Goal: Complete application form: Complete application form

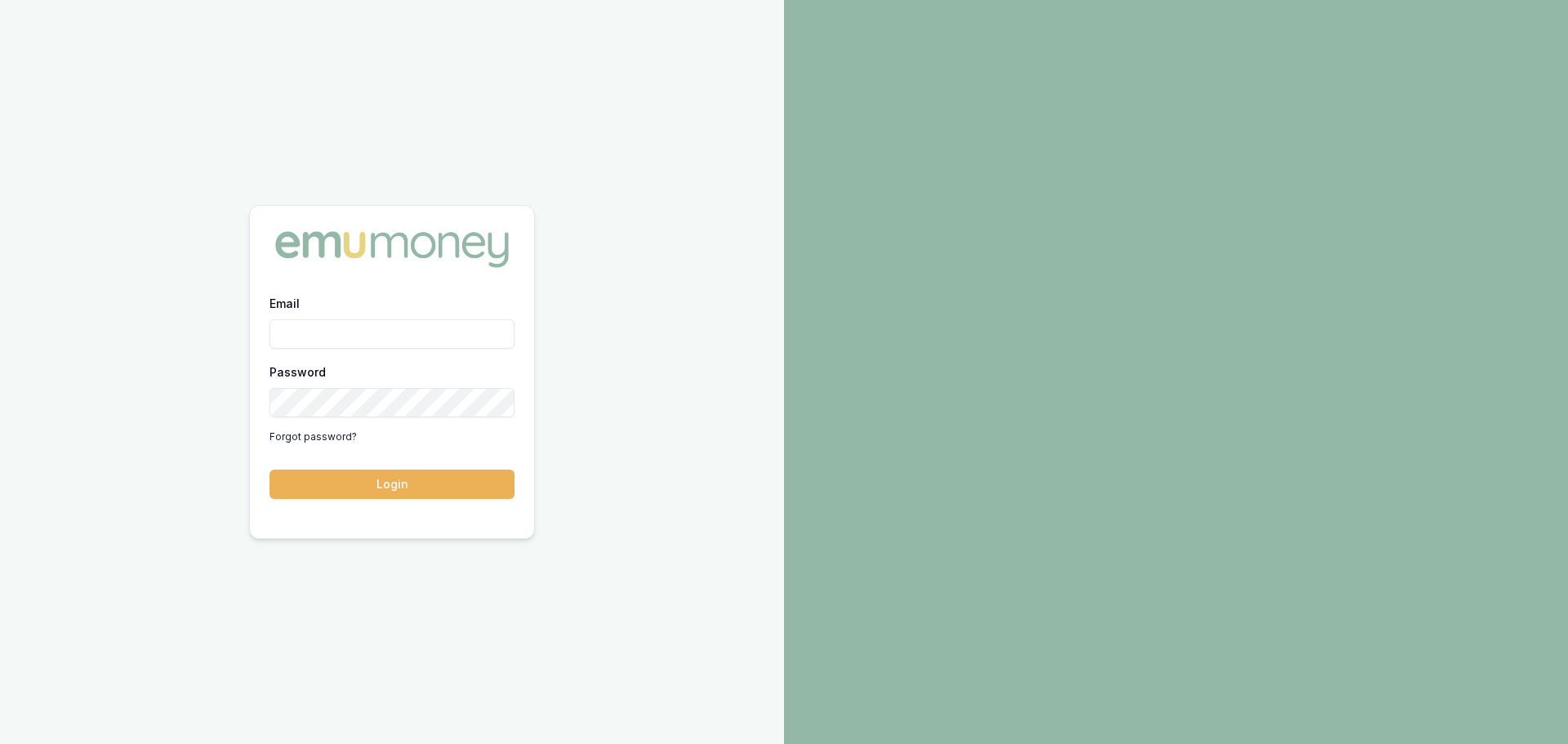
click at [329, 335] on input "Email" at bounding box center [392, 334] width 245 height 29
type input "erin.shield@emumoney.com.au"
click at [269, 469] on button "Login" at bounding box center [392, 484] width 245 height 29
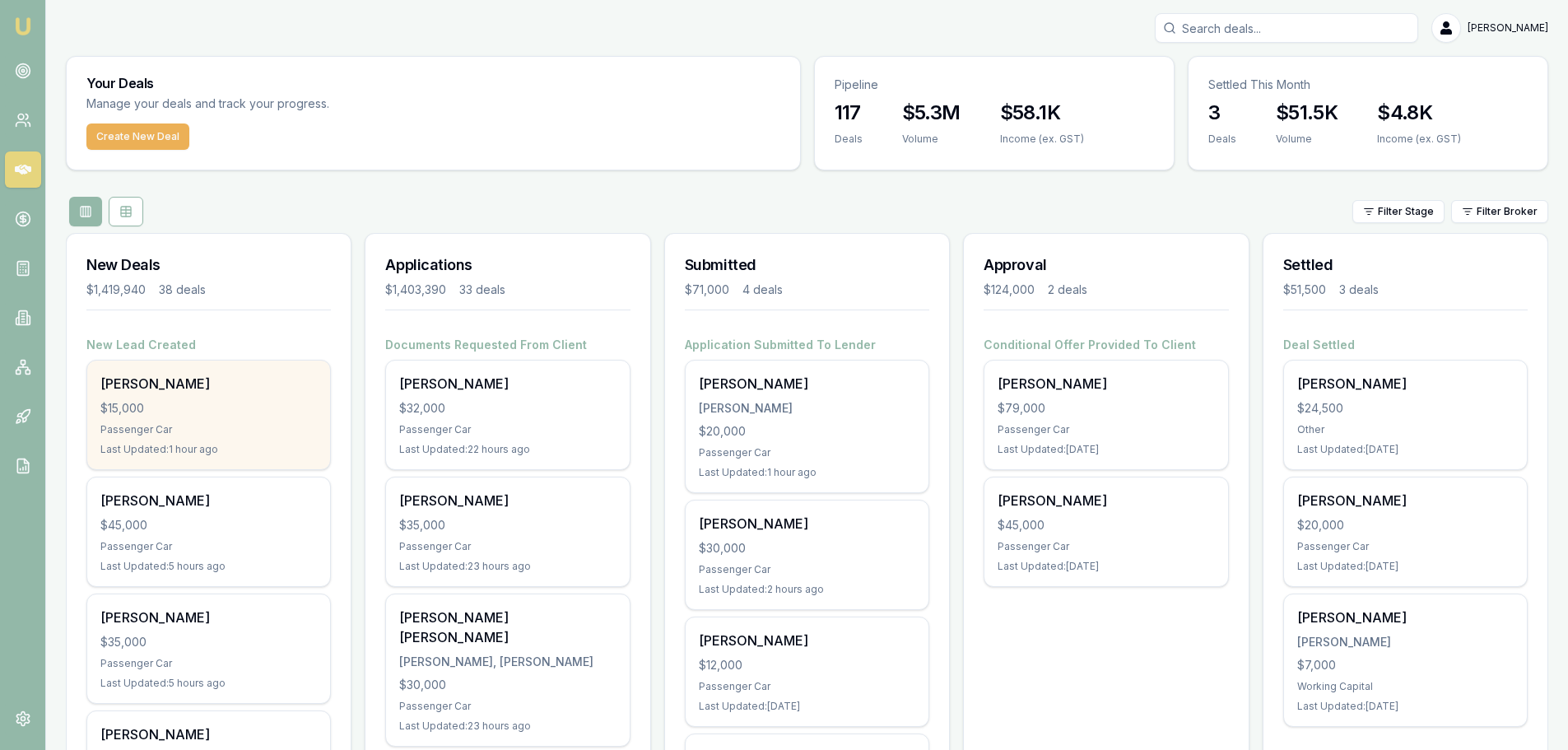
click at [214, 410] on div "$15,000" at bounding box center [208, 409] width 216 height 17
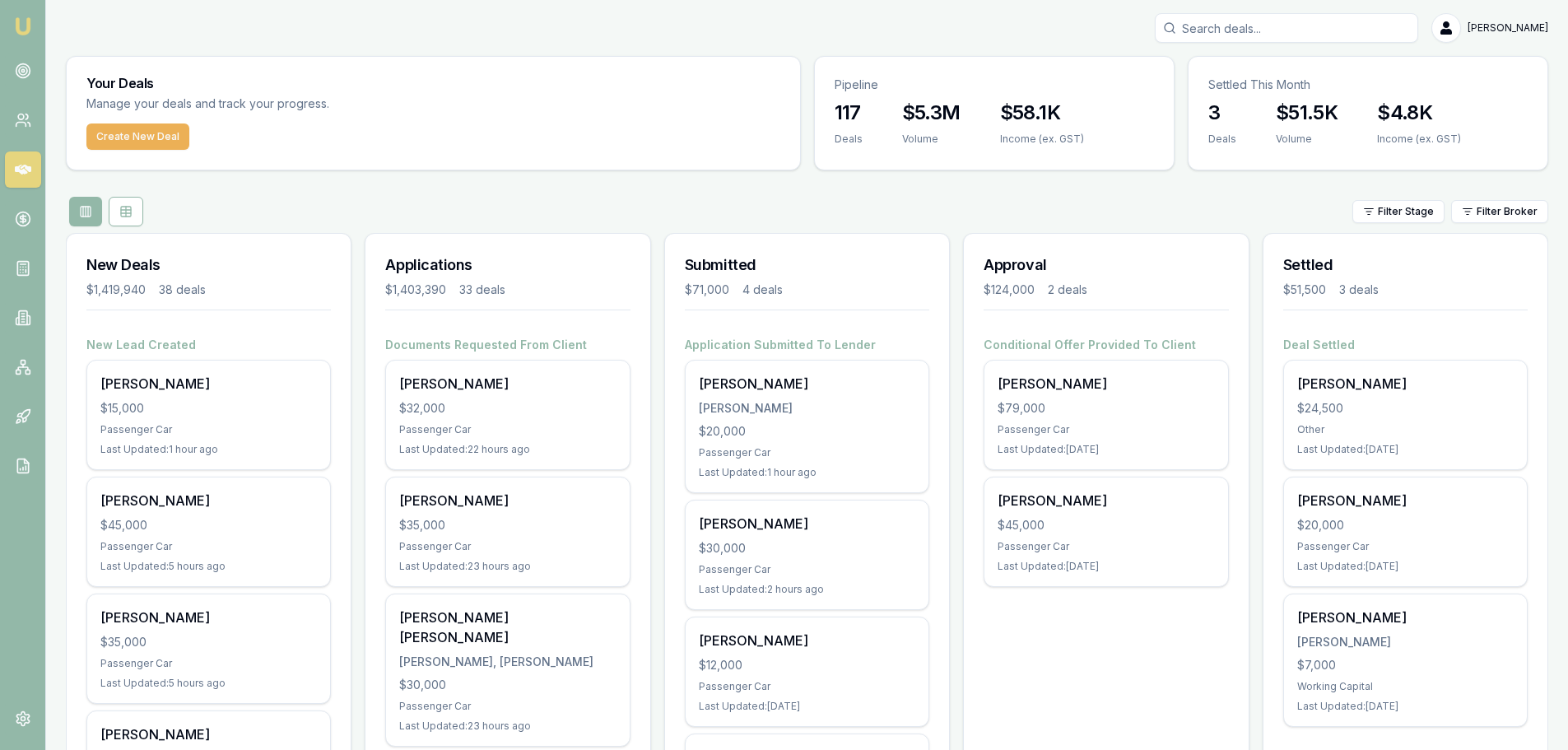
click at [1016, 18] on div "[PERSON_NAME]" at bounding box center [807, 28] width 1482 height 29
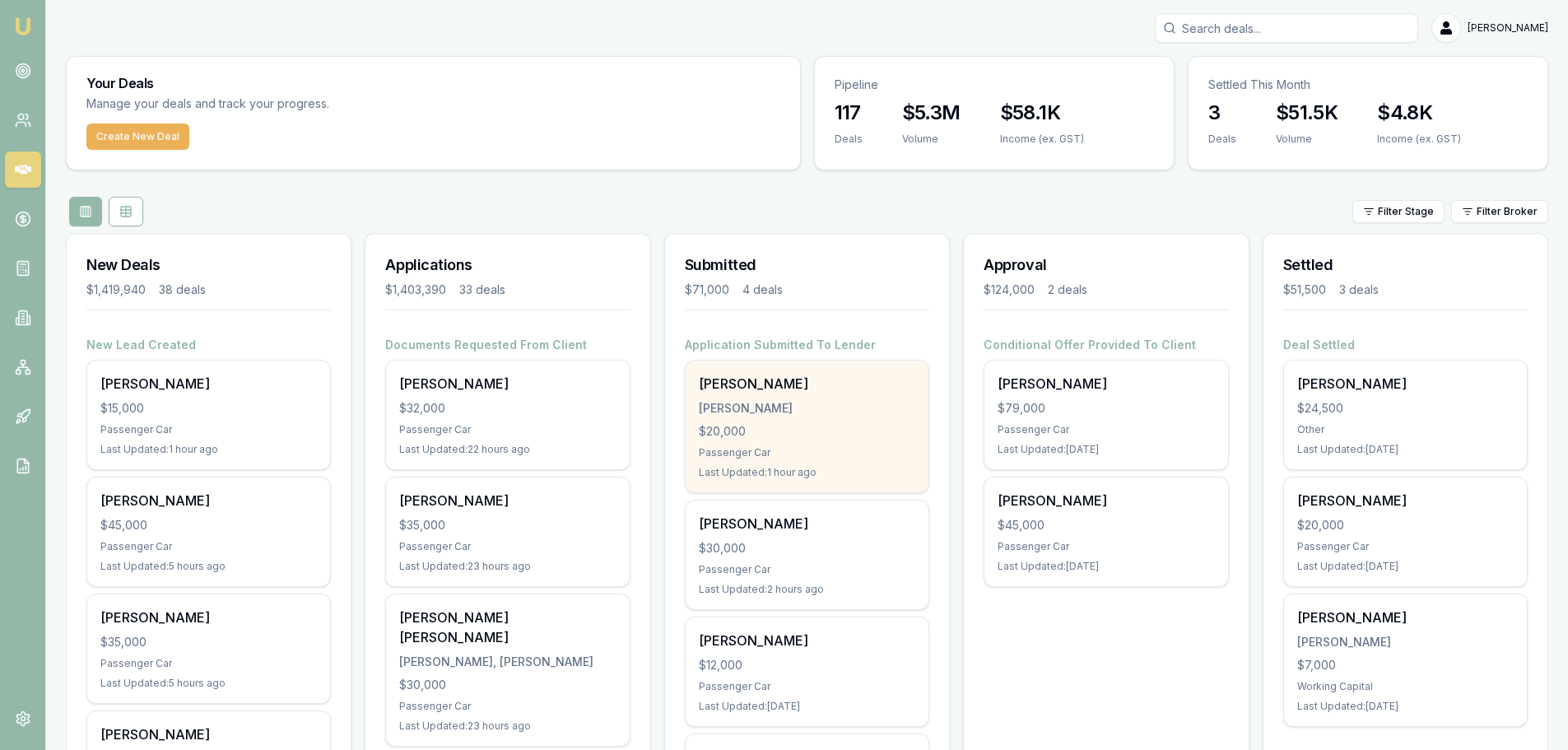
click at [828, 378] on div "Lakhwinder Kumar" at bounding box center [807, 383] width 216 height 19
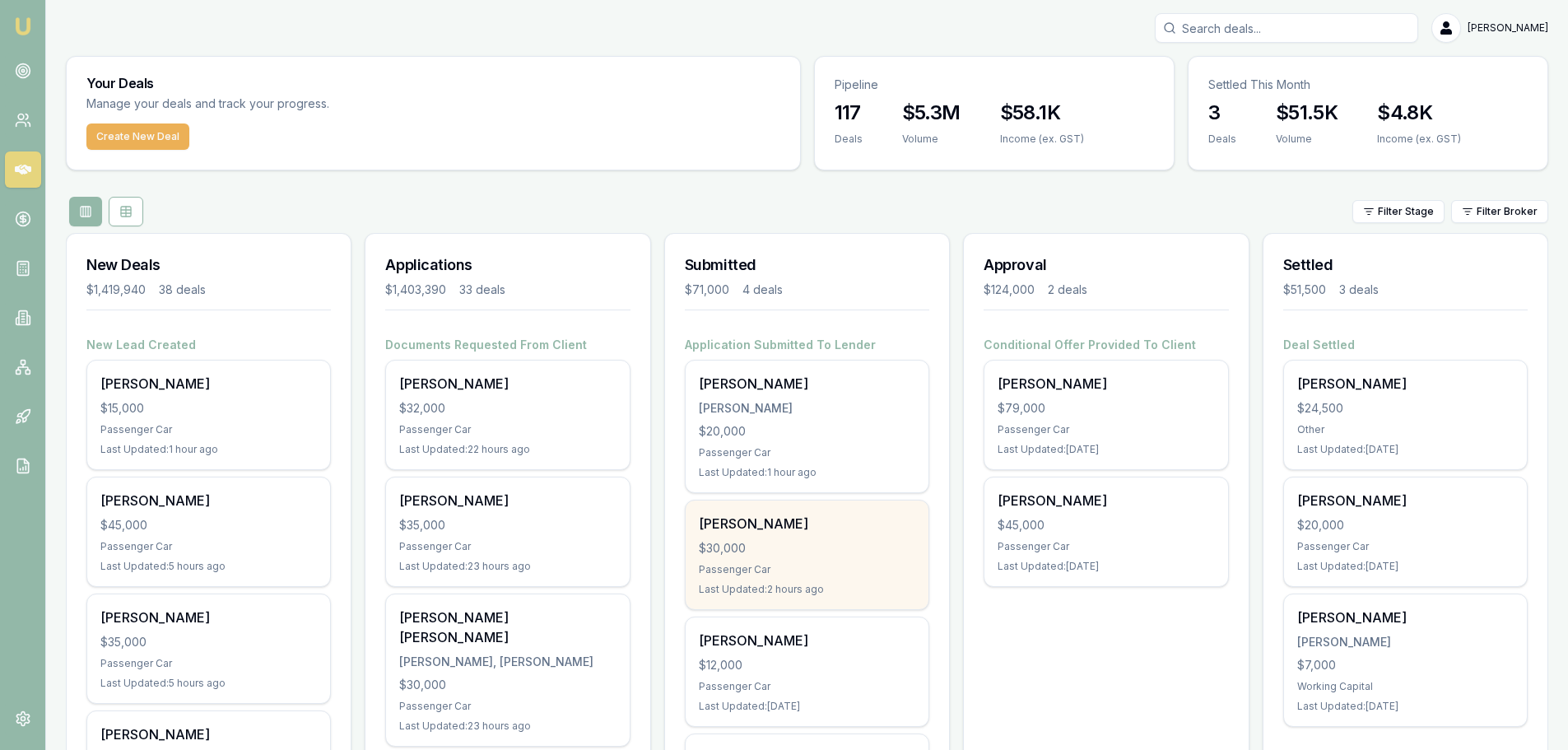
click at [793, 544] on div "$30,000" at bounding box center [807, 548] width 216 height 17
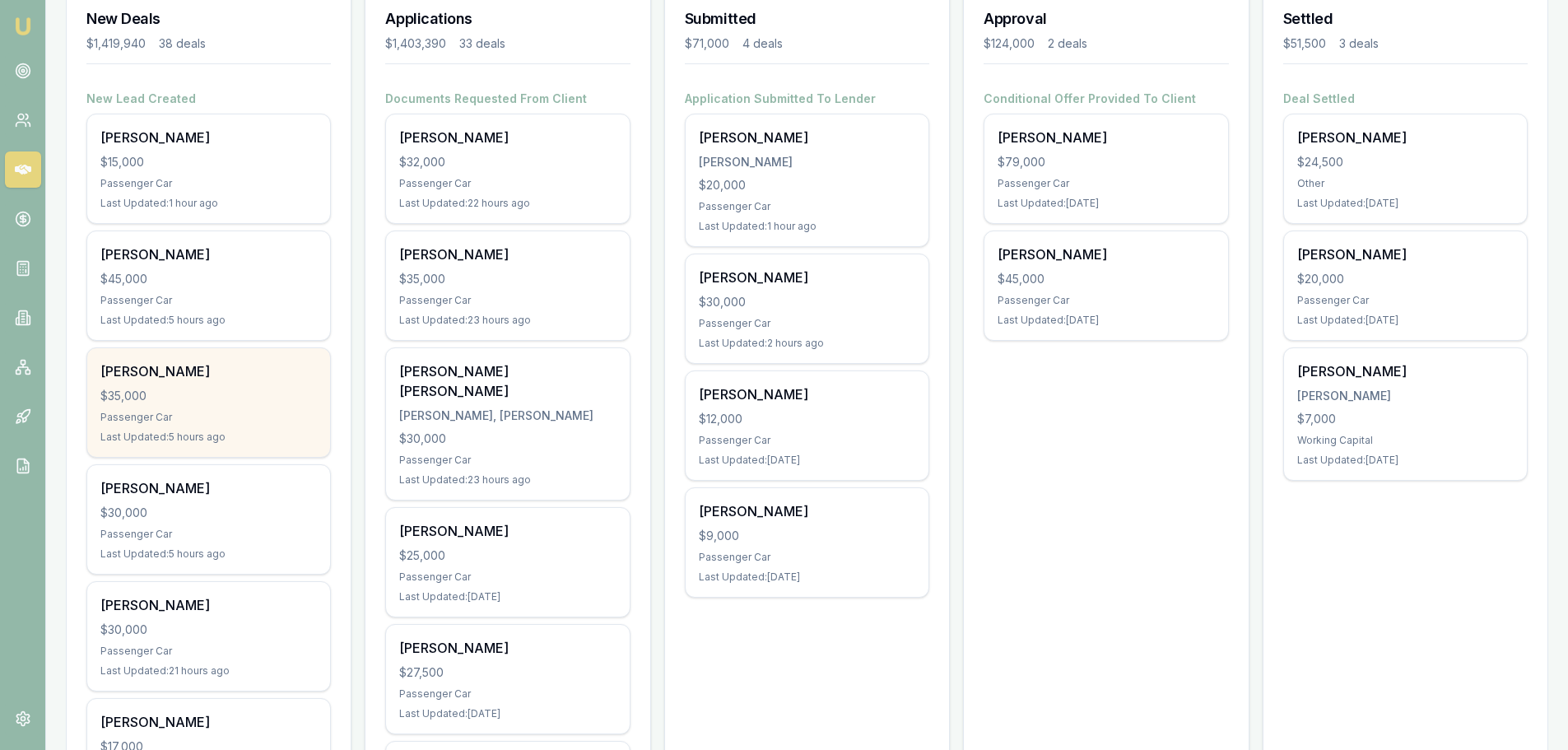
scroll to position [247, 0]
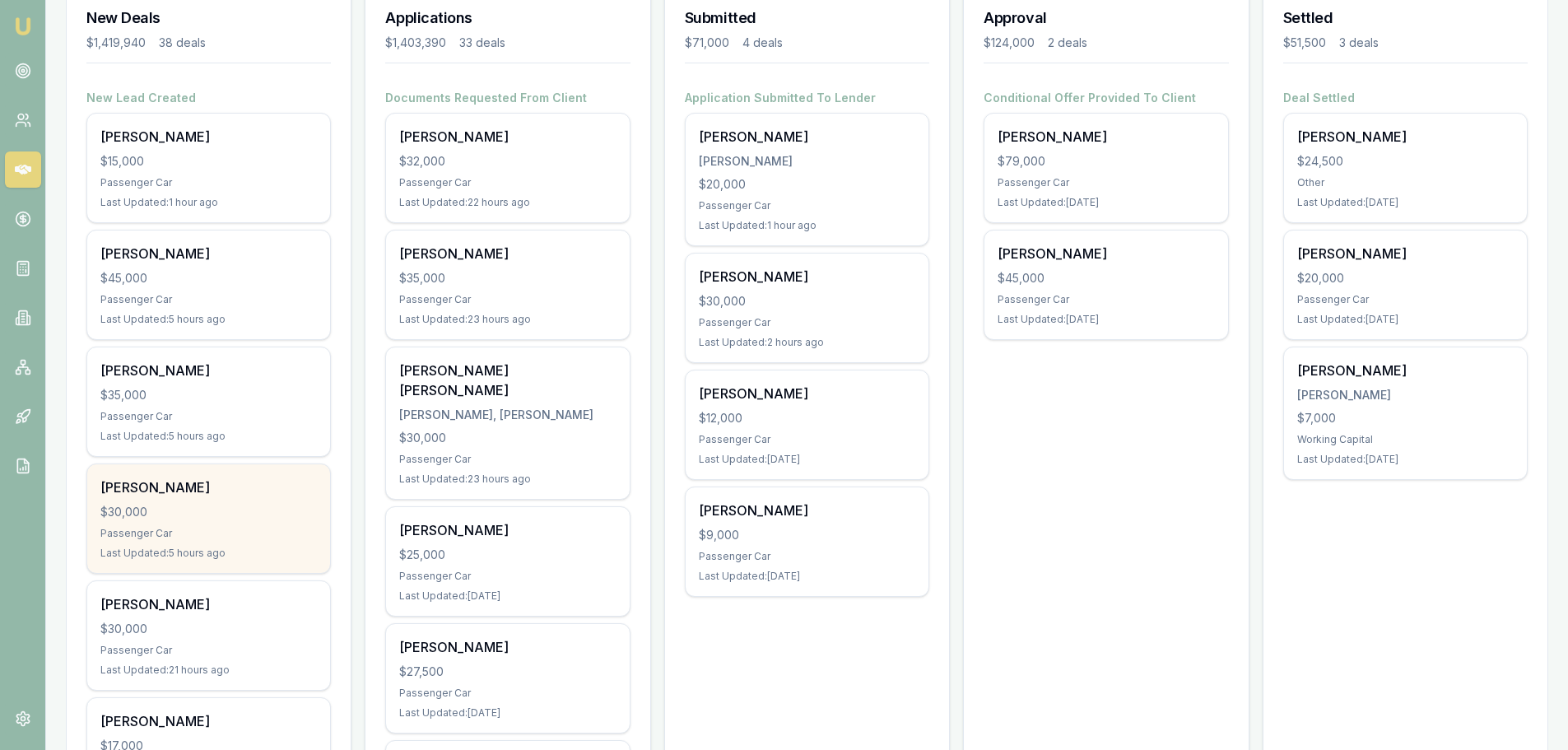
click at [213, 504] on div "$30,000" at bounding box center [208, 513] width 216 height 17
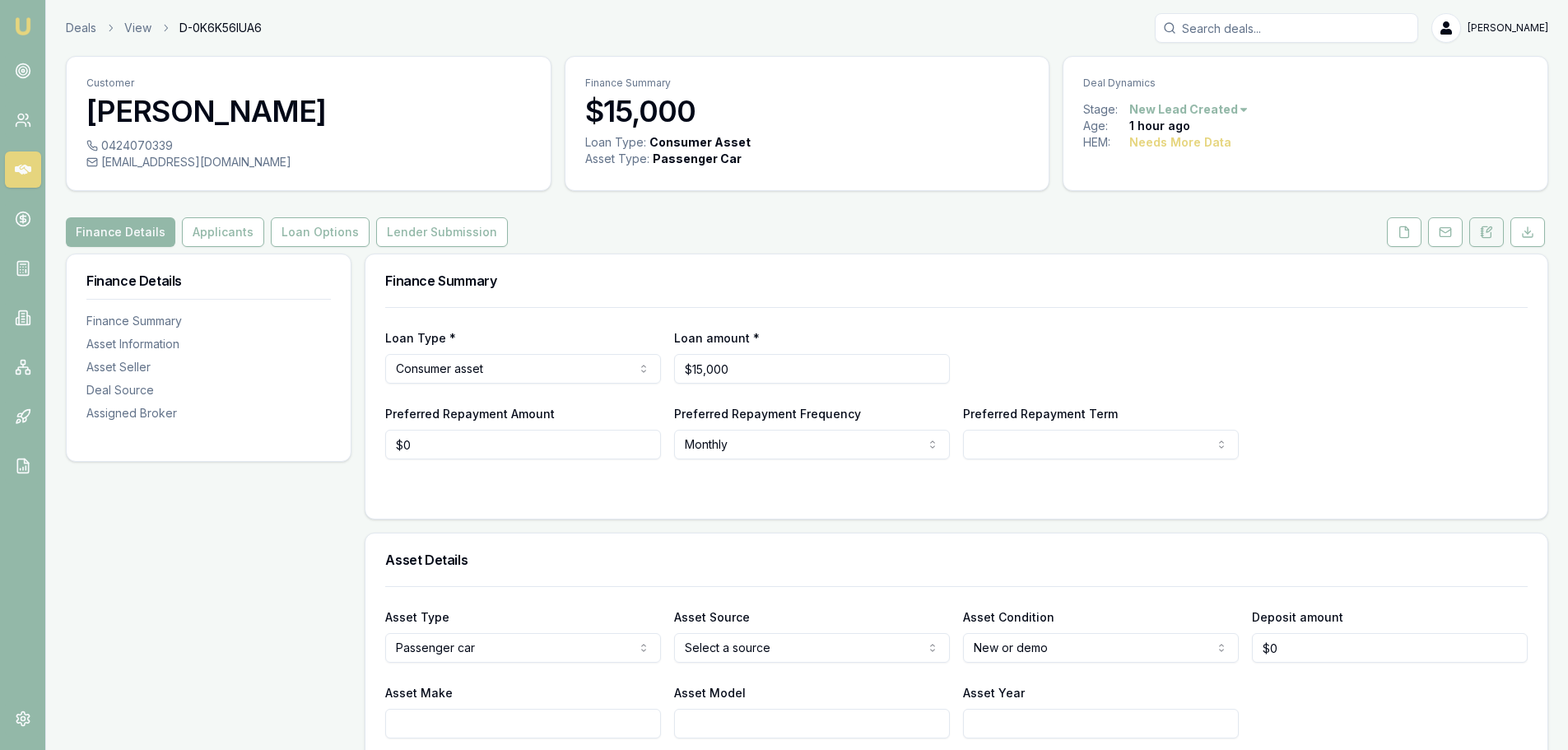
click at [1496, 229] on button at bounding box center [1487, 232] width 35 height 29
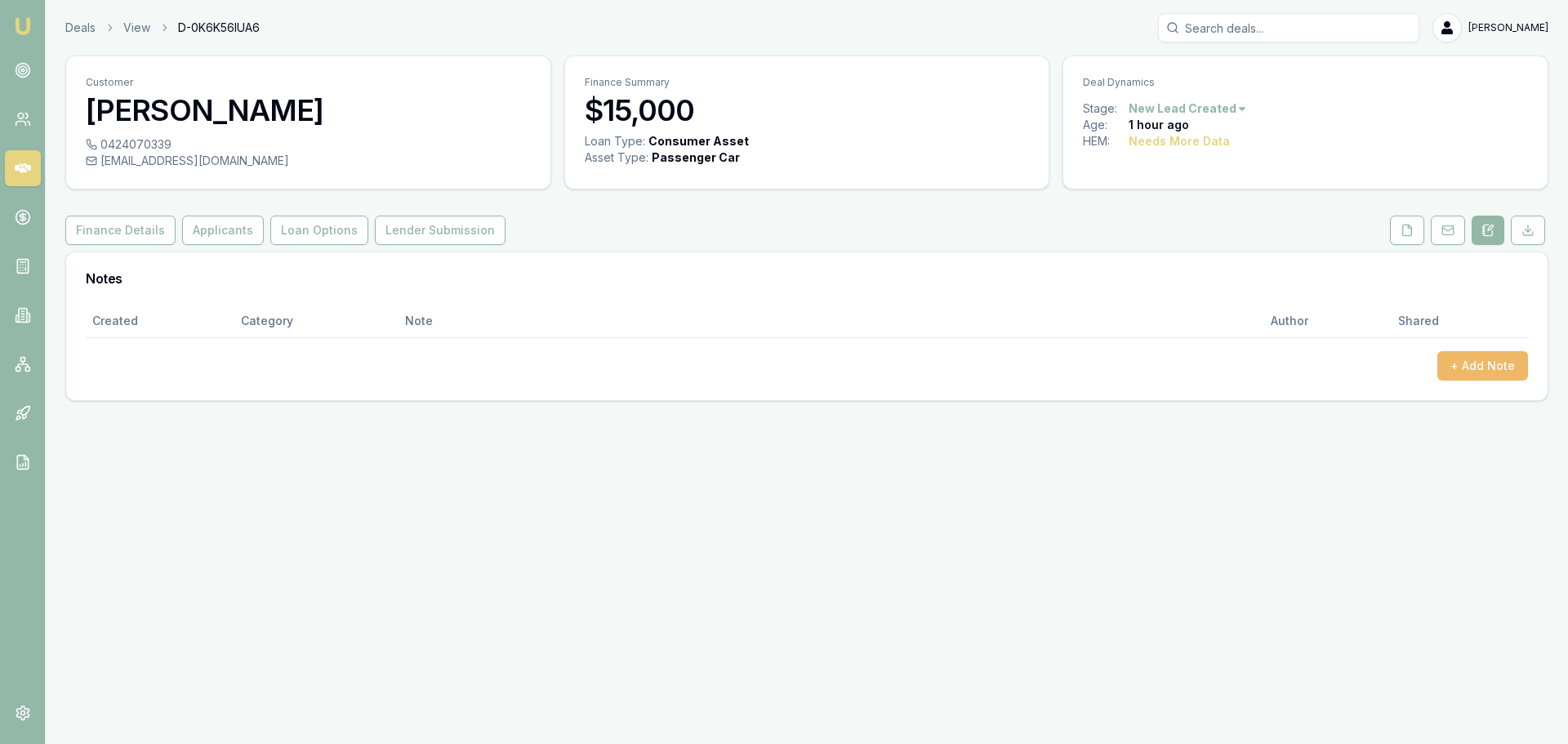
click at [1485, 376] on button "+ Add Note" at bounding box center [1482, 366] width 90 height 29
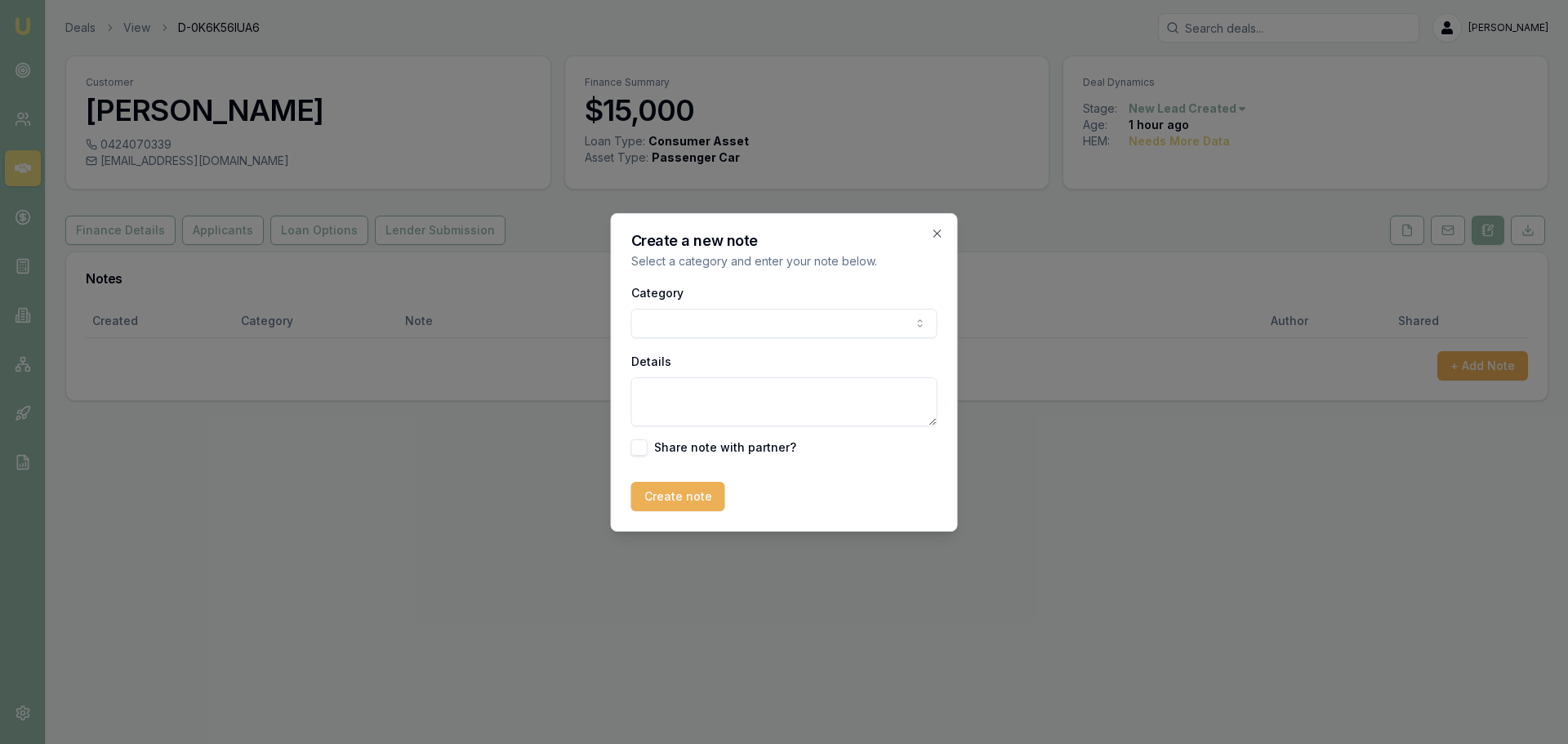
click at [883, 318] on body "Emu Broker Deals View D-0K6K56IUA6 Erin Shield Toggle Menu Customer Hassan Elab…" at bounding box center [784, 372] width 1568 height 744
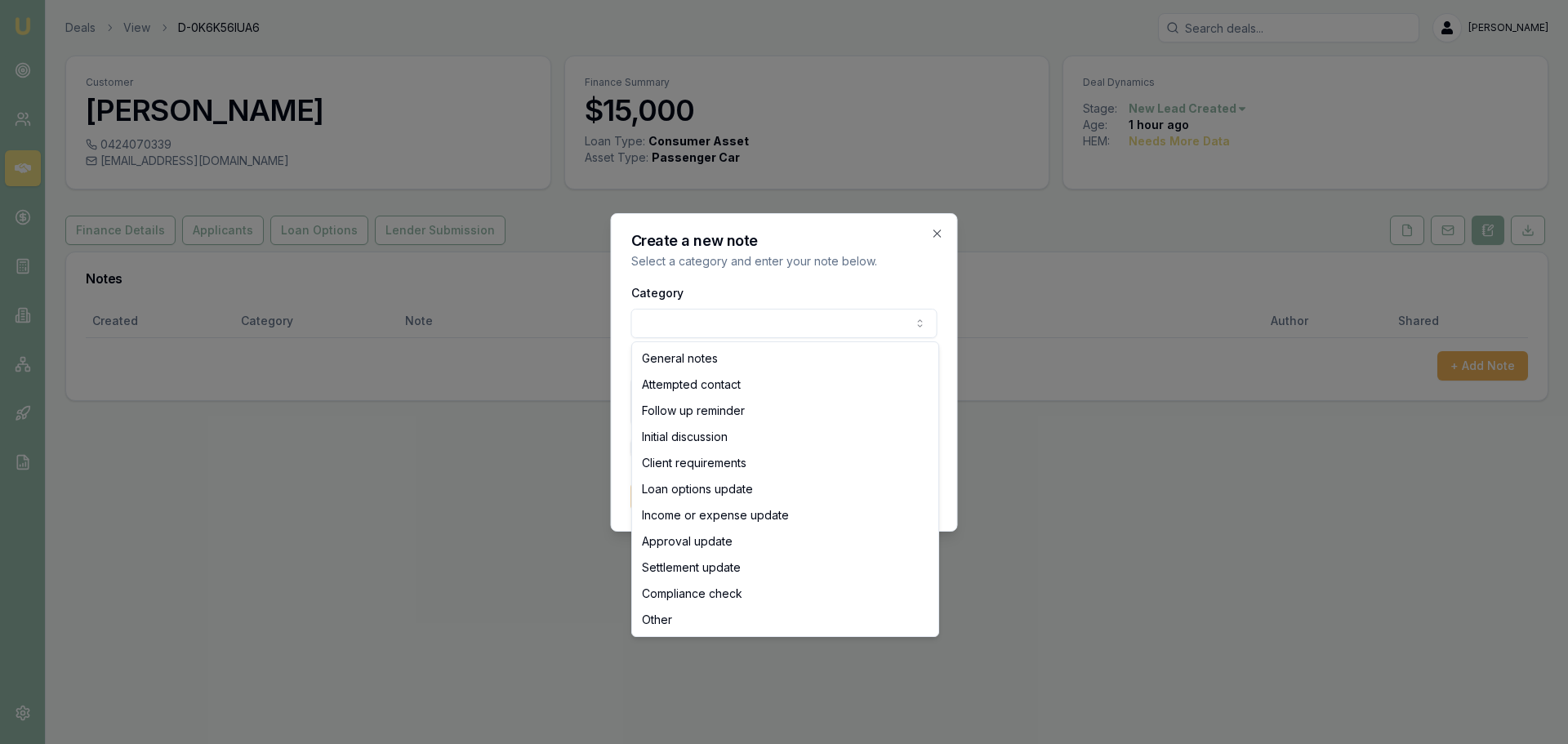
select select "ATTEMPTED_CONTACT"
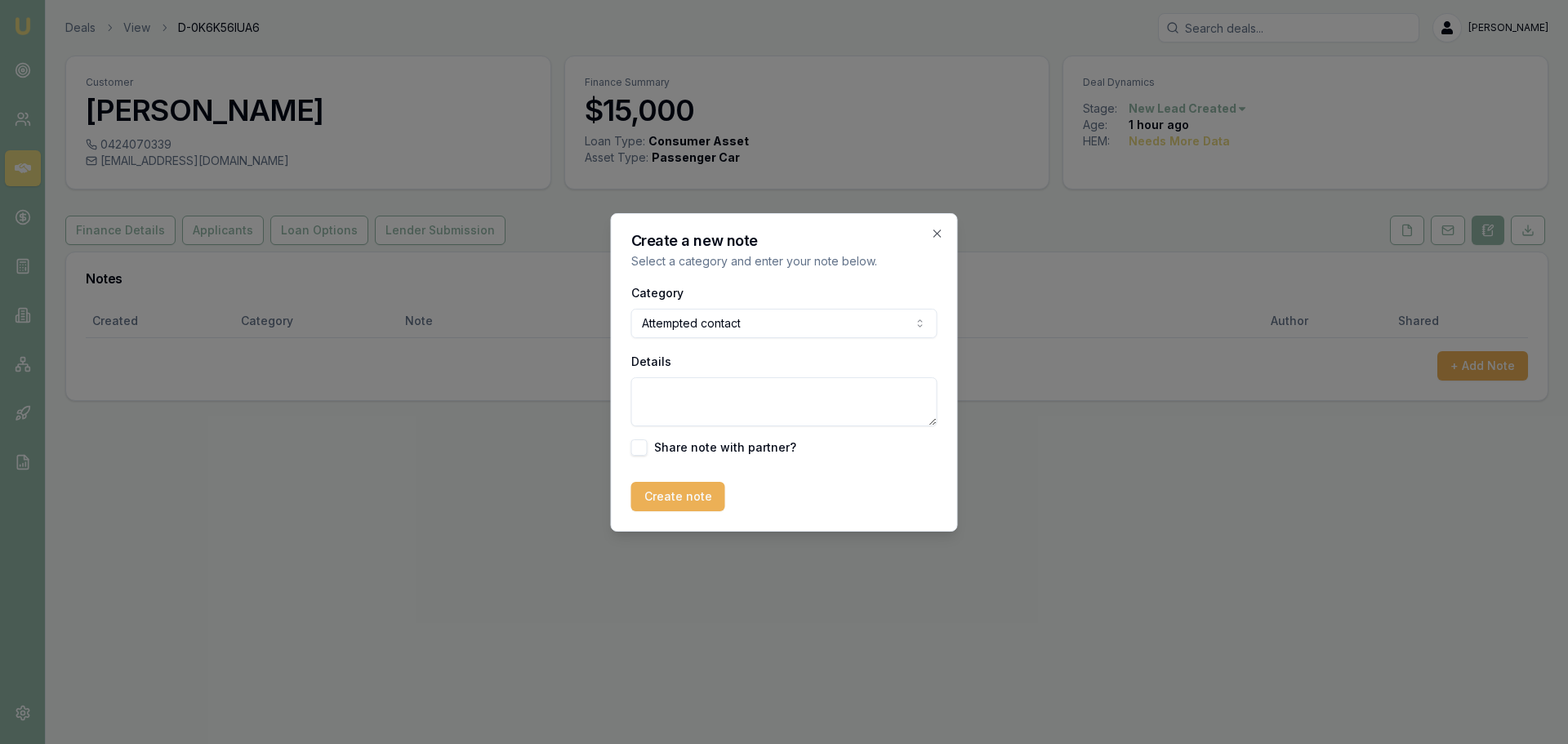
click at [783, 399] on textarea "Details" at bounding box center [784, 402] width 306 height 49
type textarea "sent intro text"
click at [702, 498] on button "Create note" at bounding box center [678, 497] width 94 height 29
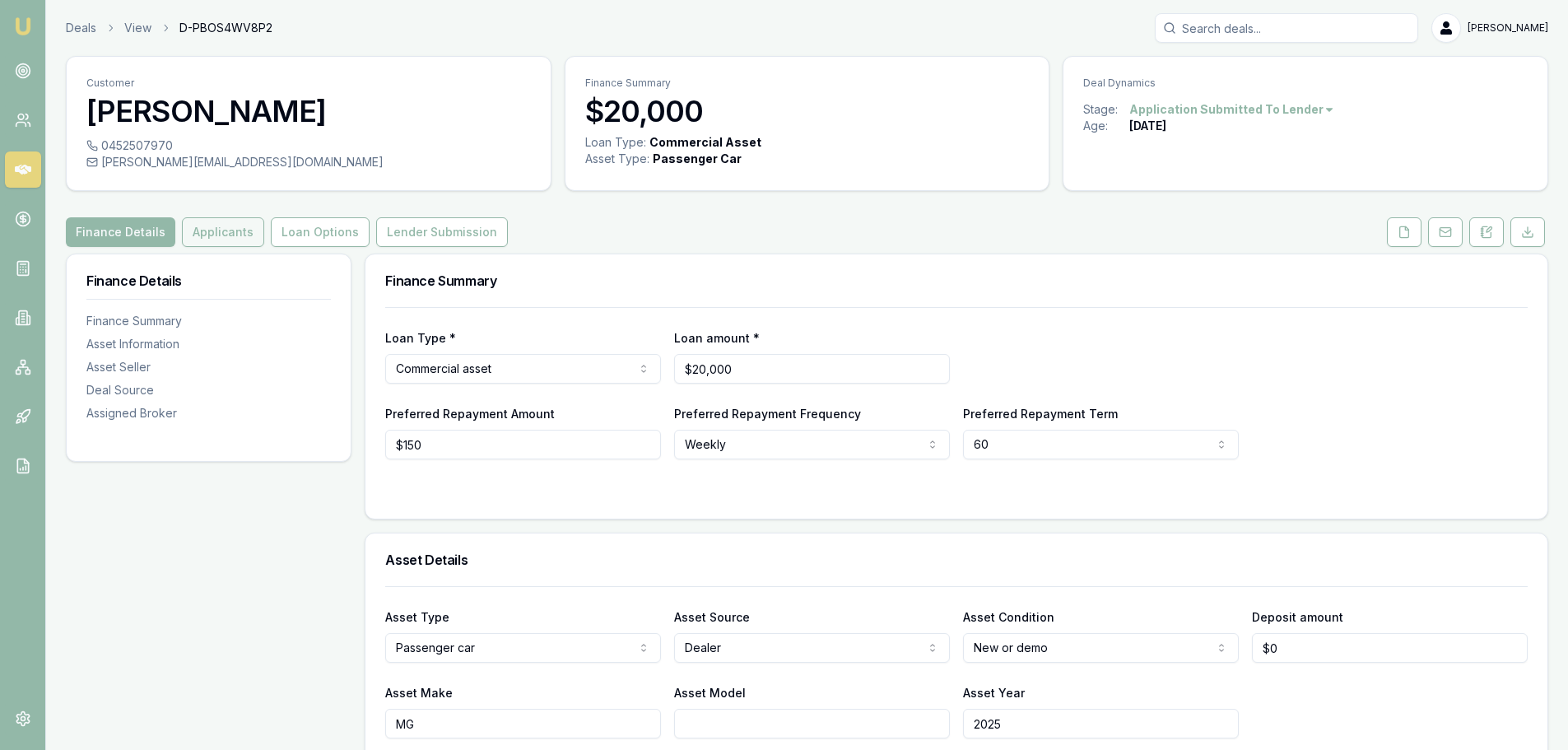
click at [243, 231] on button "Applicants" at bounding box center [223, 232] width 82 height 29
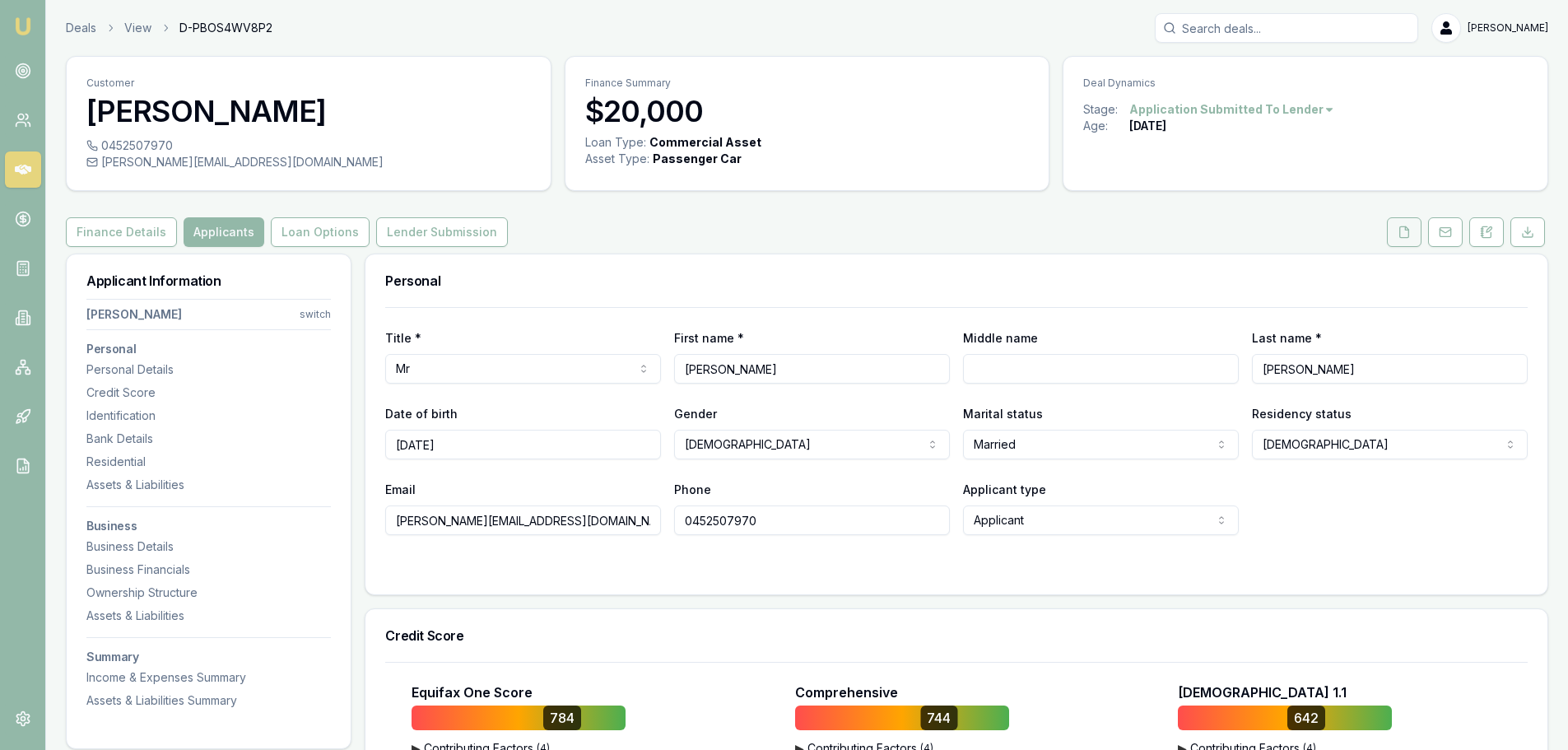
click at [1402, 232] on icon at bounding box center [1404, 232] width 13 height 13
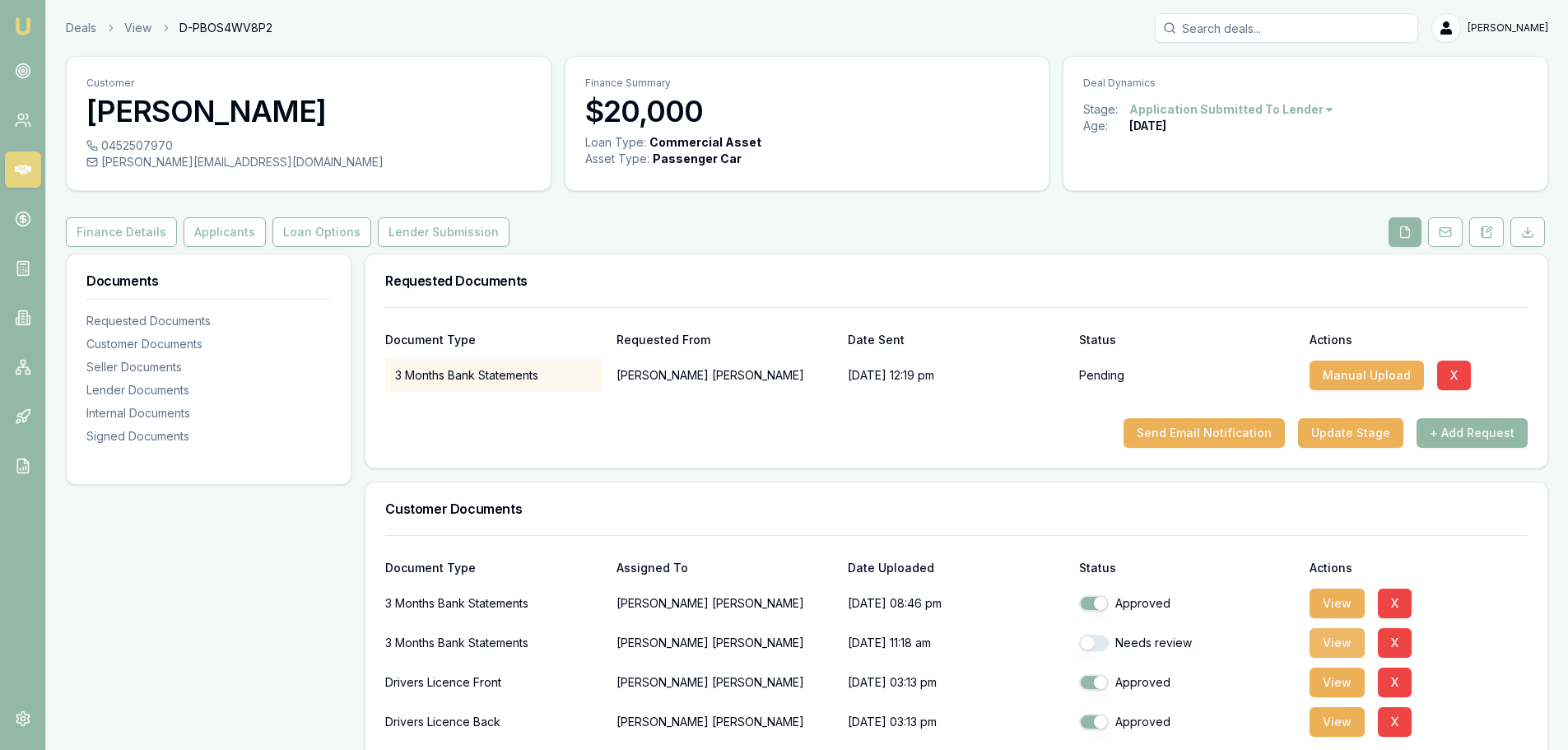
click at [1322, 641] on button "View" at bounding box center [1337, 643] width 55 height 29
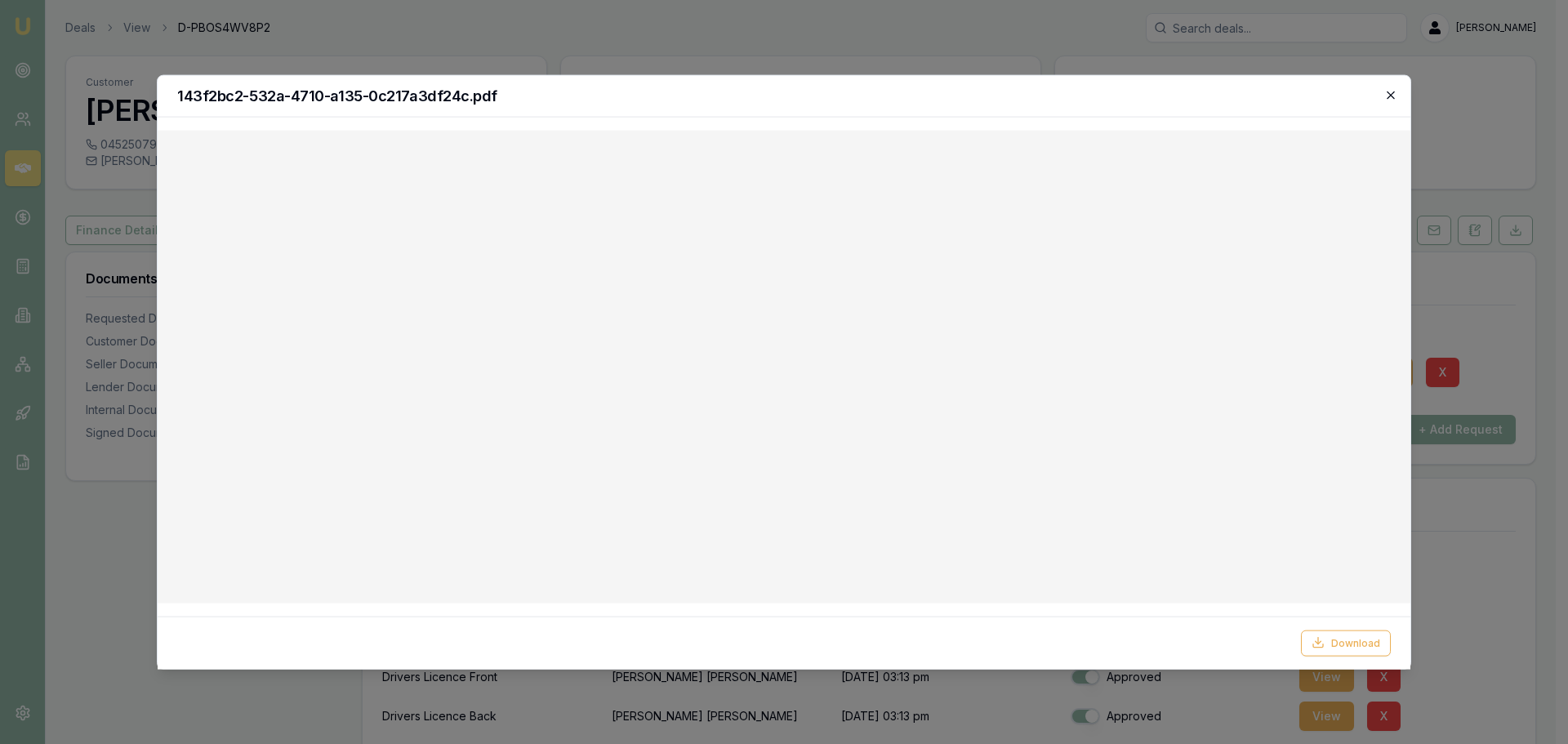
click at [1389, 93] on icon "button" at bounding box center [1390, 94] width 7 height 7
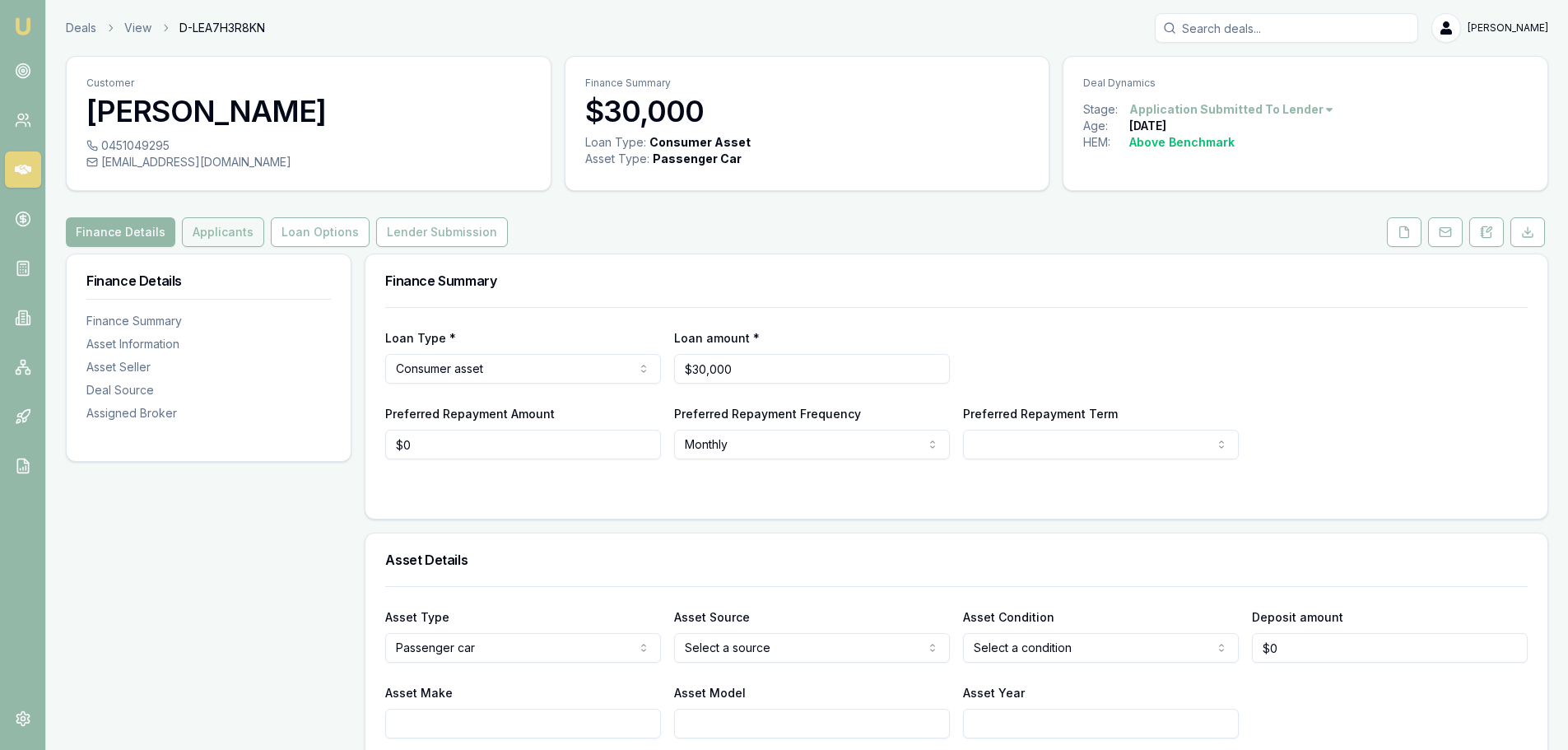
click at [232, 242] on button "Applicants" at bounding box center [223, 232] width 82 height 29
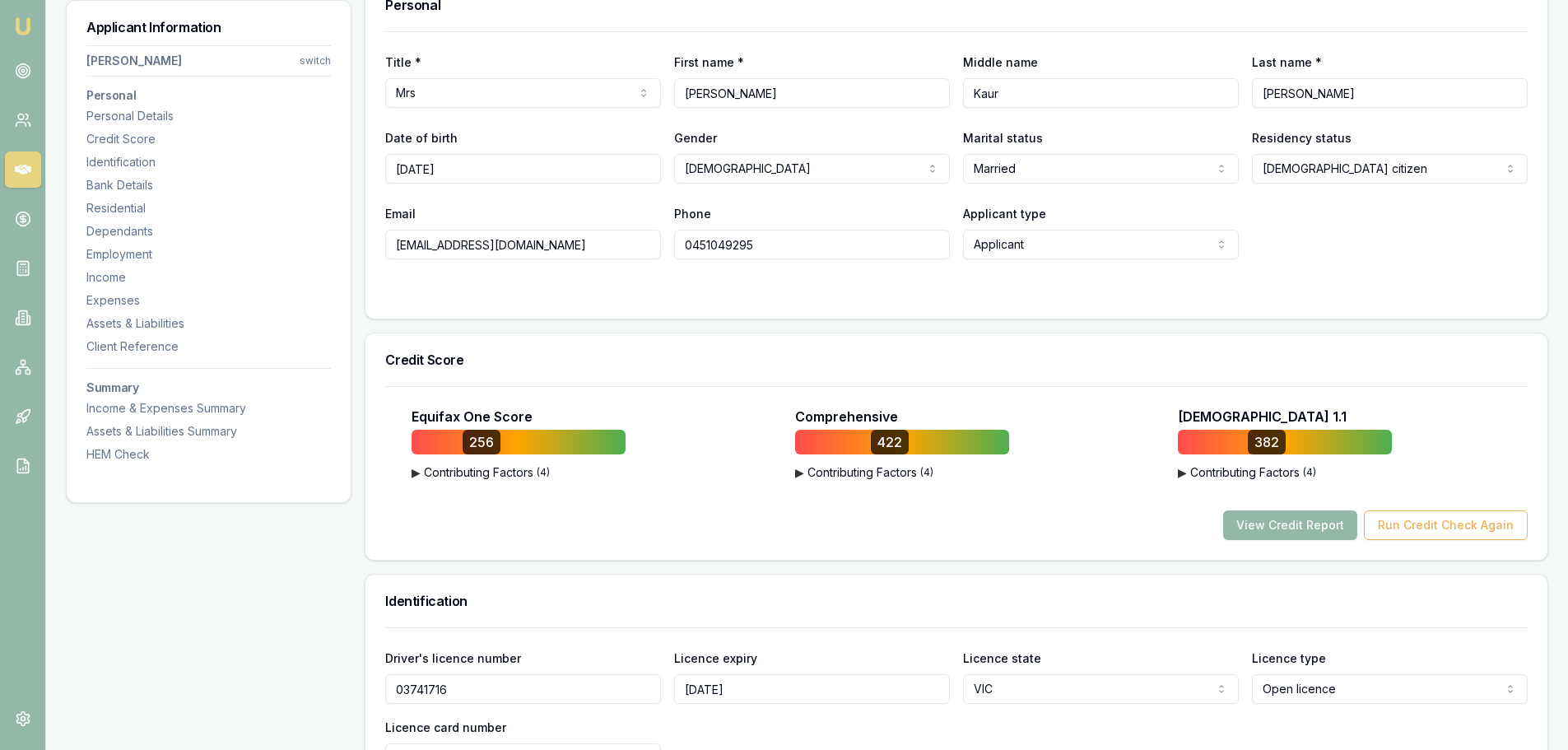
scroll to position [247, 0]
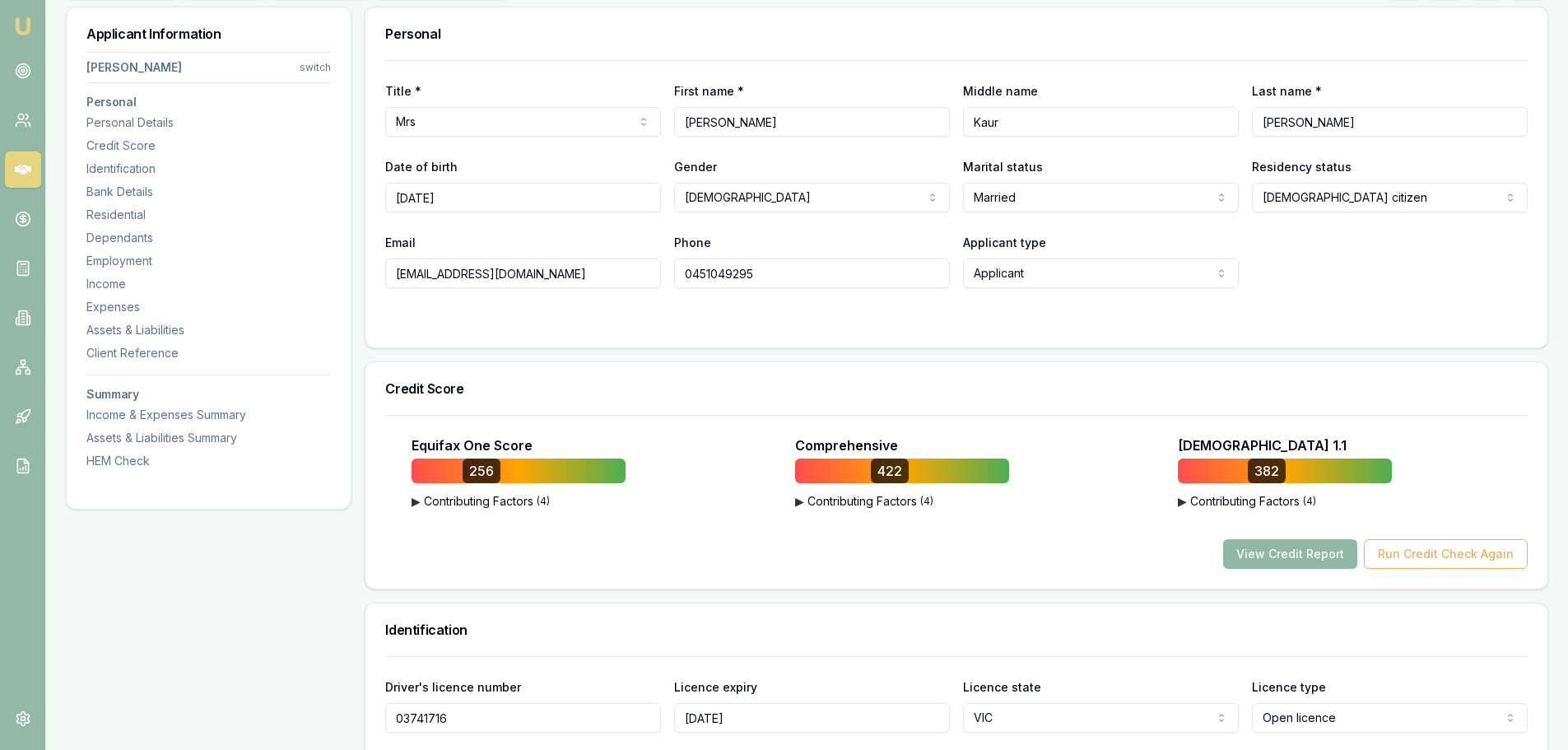
click at [1323, 550] on button "View Credit Report" at bounding box center [1290, 554] width 134 height 29
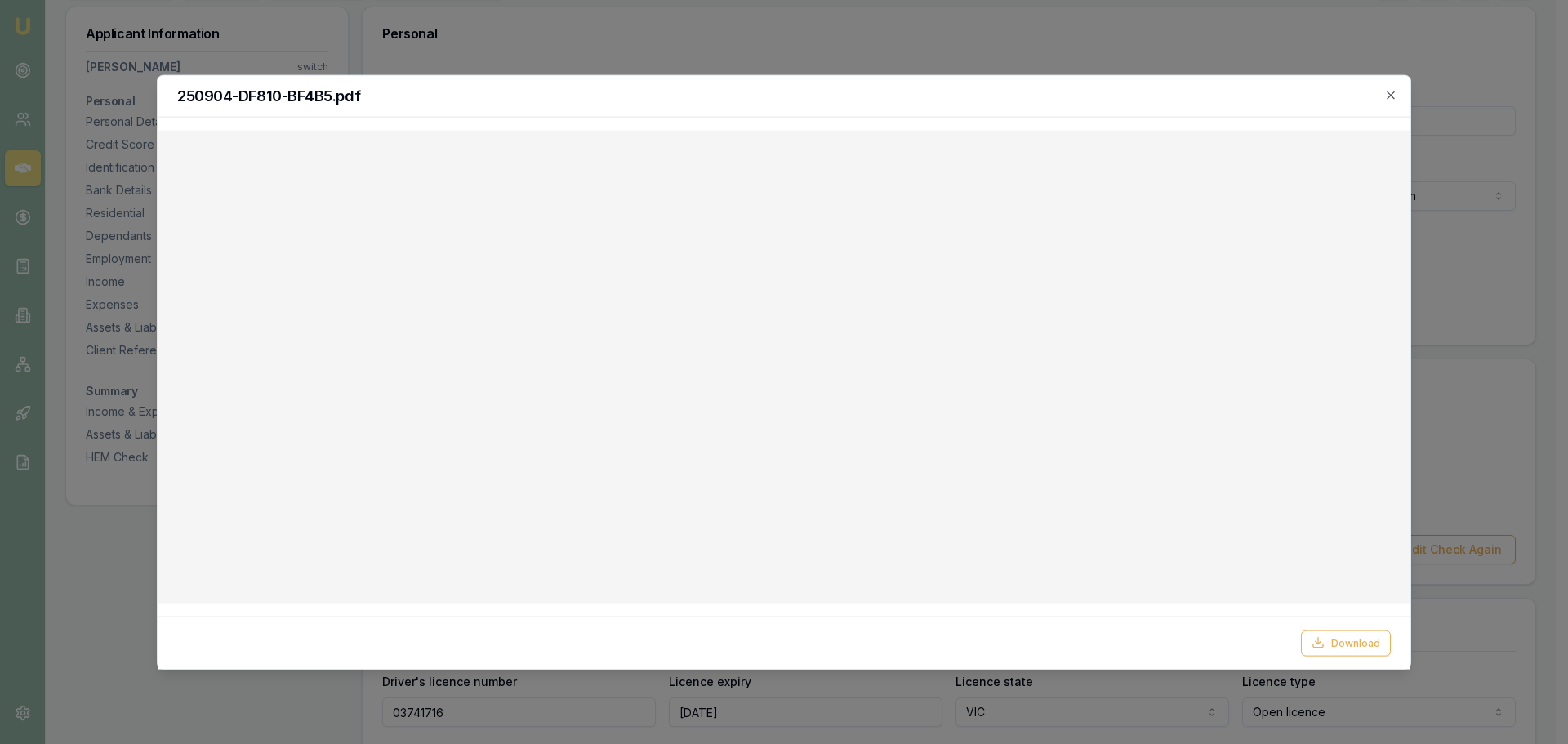
click at [1393, 92] on icon "button" at bounding box center [1390, 94] width 7 height 7
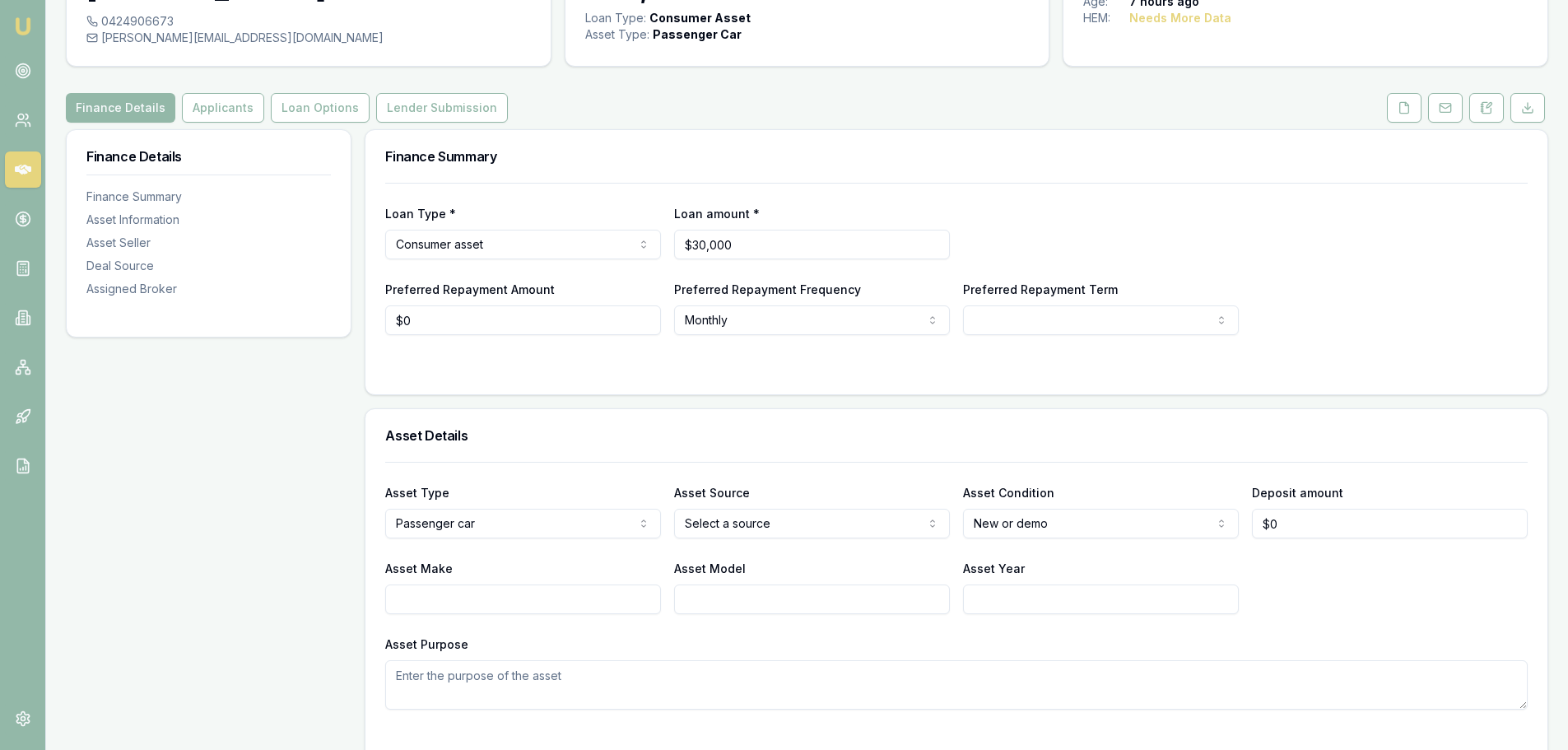
scroll to position [165, 0]
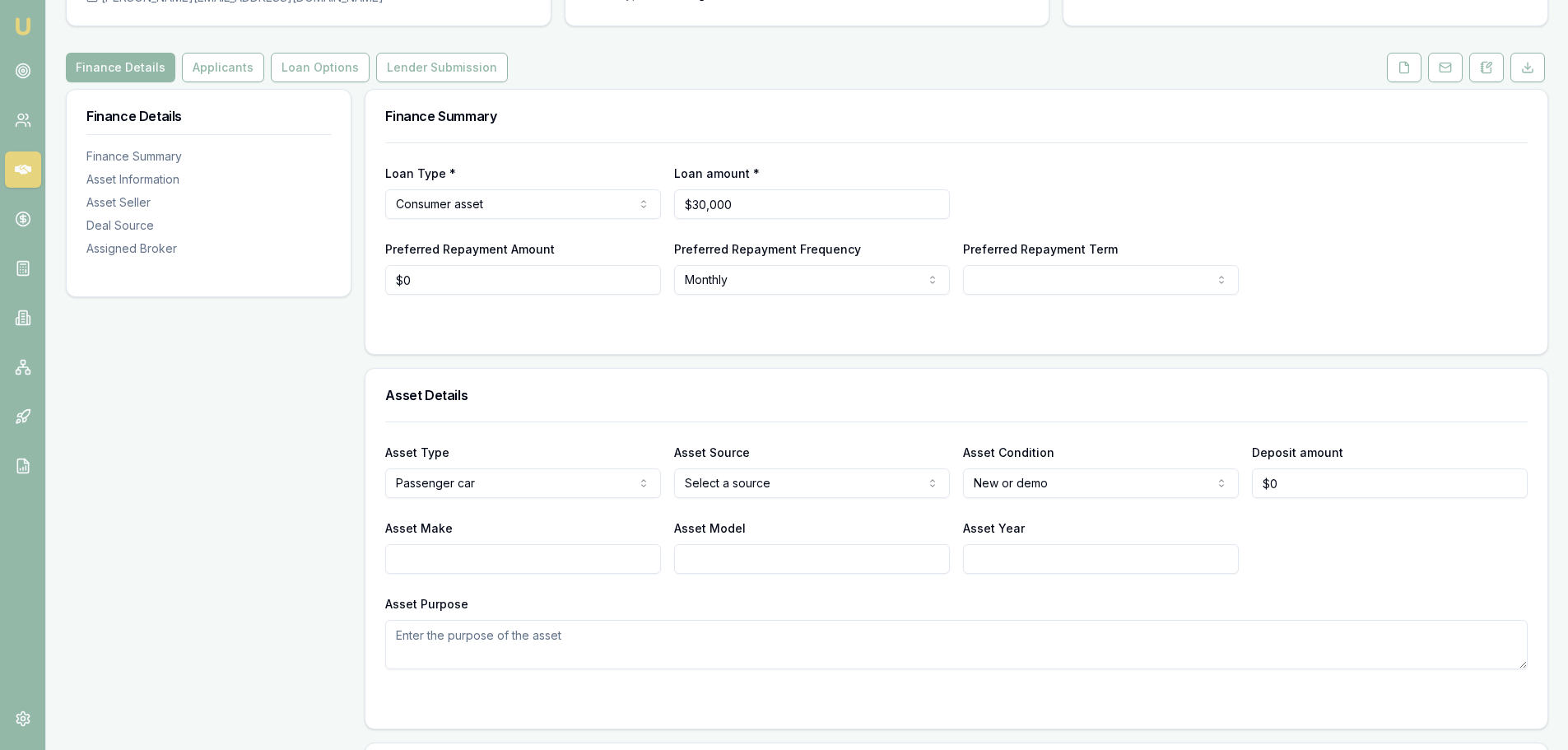
click at [541, 558] on input "Asset Make" at bounding box center [524, 559] width 276 height 29
type input "v"
type input "h"
type input "HOLDEN"
type input "COMMODORE VF"
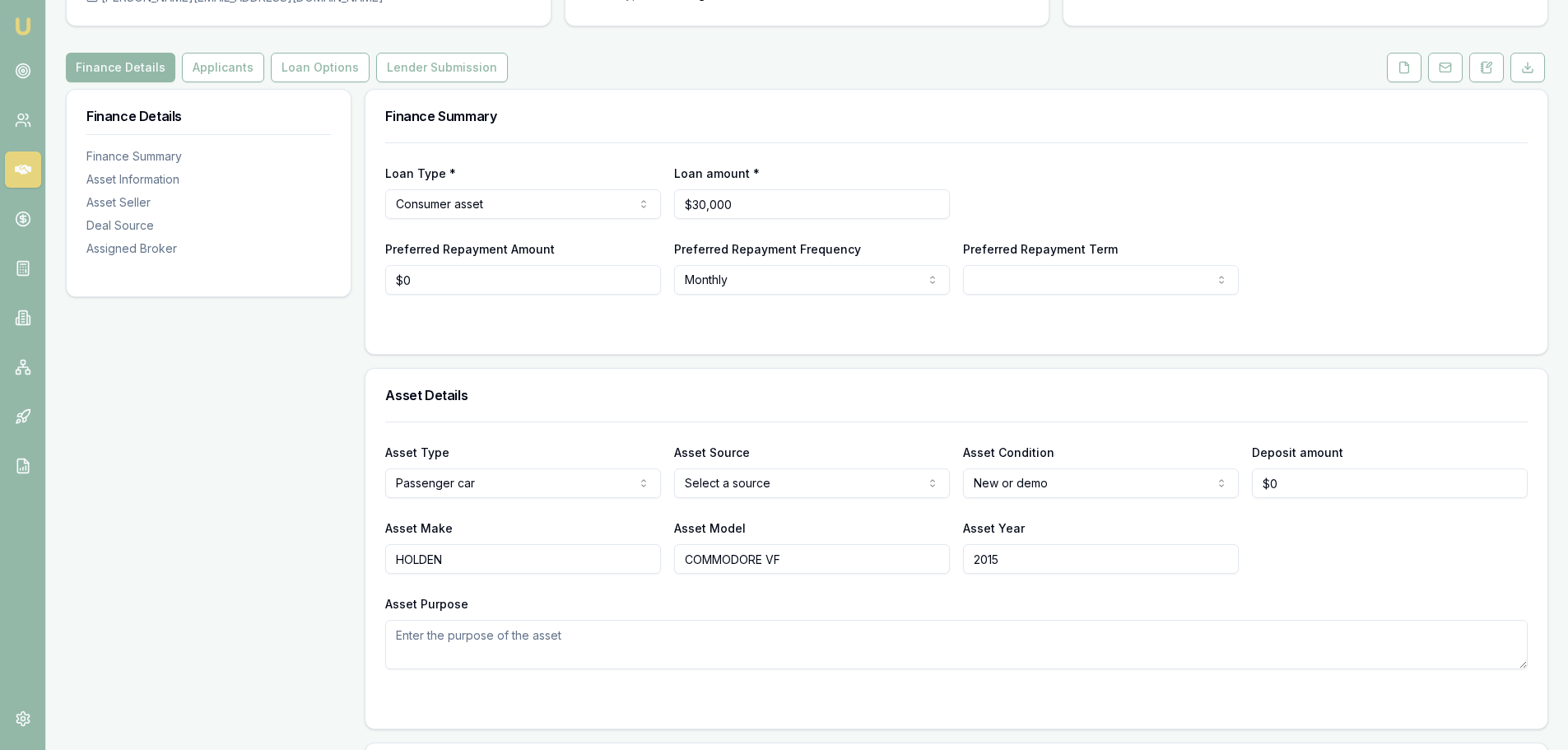
type input "2015"
click at [777, 479] on html "Emu Broker Deals View D-Y0DBGC5Z18 Erin Shield Toggle Menu Customer Kristy Gill…" at bounding box center [790, 210] width 1581 height 750
select select "PRIVATE"
drag, startPoint x: 729, startPoint y: 541, endPoint x: 884, endPoint y: 500, distance: 160.3
click at [1004, 490] on html "Emu Broker Deals View D-Y0DBGC5Z18 Erin Shield Toggle Menu Customer Kristy Gill…" at bounding box center [784, 210] width 1568 height 750
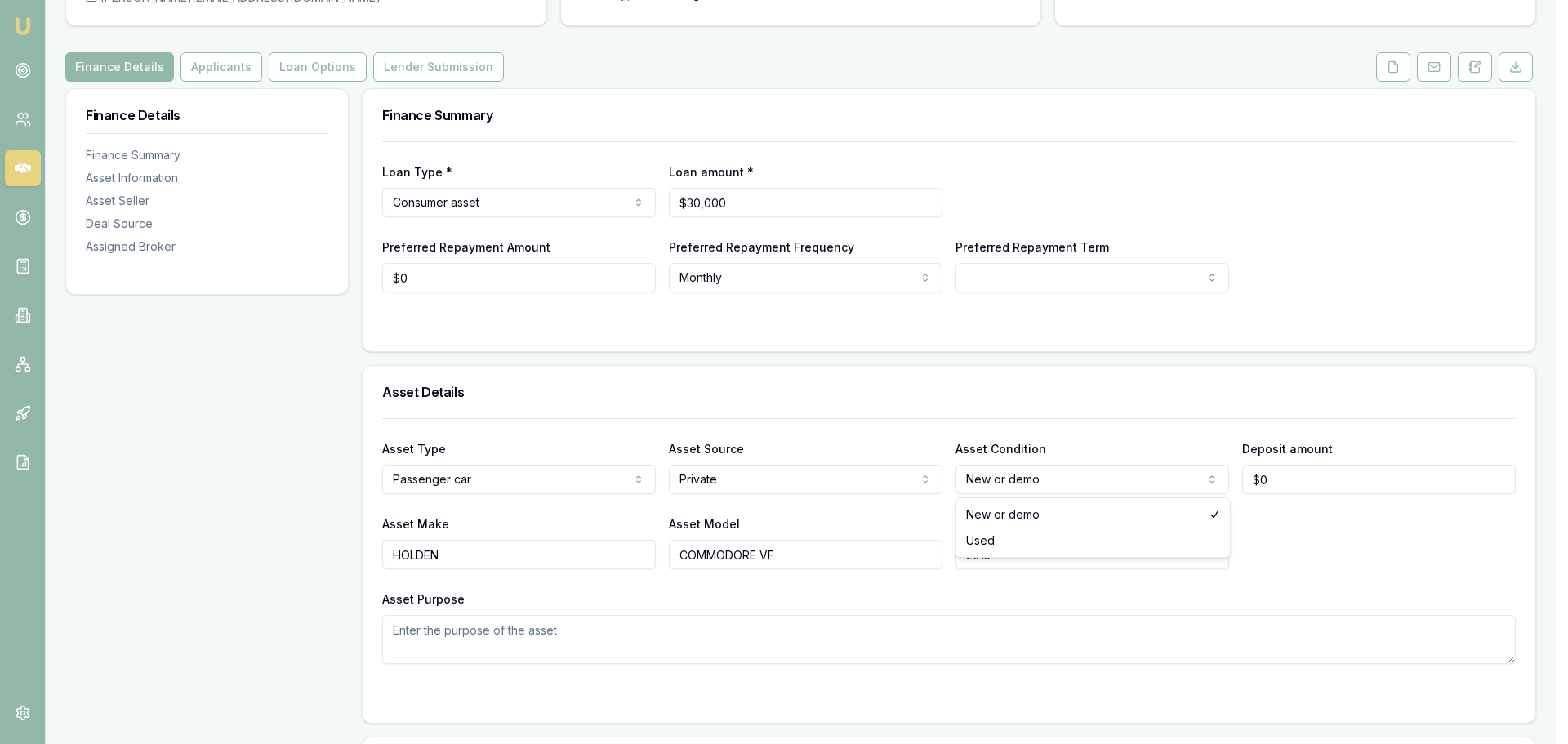
select select "USED"
click at [1272, 566] on div "Asset Make HOLDEN Asset Model COMMODORE VF Asset Year 2015" at bounding box center [949, 541] width 1134 height 56
click at [1175, 634] on textarea "Asset Purpose" at bounding box center [949, 640] width 1134 height 49
click at [1186, 631] on textarea "Asset Purpose" at bounding box center [949, 640] width 1134 height 49
click at [1321, 543] on div "Asset Make HOLDEN Asset Model COMMODORE VF Asset Year 2015" at bounding box center [949, 541] width 1134 height 56
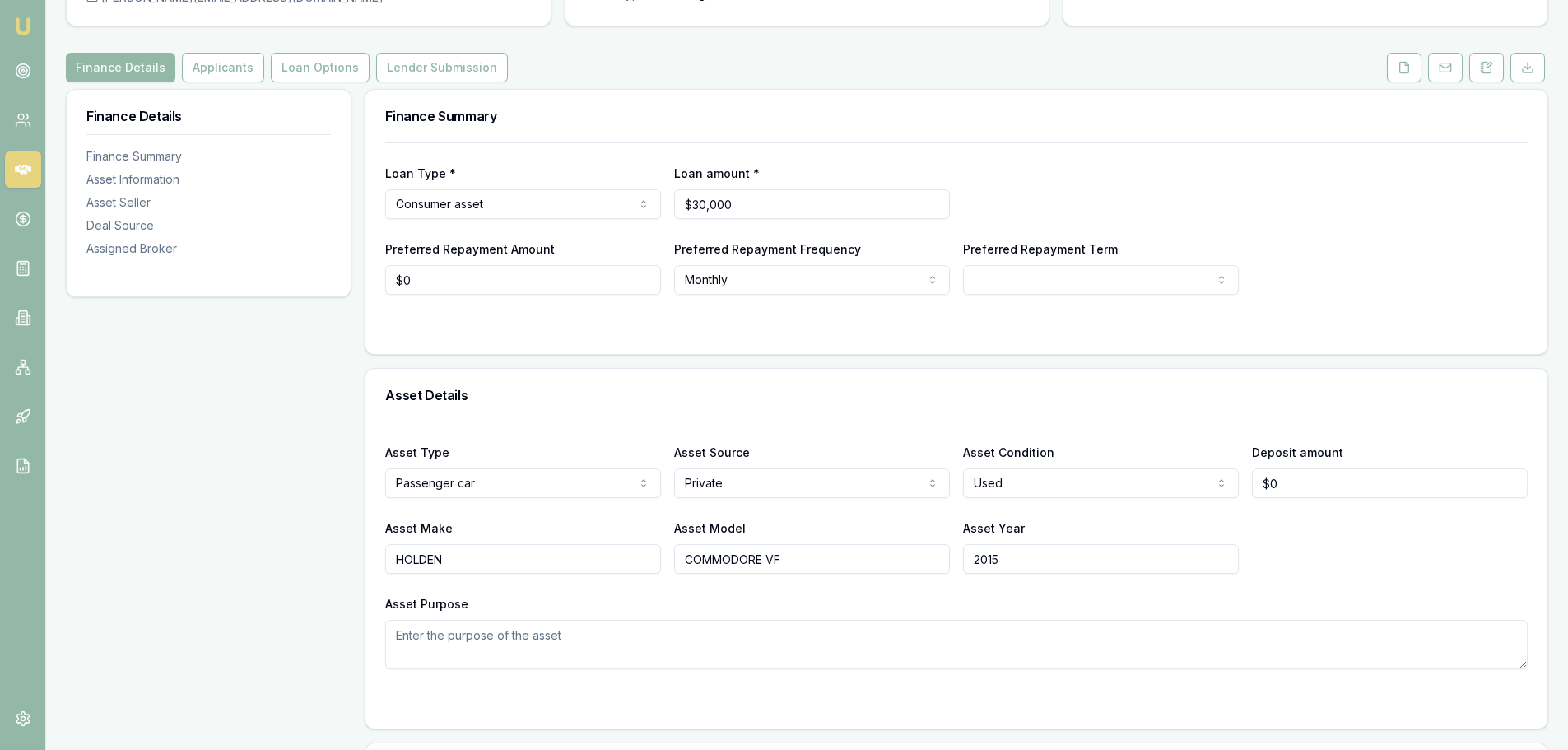
click at [557, 309] on form "Loan Type * Consumer asset Consumer loan Consumer asset Commercial loan Commerc…" at bounding box center [957, 238] width 1143 height 191
click at [855, 97] on div "Finance Summary" at bounding box center [956, 116] width 1182 height 52
click at [225, 66] on button "Applicants" at bounding box center [223, 67] width 82 height 29
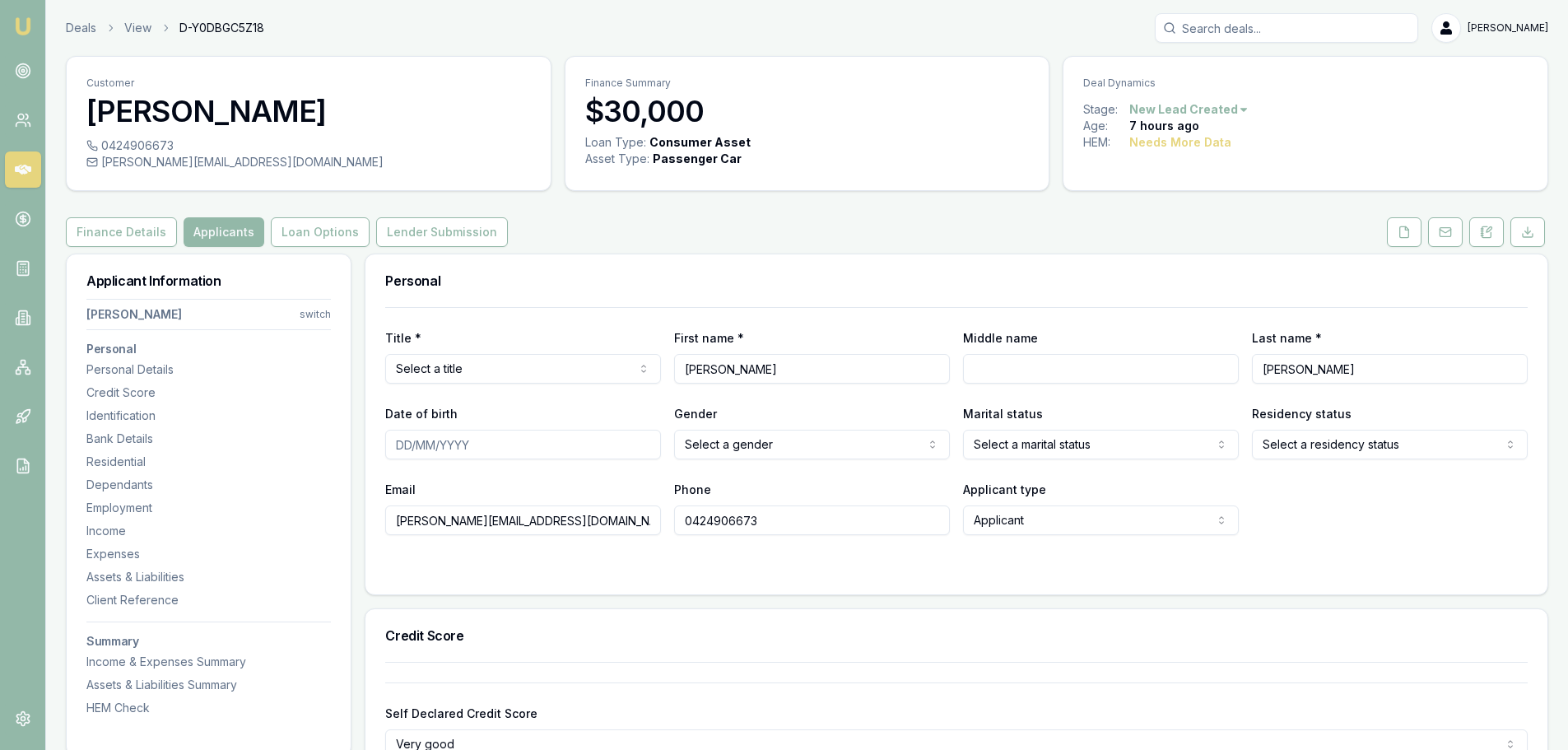
click at [1134, 234] on div "Finance Details Applicants Loan Options Lender Submission" at bounding box center [807, 232] width 1482 height 29
click at [835, 270] on div "Personal" at bounding box center [956, 280] width 1182 height 52
click at [546, 254] on div "Personal Title * Select a title Mr Mrs Miss Ms Dr Prof First name * Kristy Midd…" at bounding box center [956, 424] width 1184 height 341
click at [674, 255] on div "Personal" at bounding box center [956, 280] width 1182 height 52
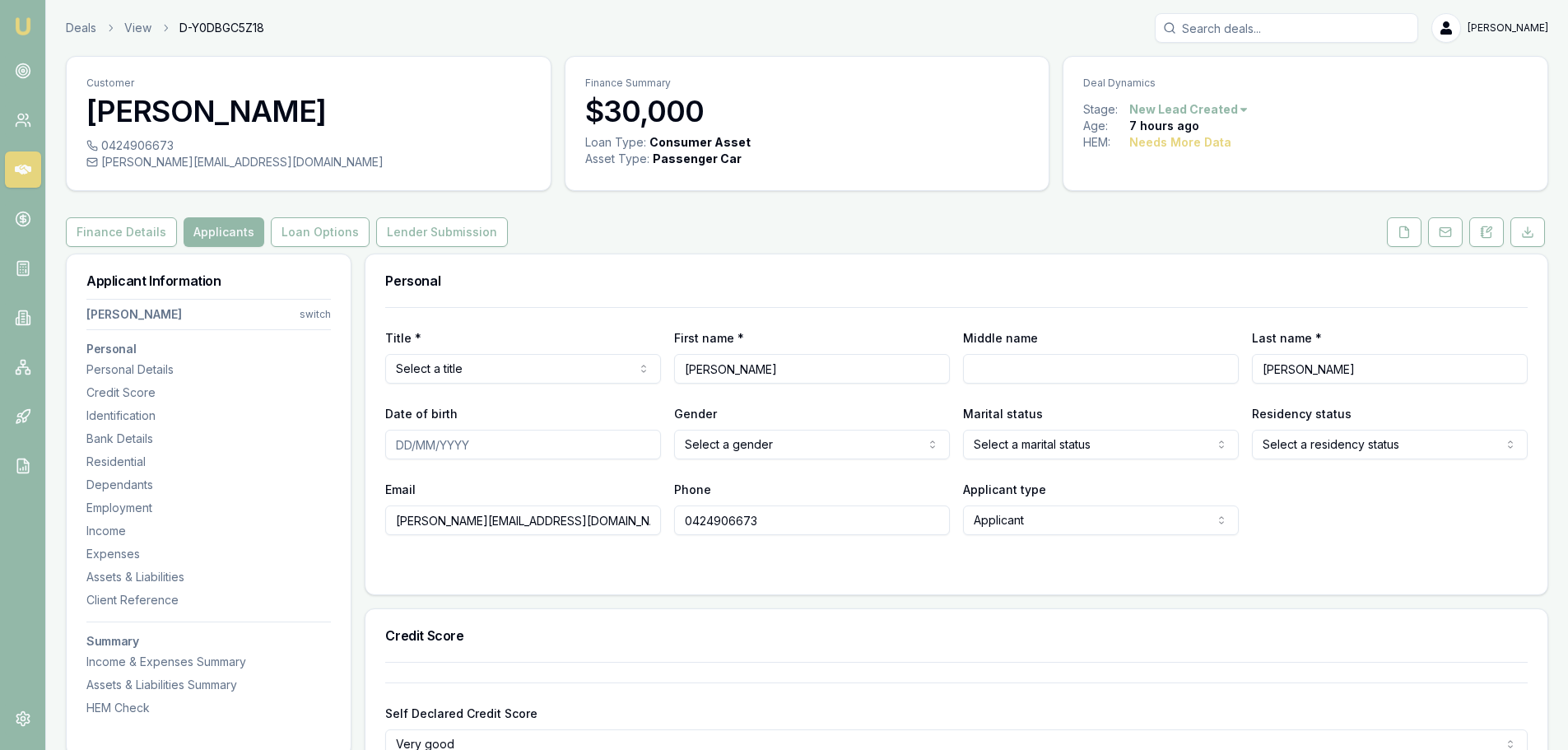
click at [689, 254] on div "Personal" at bounding box center [956, 280] width 1182 height 52
click at [683, 259] on div "Personal" at bounding box center [956, 280] width 1182 height 52
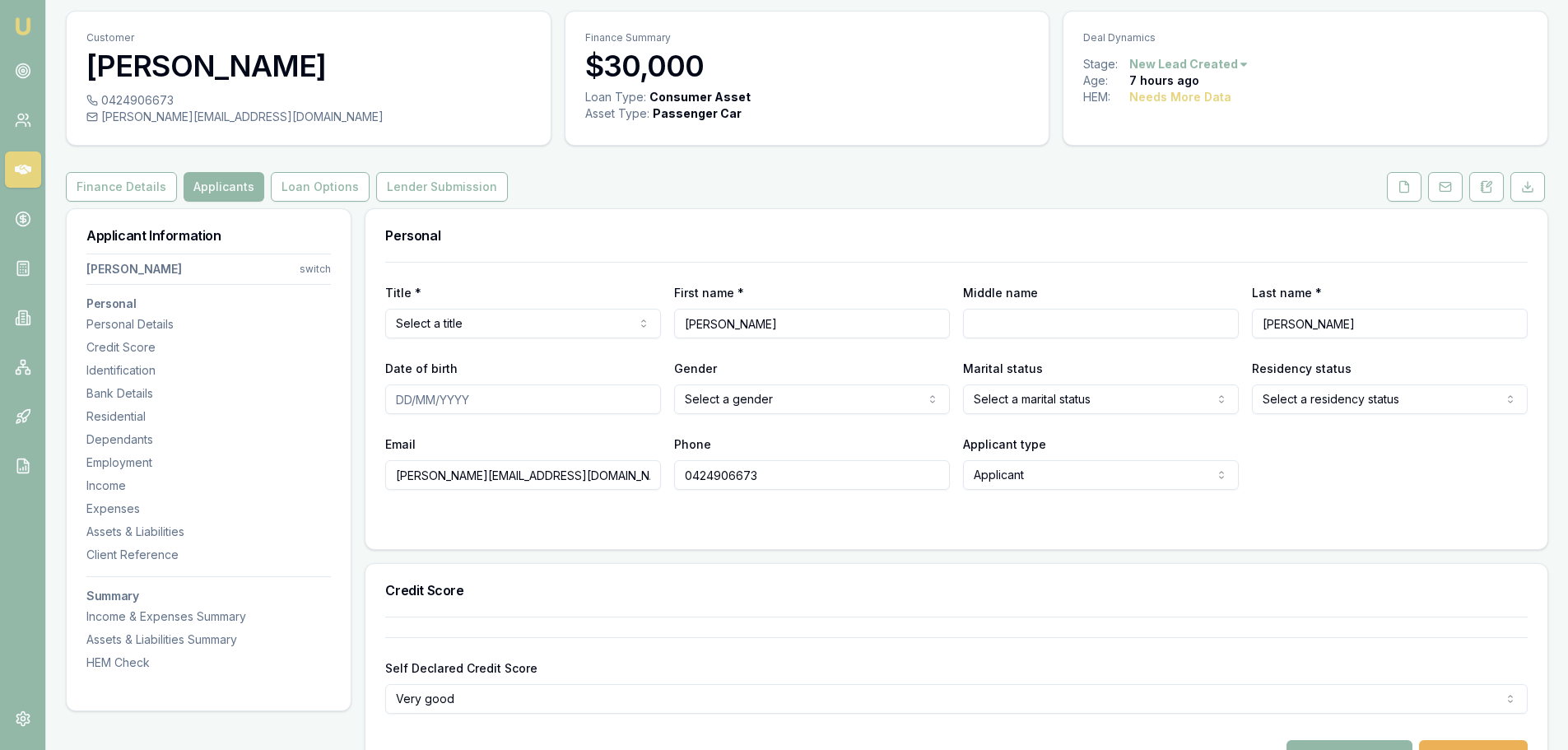
scroll to position [82, 0]
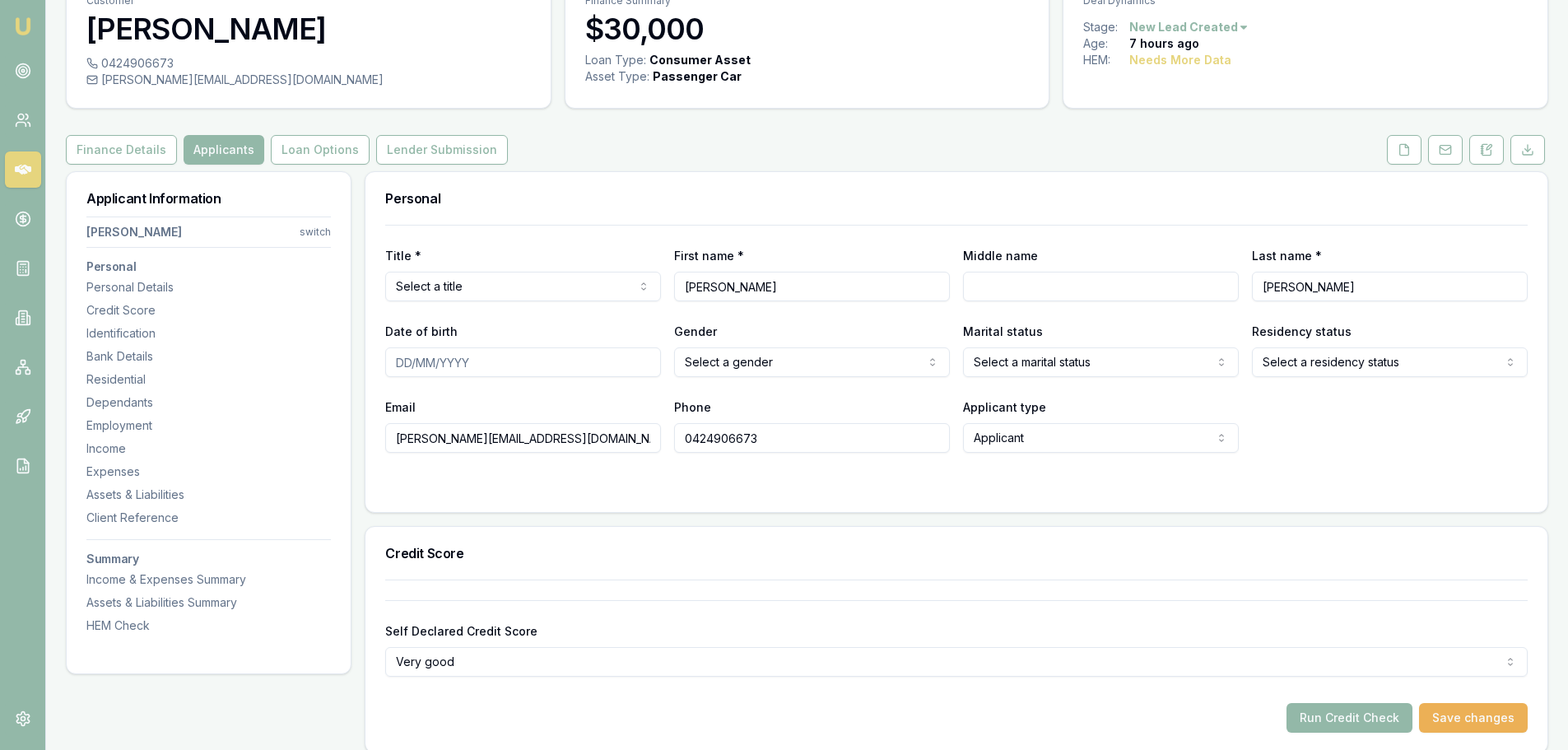
click at [737, 210] on div "Personal" at bounding box center [956, 198] width 1182 height 52
click at [916, 136] on div "Finance Details Applicants Loan Options Lender Submission" at bounding box center [807, 150] width 1482 height 29
click at [678, 173] on div "Personal" at bounding box center [956, 198] width 1182 height 52
click at [599, 279] on html "Emu Broker Deals View D-Y0DBGC5Z18 Erin Shield Toggle Menu Customer Kristy Gill…" at bounding box center [790, 293] width 1581 height 750
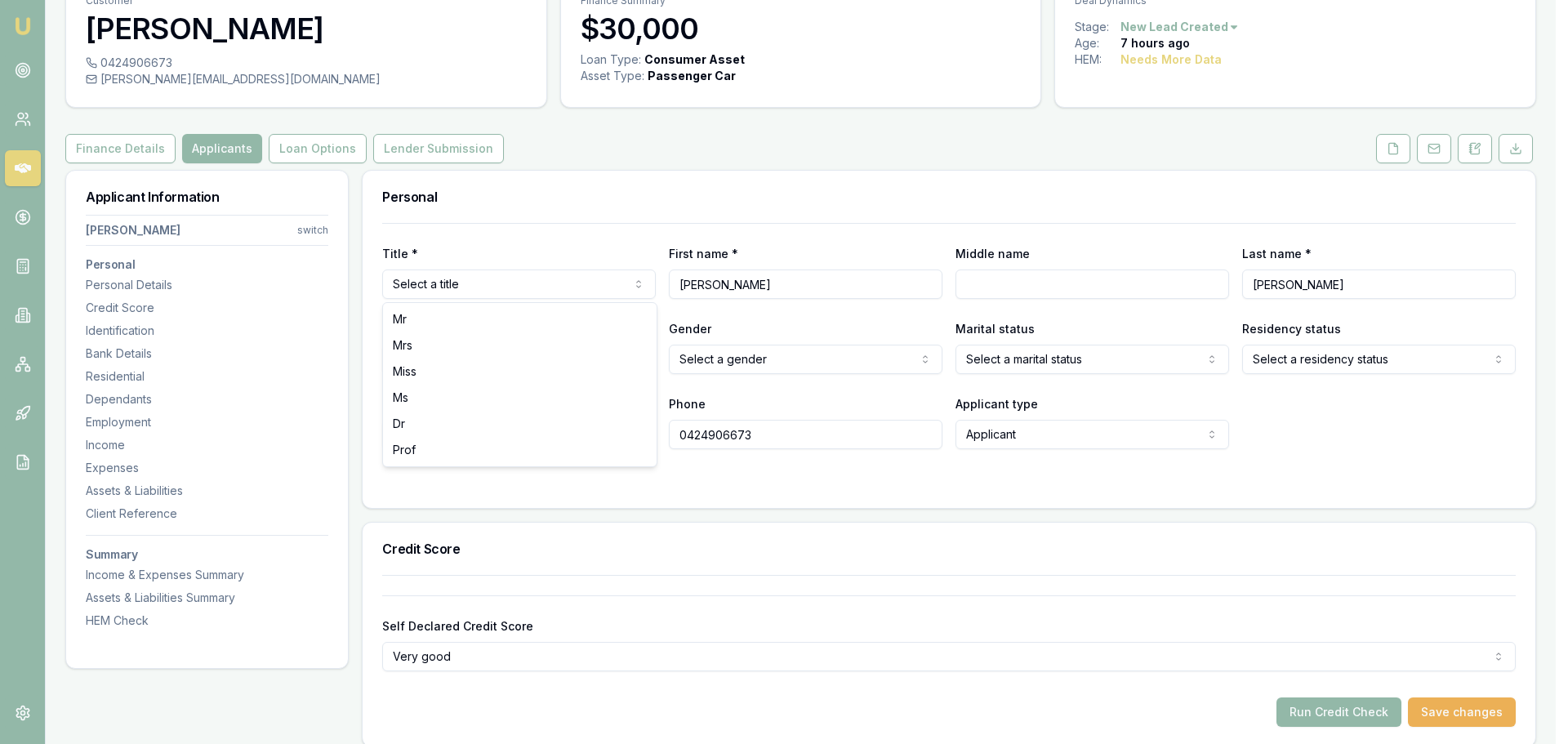
select select "Mrs"
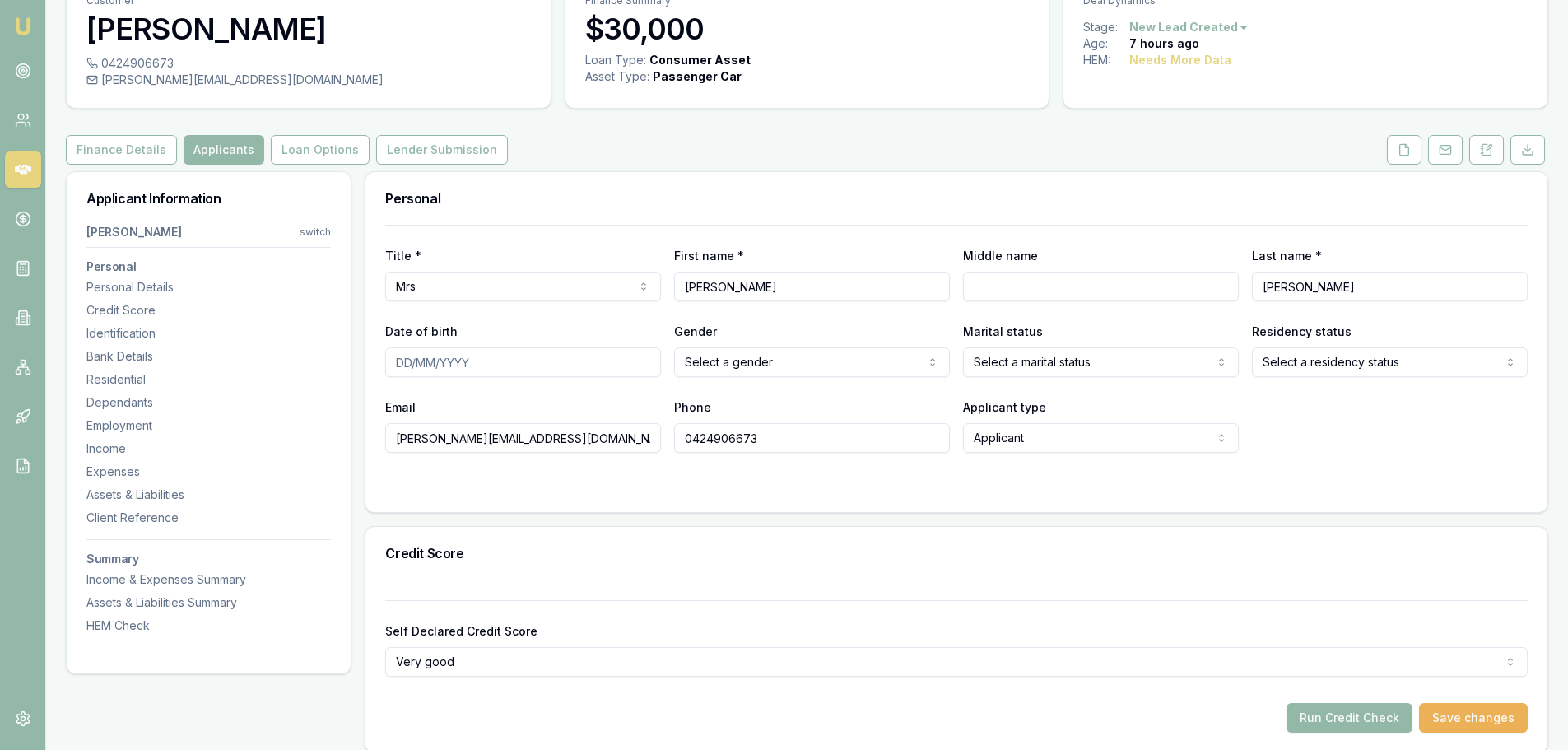
click at [776, 186] on div "Personal" at bounding box center [956, 198] width 1182 height 52
click at [861, 151] on div "Finance Details Applicants Loan Options Lender Submission" at bounding box center [807, 150] width 1482 height 29
click at [1058, 283] on input "Middle name" at bounding box center [1101, 286] width 276 height 29
type input "ANNE"
click at [635, 359] on input "Date of birth" at bounding box center [524, 363] width 276 height 29
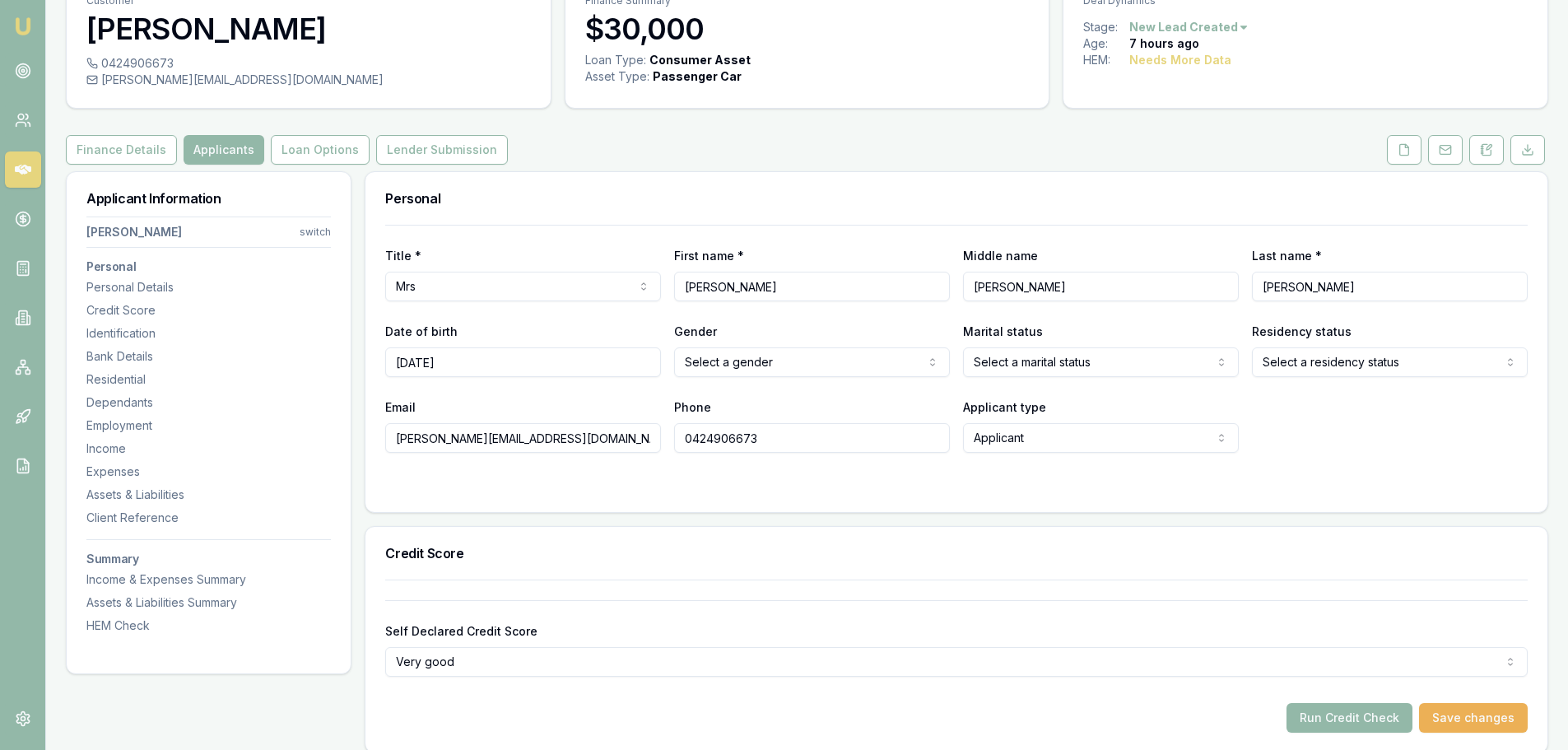
type input "03/07/1985"
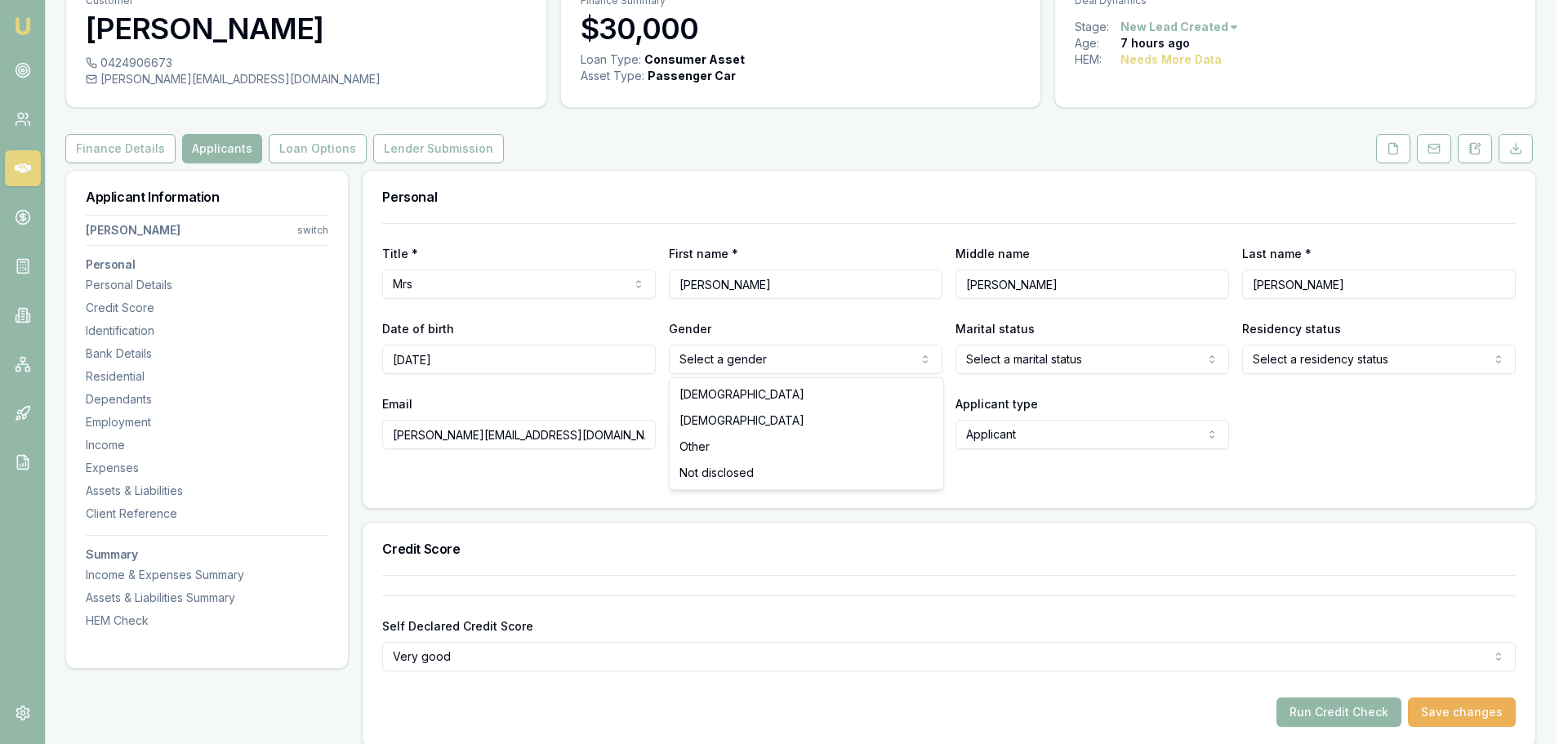
click at [872, 361] on html "Emu Broker Deals View D-Y0DBGC5Z18 Erin Shield Toggle Menu Customer Kristy Gill…" at bounding box center [784, 290] width 1568 height 744
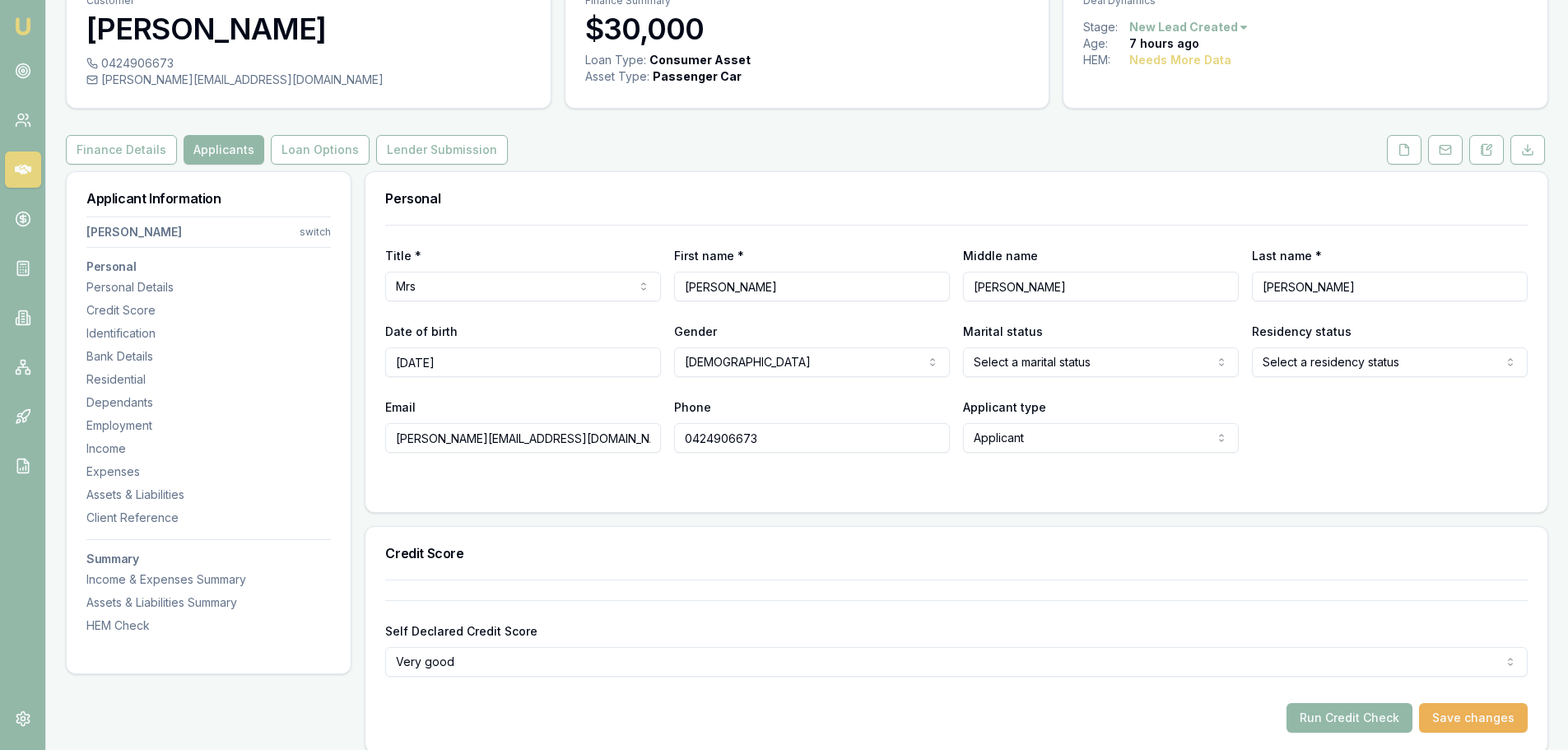
click at [824, 360] on html "Emu Broker Deals View D-Y0DBGC5Z18 Erin Shield Toggle Menu Customer Kristy Gill…" at bounding box center [784, 293] width 1568 height 750
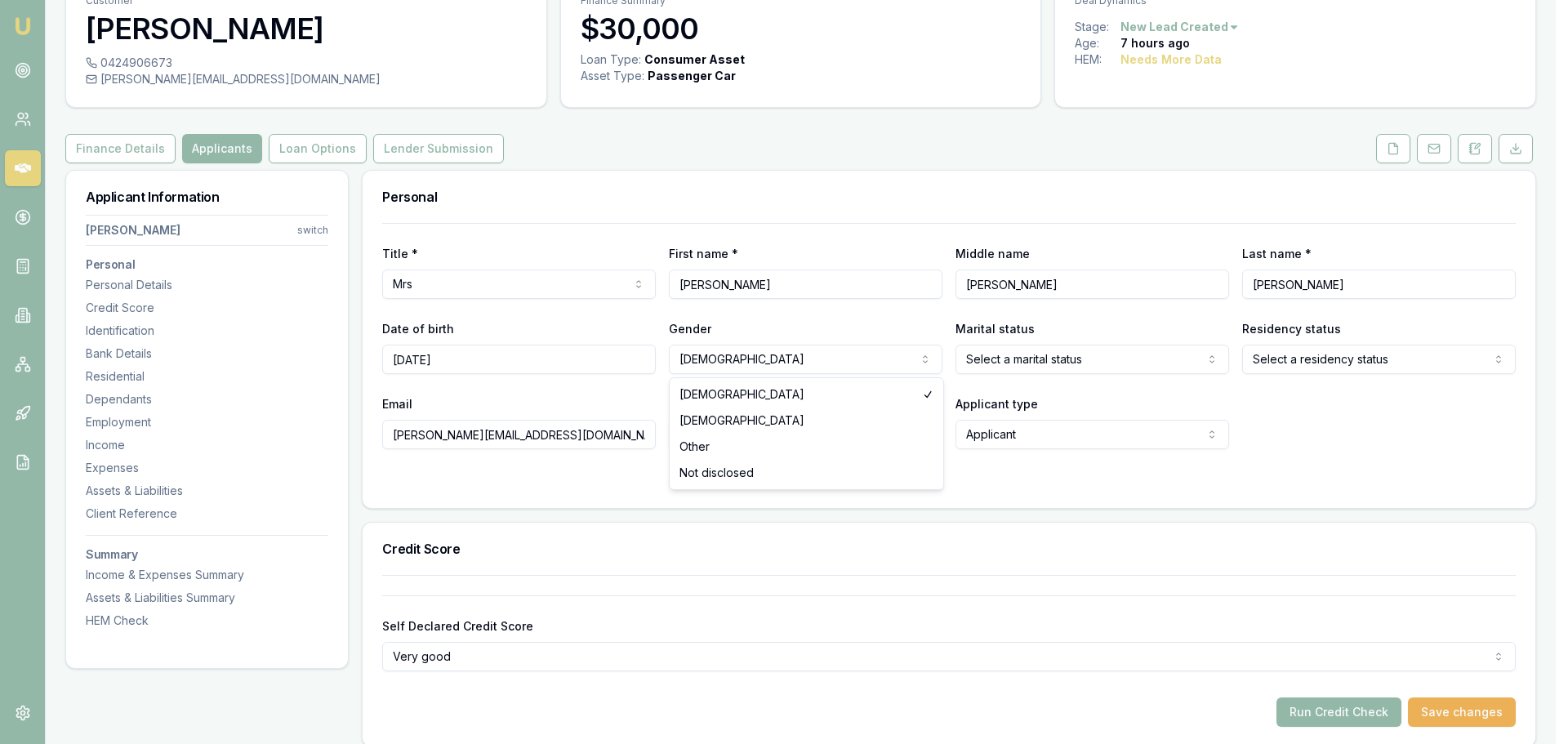
select select "FEMALE"
drag, startPoint x: 737, startPoint y: 420, endPoint x: 761, endPoint y: 415, distance: 24.5
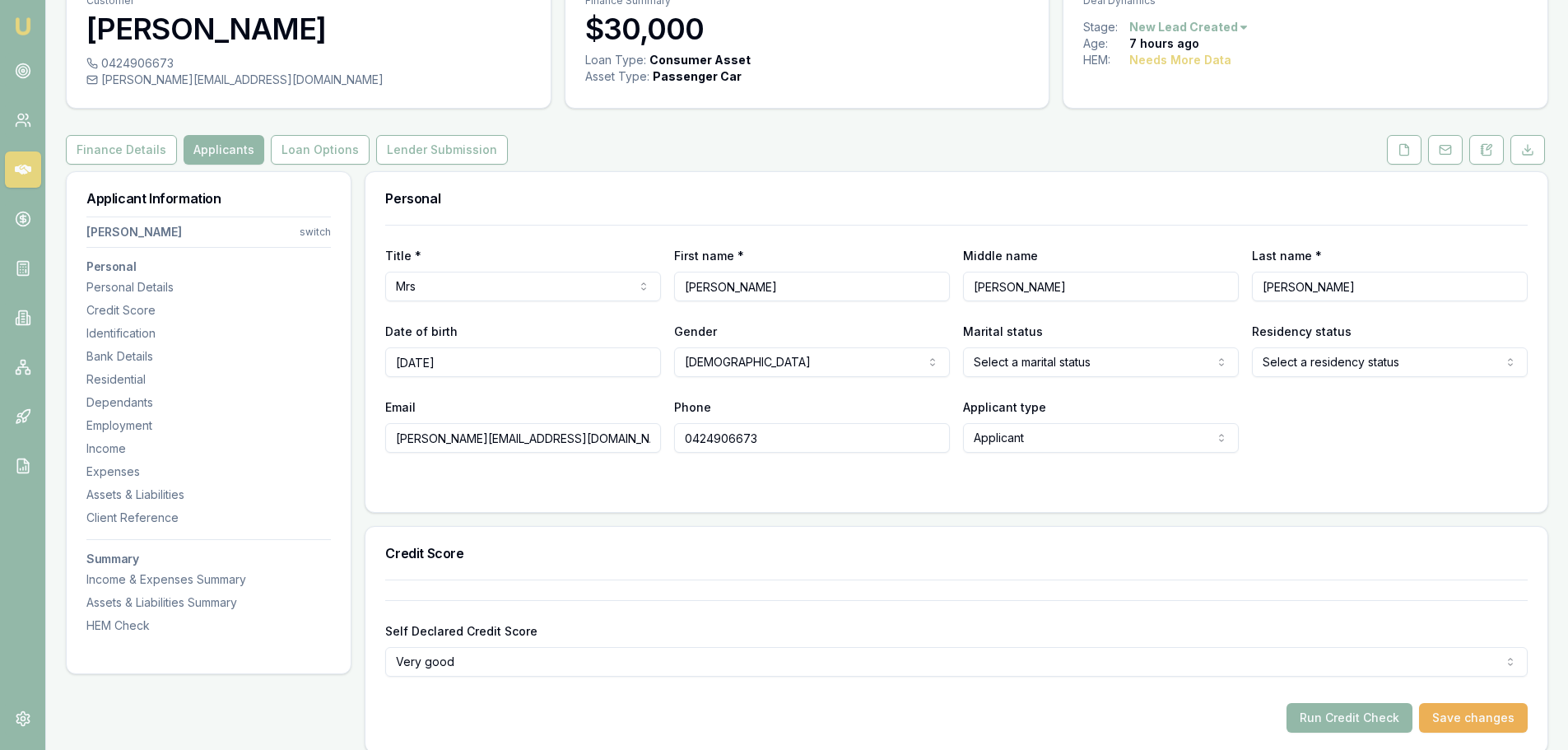
click at [997, 363] on html "Emu Broker Deals View D-Y0DBGC5Z18 Erin Shield Toggle Menu Customer Kristy Gill…" at bounding box center [784, 293] width 1568 height 750
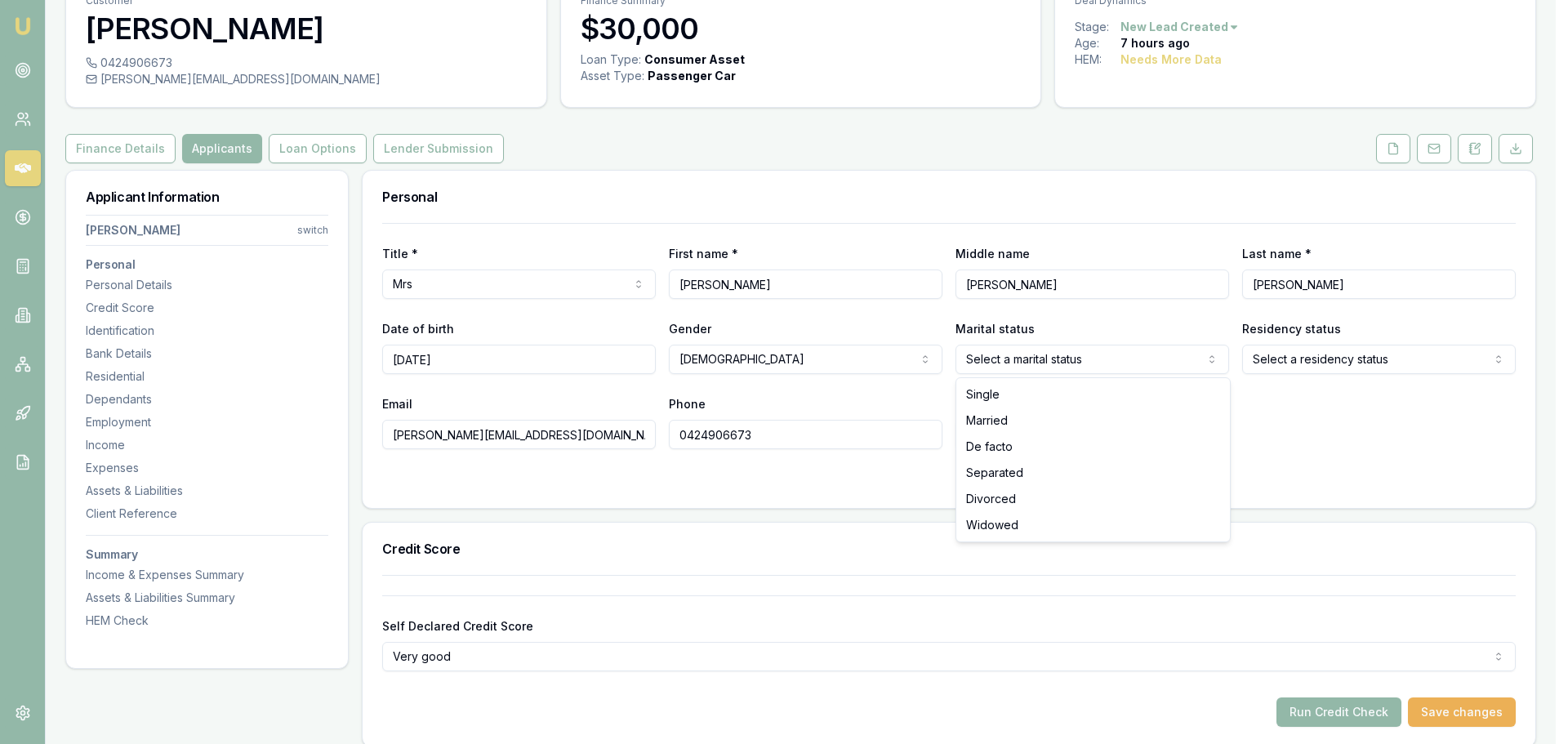
select select "MARRIED"
drag, startPoint x: 981, startPoint y: 414, endPoint x: 1128, endPoint y: 407, distance: 147.2
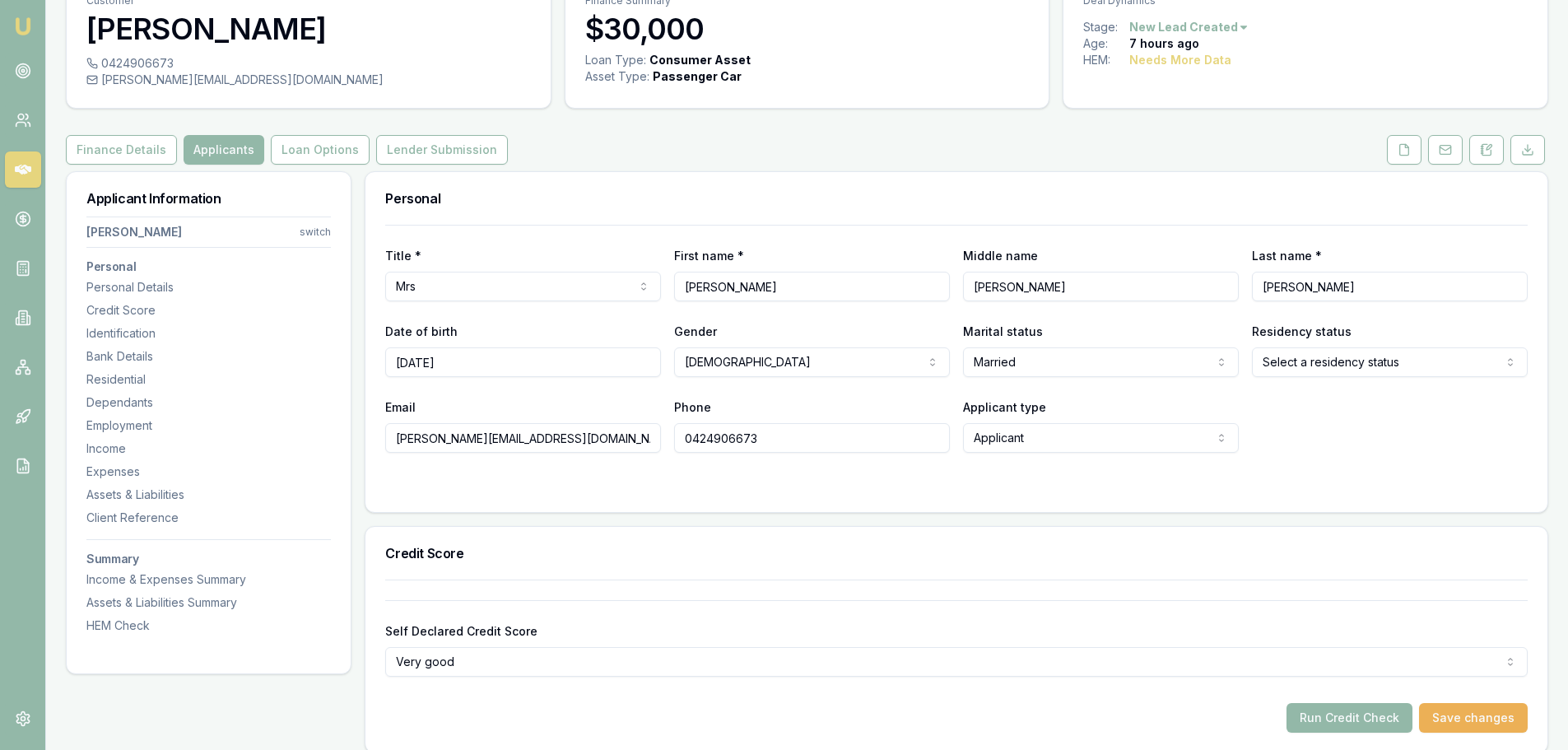
click at [1351, 355] on html "Emu Broker Deals View D-Y0DBGC5Z18 Erin Shield Toggle Menu Customer Kristy Gill…" at bounding box center [784, 293] width 1568 height 750
click at [674, 479] on div at bounding box center [957, 486] width 1143 height 13
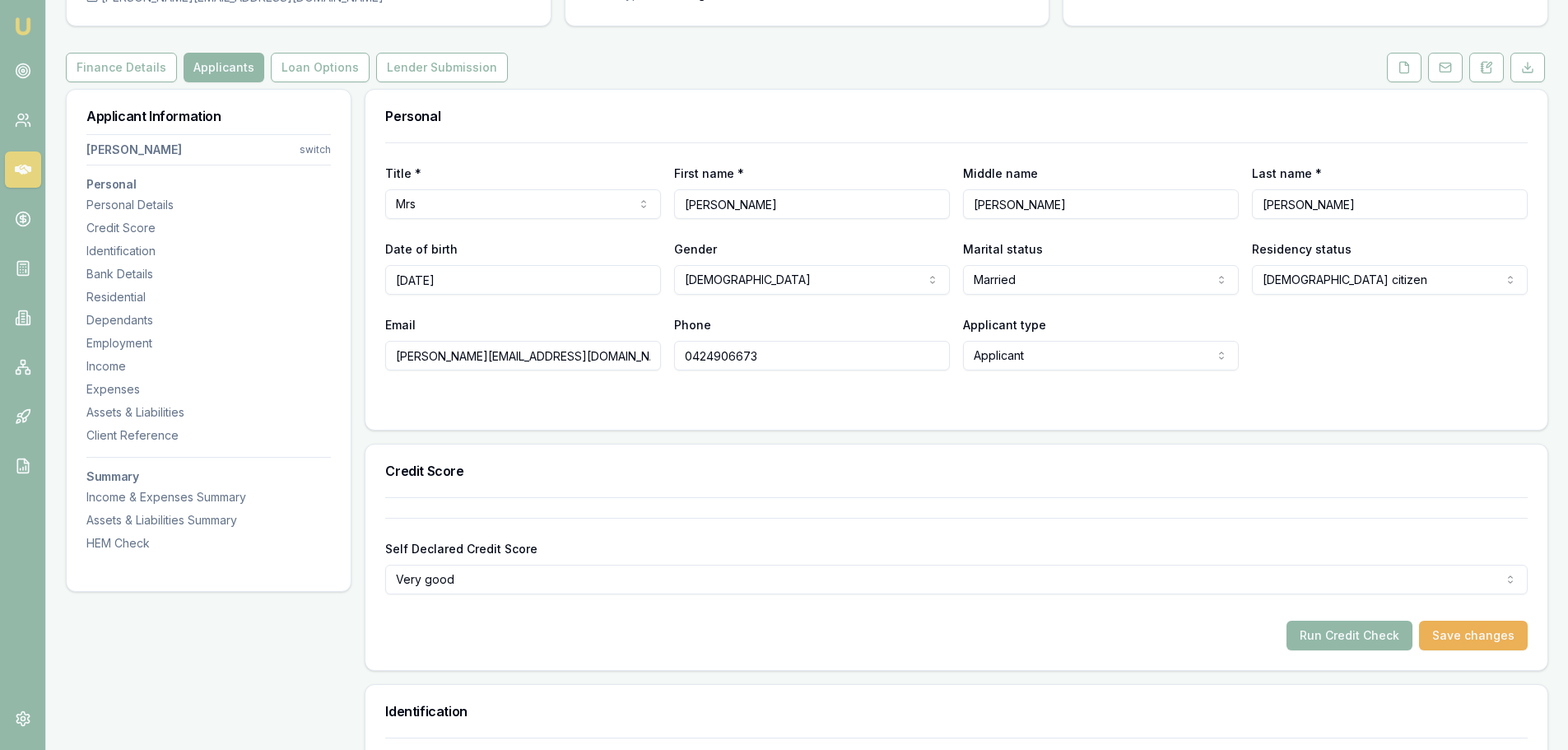
click at [656, 398] on div at bounding box center [957, 403] width 1143 height 13
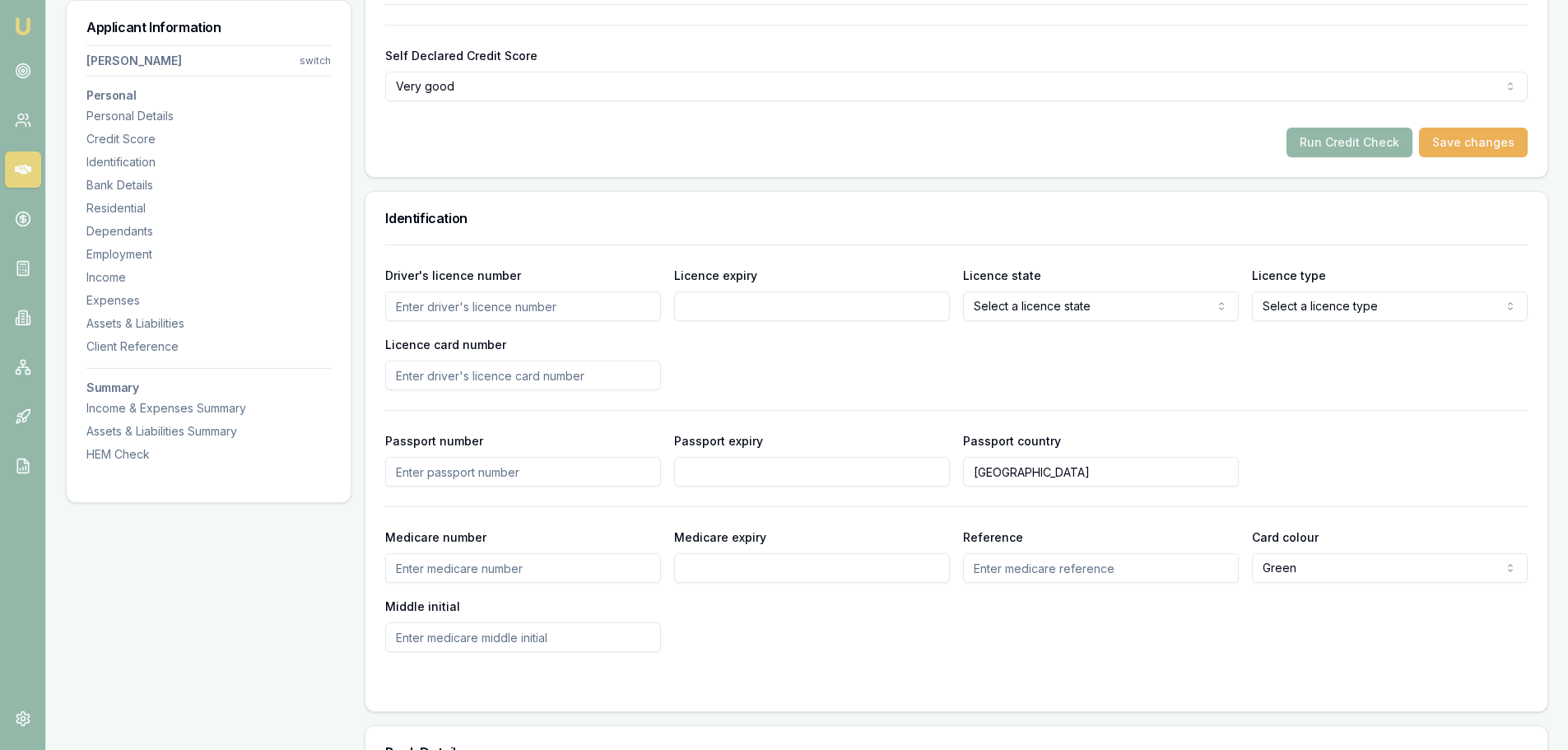
scroll to position [659, 0]
click at [594, 313] on input "Driver's licence number" at bounding box center [524, 306] width 276 height 29
click at [616, 252] on div "Driver's licence number Licence expiry Licence state Select a licence state NSW…" at bounding box center [957, 447] width 1143 height 408
click at [627, 313] on input "Driver's licence number" at bounding box center [524, 306] width 276 height 29
type input "14155706"
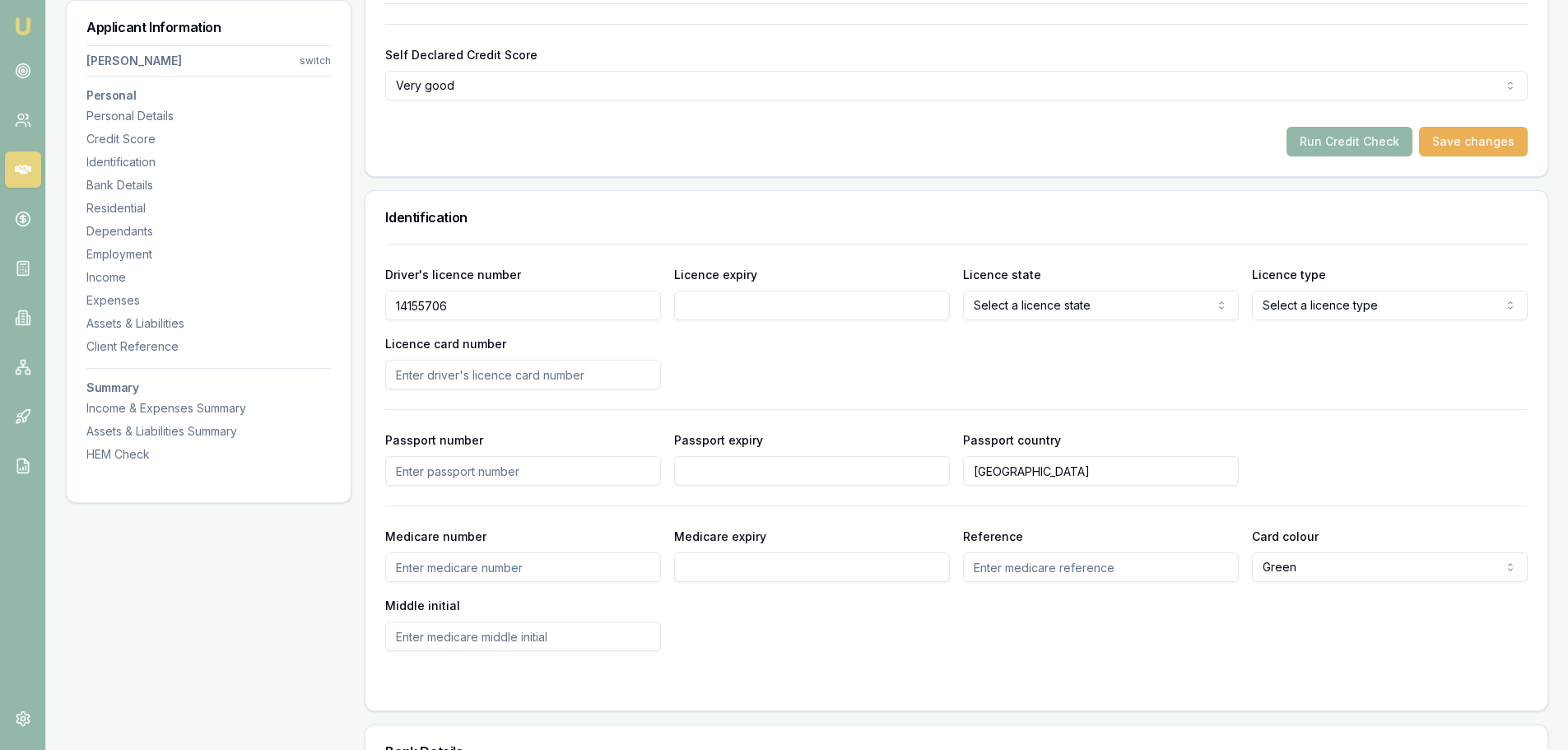
click at [867, 305] on input "Licence expiry" at bounding box center [813, 306] width 276 height 29
type input "19/08/2026"
click at [880, 235] on div "Identification" at bounding box center [956, 217] width 1182 height 52
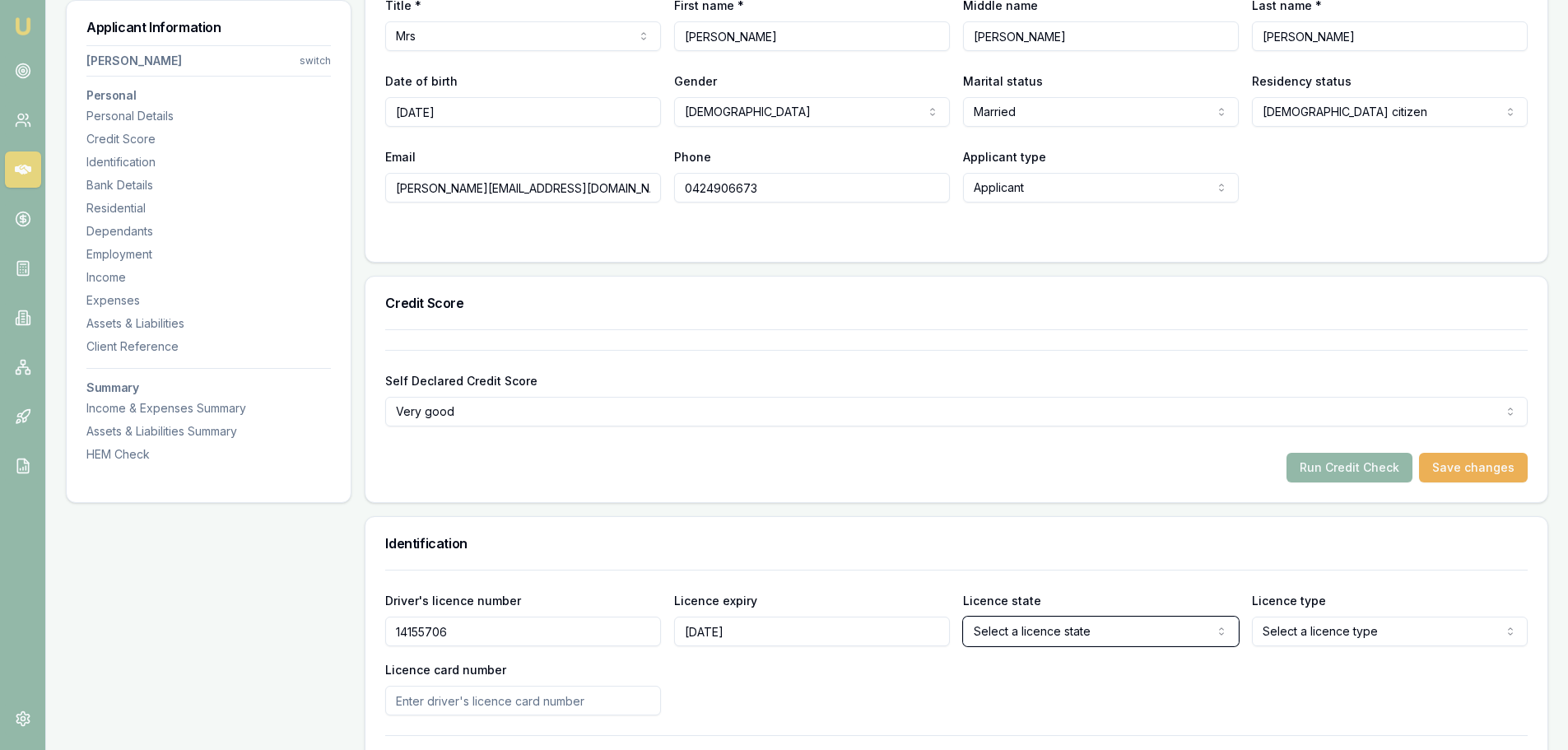
scroll to position [494, 0]
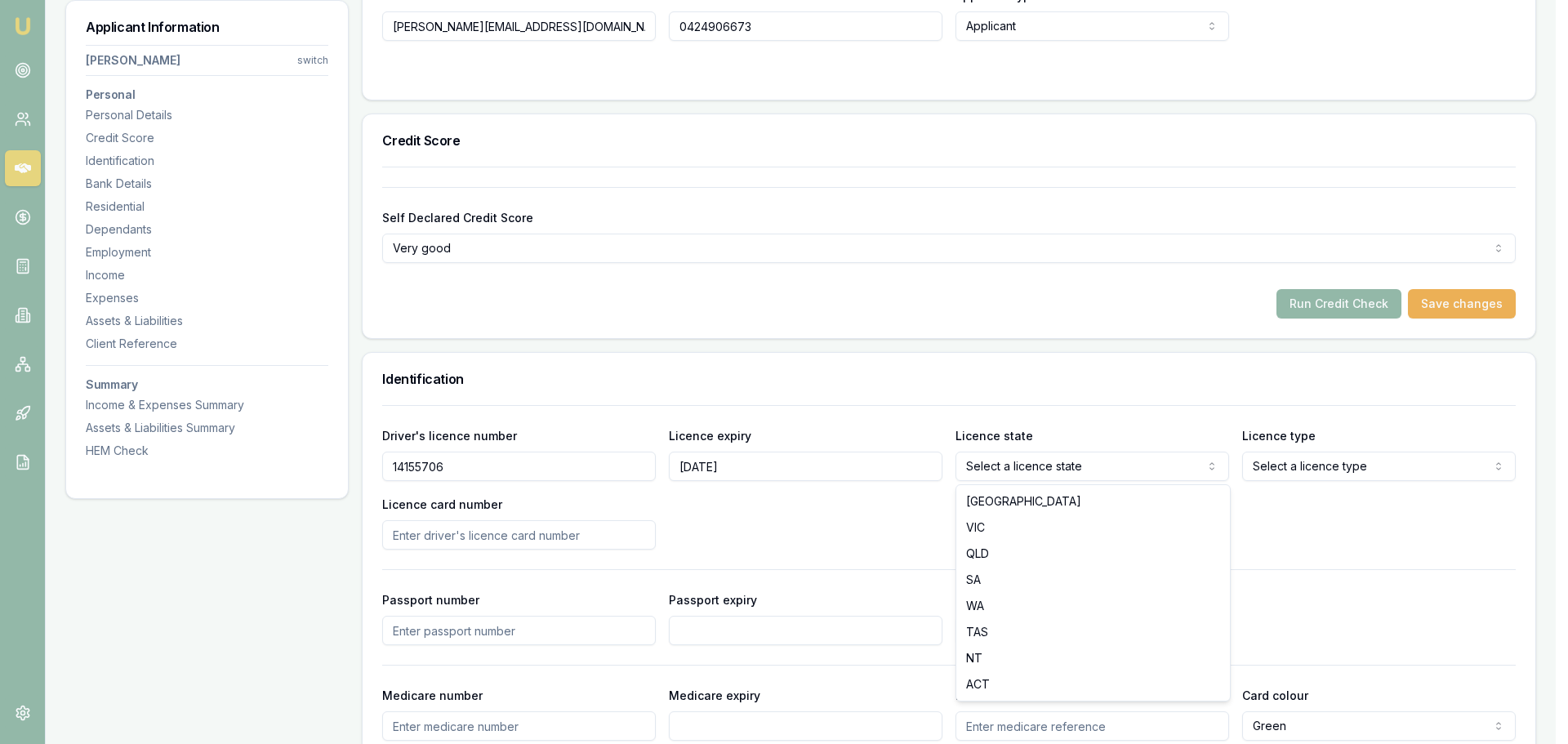
drag, startPoint x: 1000, startPoint y: 501, endPoint x: 1252, endPoint y: 469, distance: 254.0
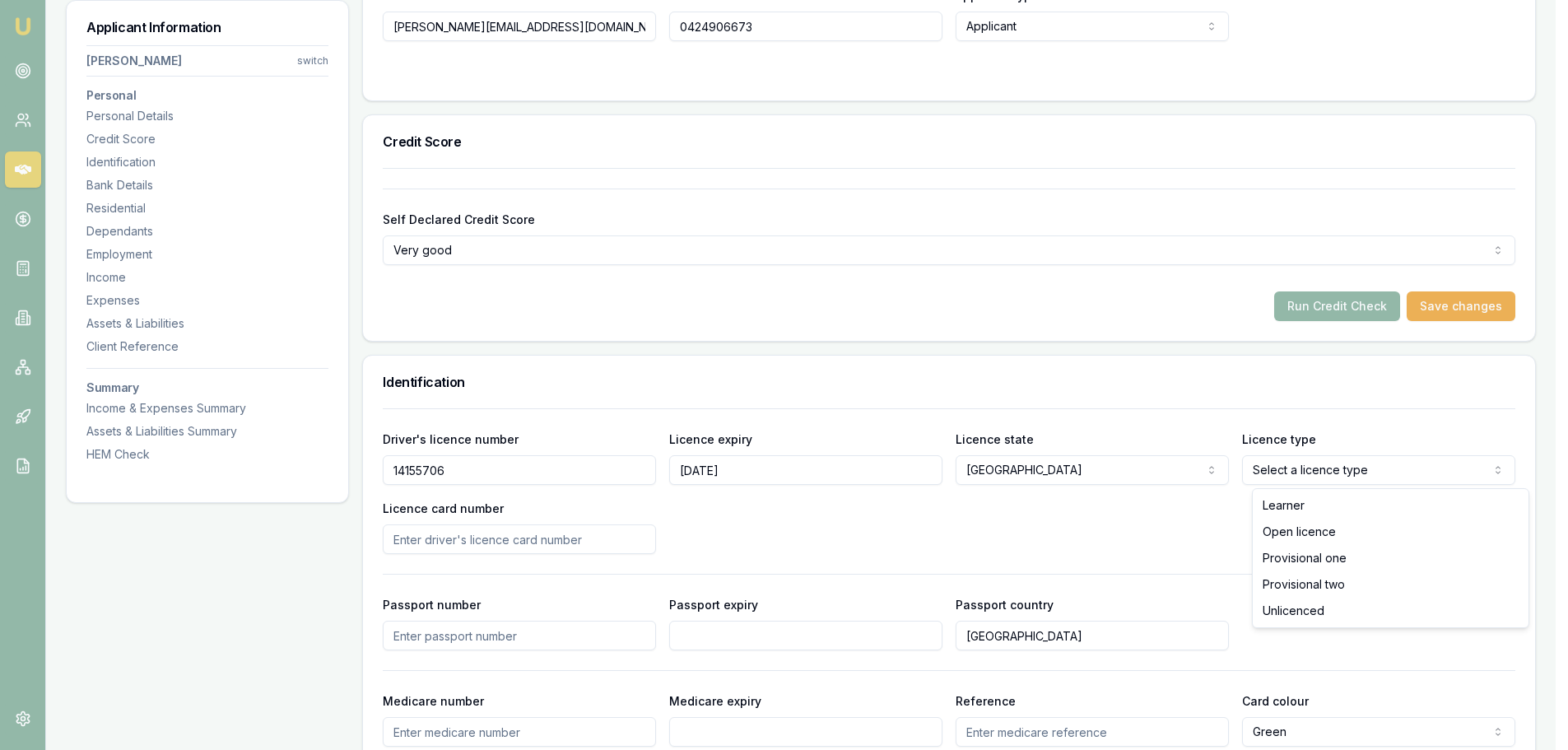
select select "OPEN_LICENCE"
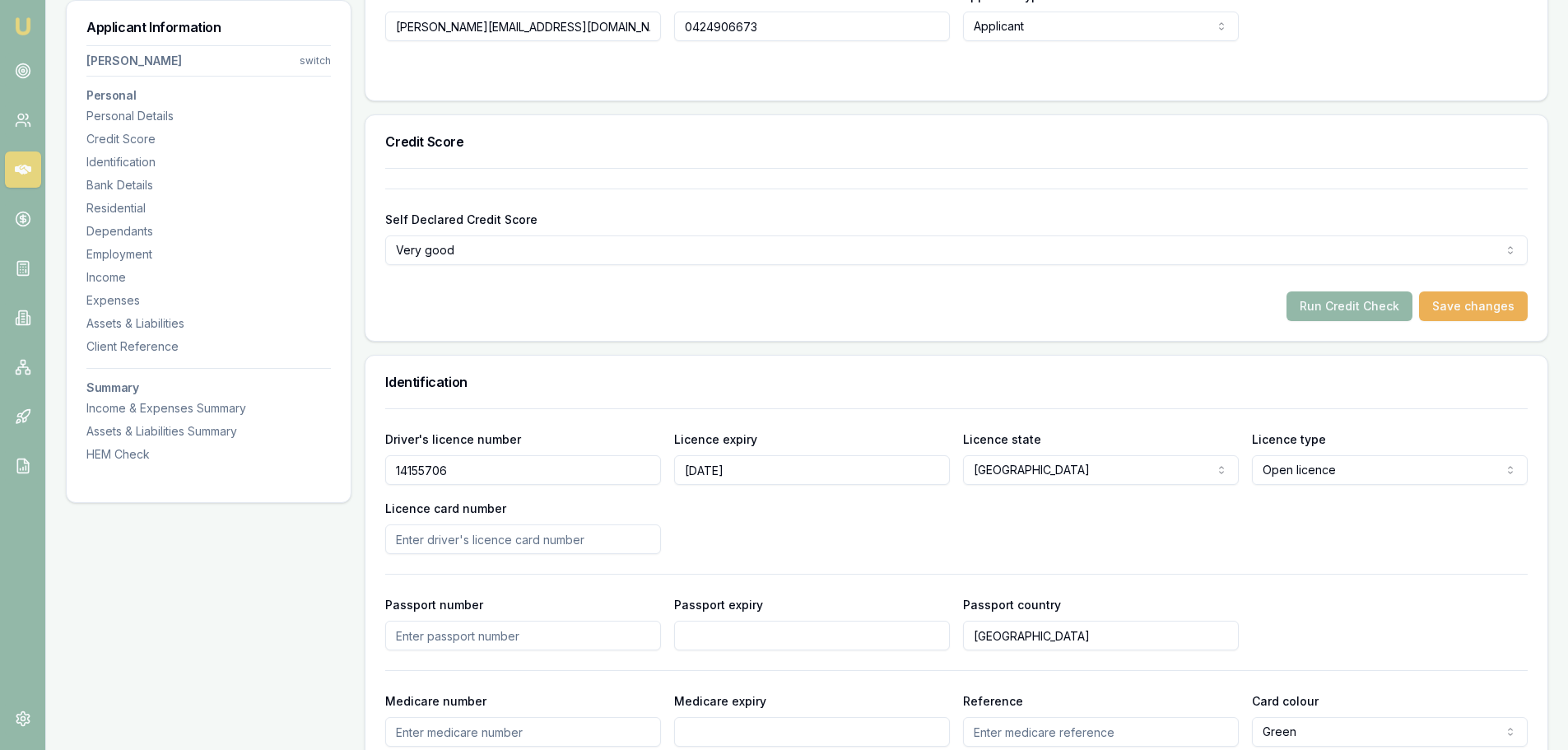
click at [523, 548] on input "Licence card number" at bounding box center [524, 539] width 276 height 29
type input "2054032866"
click at [729, 536] on div "Driver's licence number 14155706 Licence expiry 19/08/2026 Licence state NSW NS…" at bounding box center [957, 491] width 1143 height 125
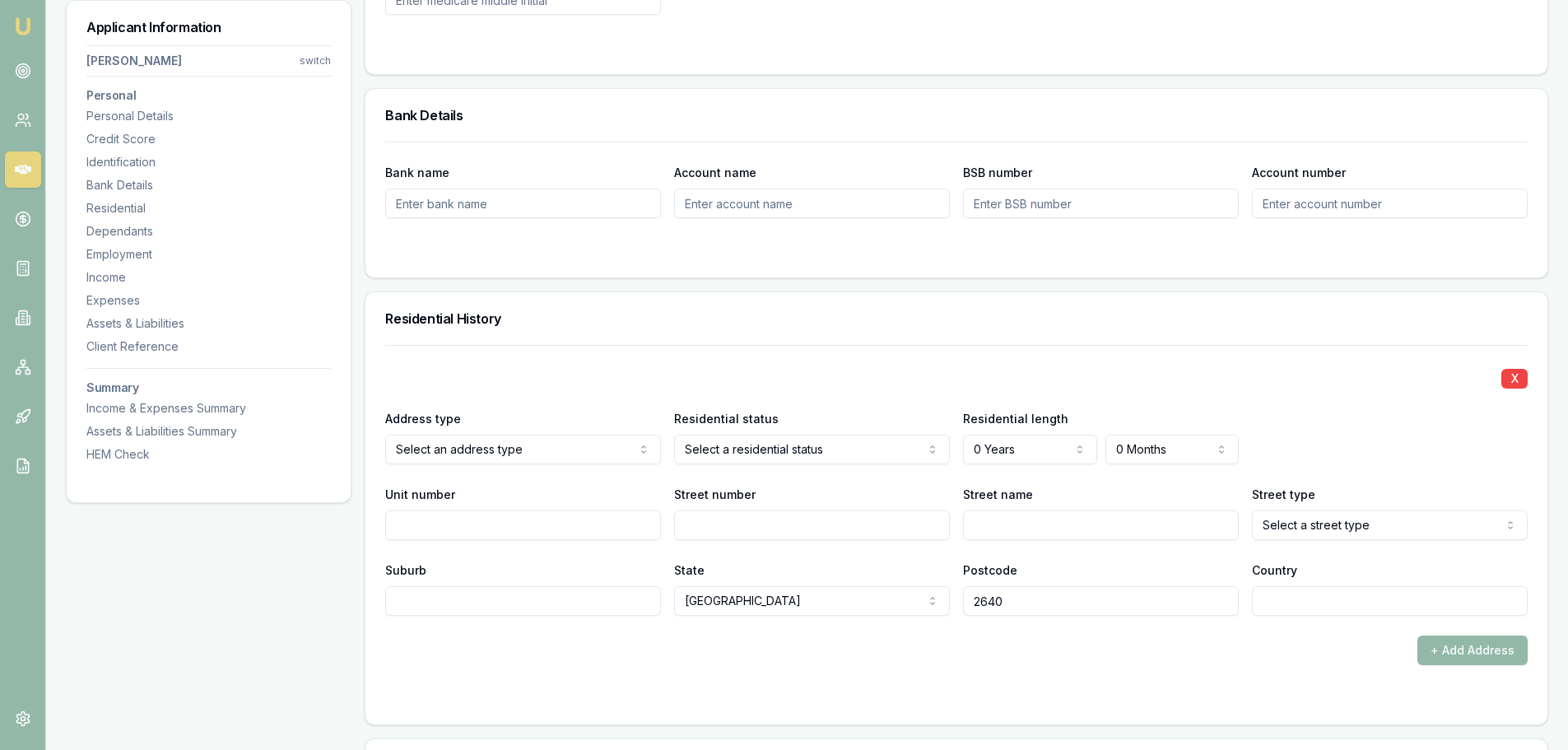
scroll to position [1317, 0]
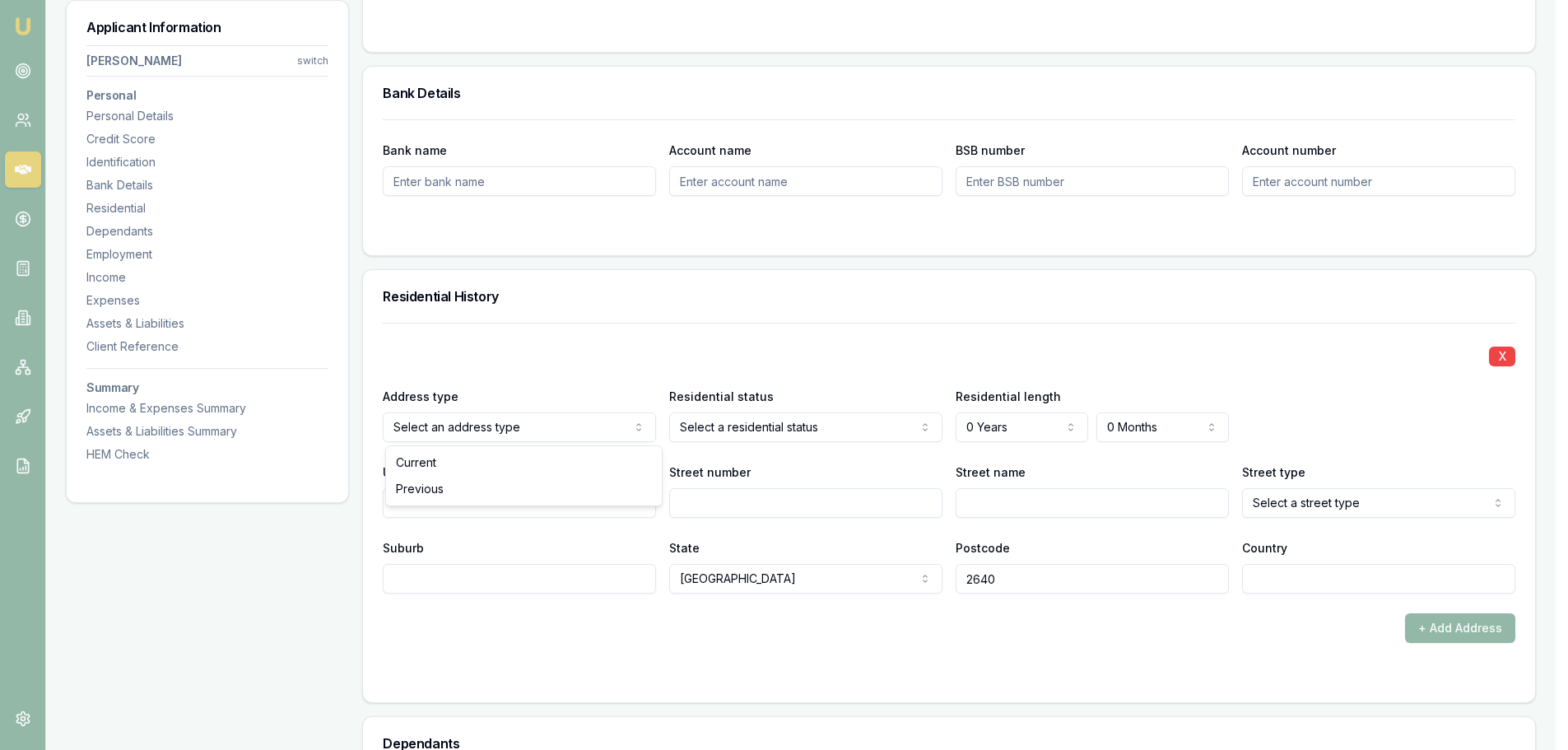
click at [809, 511] on input "Street number" at bounding box center [813, 503] width 276 height 29
type input "5"
type input "ANGUS"
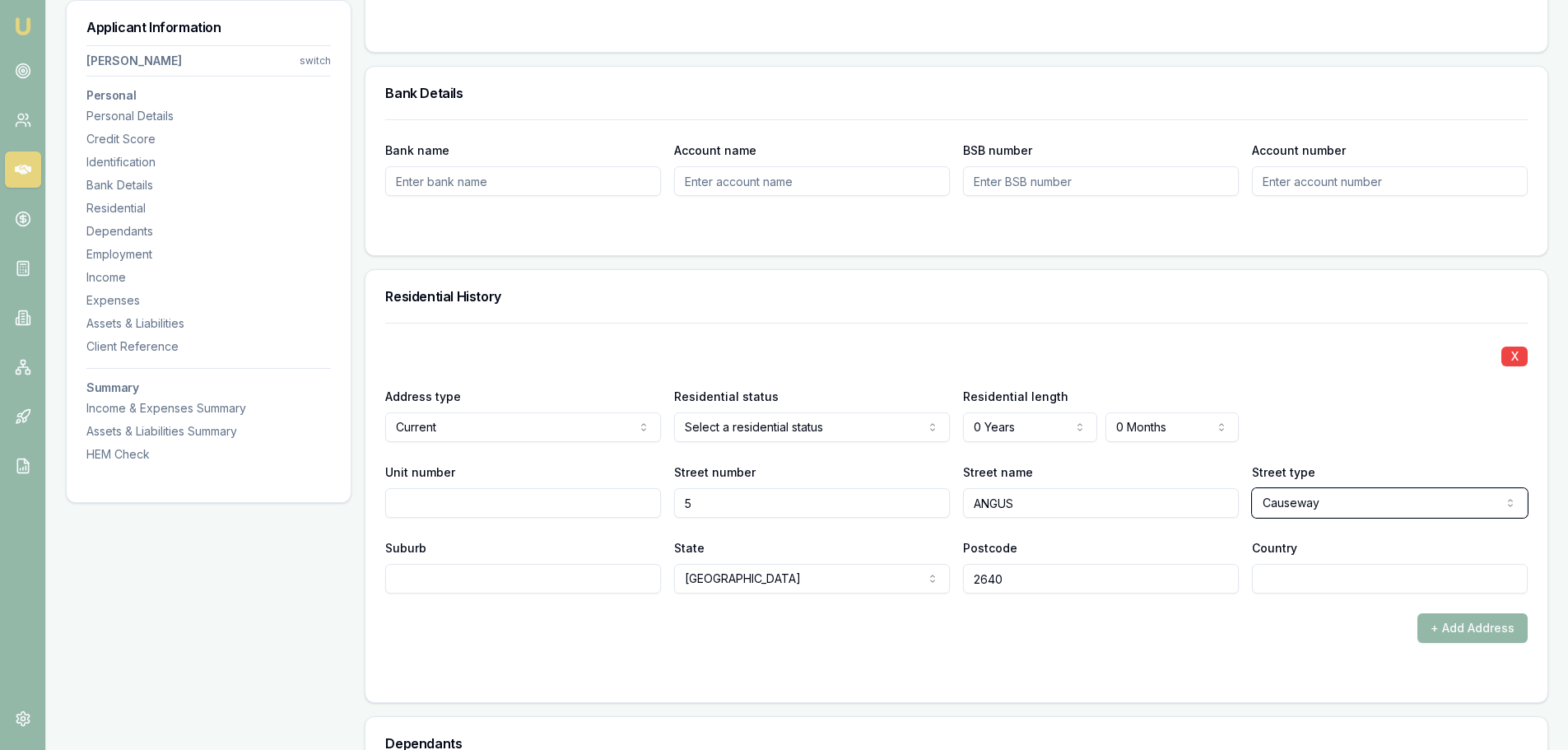
select select "Court"
type input "CHEUGONGA"
click at [446, 580] on input "CHEUGONGA" at bounding box center [524, 579] width 276 height 29
type input "CHEUGOONGA"
click at [1335, 571] on input "Country" at bounding box center [1390, 579] width 276 height 29
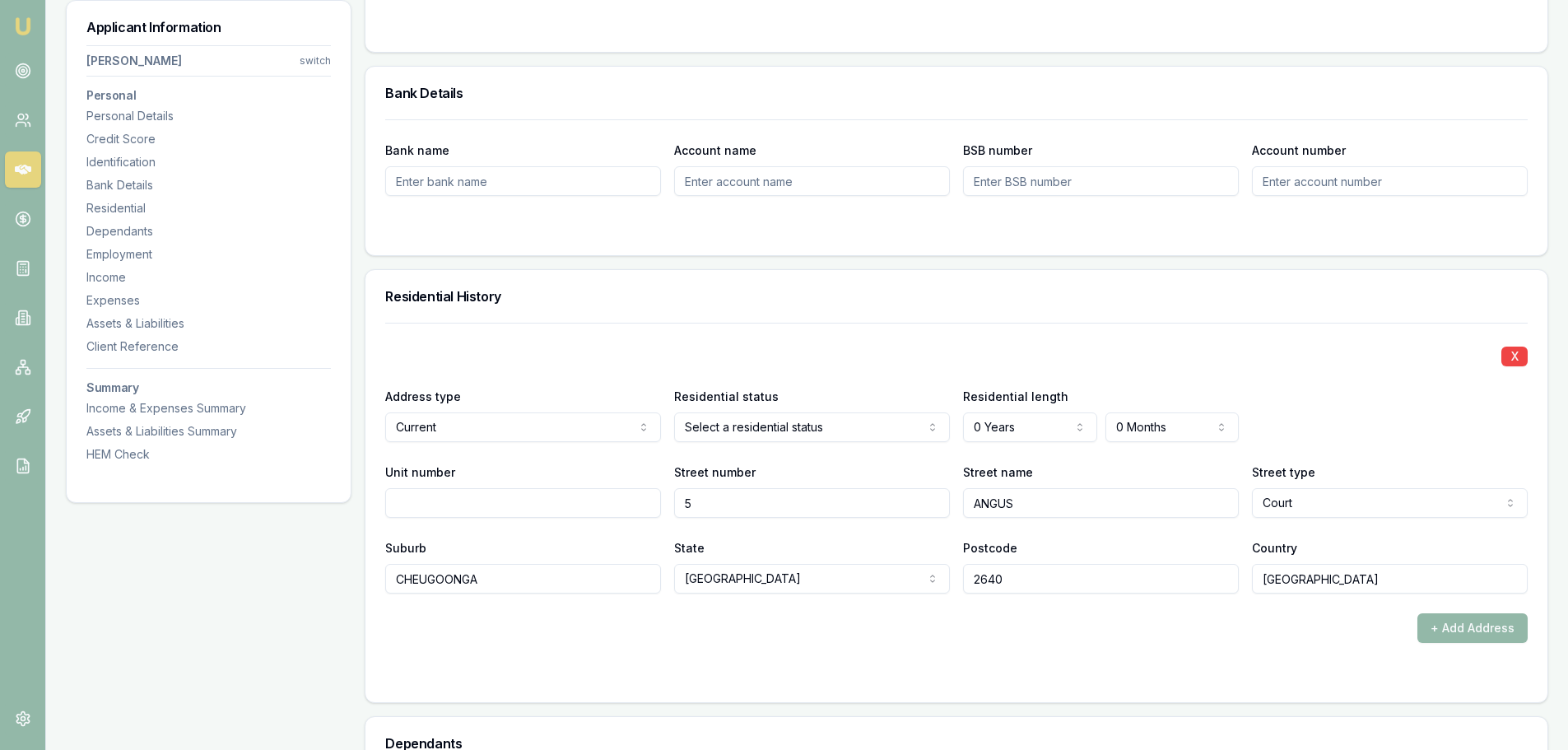
type input "AUSTRALIA"
click at [1332, 379] on div "X Address type Current Current Previous Residential status Select a residential…" at bounding box center [957, 458] width 1143 height 271
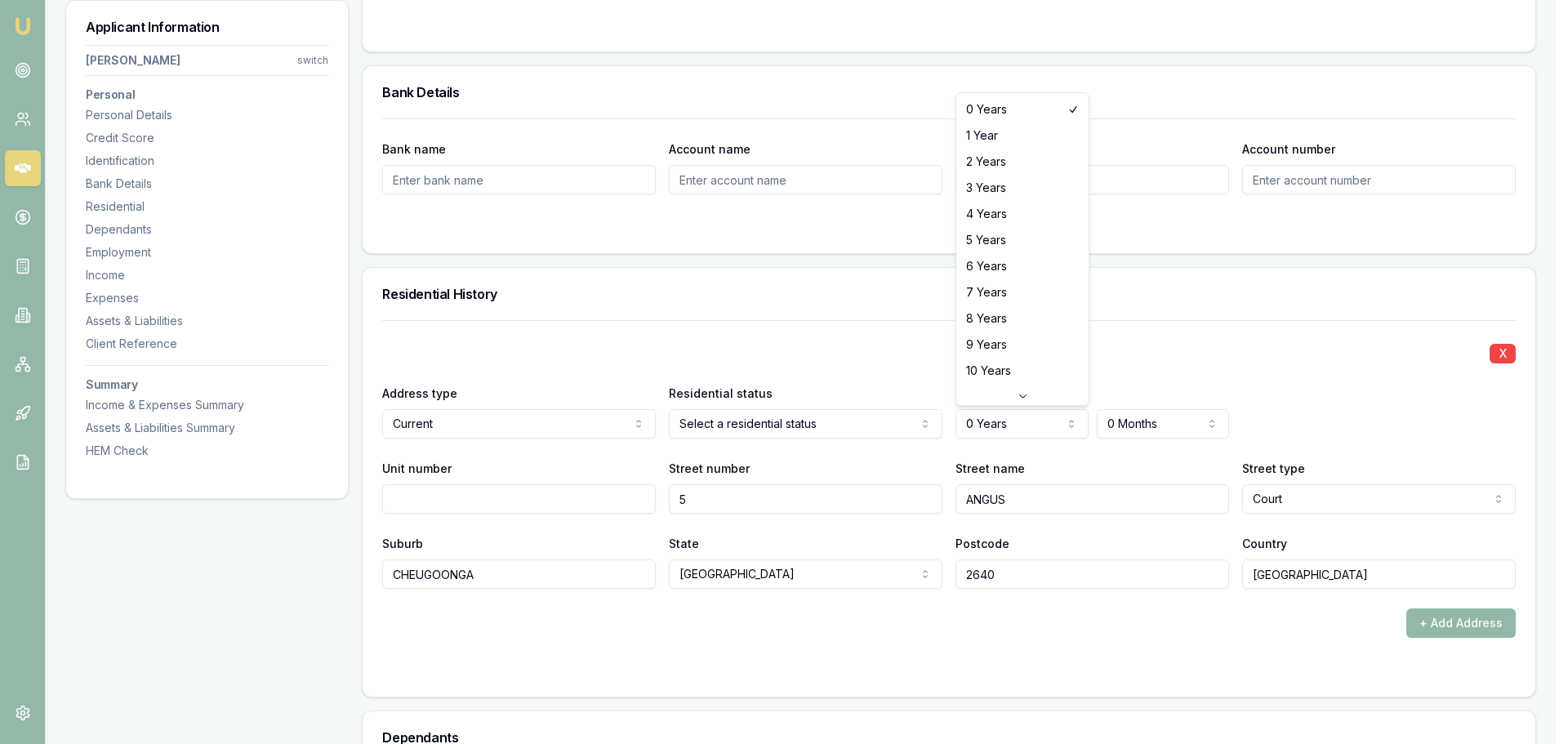
select select "10"
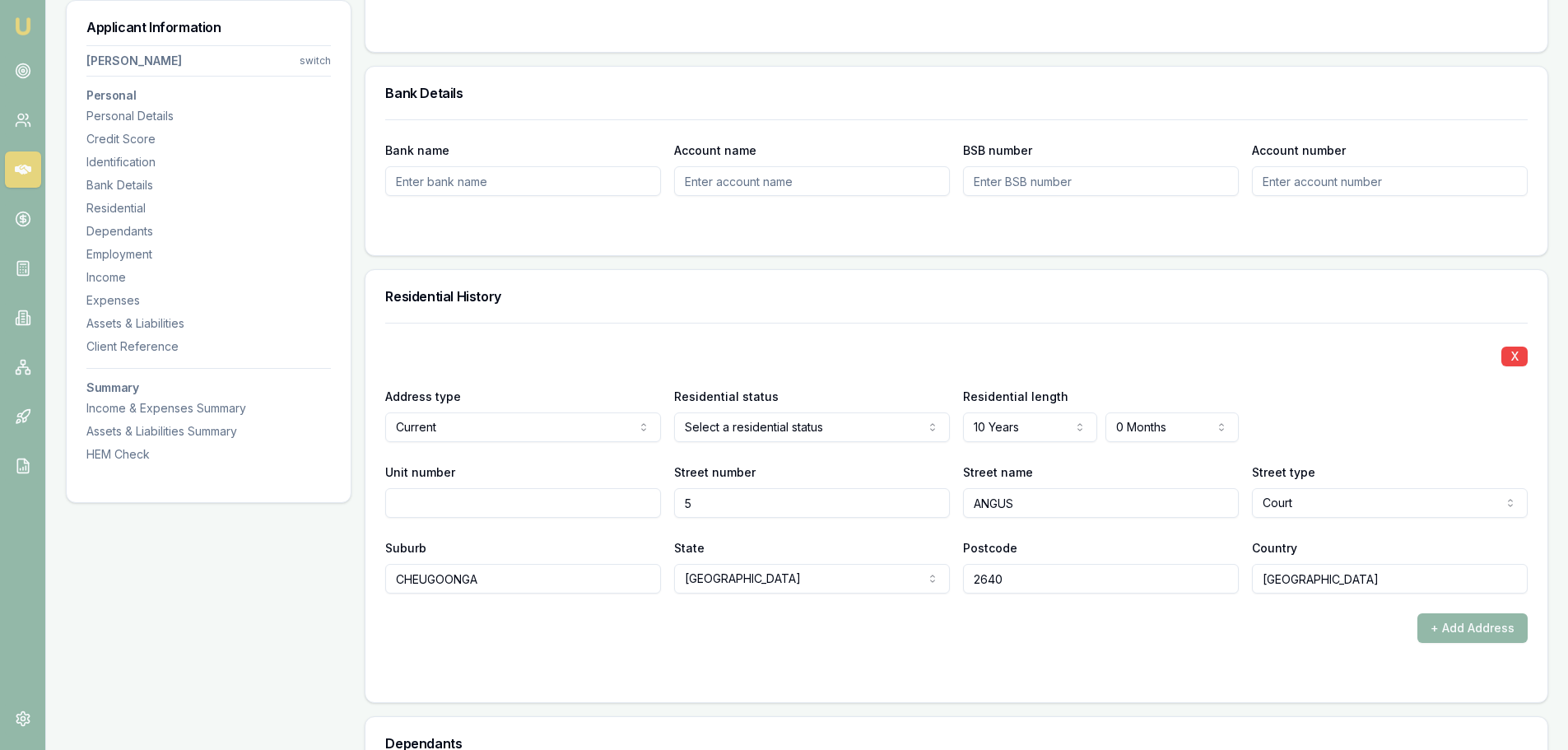
click at [1096, 346] on div "X" at bounding box center [957, 354] width 1143 height 23
click at [803, 308] on div "Residential History" at bounding box center [956, 295] width 1182 height 52
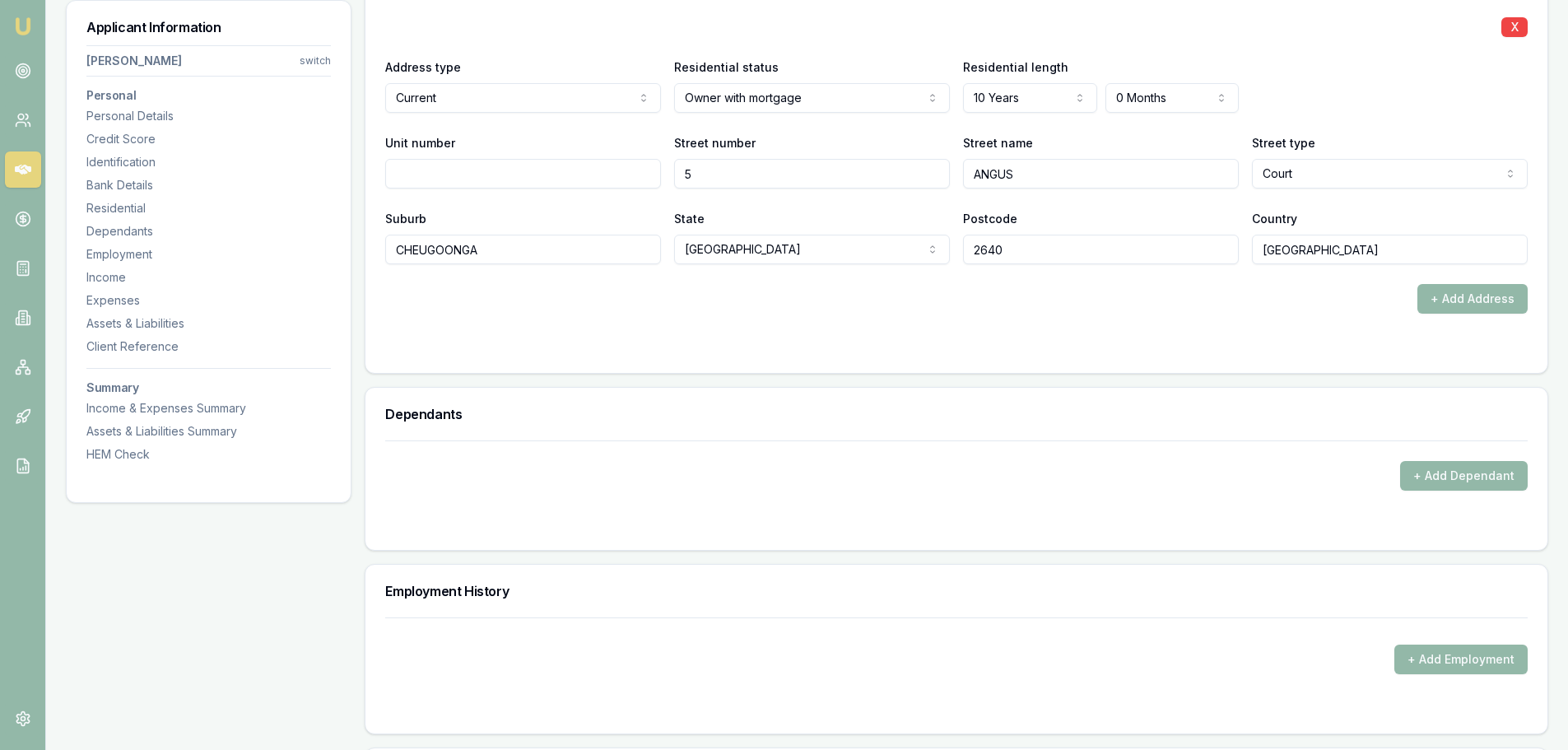
scroll to position [1729, 0]
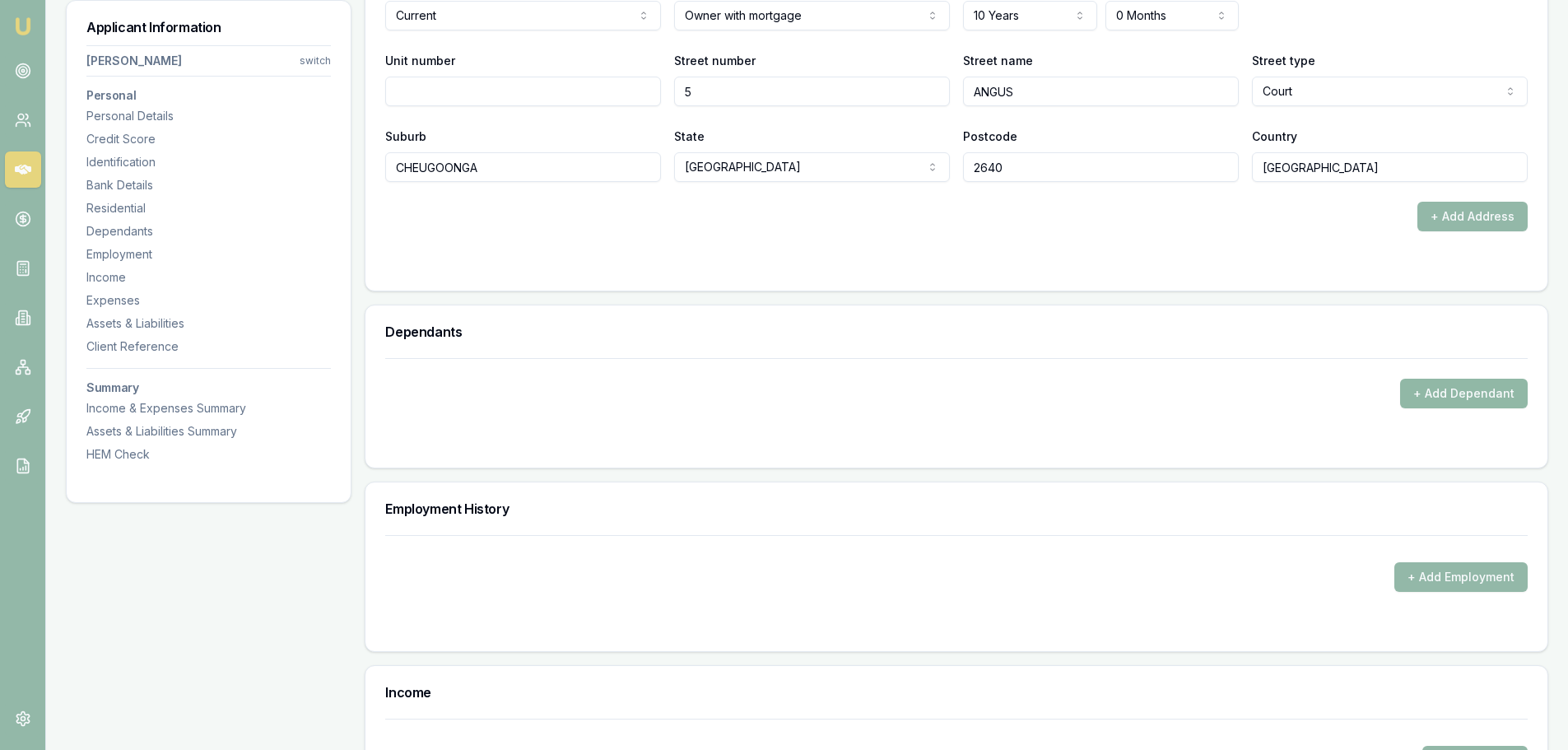
click at [1430, 398] on button "+ Add Dependant" at bounding box center [1464, 394] width 128 height 29
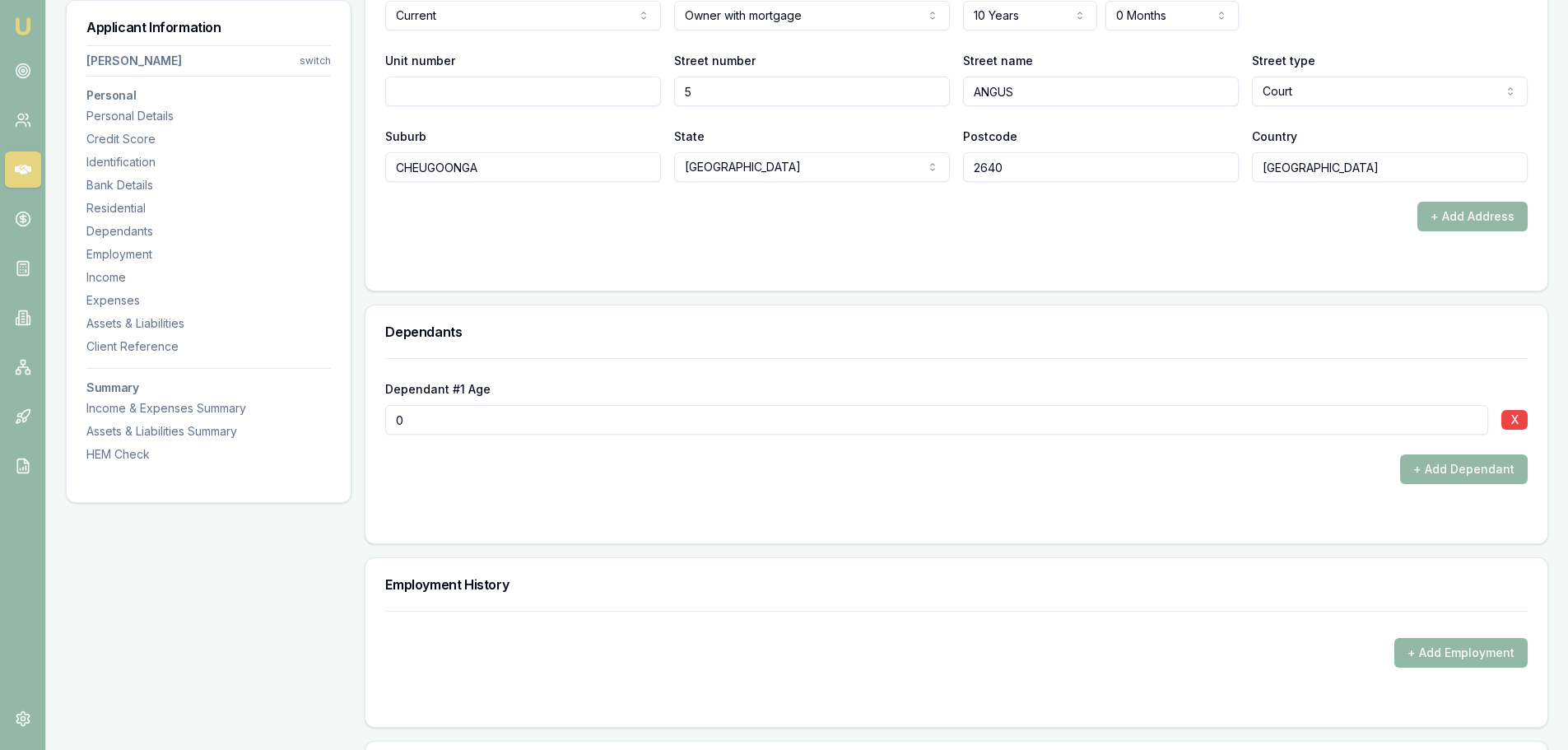
click at [450, 422] on input "0" at bounding box center [937, 420] width 1103 height 29
click at [1429, 471] on button "+ Add Dependant" at bounding box center [1464, 469] width 128 height 29
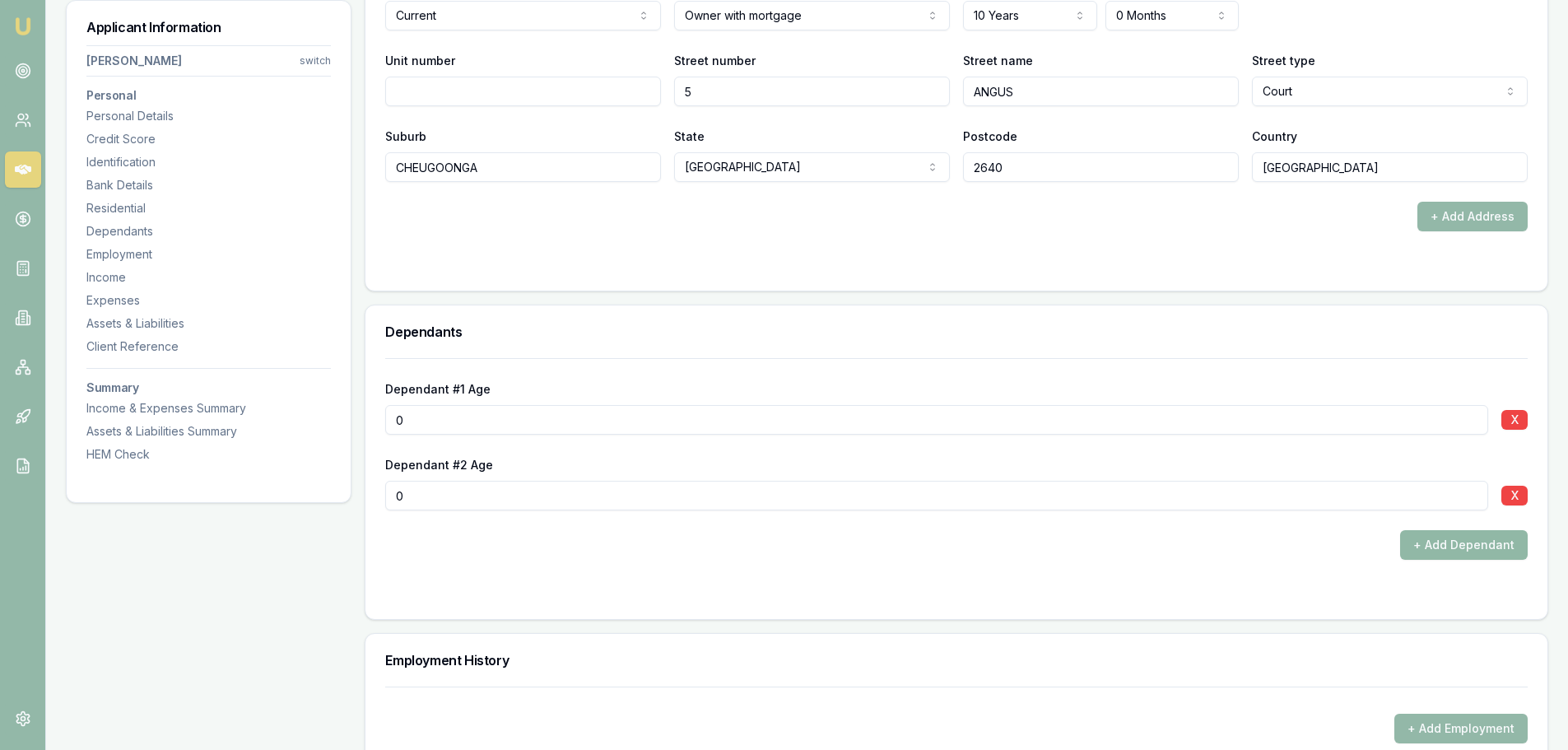
click at [1438, 542] on button "+ Add Dependant" at bounding box center [1464, 545] width 128 height 29
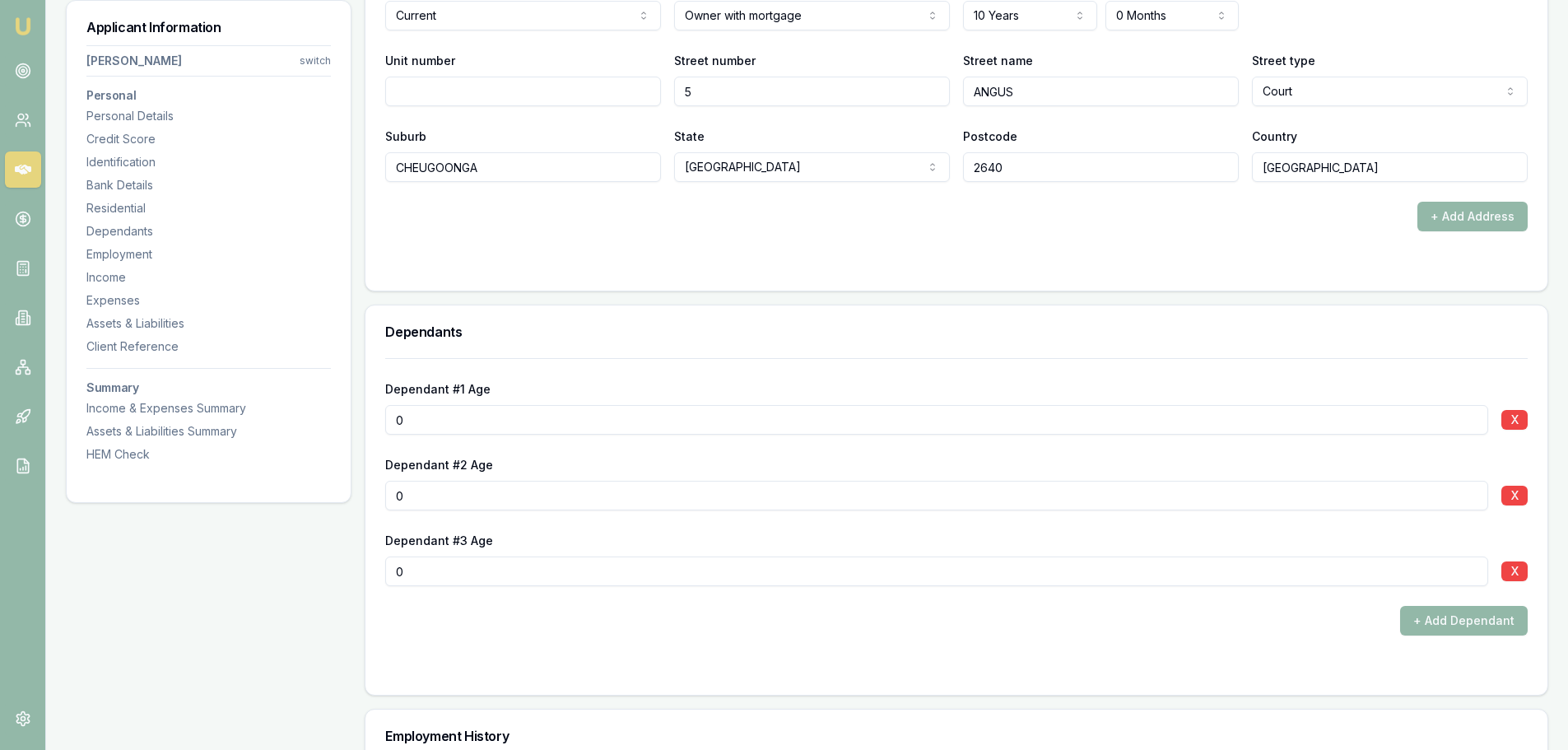
drag, startPoint x: 432, startPoint y: 414, endPoint x: 346, endPoint y: 415, distance: 86.0
click at [390, 415] on input "0" at bounding box center [937, 420] width 1103 height 29
type input "16"
drag, startPoint x: 357, startPoint y: 504, endPoint x: 313, endPoint y: 504, distance: 44.0
click at [313, 504] on div "Applicant Information Kristy Gillett switch Personal Personal Details Credit Sc…" at bounding box center [807, 426] width 1482 height 3802
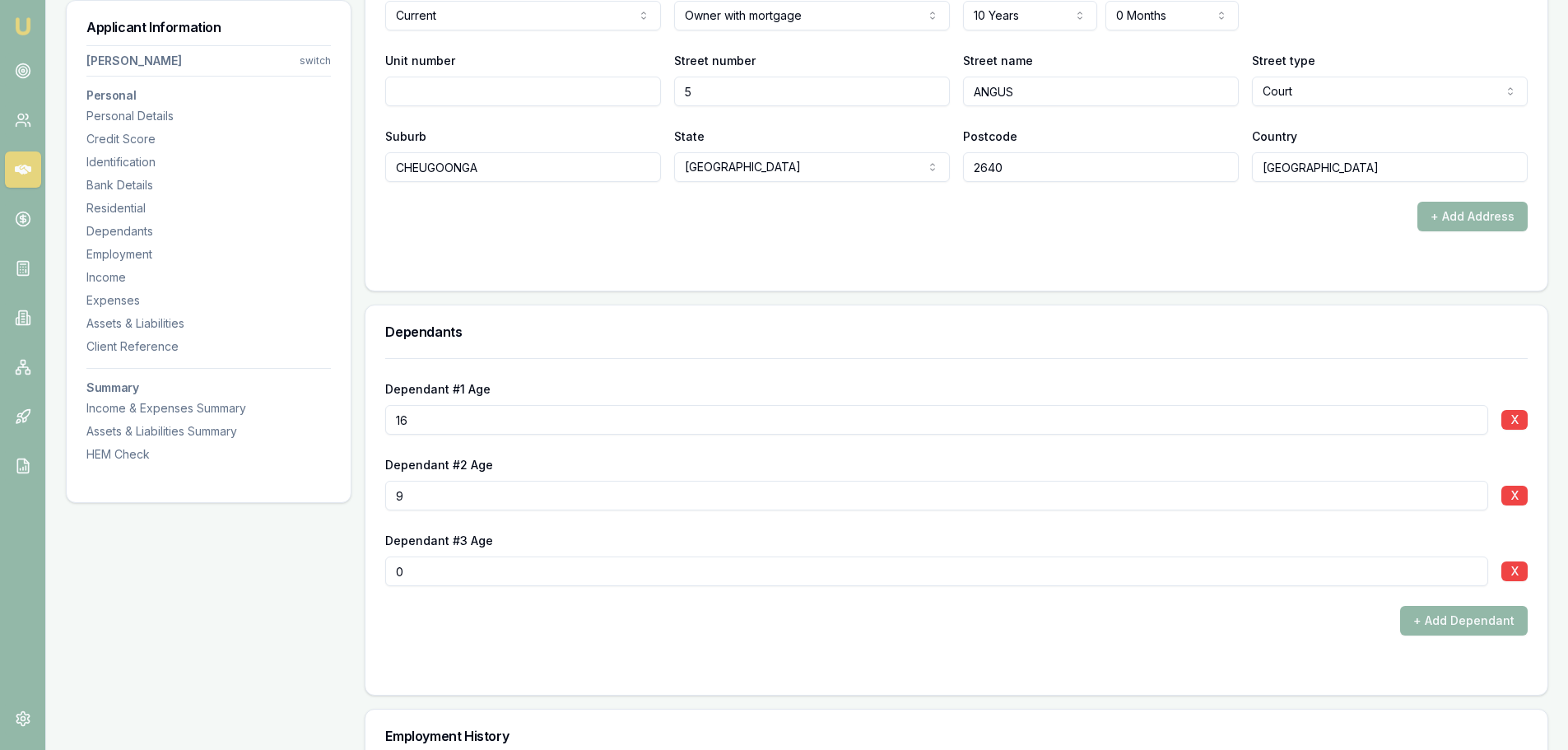
type input "9"
drag, startPoint x: 427, startPoint y: 574, endPoint x: 363, endPoint y: 567, distance: 64.4
click at [379, 567] on div "Dependant #1 Age 16 X Dependant #2 Age 9 X Dependant #3 Age 0 X + Add Dependant" at bounding box center [956, 526] width 1182 height 337
type input "7"
click at [809, 340] on div "Dependants" at bounding box center [956, 331] width 1182 height 52
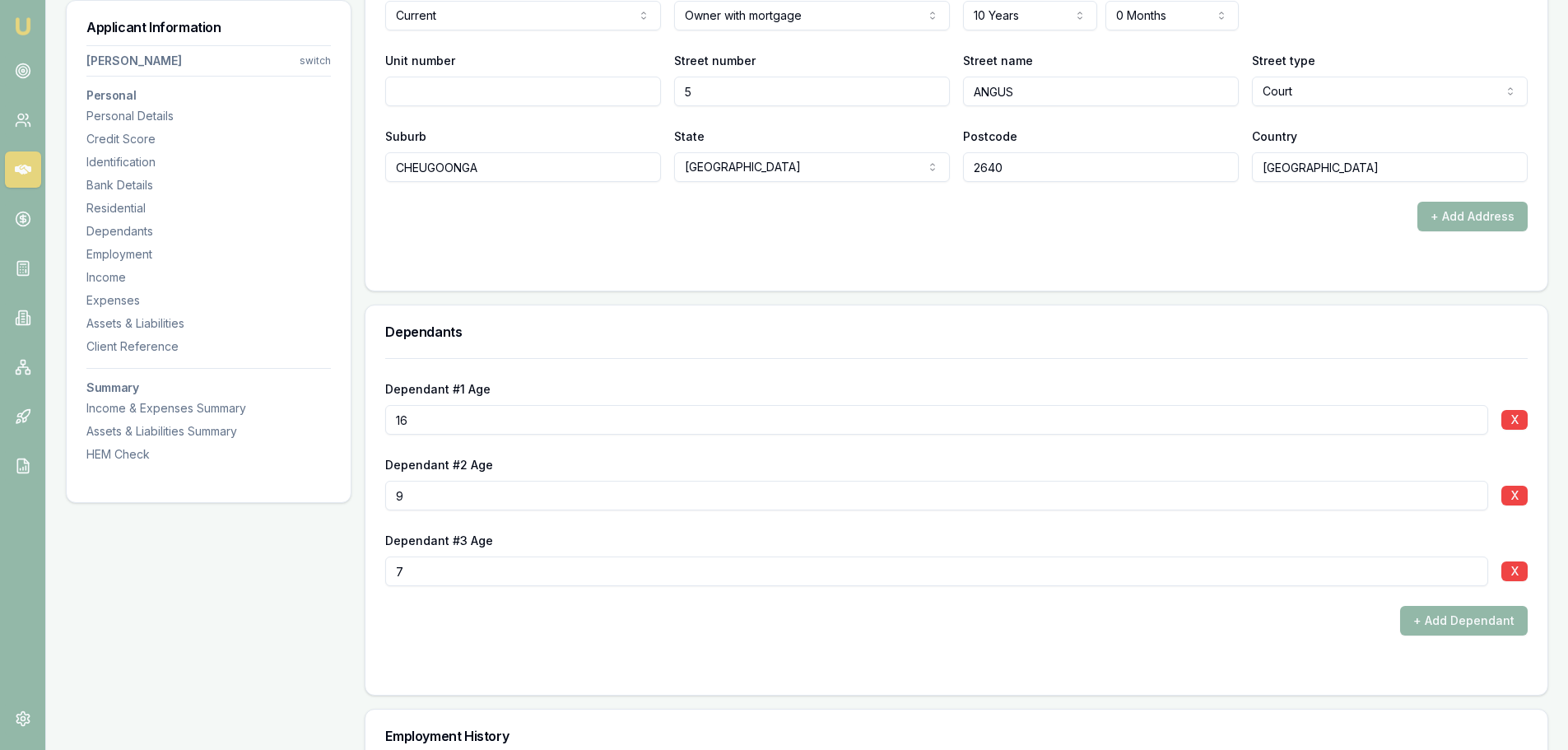
click at [822, 340] on div "Dependants" at bounding box center [956, 331] width 1182 height 52
click at [874, 359] on div "Dependant #1 Age 16 X Dependant #2 Age 9 X Dependant #3 Age 7 X + Add Dependant" at bounding box center [957, 496] width 1143 height 277
click at [933, 318] on div "Dependants" at bounding box center [956, 331] width 1182 height 52
click at [903, 354] on div "Dependants" at bounding box center [956, 331] width 1182 height 52
click at [907, 351] on div "Dependants" at bounding box center [956, 331] width 1182 height 52
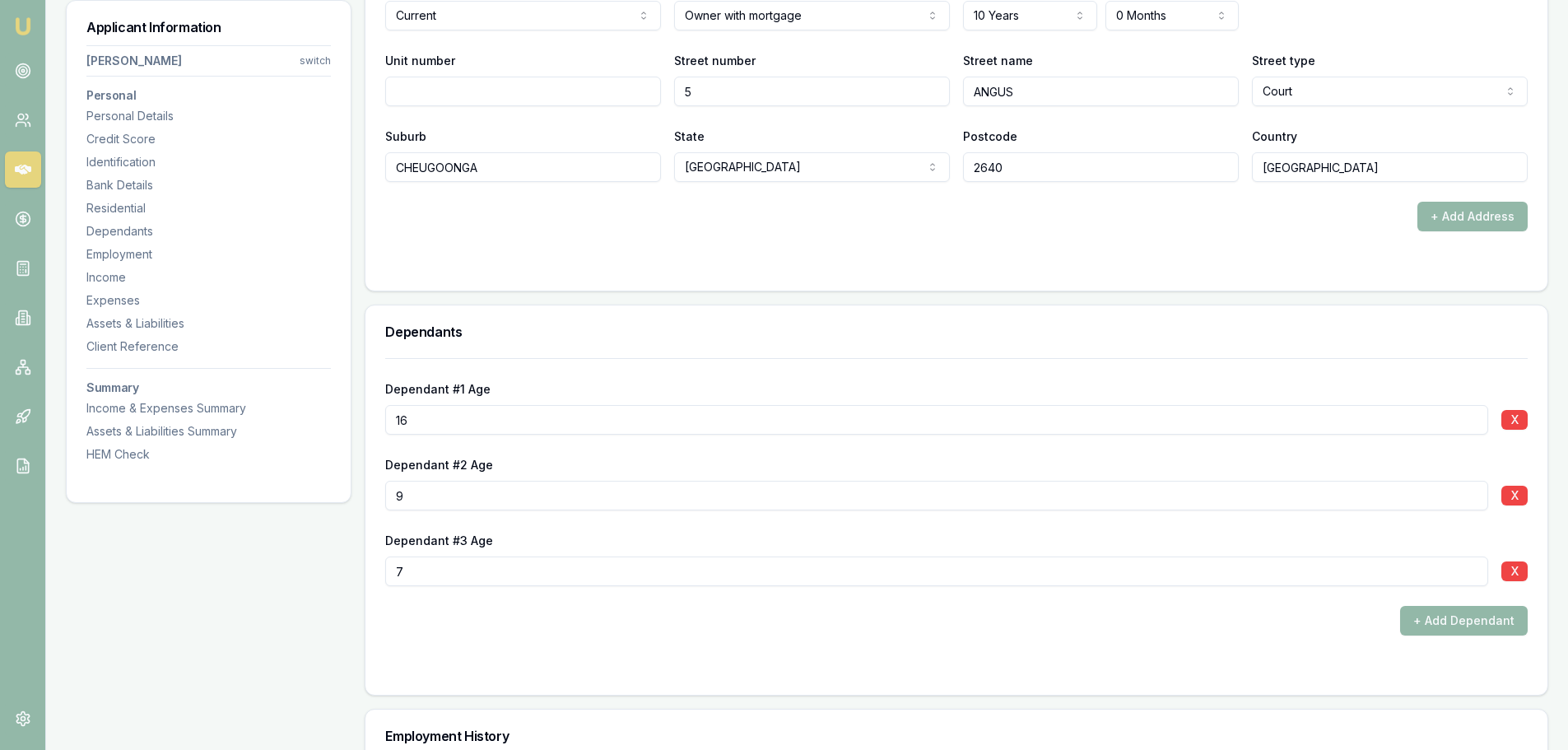
scroll to position [1811, 0]
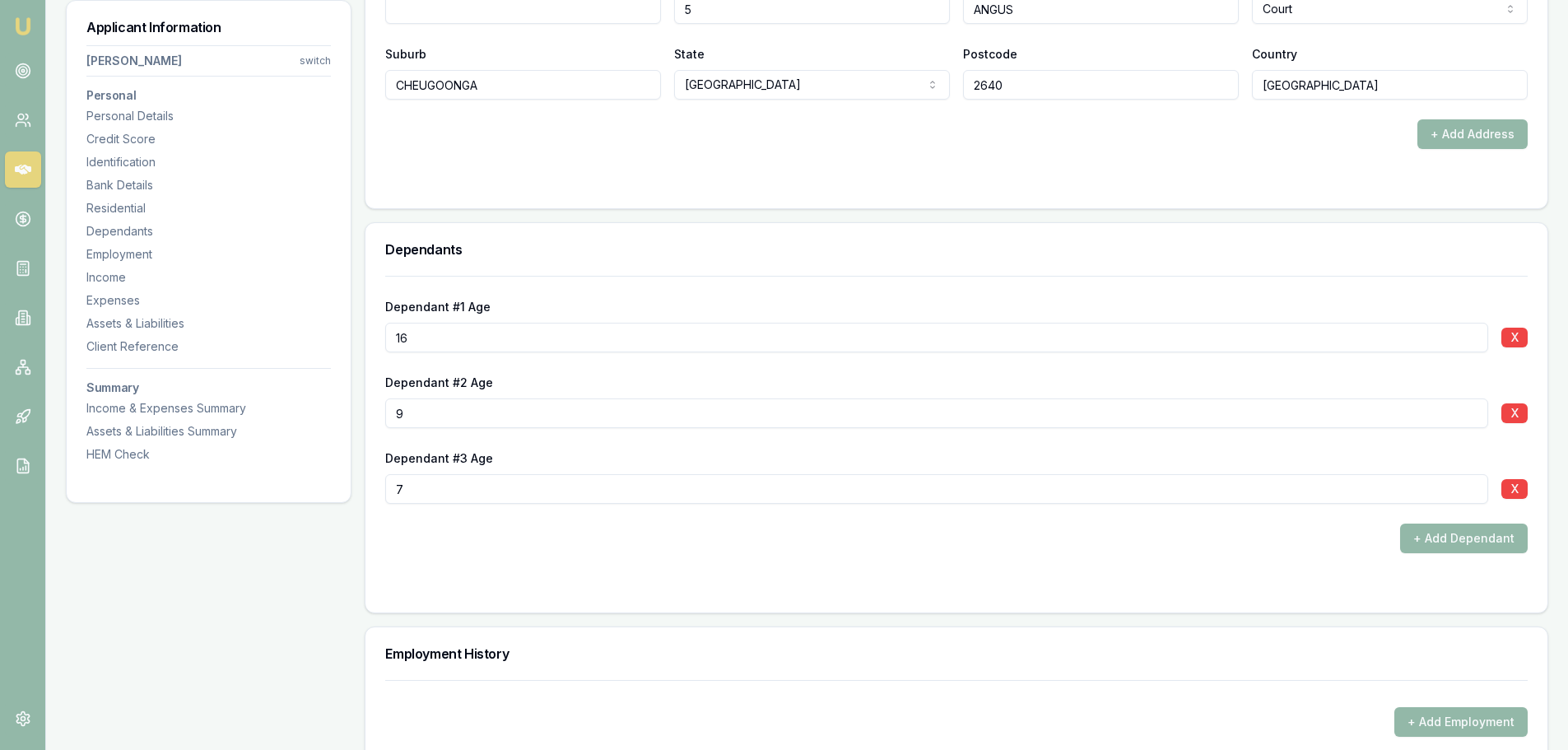
click at [777, 243] on h3 "Dependants" at bounding box center [957, 249] width 1143 height 13
click at [868, 255] on h3 "Dependants" at bounding box center [957, 249] width 1143 height 13
click at [869, 260] on div "Dependants" at bounding box center [956, 248] width 1182 height 52
click at [883, 271] on div "Dependants" at bounding box center [956, 248] width 1182 height 52
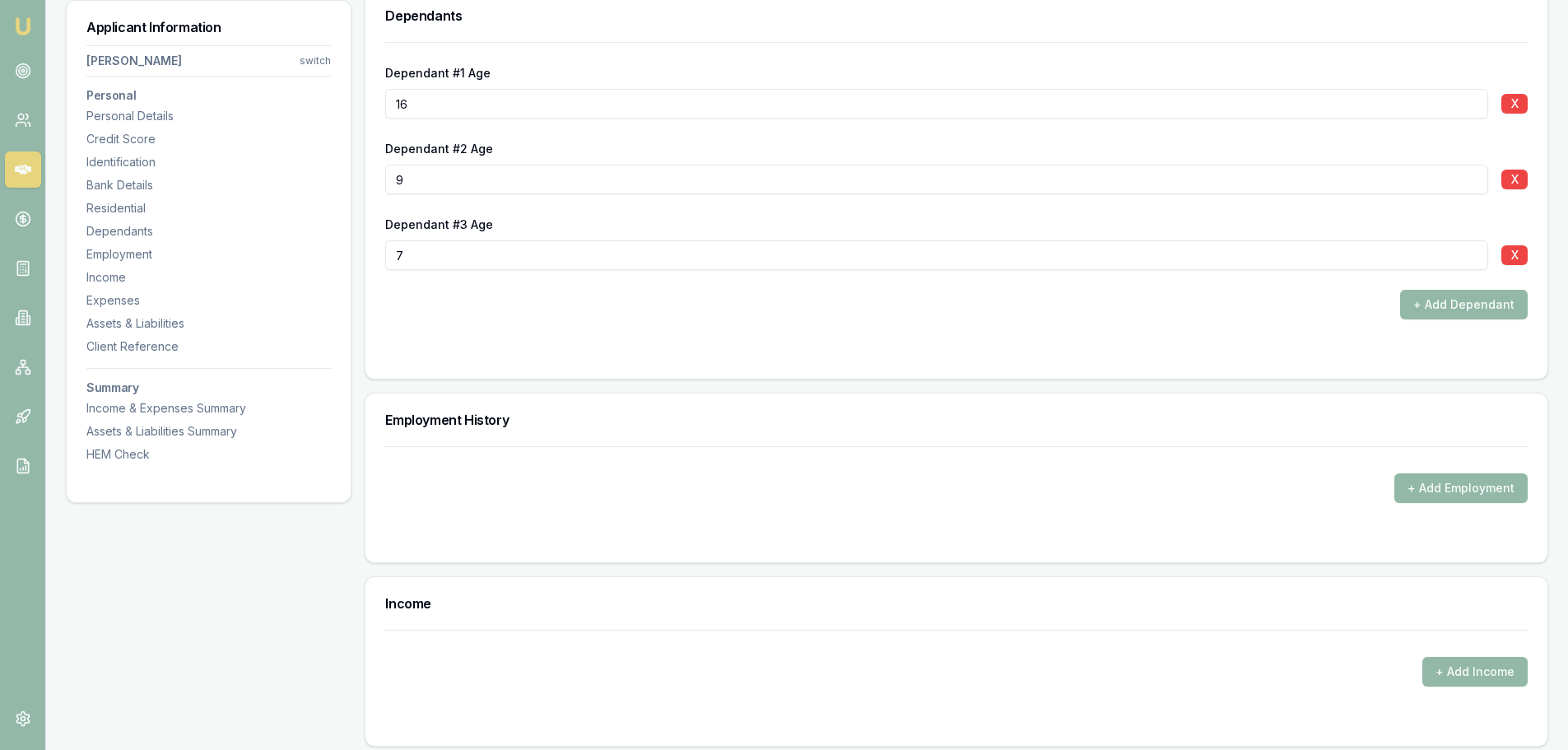
scroll to position [2223, 0]
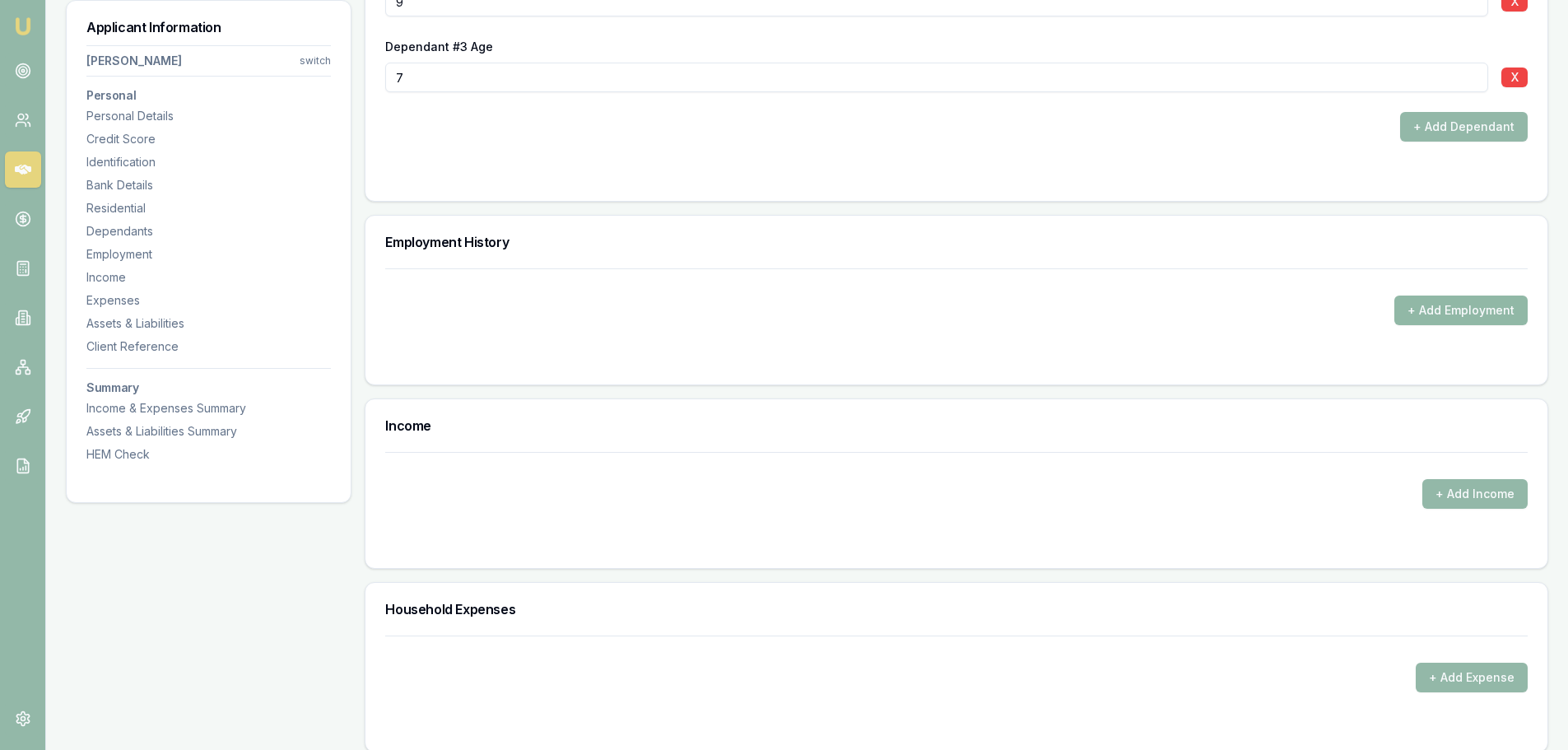
click at [1444, 321] on button "+ Add Employment" at bounding box center [1461, 310] width 133 height 29
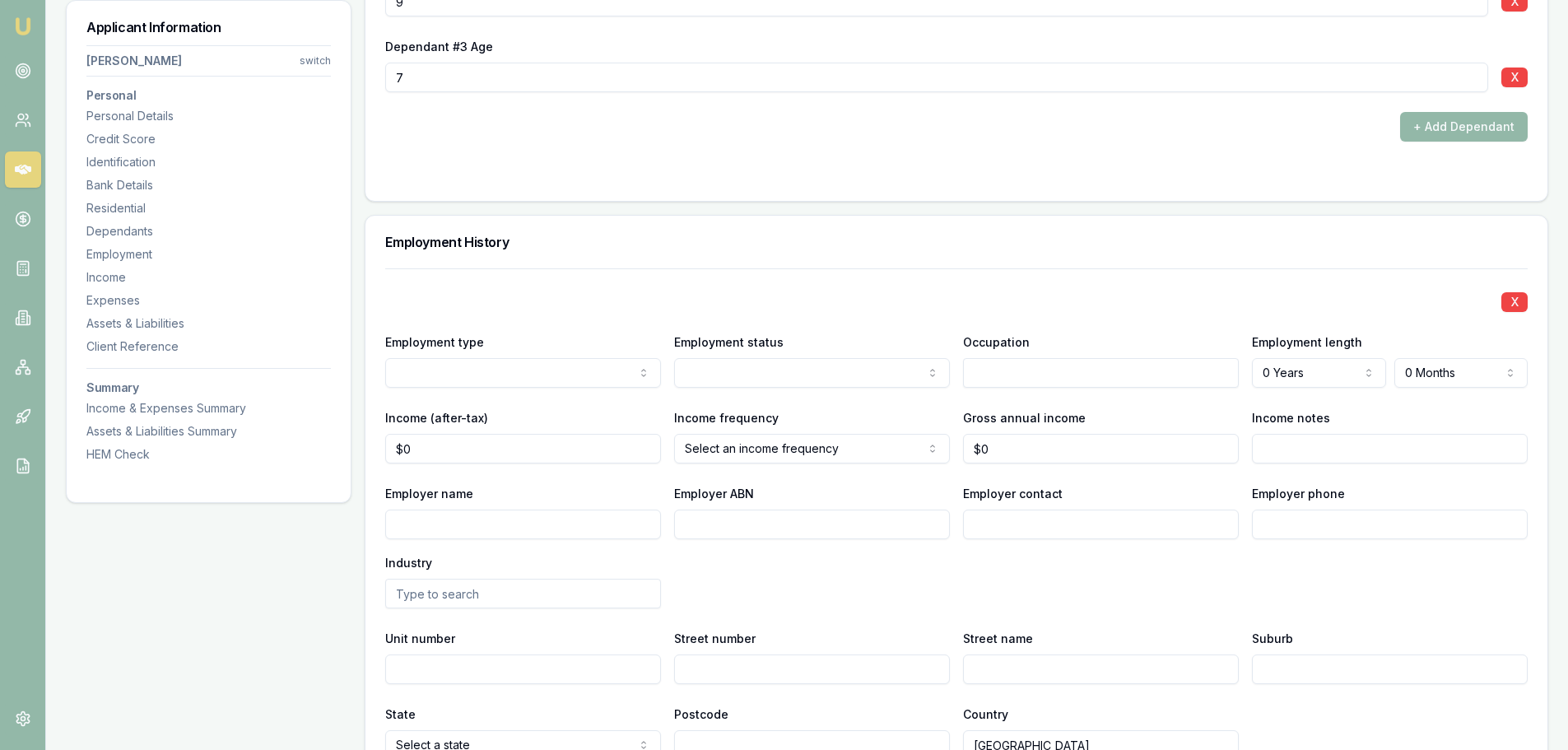
click at [756, 266] on div "Employment History" at bounding box center [956, 241] width 1182 height 52
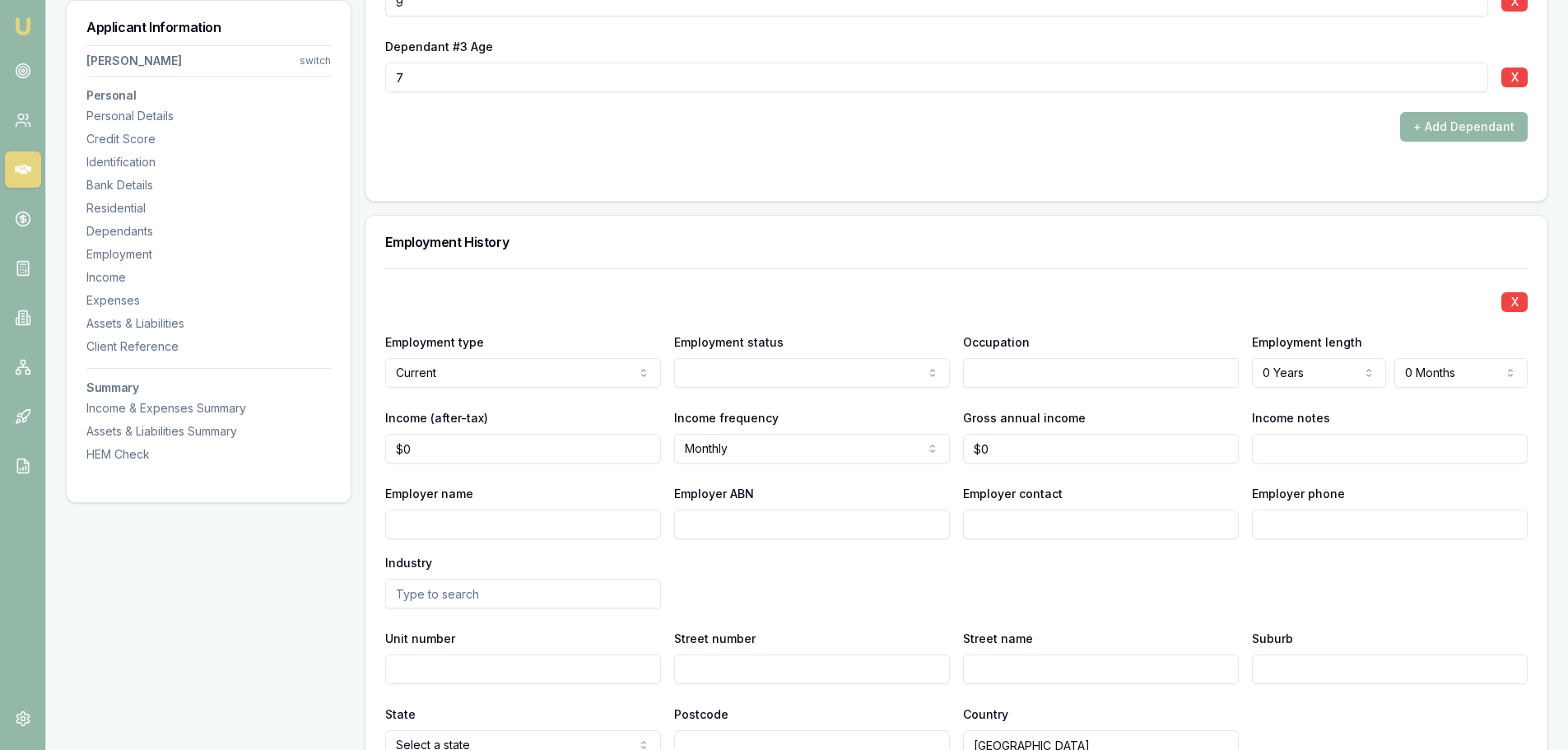
click at [672, 300] on div "X" at bounding box center [957, 300] width 1143 height 23
click at [788, 262] on div "Employment History" at bounding box center [956, 241] width 1182 height 52
click at [793, 261] on div "Employment History" at bounding box center [956, 241] width 1182 height 52
click at [910, 278] on div "X Employment type Current Current Previous Employment status Full time Part tim…" at bounding box center [957, 514] width 1143 height 491
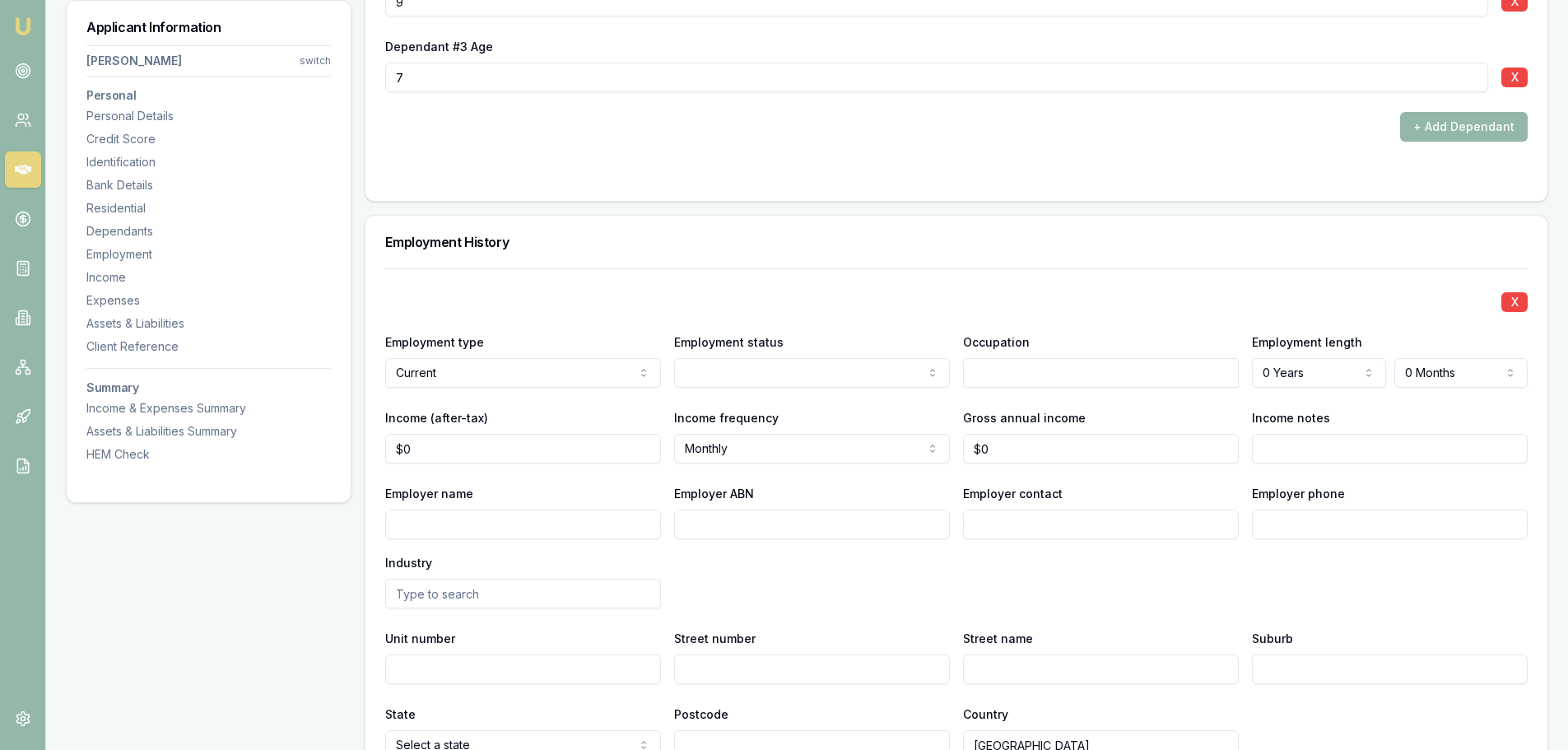
click at [917, 292] on div "X" at bounding box center [957, 300] width 1143 height 23
click at [963, 248] on div "Employment History" at bounding box center [956, 241] width 1182 height 52
click at [495, 518] on input "Employer name" at bounding box center [524, 525] width 276 height 29
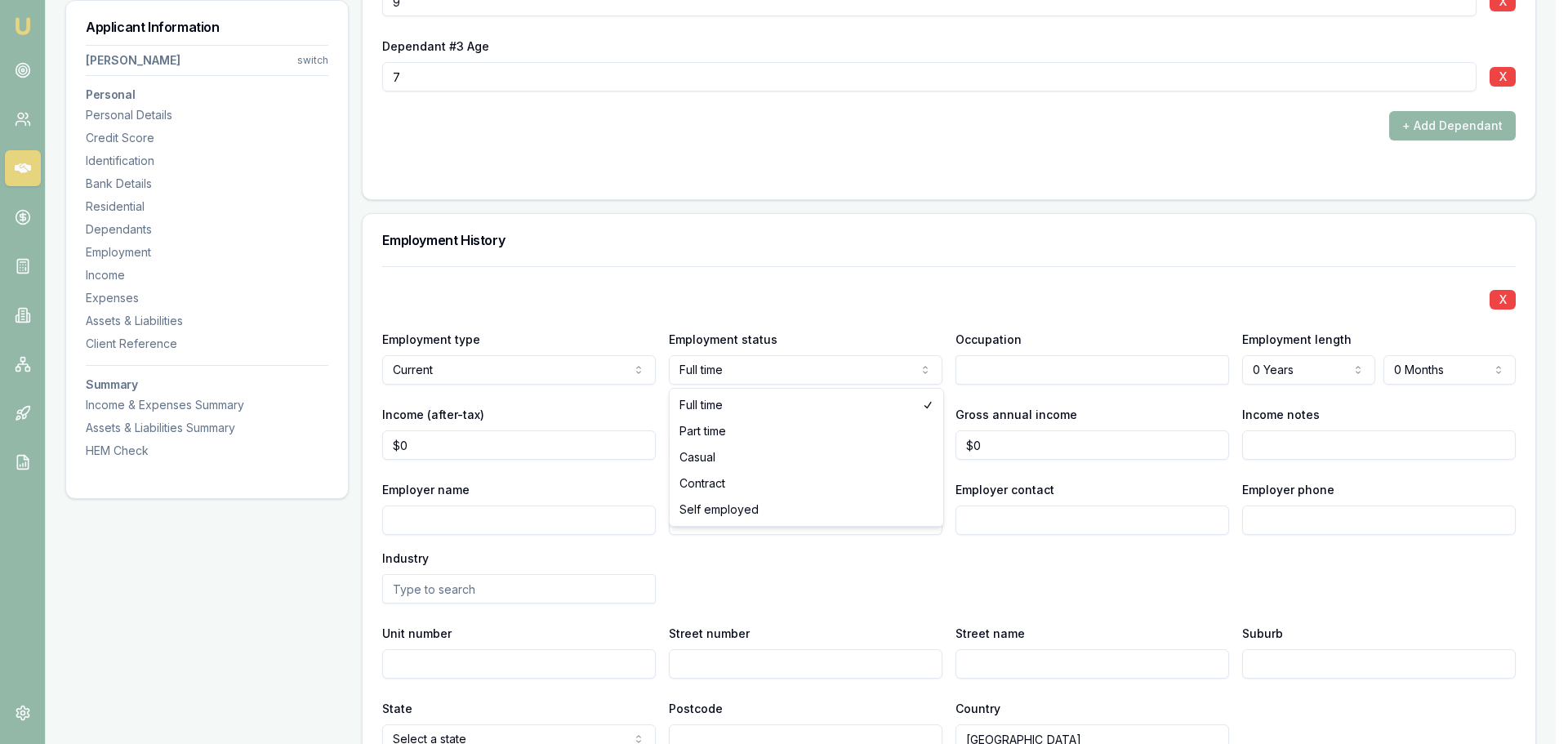
select select "PART_TIME"
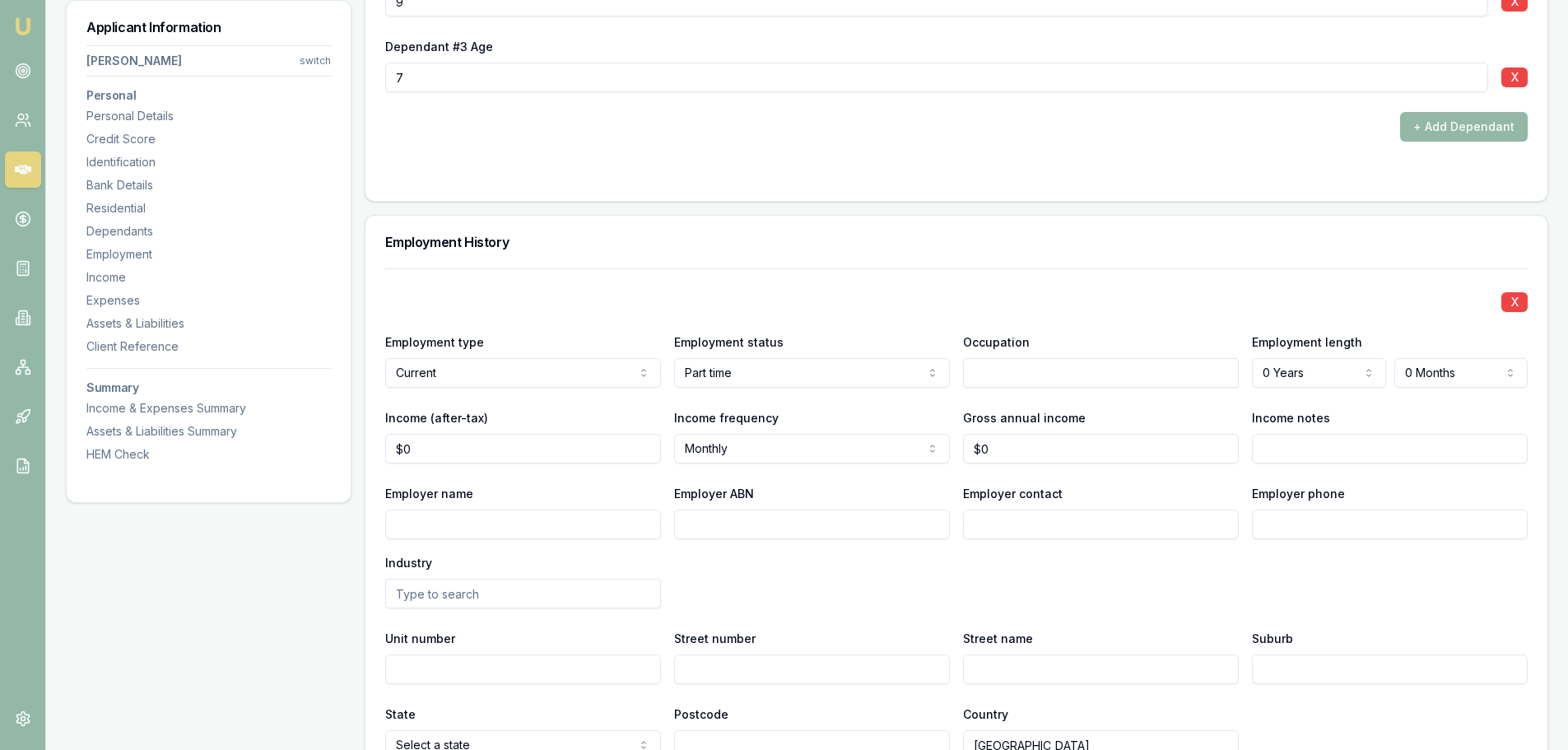
click at [515, 525] on input "Employer name" at bounding box center [524, 525] width 276 height 29
type input "DAWSONS HAULAGE"
click at [1294, 458] on input "Income notes" at bounding box center [1390, 448] width 276 height 29
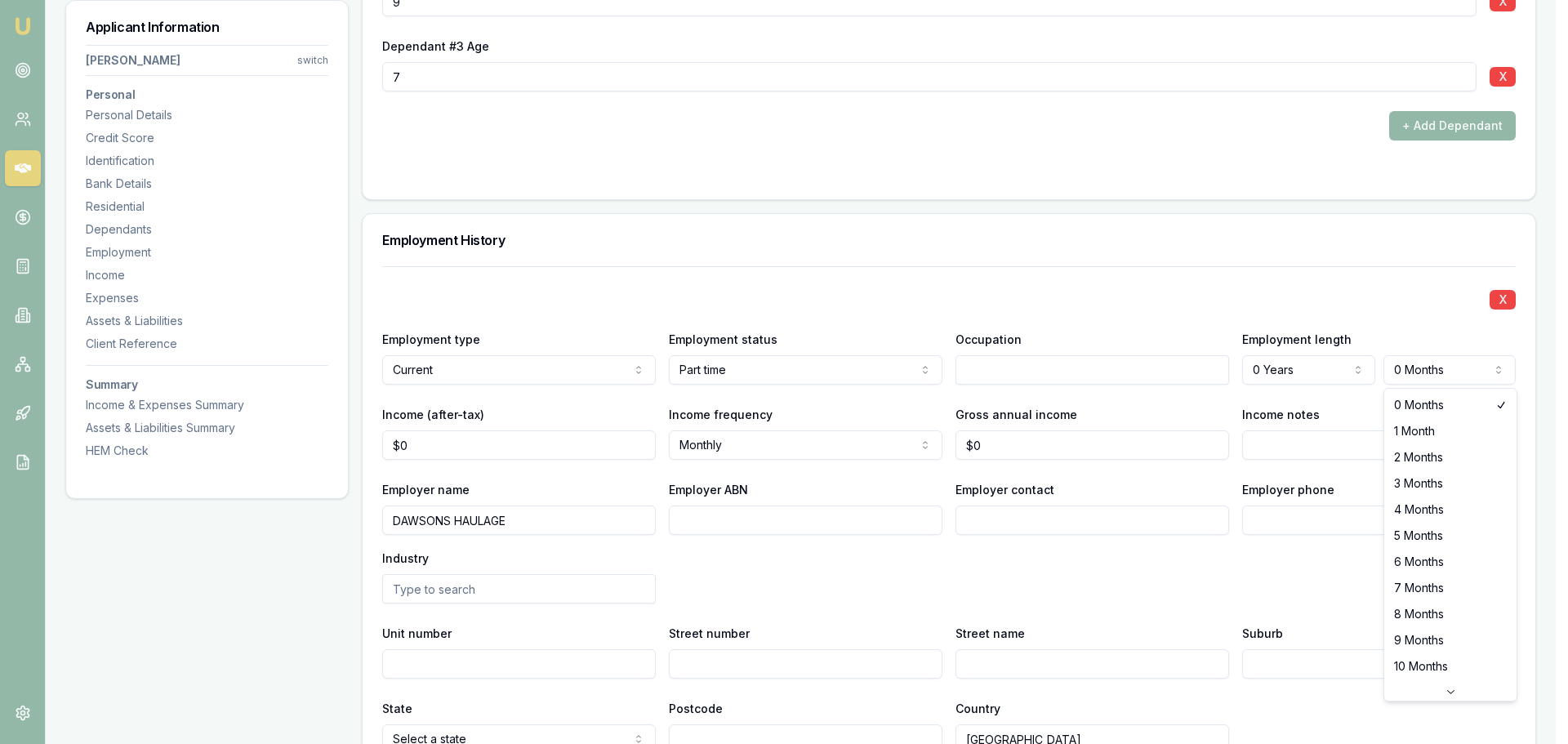
select select "6"
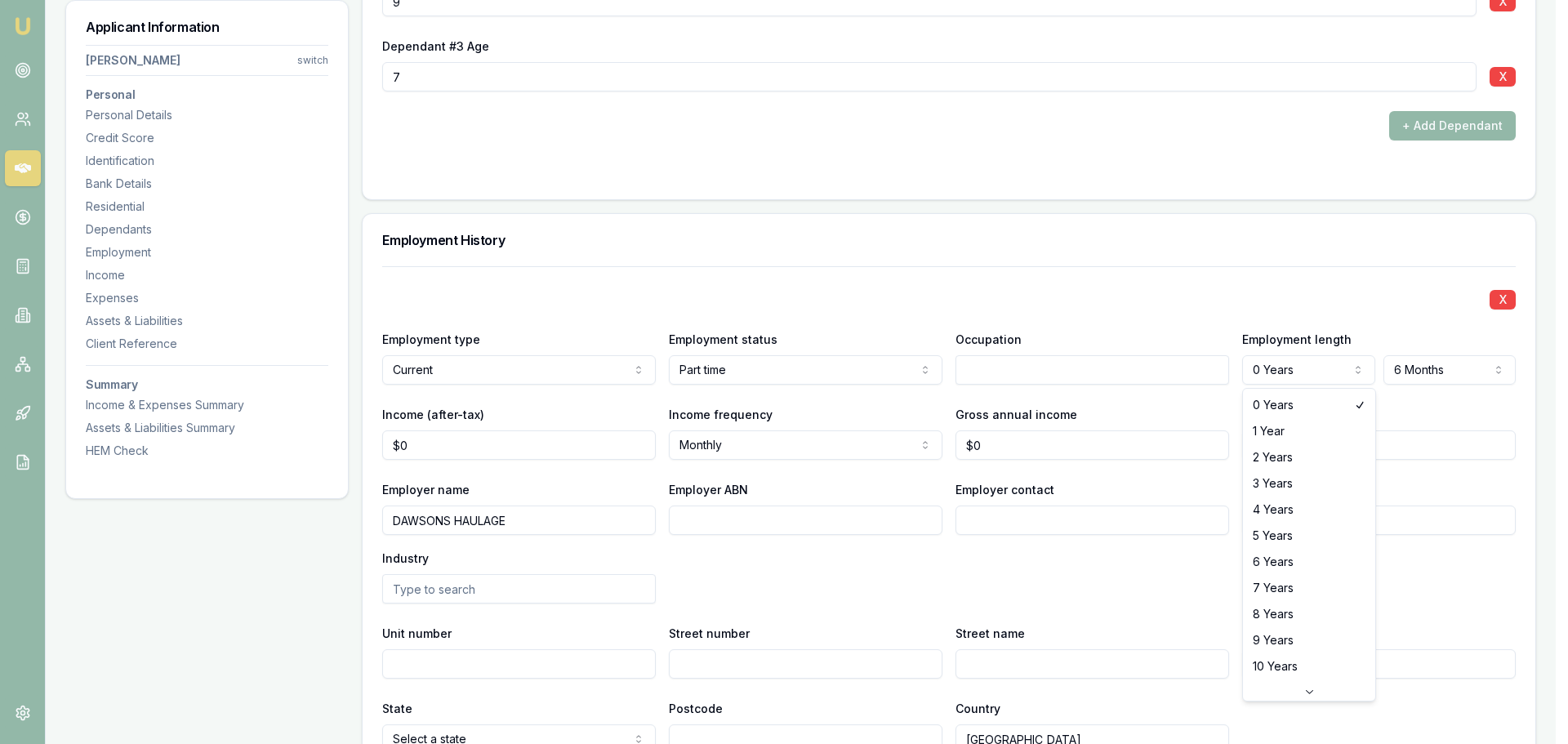
select select "2"
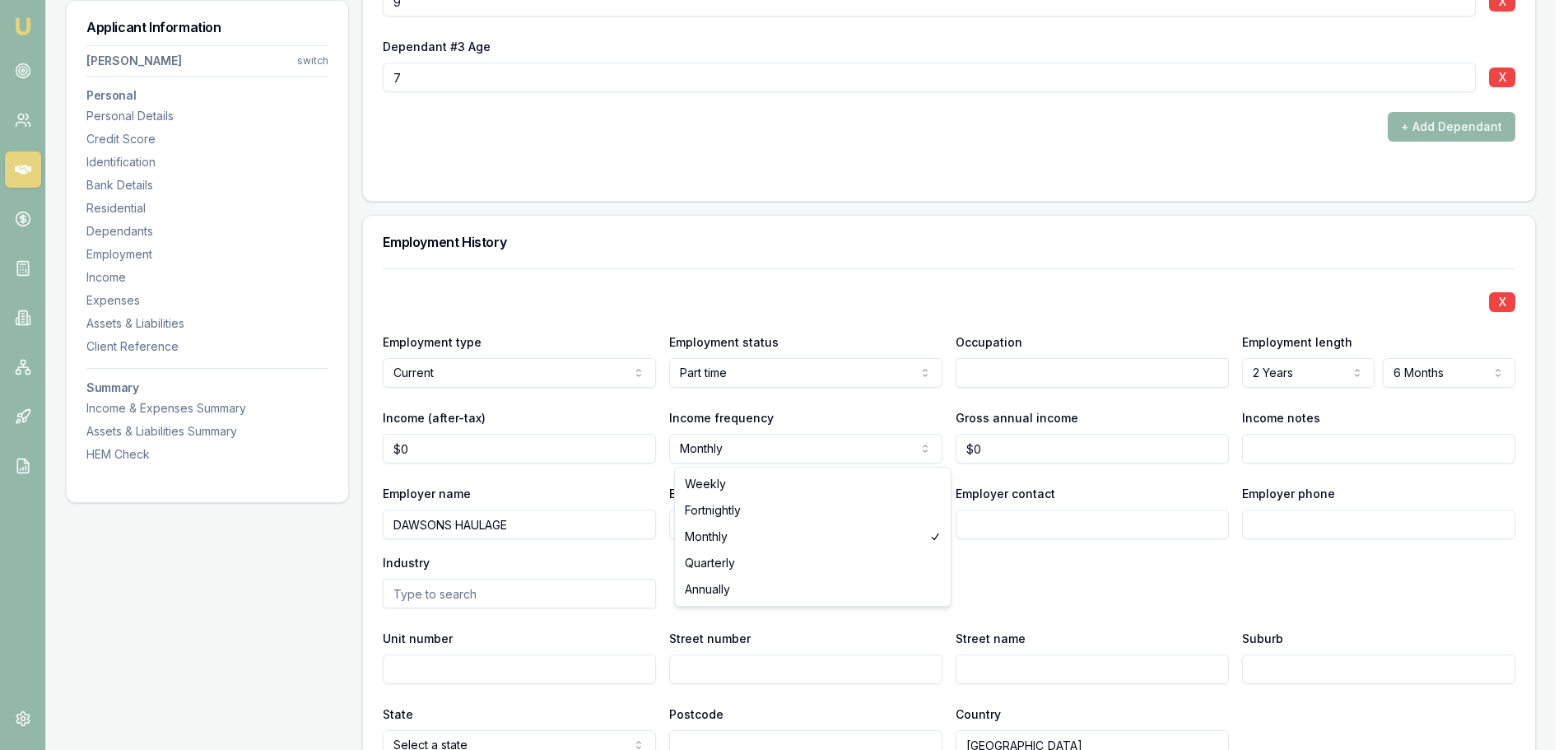
select select "WEEKLY"
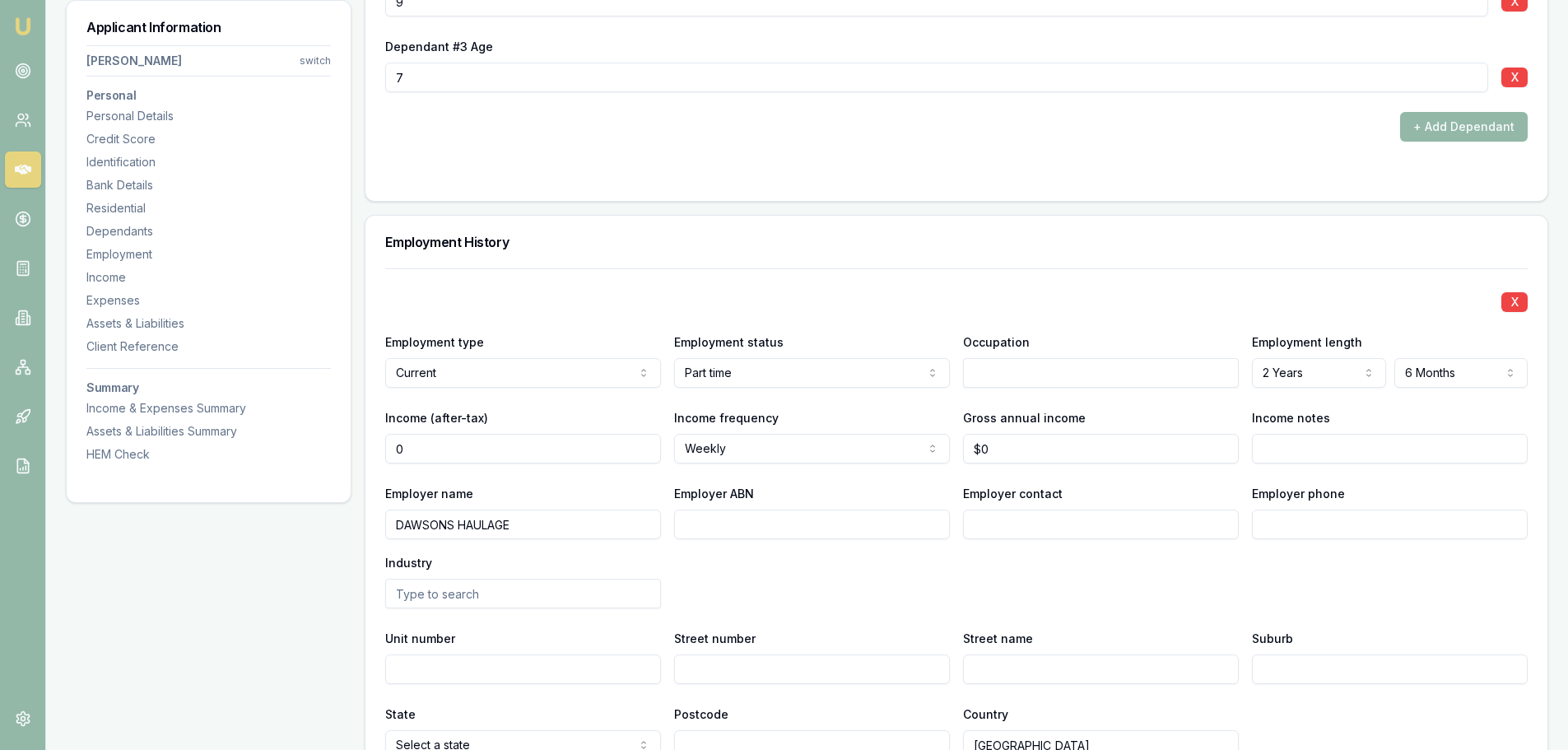
drag, startPoint x: 423, startPoint y: 444, endPoint x: 210, endPoint y: 444, distance: 213.0
click at [272, 444] on div "Applicant Information Kristy Gillett switch Personal Personal Details Credit Sc…" at bounding box center [807, 219] width 1482 height 4378
type input "$880"
click at [534, 241] on h3 "Employment History" at bounding box center [957, 242] width 1143 height 13
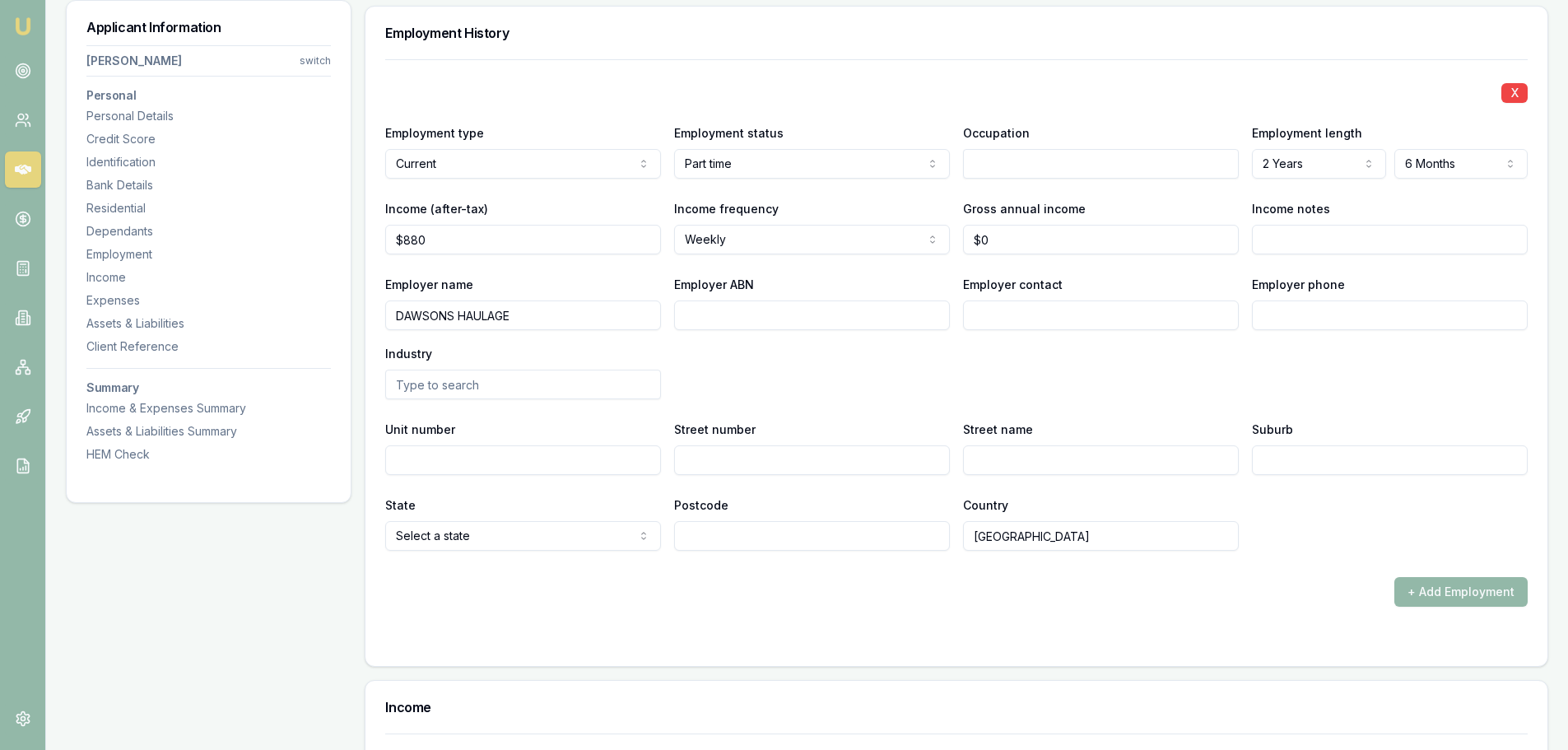
scroll to position [2470, 0]
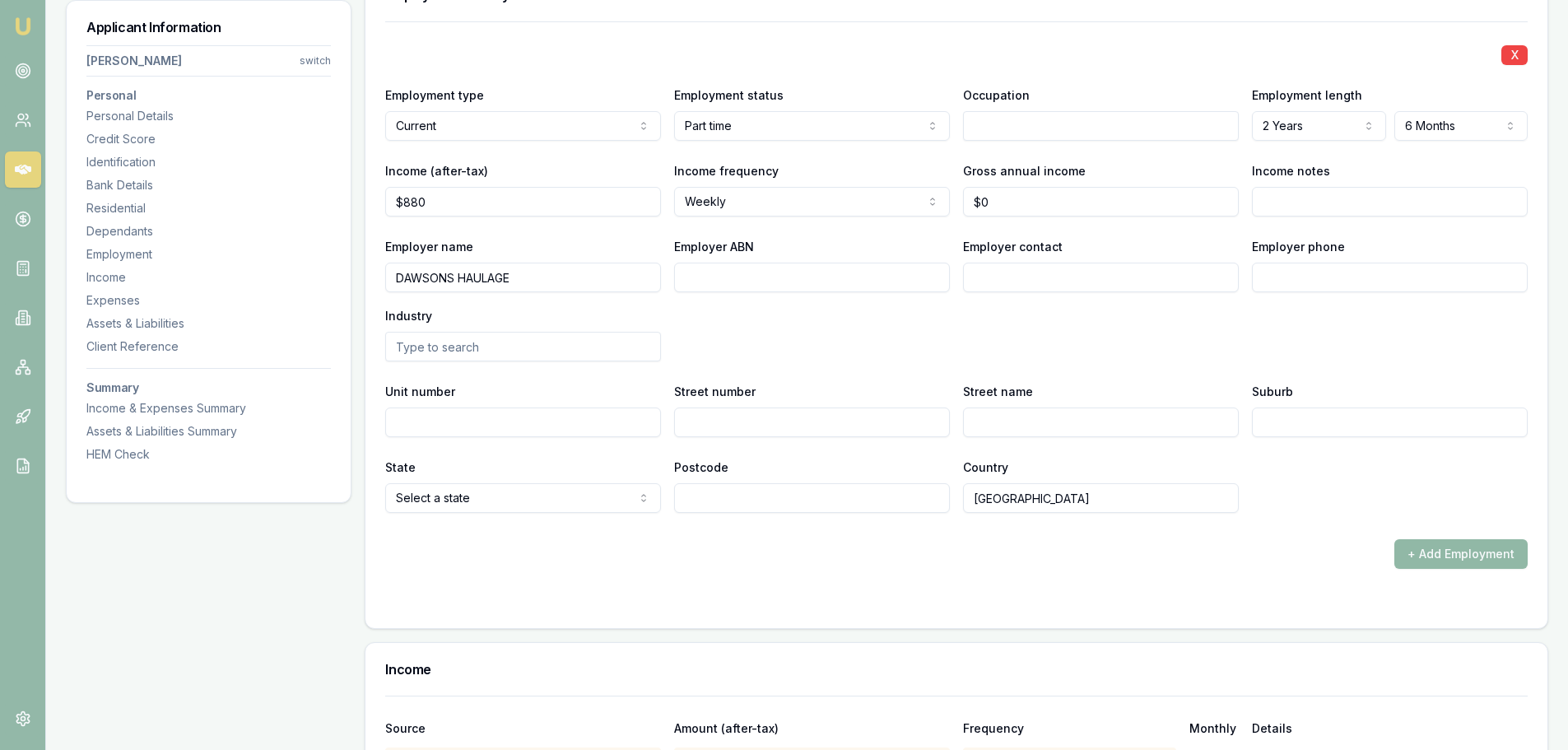
click at [1516, 550] on button "+ Add Employment" at bounding box center [1461, 554] width 133 height 29
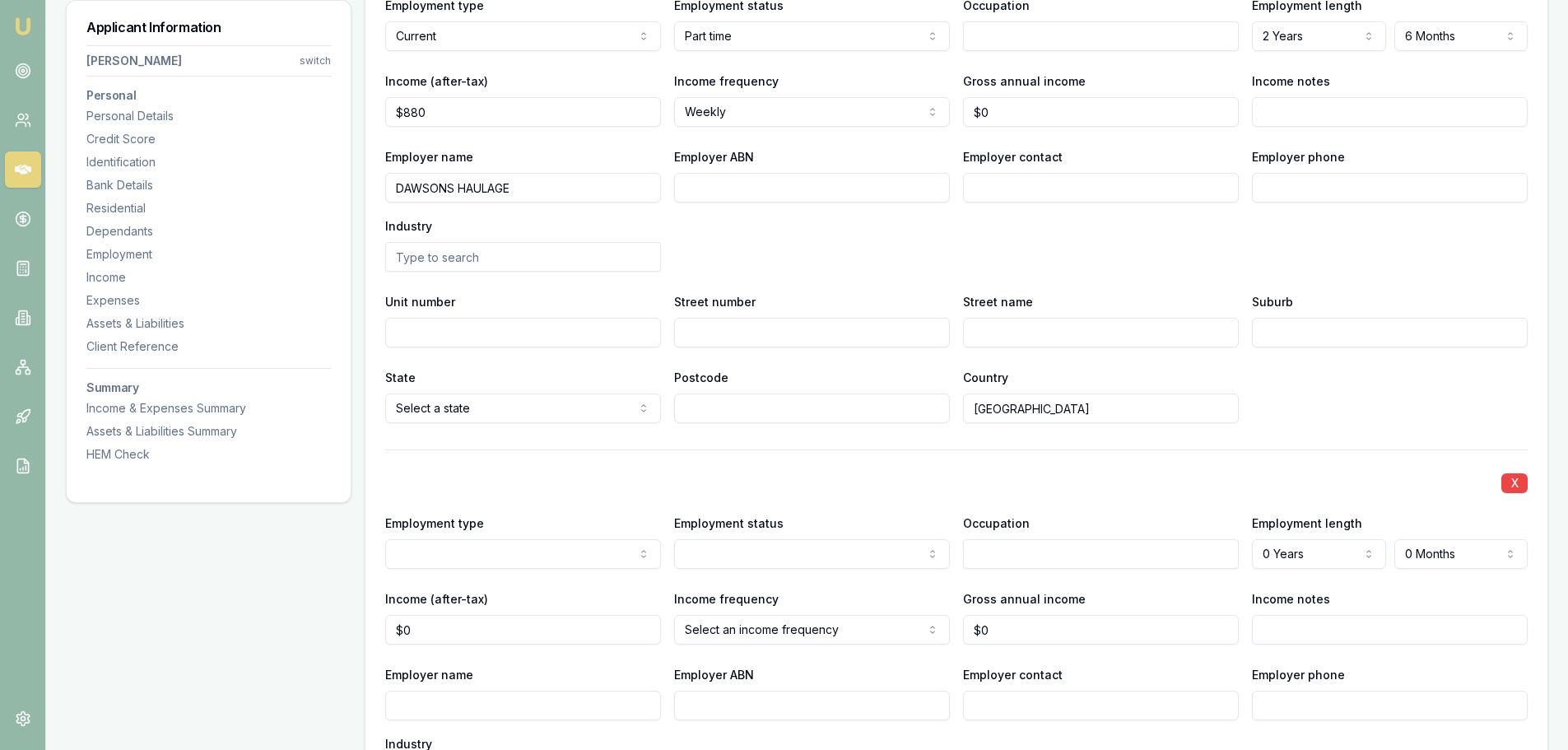
scroll to position [2635, 0]
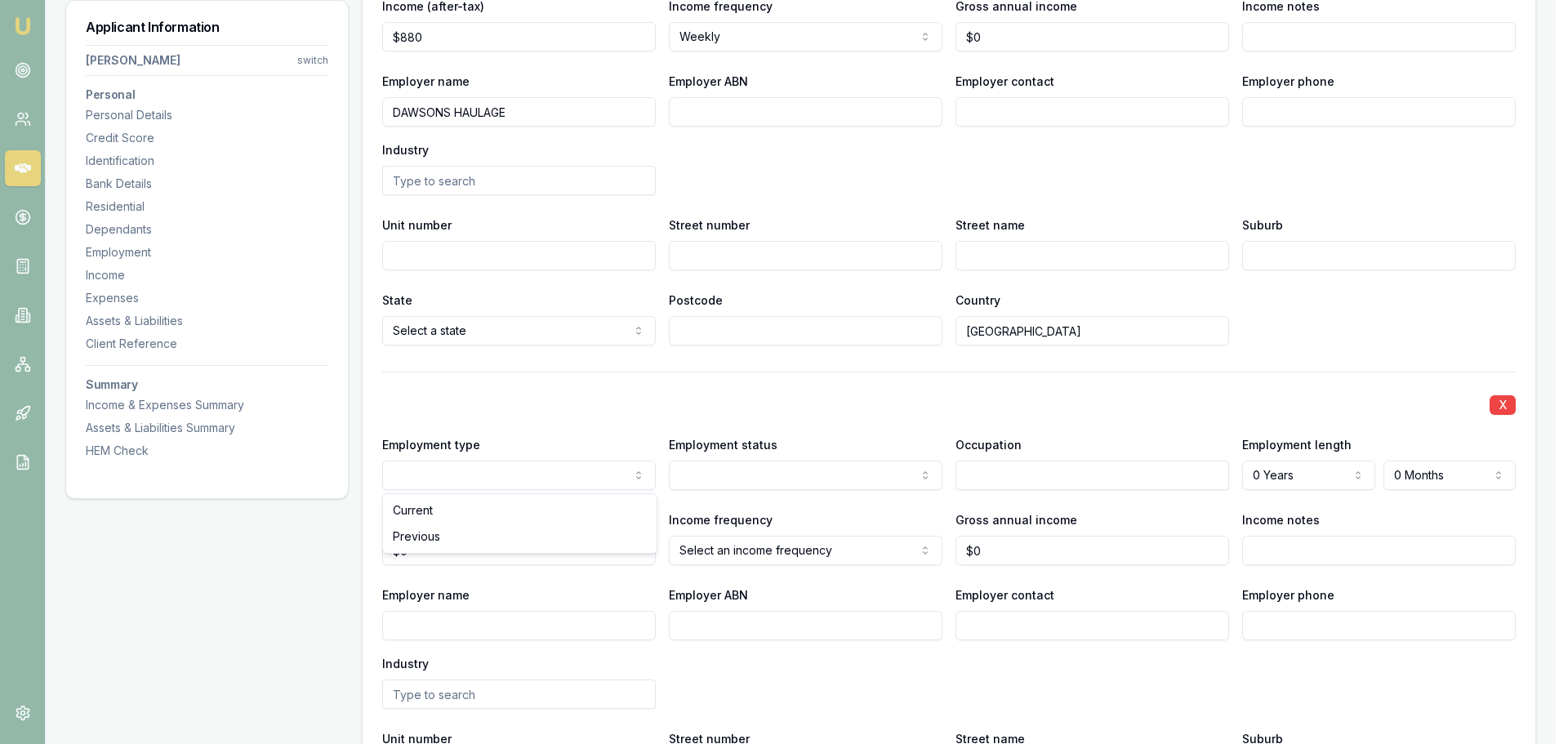
select select "PREVIOUS"
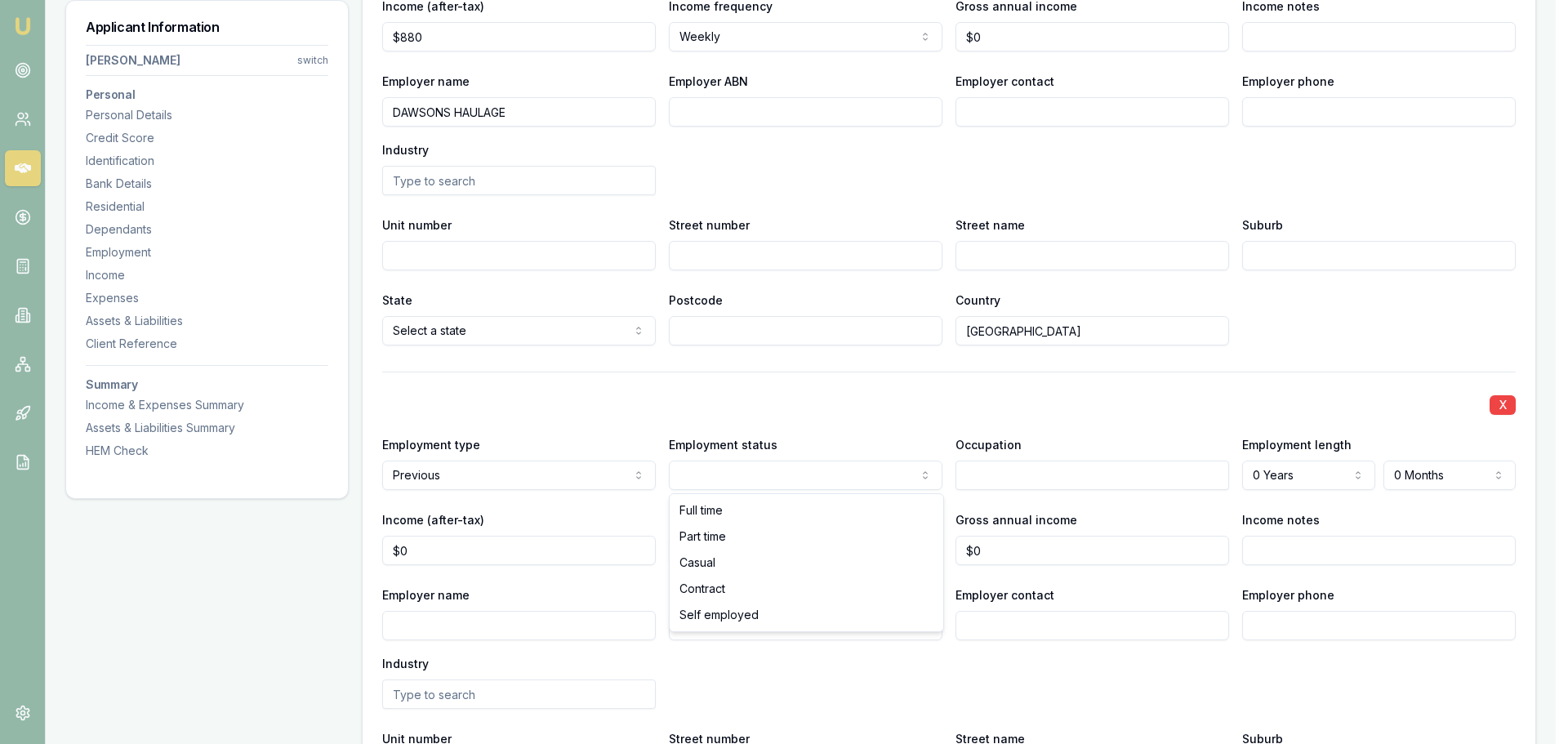
select select "PART_TIME"
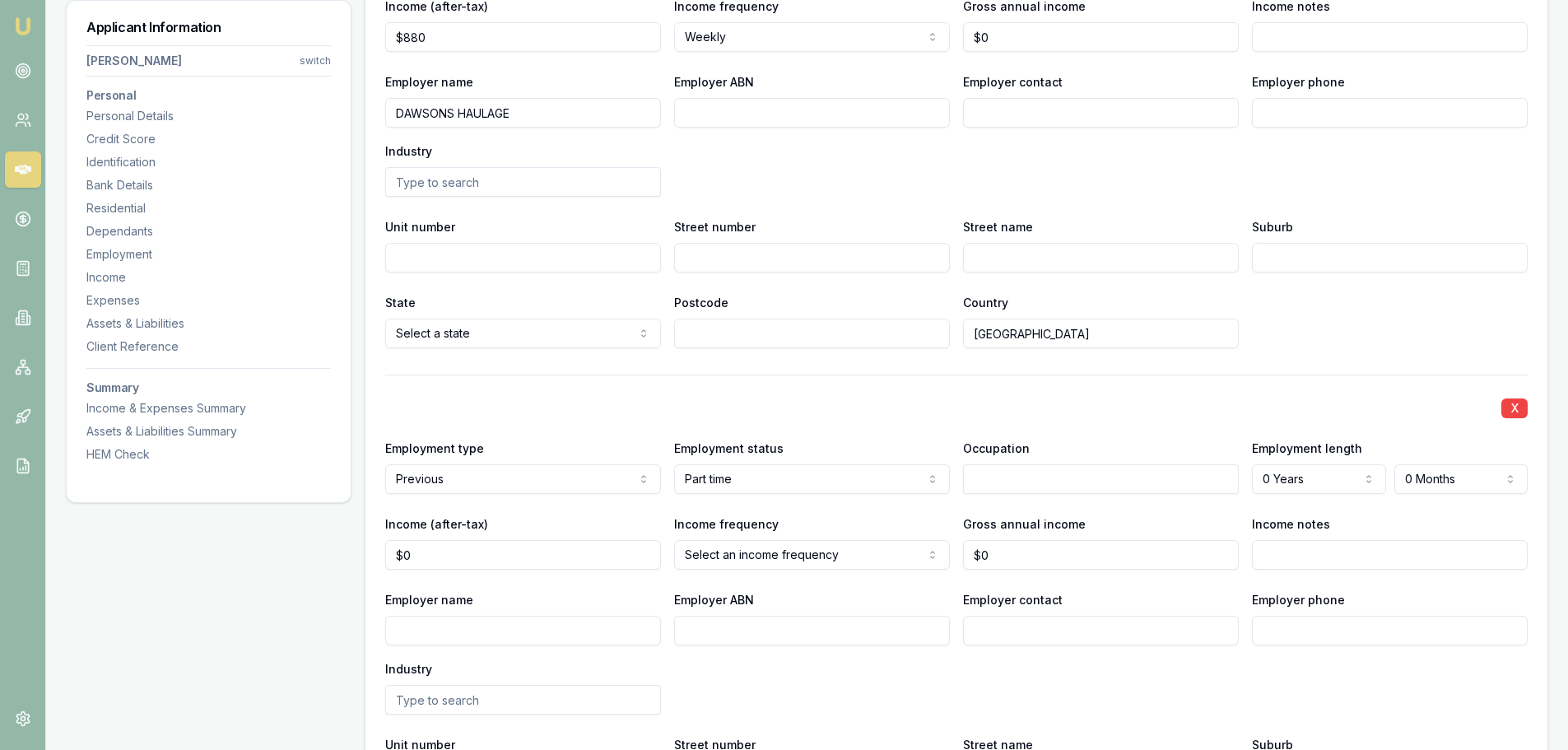
click at [513, 630] on input "Employer name" at bounding box center [524, 630] width 276 height 29
type input "ANZ"
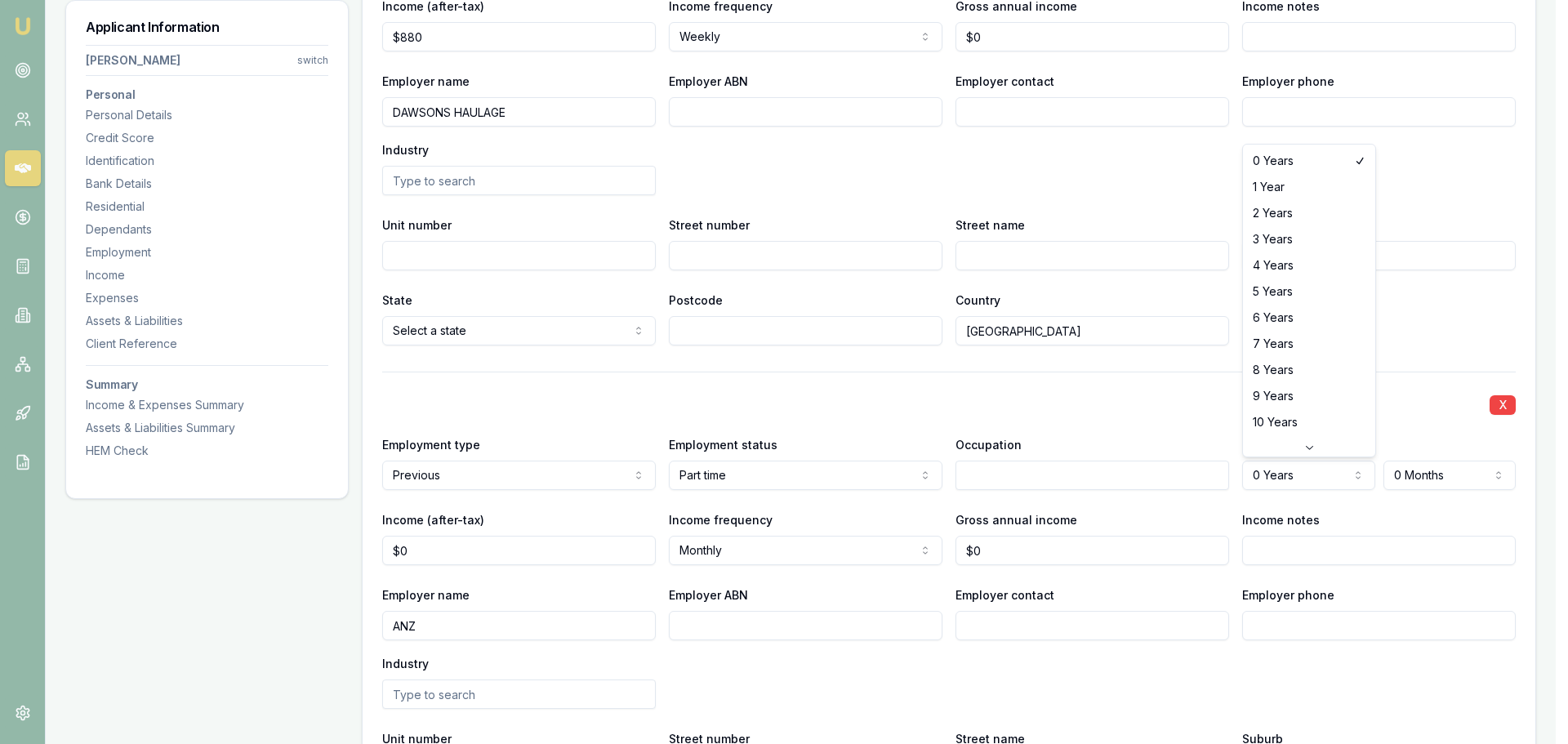
select select "1"
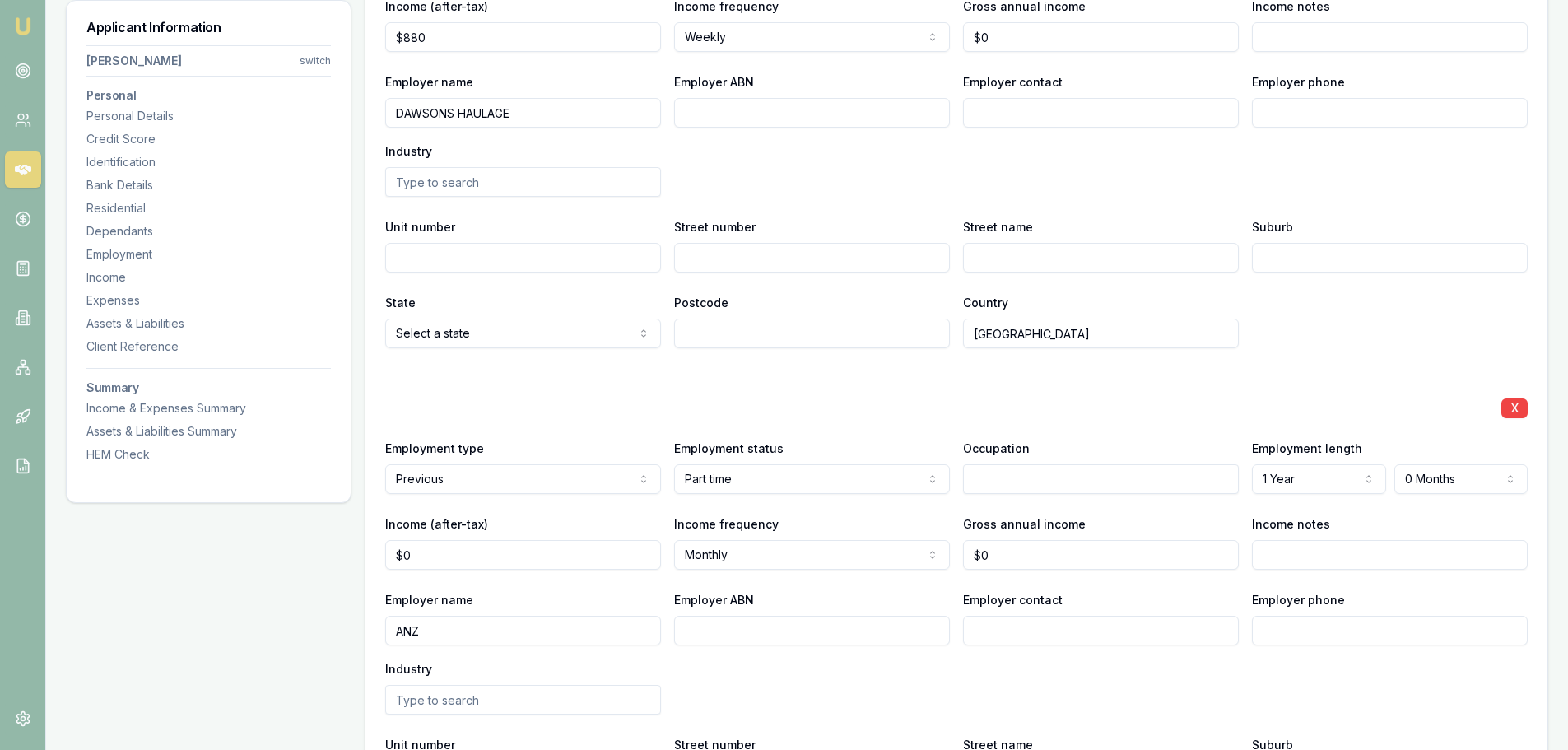
click at [1193, 395] on div "X Employment type Previous Current Previous Employment status Part time Full ti…" at bounding box center [957, 620] width 1143 height 491
click at [710, 400] on div "X" at bounding box center [957, 406] width 1143 height 23
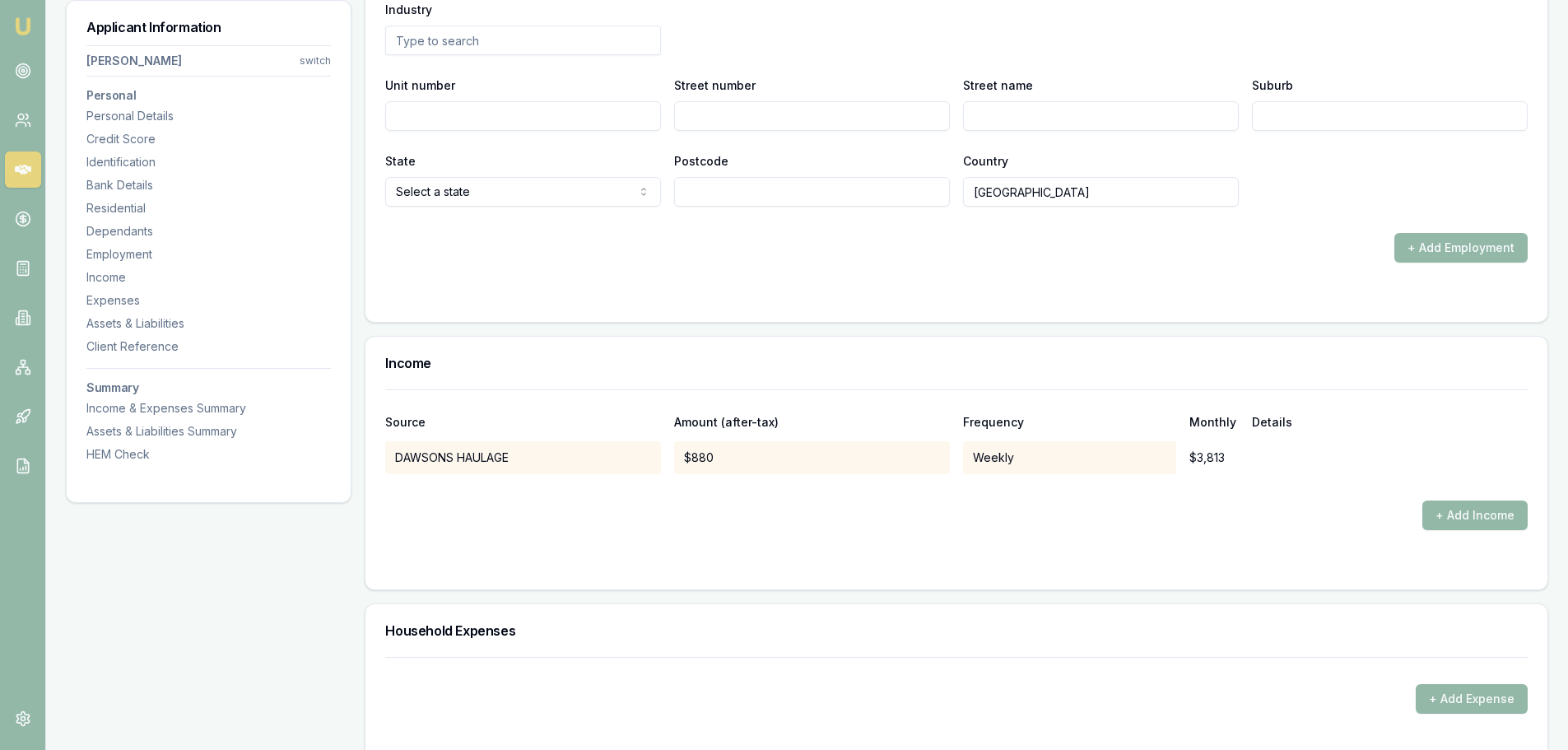
scroll to position [3458, 0]
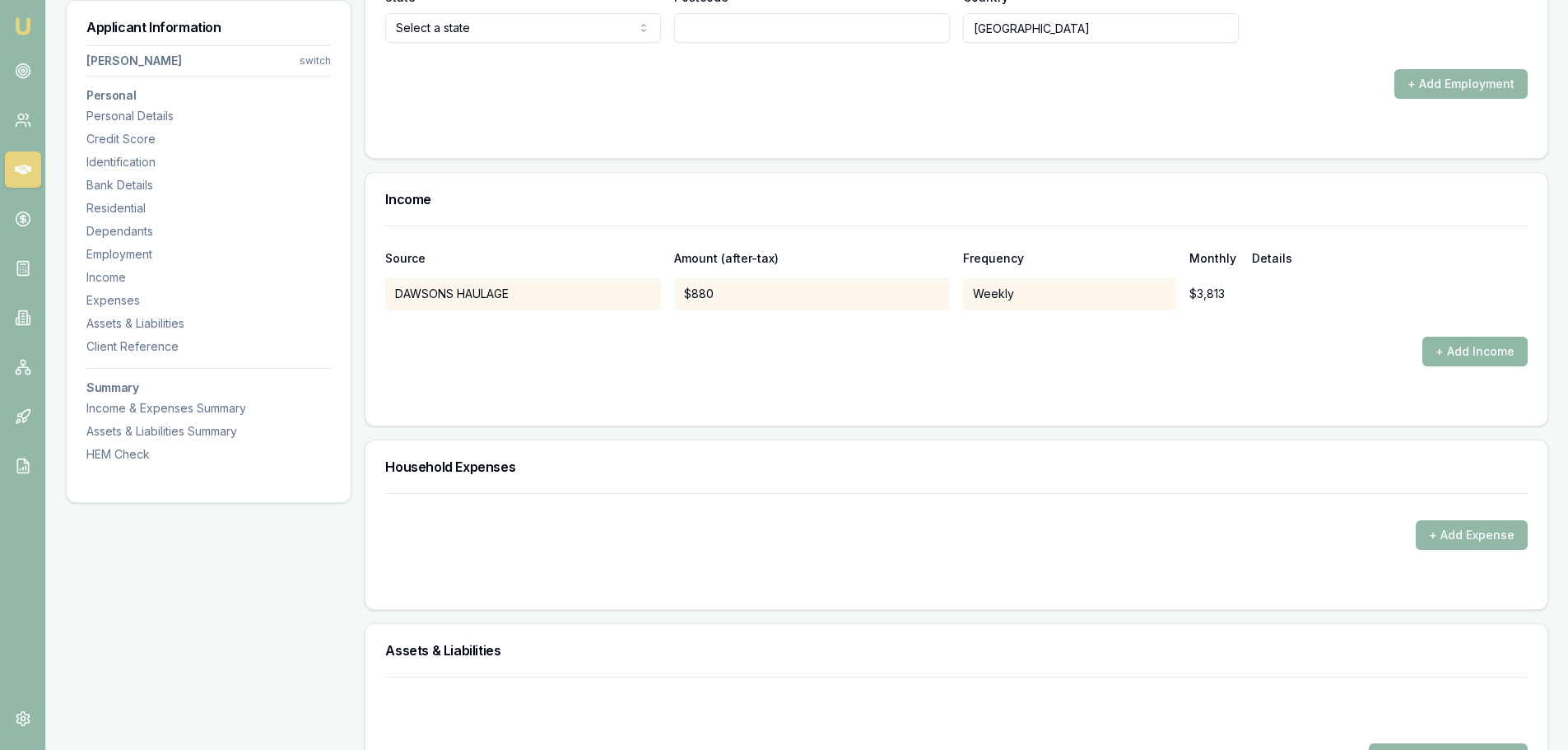
click at [1488, 352] on button "+ Add Income" at bounding box center [1475, 352] width 106 height 29
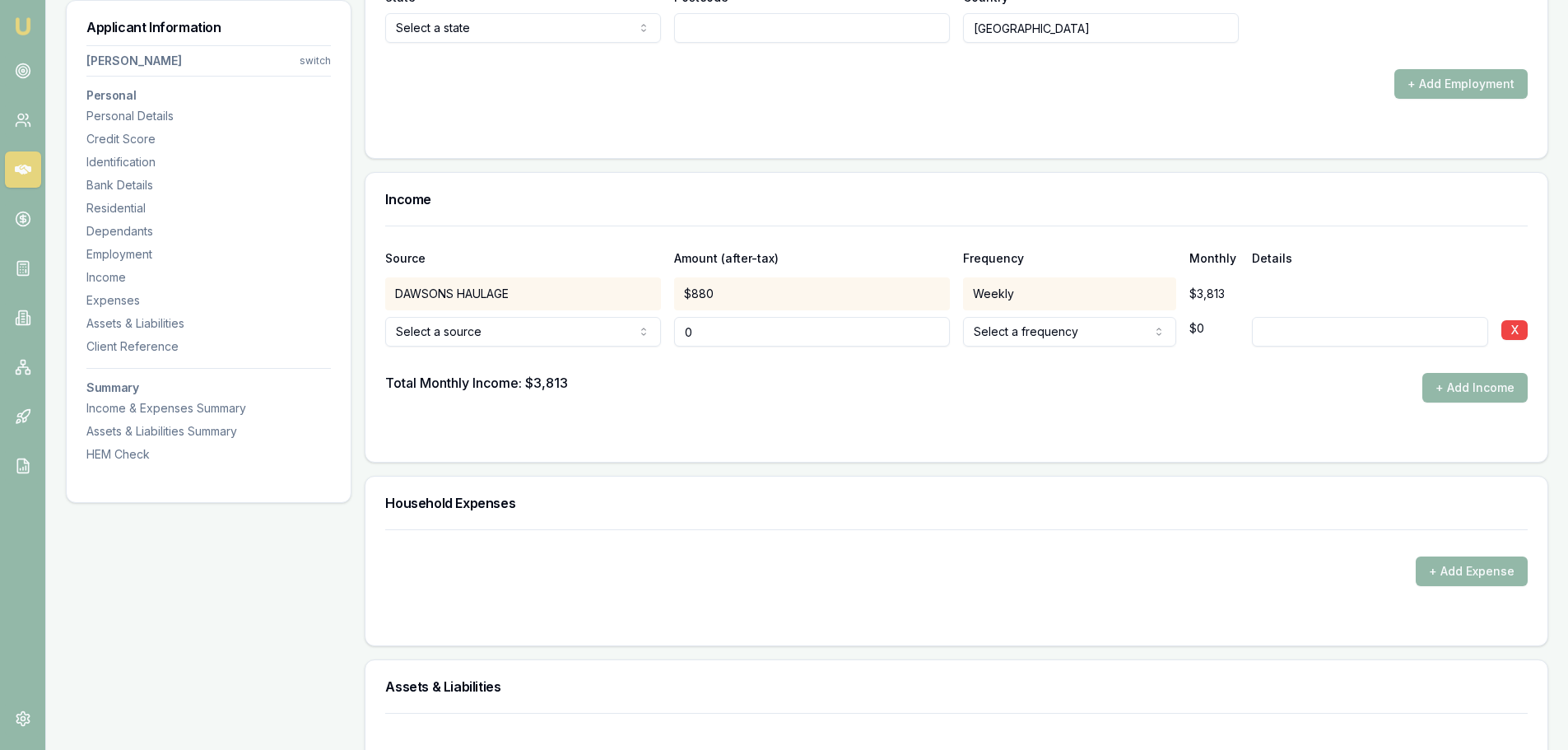
drag, startPoint x: 732, startPoint y: 335, endPoint x: 542, endPoint y: 330, distance: 190.1
click at [548, 330] on div "Spousal offset income Spousal offset income Rental Shares Interest Centrelink F…" at bounding box center [957, 328] width 1143 height 36
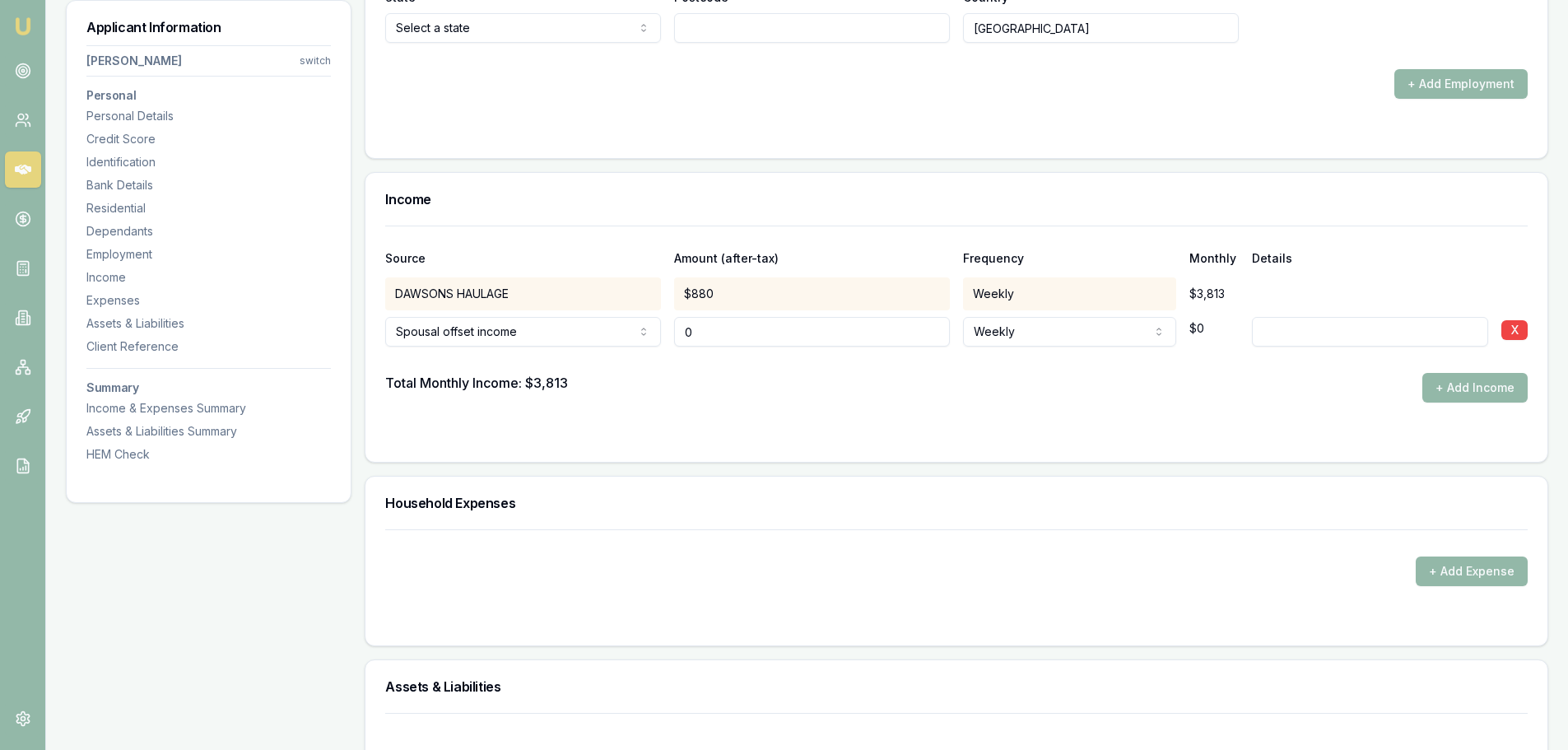
drag, startPoint x: 850, startPoint y: 340, endPoint x: 649, endPoint y: 333, distance: 201.1
click at [651, 333] on div "Spousal offset income Spousal offset income Rental Shares Interest Centrelink F…" at bounding box center [957, 328] width 1143 height 36
type input "$0"
click at [1307, 276] on div "DAWSONS HAULAGE $880 Weekly $3,813" at bounding box center [957, 290] width 1143 height 40
drag, startPoint x: 703, startPoint y: 333, endPoint x: 555, endPoint y: 317, distance: 148.9
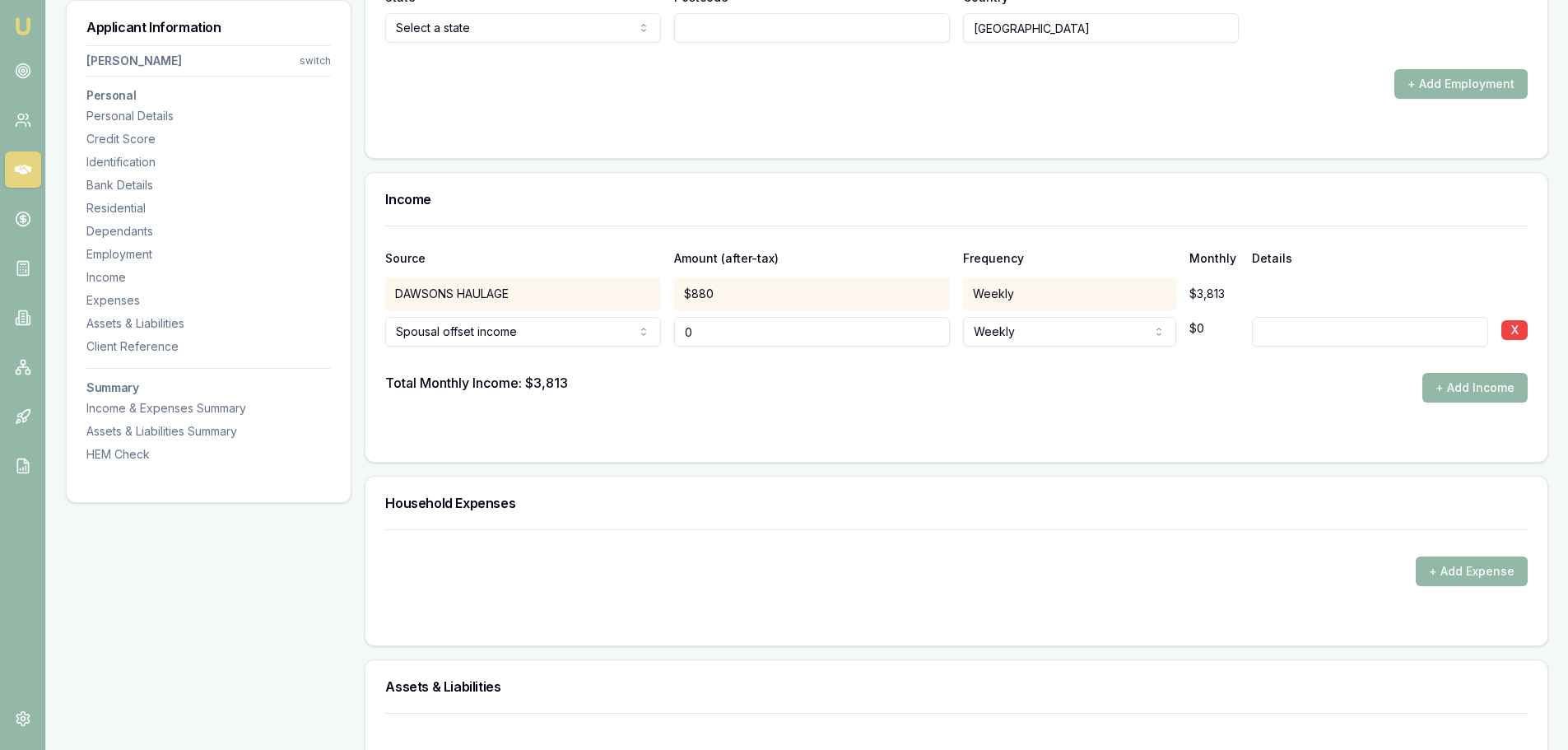
click at [619, 319] on div "Spousal offset income Spousal offset income Rental Shares Interest Centrelink F…" at bounding box center [957, 328] width 1143 height 36
type input "$1,400"
click at [1091, 373] on div "Total Monthly Income: $3,813 + Add Income" at bounding box center [957, 387] width 1143 height 29
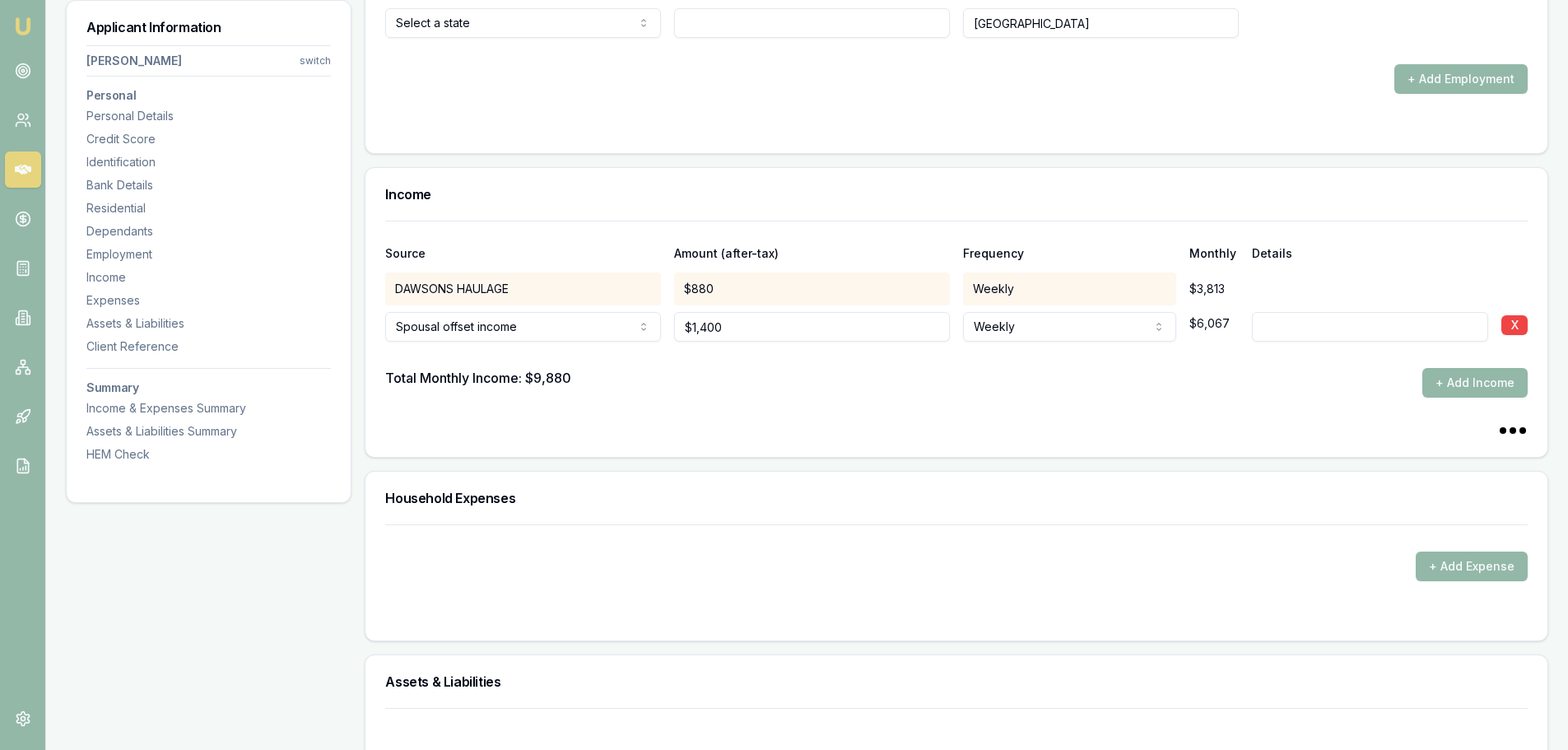
scroll to position [3540, 0]
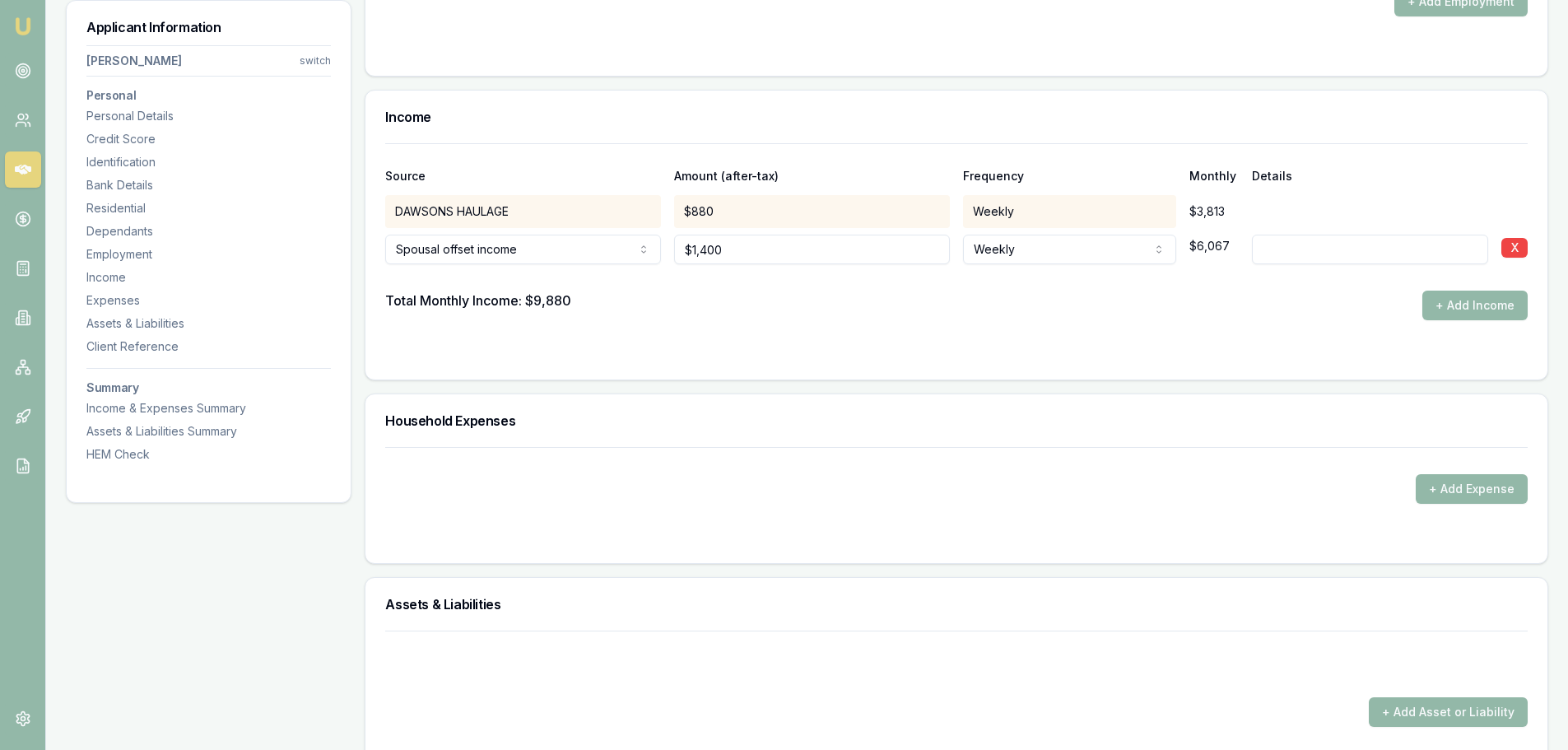
click at [739, 300] on div "Total Monthly Income: $9,880 + Add Income" at bounding box center [957, 306] width 1143 height 29
click at [1184, 279] on div at bounding box center [957, 277] width 1143 height 27
click at [1115, 309] on div "Total Monthly Income: $9,880 + Add Income" at bounding box center [957, 306] width 1143 height 29
click at [1491, 480] on button "+ Add Expense" at bounding box center [1472, 489] width 112 height 29
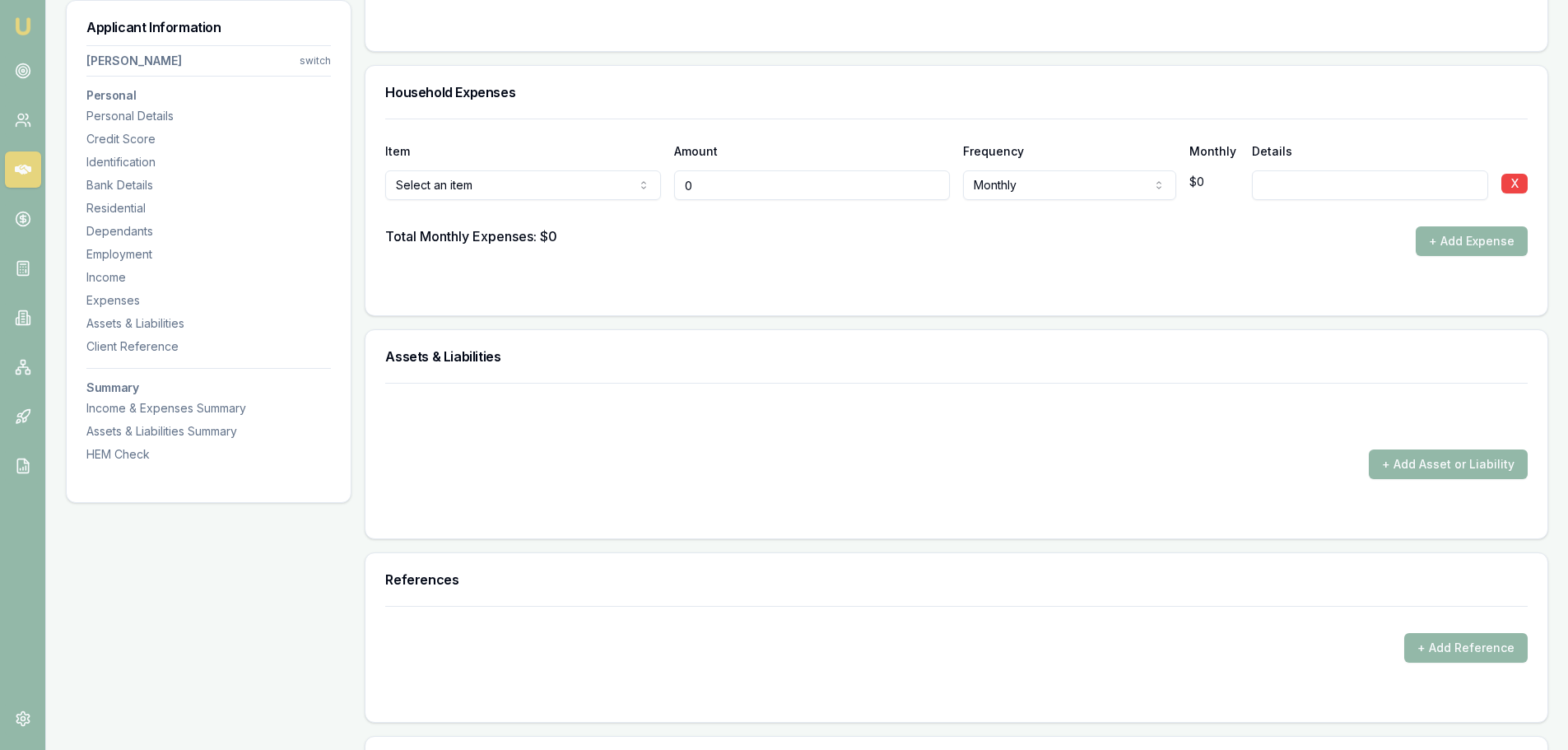
scroll to position [3870, 0]
type input "$0"
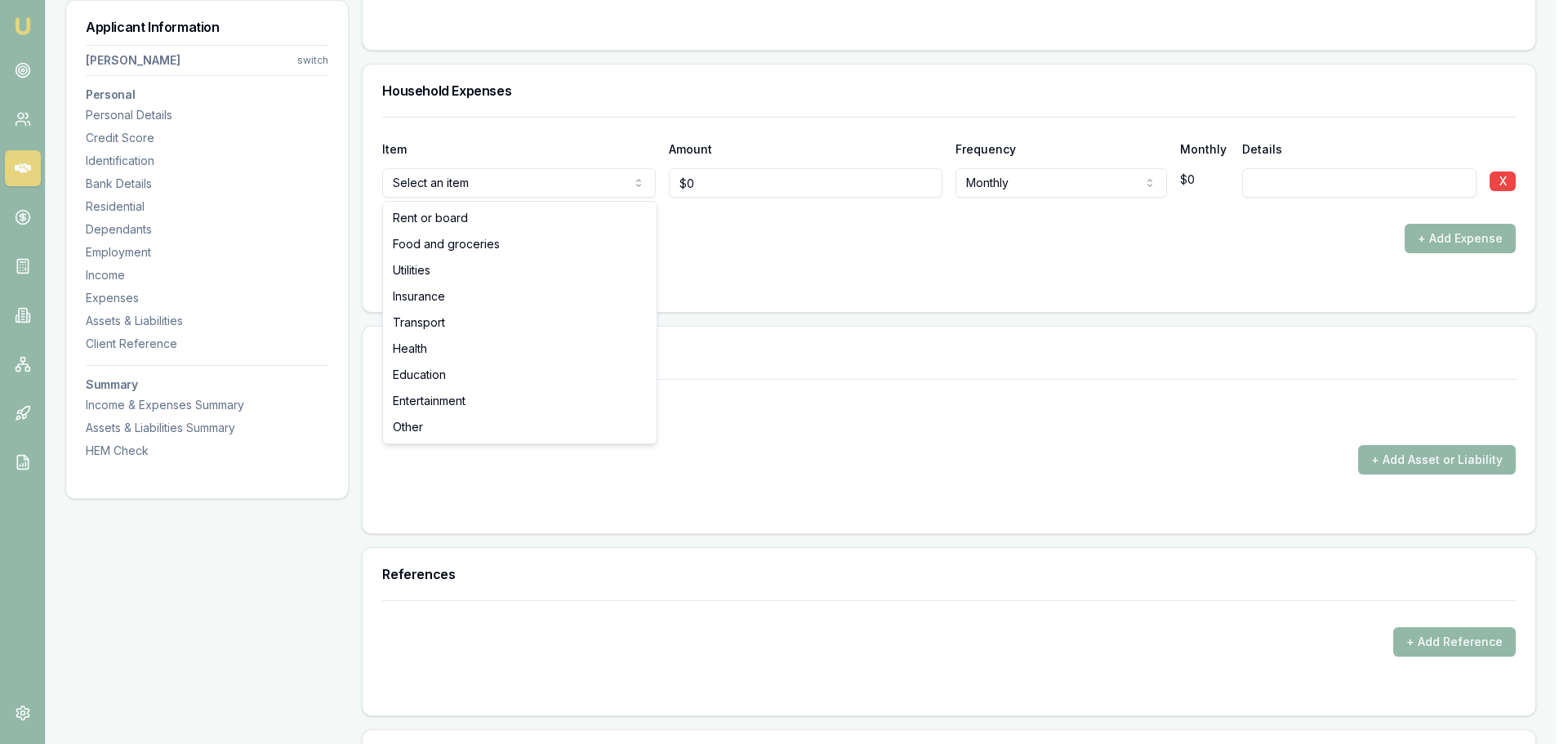
select select "FOOD_AND_GROCERIES"
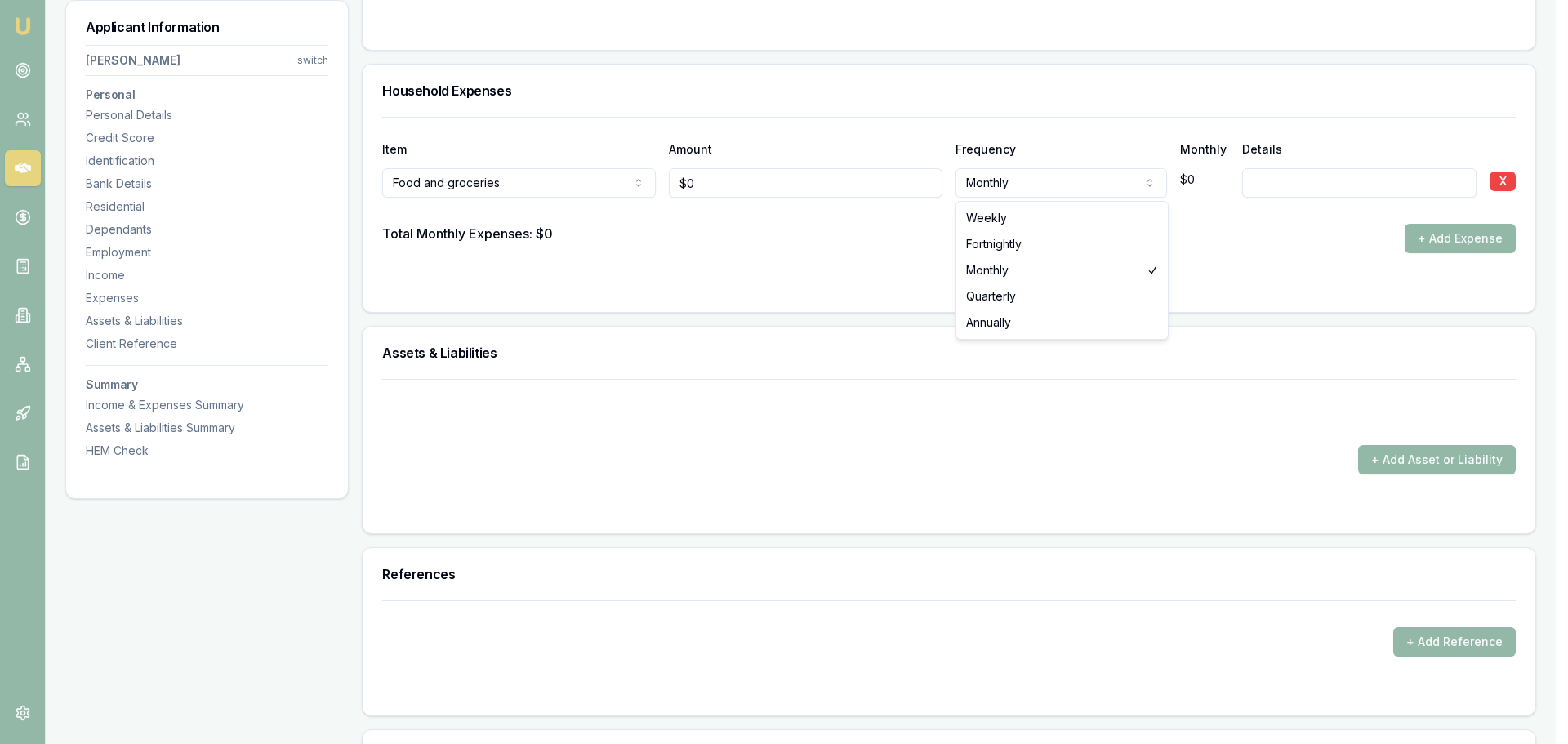
select select "WEEKLY"
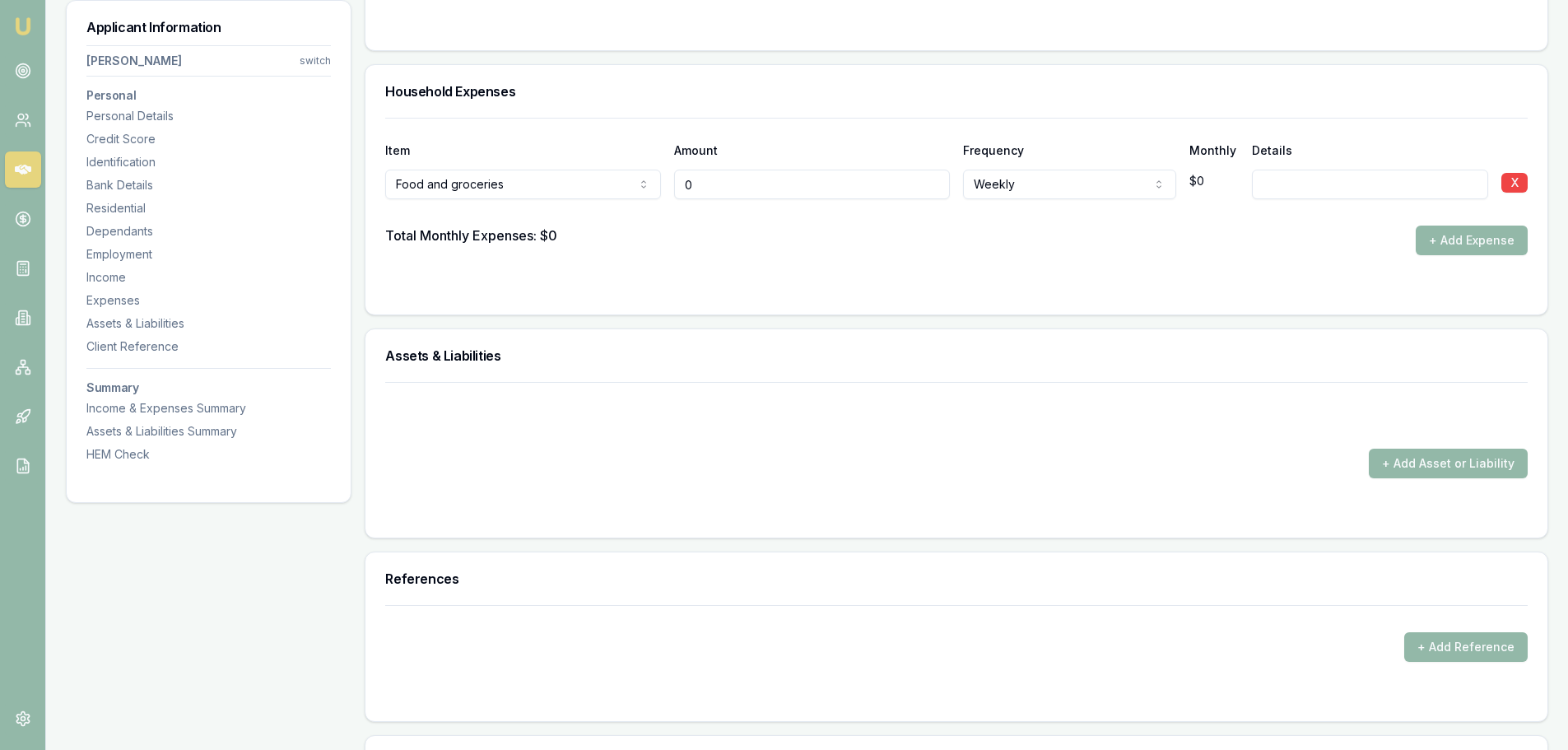
drag, startPoint x: 814, startPoint y: 189, endPoint x: 583, endPoint y: 188, distance: 231.0
click at [586, 188] on div "Food and groceries Rent or board Food and groceries Utilities Insurance Transpo…" at bounding box center [957, 180] width 1143 height 36
type input "$300"
click at [1445, 241] on button "+ Add Expense" at bounding box center [1472, 240] width 112 height 29
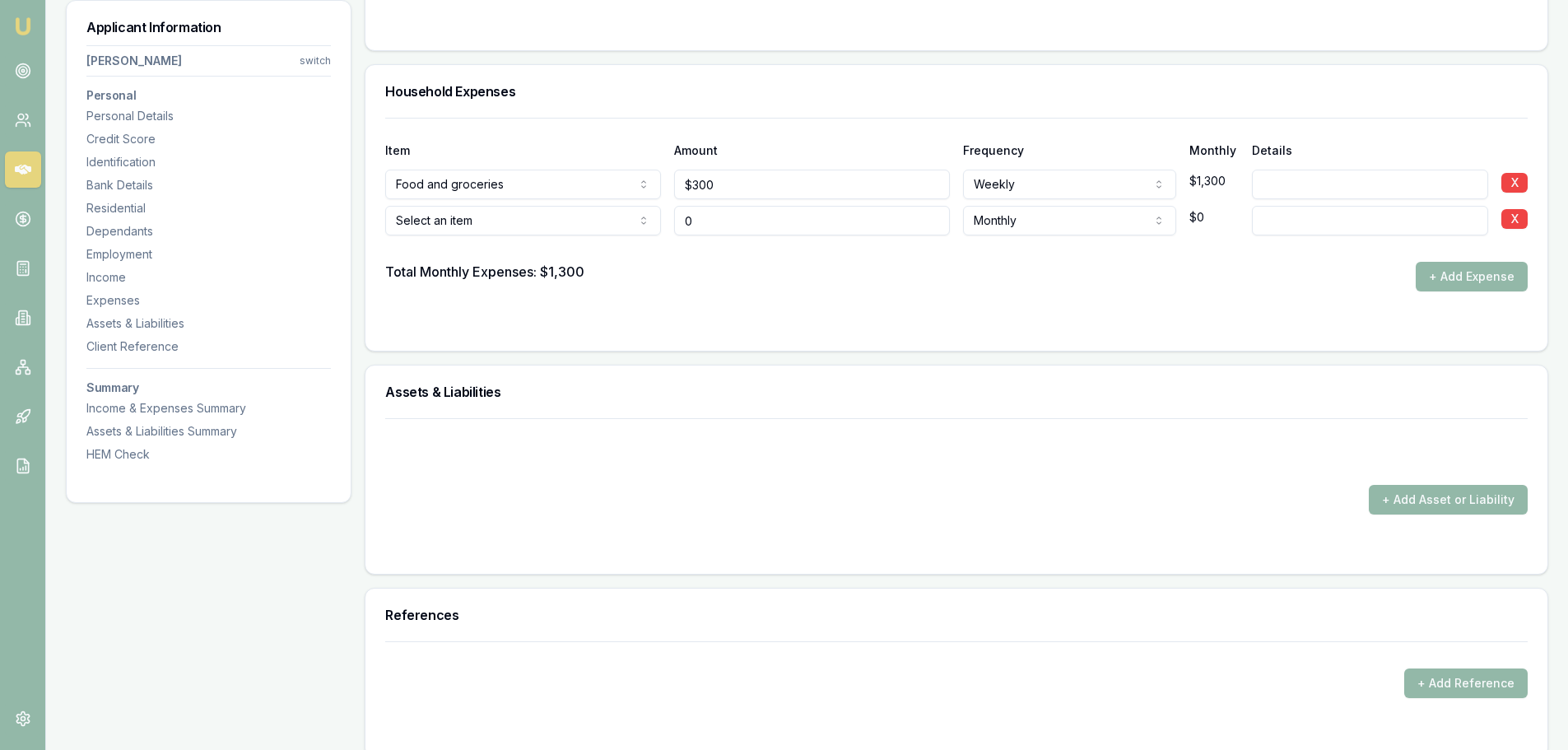
type input "$0"
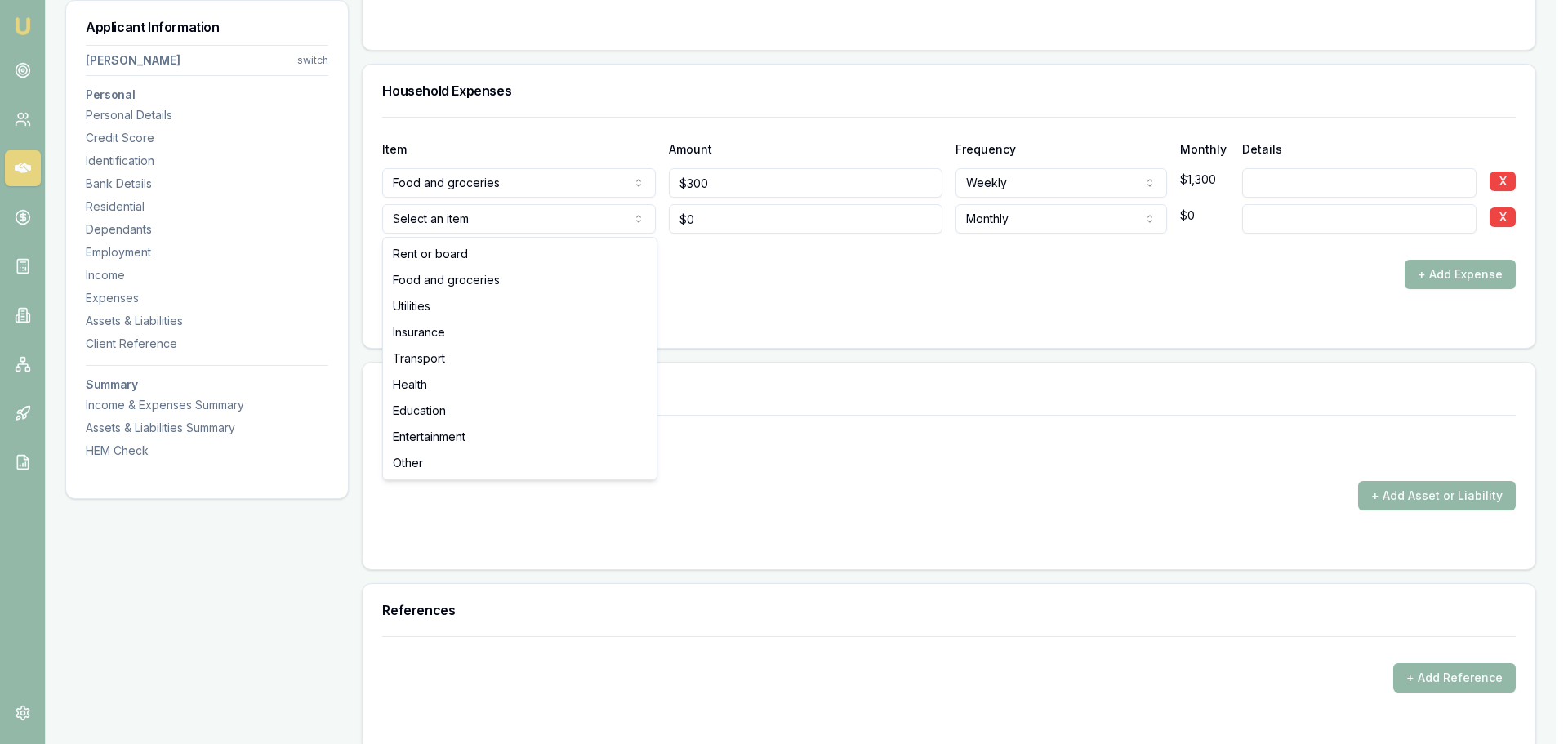
select select "UTILITIES"
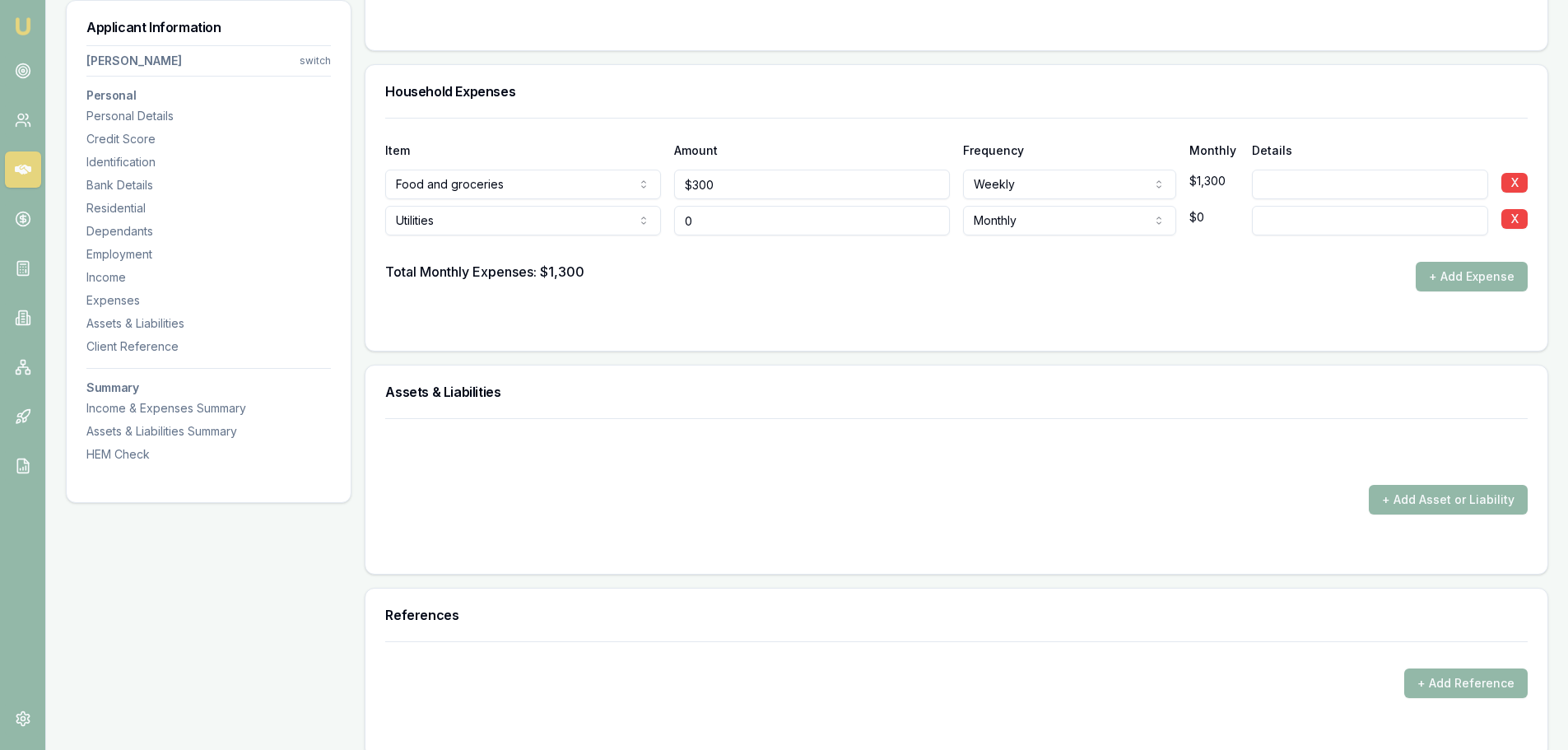
drag, startPoint x: 744, startPoint y: 223, endPoint x: 422, endPoint y: 216, distance: 322.1
click at [424, 216] on div "Utilities Rent or board Food and groceries Utilities Insurance Transport Health…" at bounding box center [957, 217] width 1143 height 36
type input "$0"
click at [1275, 217] on input at bounding box center [1370, 221] width 236 height 29
type input "ELECTRICITY"
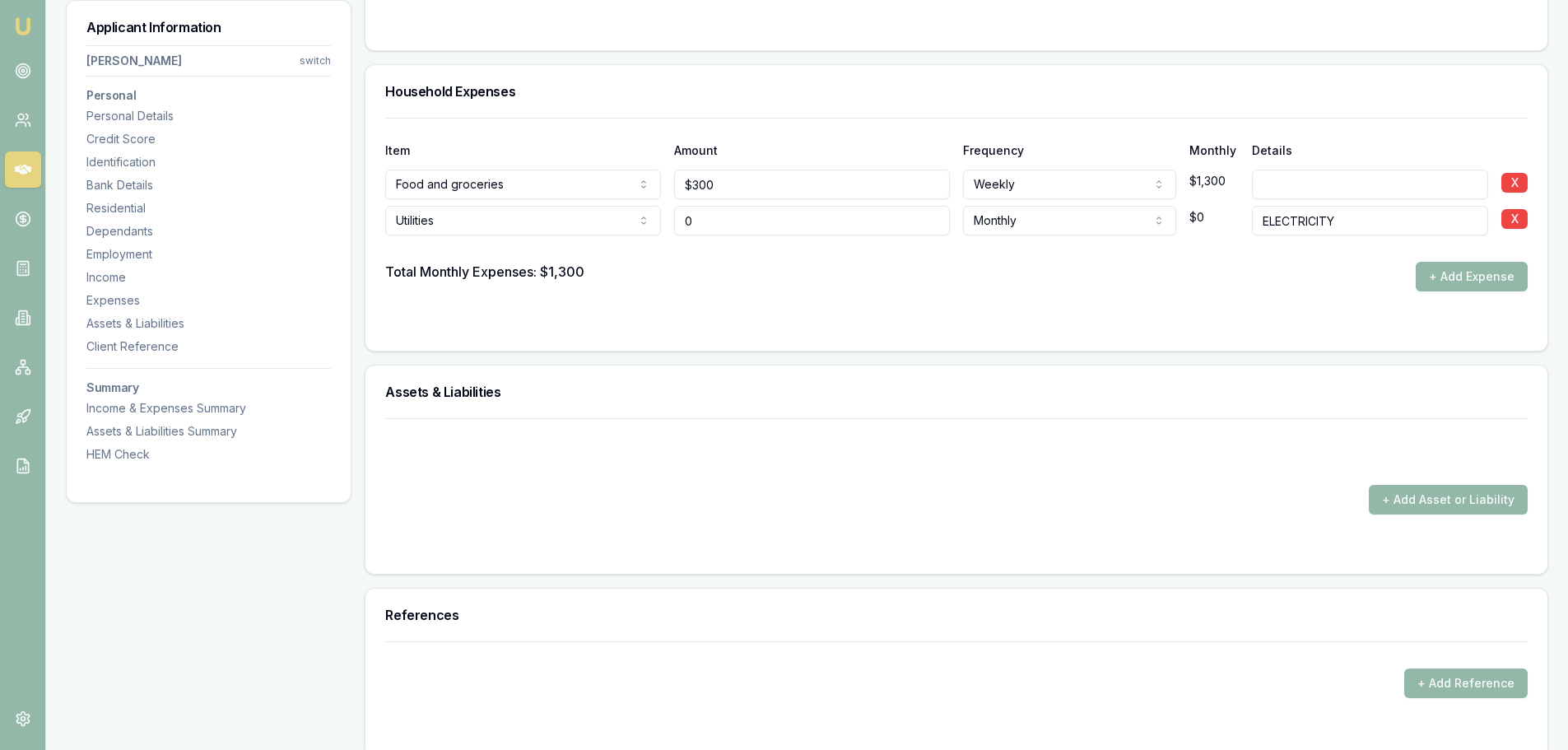
drag, startPoint x: 675, startPoint y: 232, endPoint x: 550, endPoint y: 228, distance: 125.1
click at [583, 234] on div "Utilities Rent or board Food and groceries Utilities Insurance Transport Health…" at bounding box center [957, 217] width 1143 height 36
type input "$400"
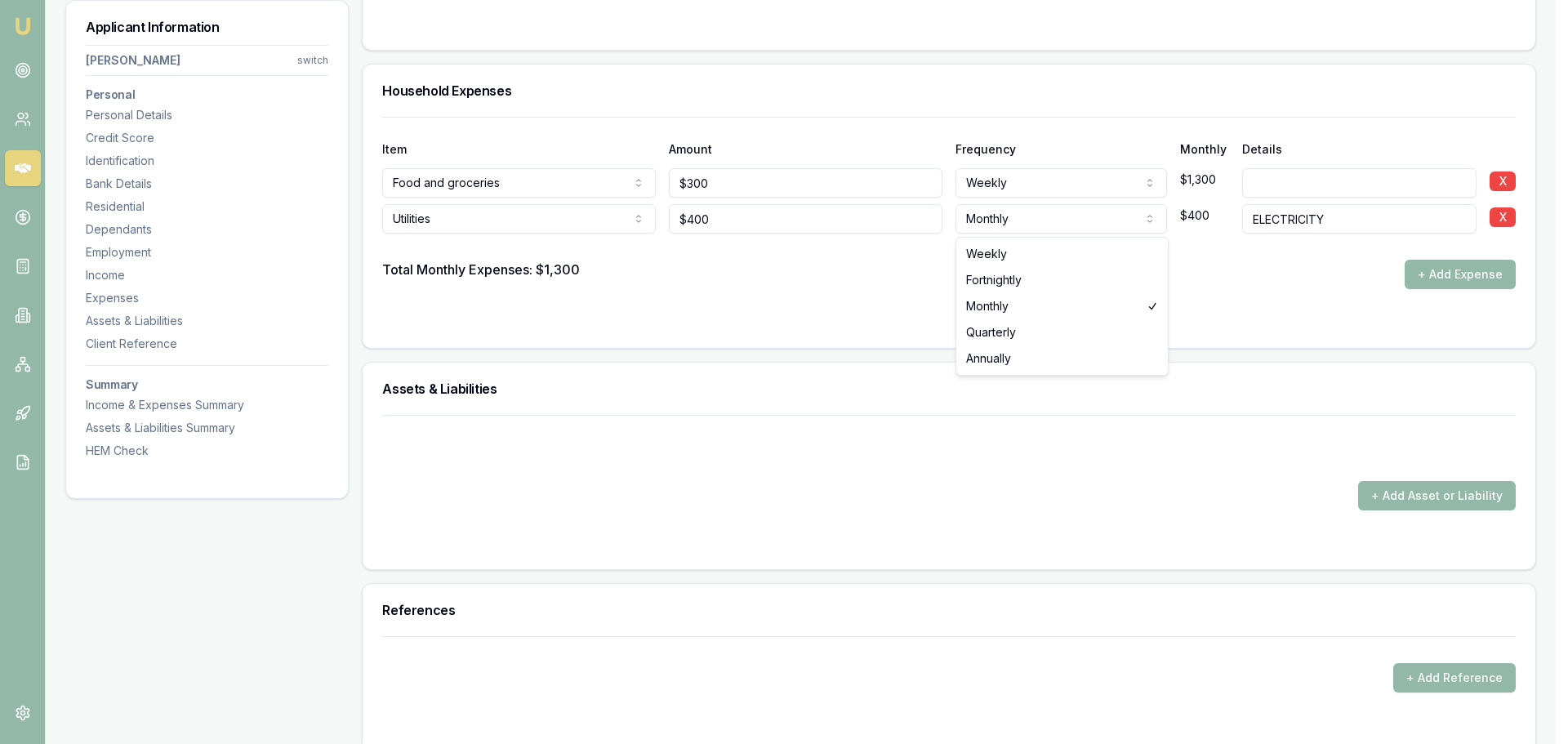
select select "QUARTERLY"
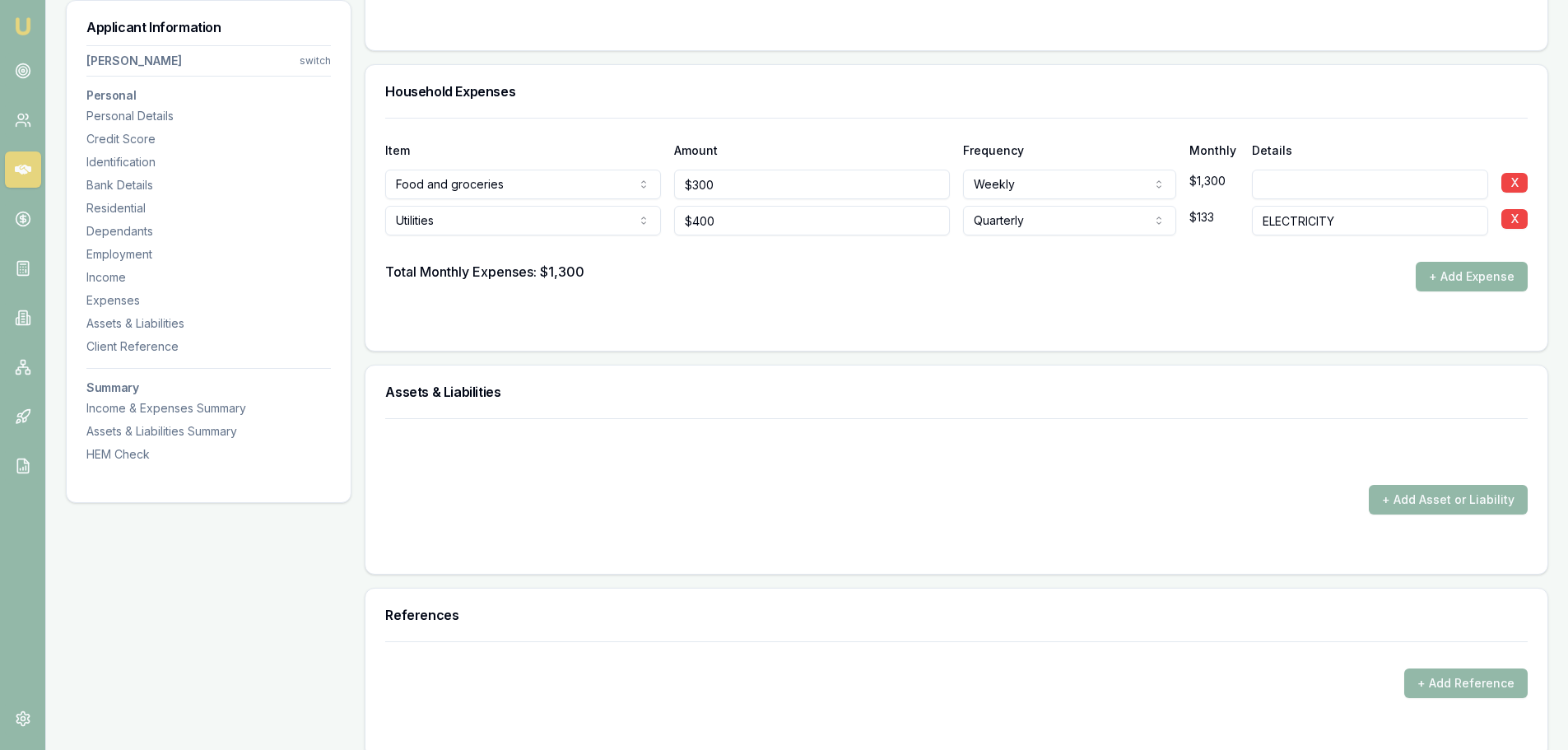
click at [1481, 280] on button "+ Add Expense" at bounding box center [1472, 276] width 112 height 29
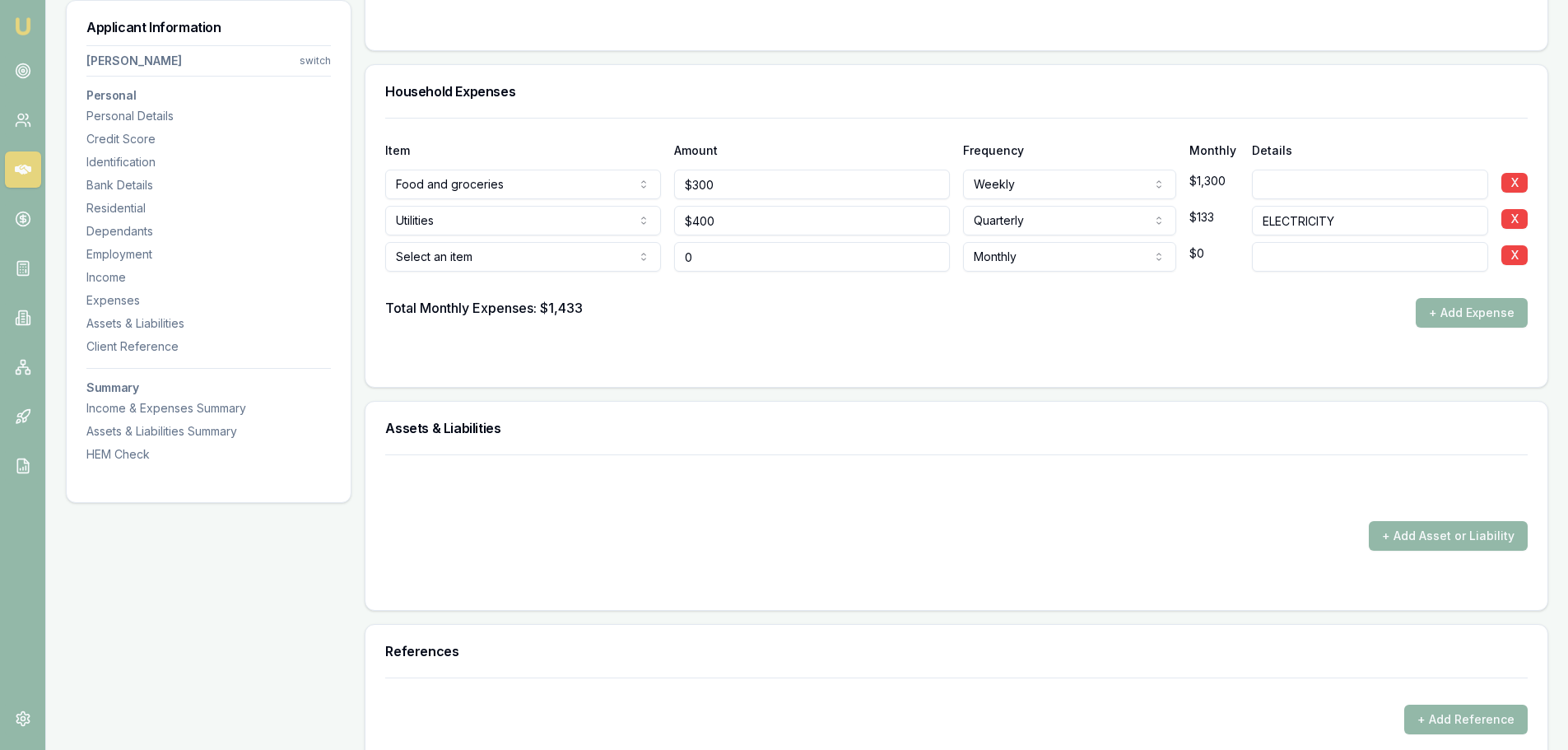
type input "$0"
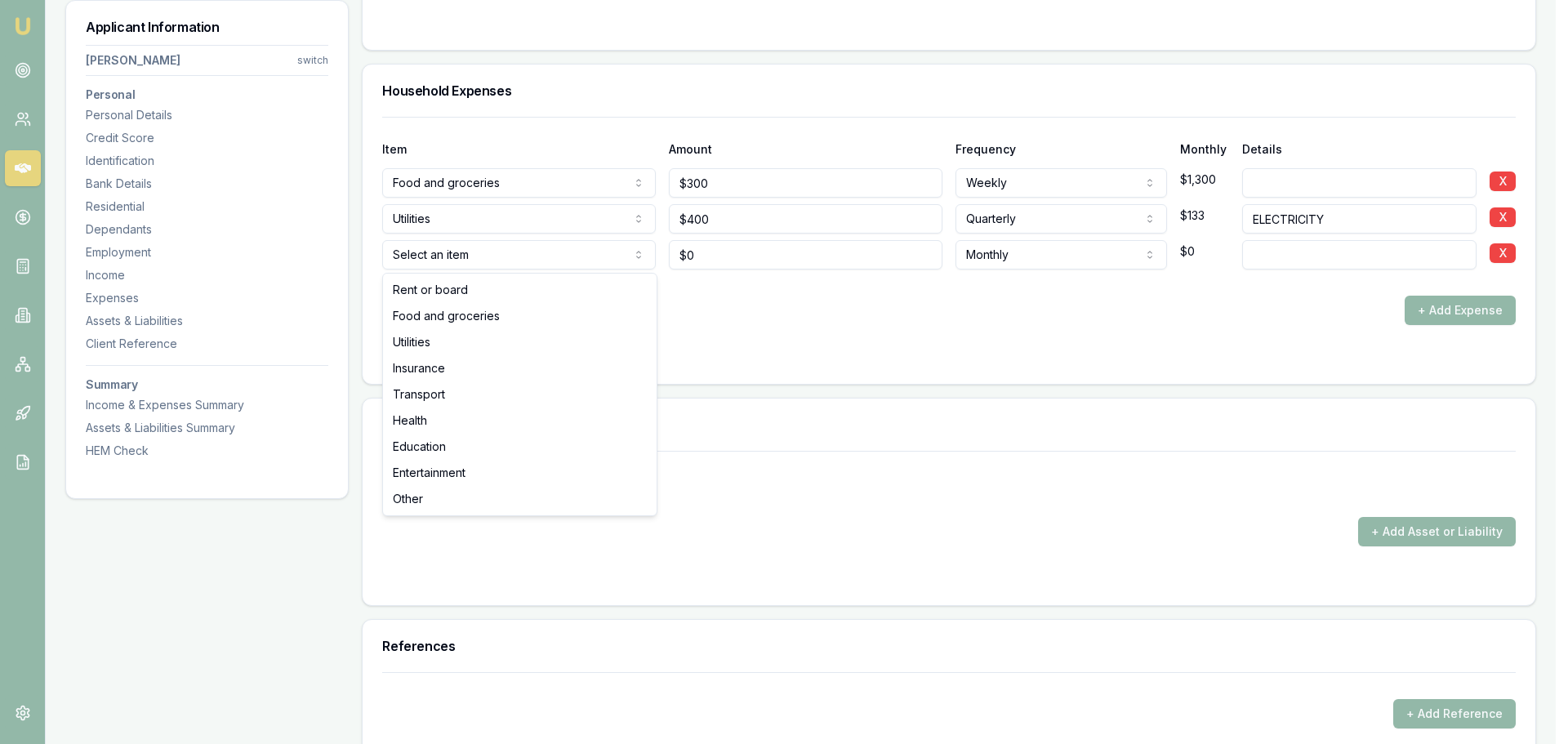
select select "UTILITIES"
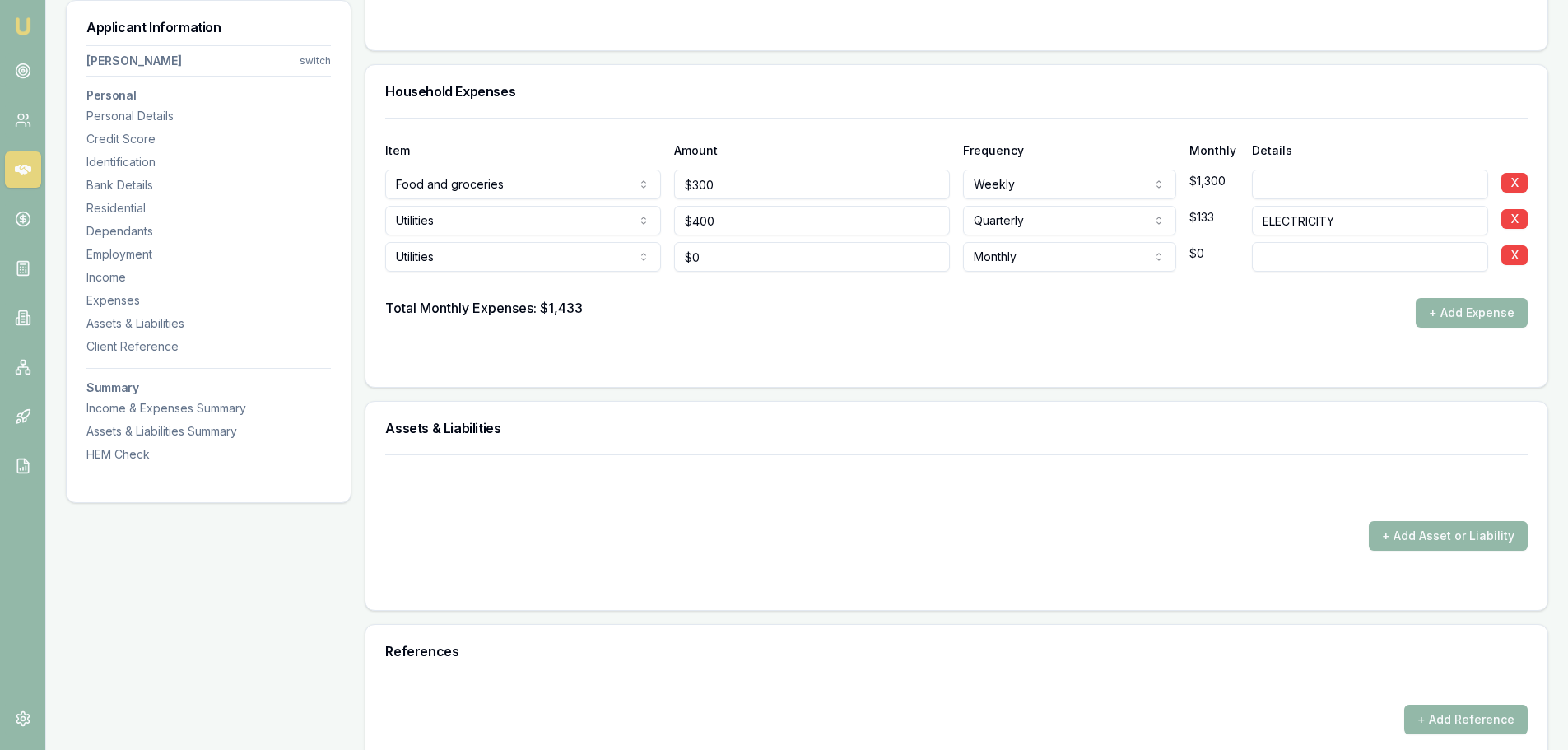
click at [1298, 260] on input at bounding box center [1370, 257] width 236 height 29
type input "GAS"
click at [1454, 313] on button "+ Add Expense" at bounding box center [1472, 313] width 112 height 29
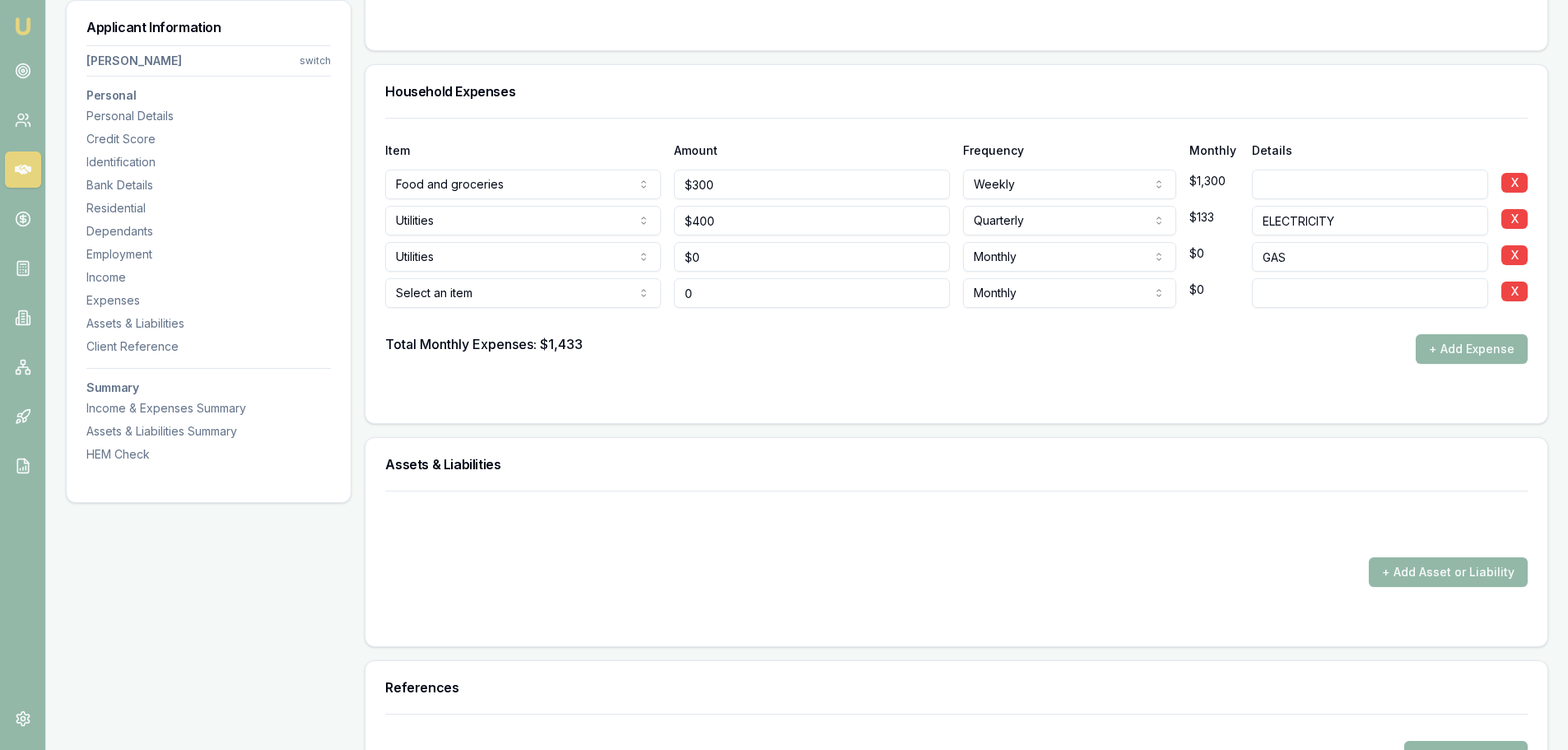
type input "$0"
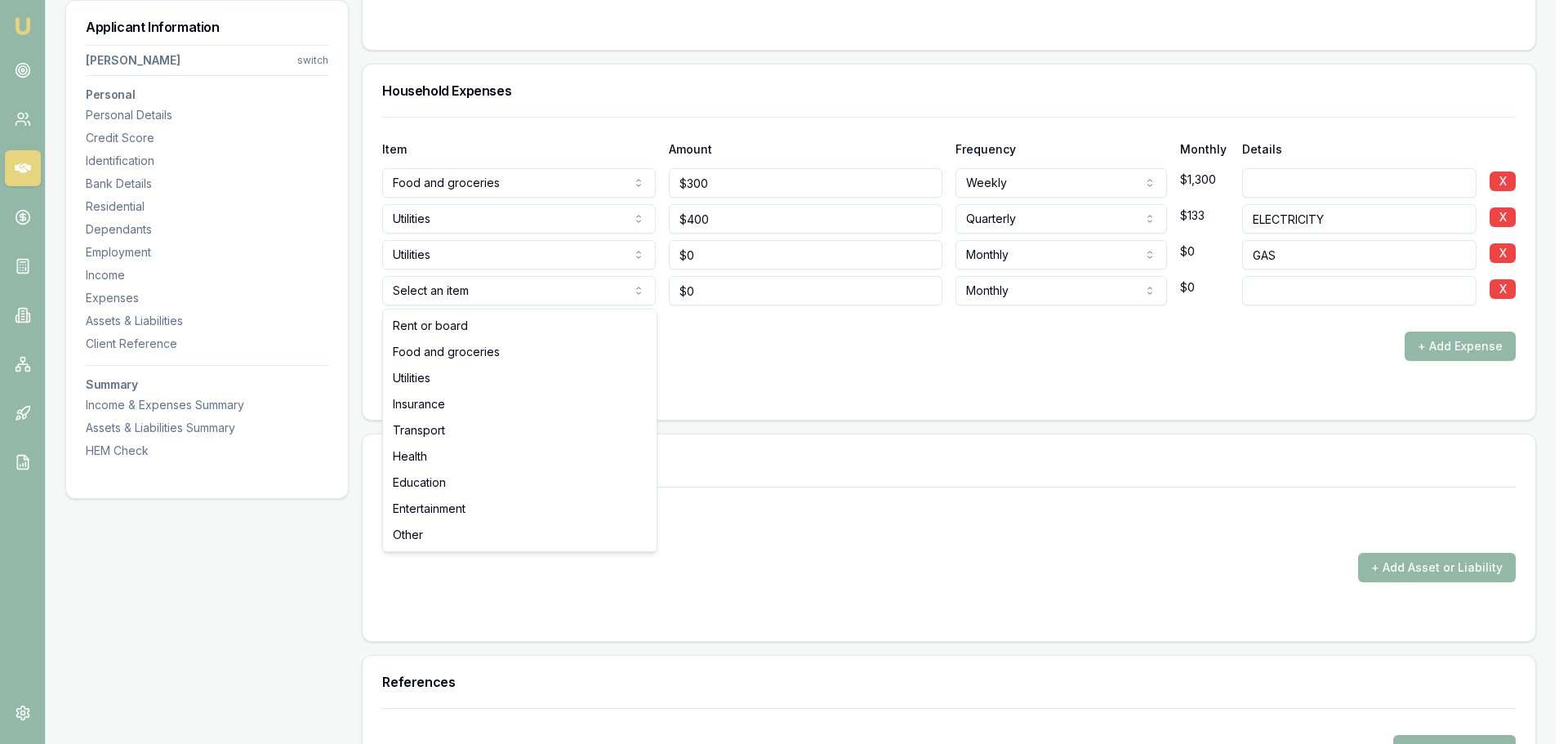
select select "UTILITIES"
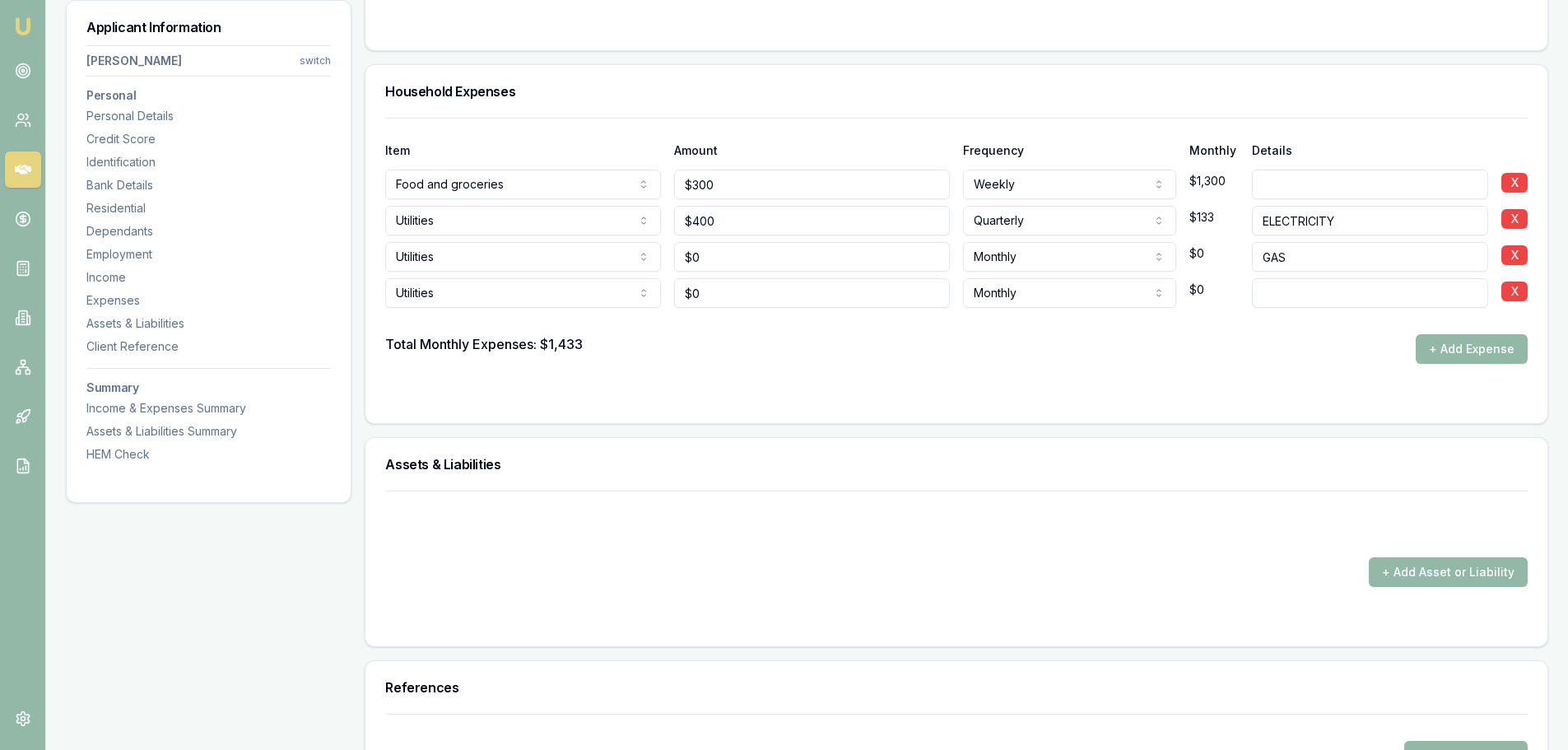
click at [1333, 296] on input at bounding box center [1370, 293] width 236 height 29
drag, startPoint x: 728, startPoint y: 256, endPoint x: 616, endPoint y: 252, distance: 112.1
click at [631, 252] on div "Utilities Rent or board Food and groceries Utilities Insurance Transport Health…" at bounding box center [957, 253] width 1143 height 36
type input "$500"
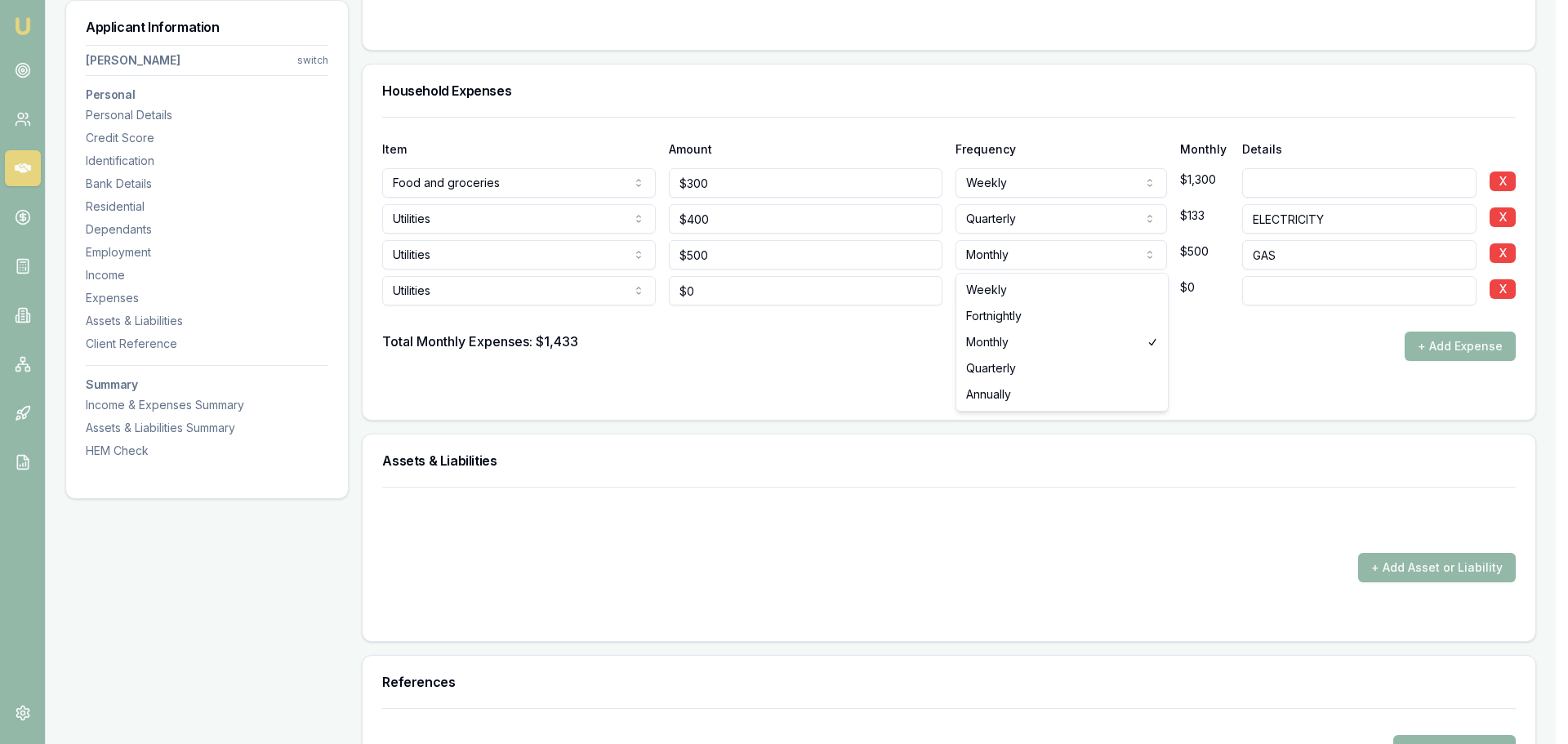
select select "QUARTERLY"
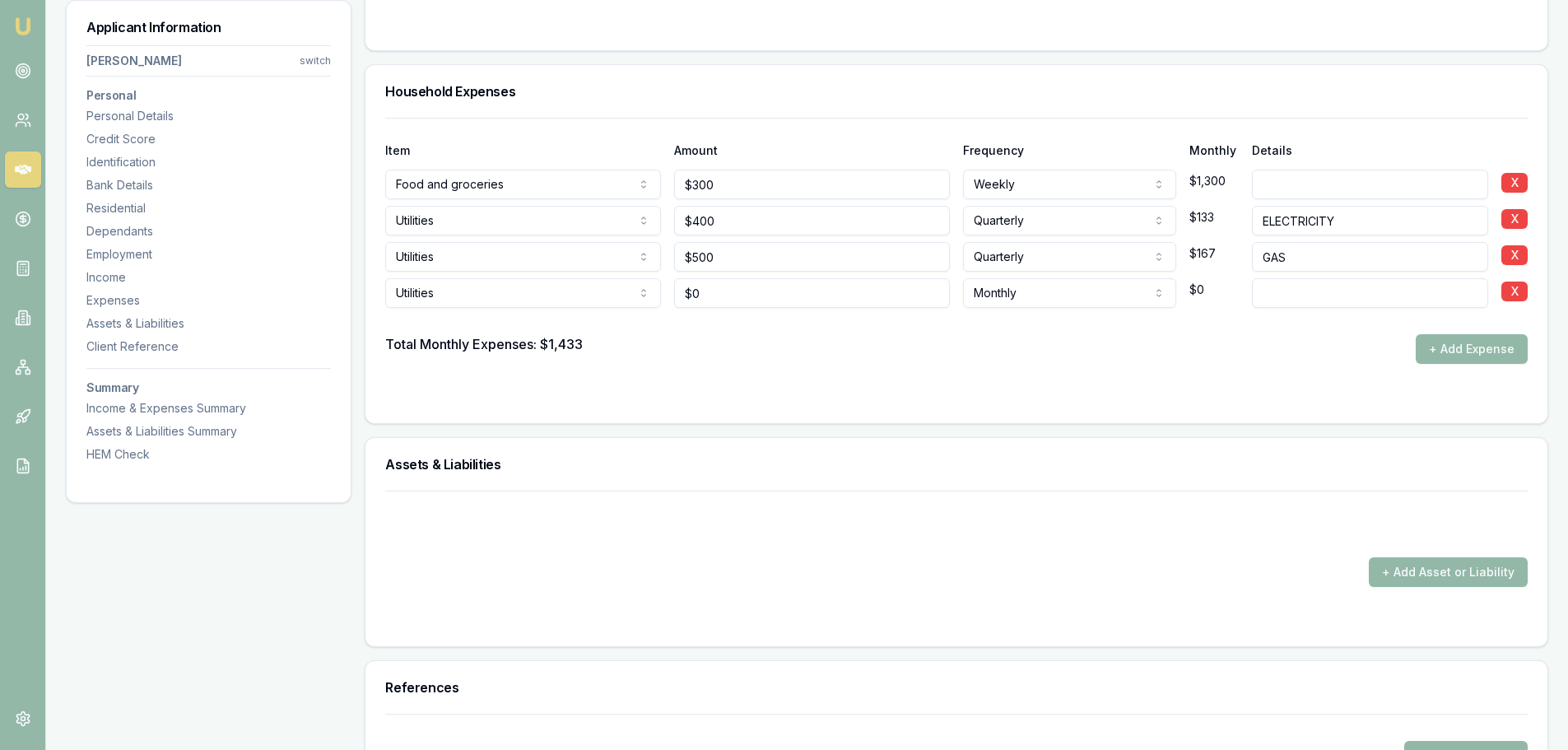
drag, startPoint x: 1289, startPoint y: 294, endPoint x: 1295, endPoint y: 316, distance: 22.8
click at [1290, 294] on input at bounding box center [1370, 293] width 236 height 29
type input "PHONE & INTERNET"
drag, startPoint x: 876, startPoint y: 295, endPoint x: 682, endPoint y: 295, distance: 194.0
click at [682, 295] on input "0" at bounding box center [813, 293] width 276 height 29
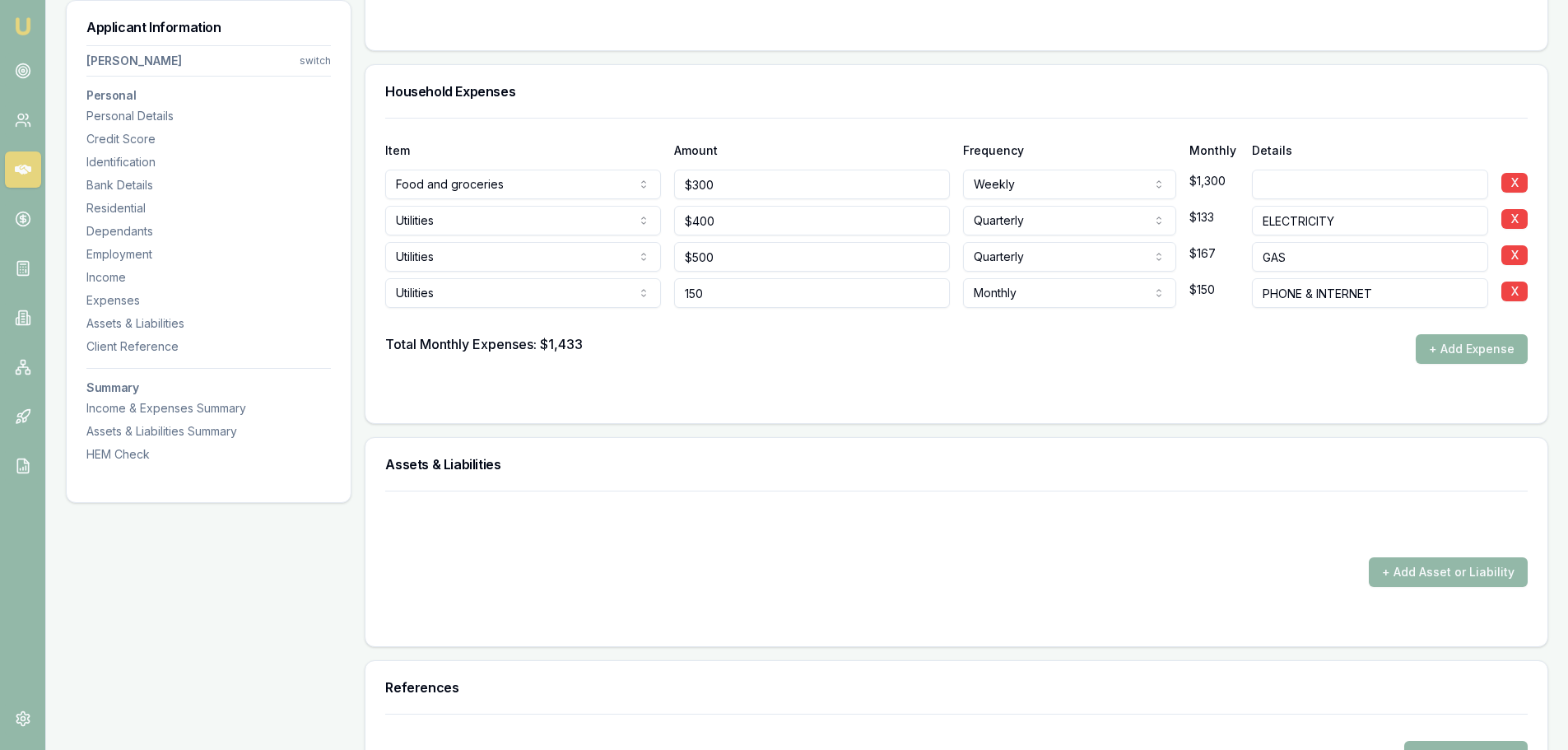
type input "$150"
click at [1456, 341] on button "+ Add Expense" at bounding box center [1472, 349] width 112 height 29
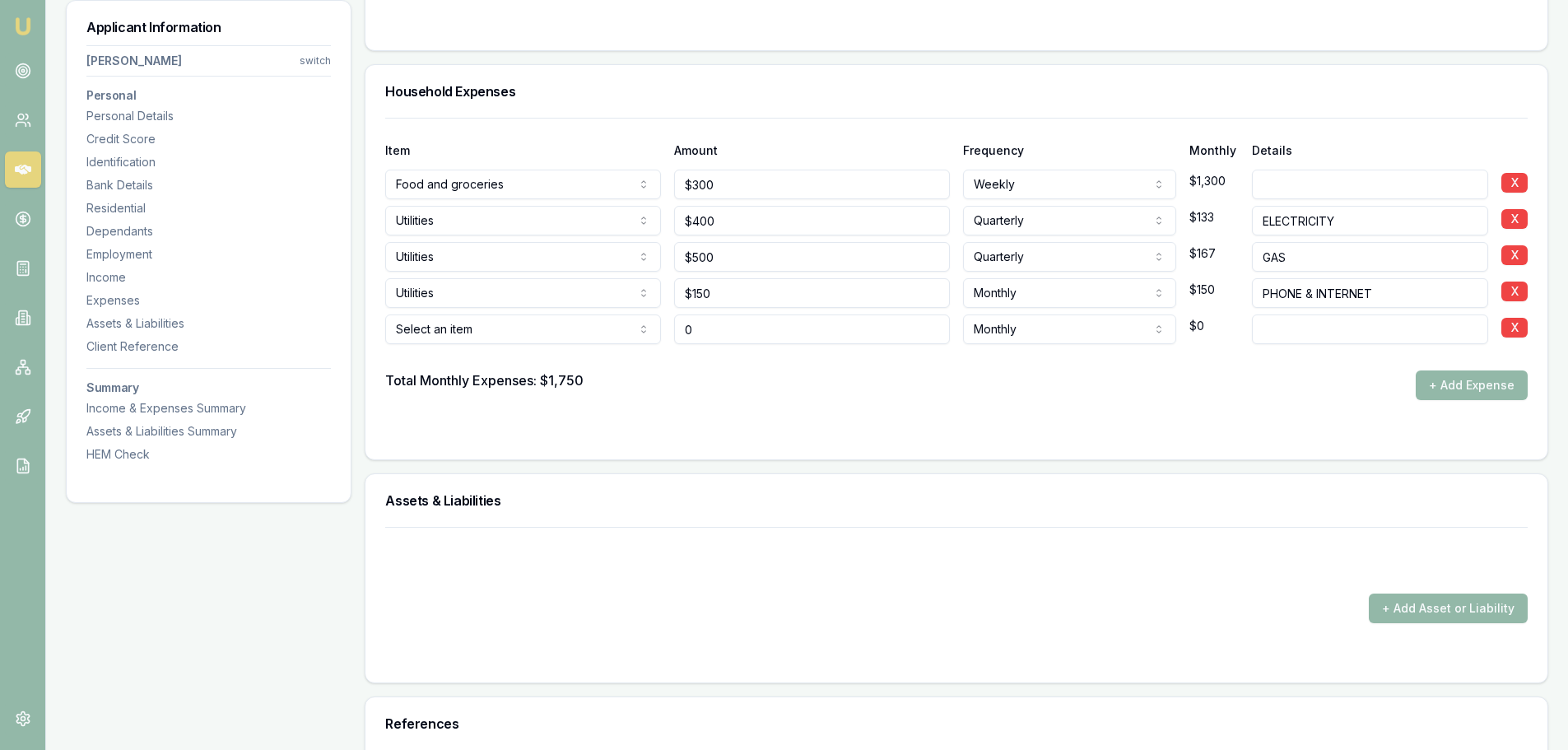
type input "$0"
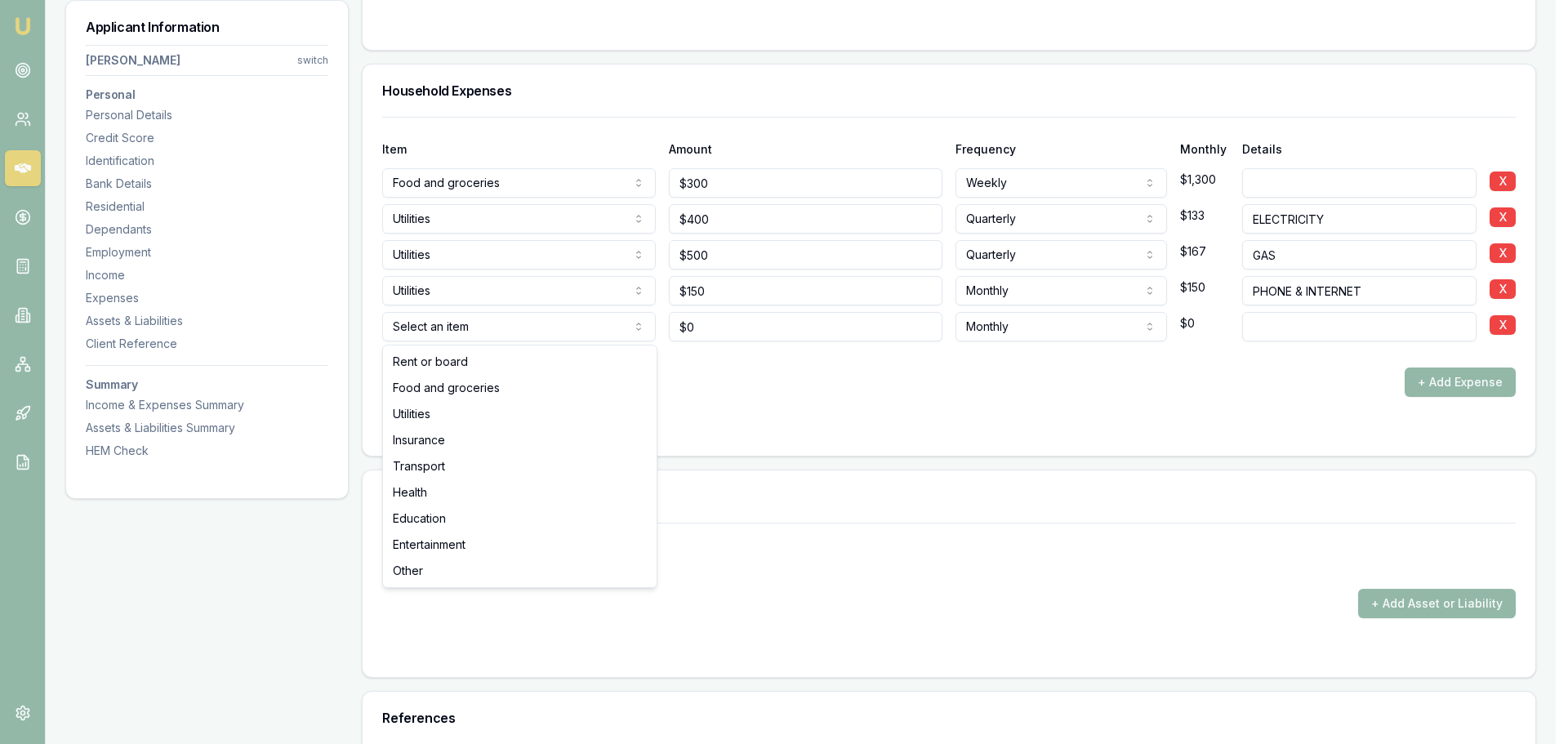
select select "INSURANCE"
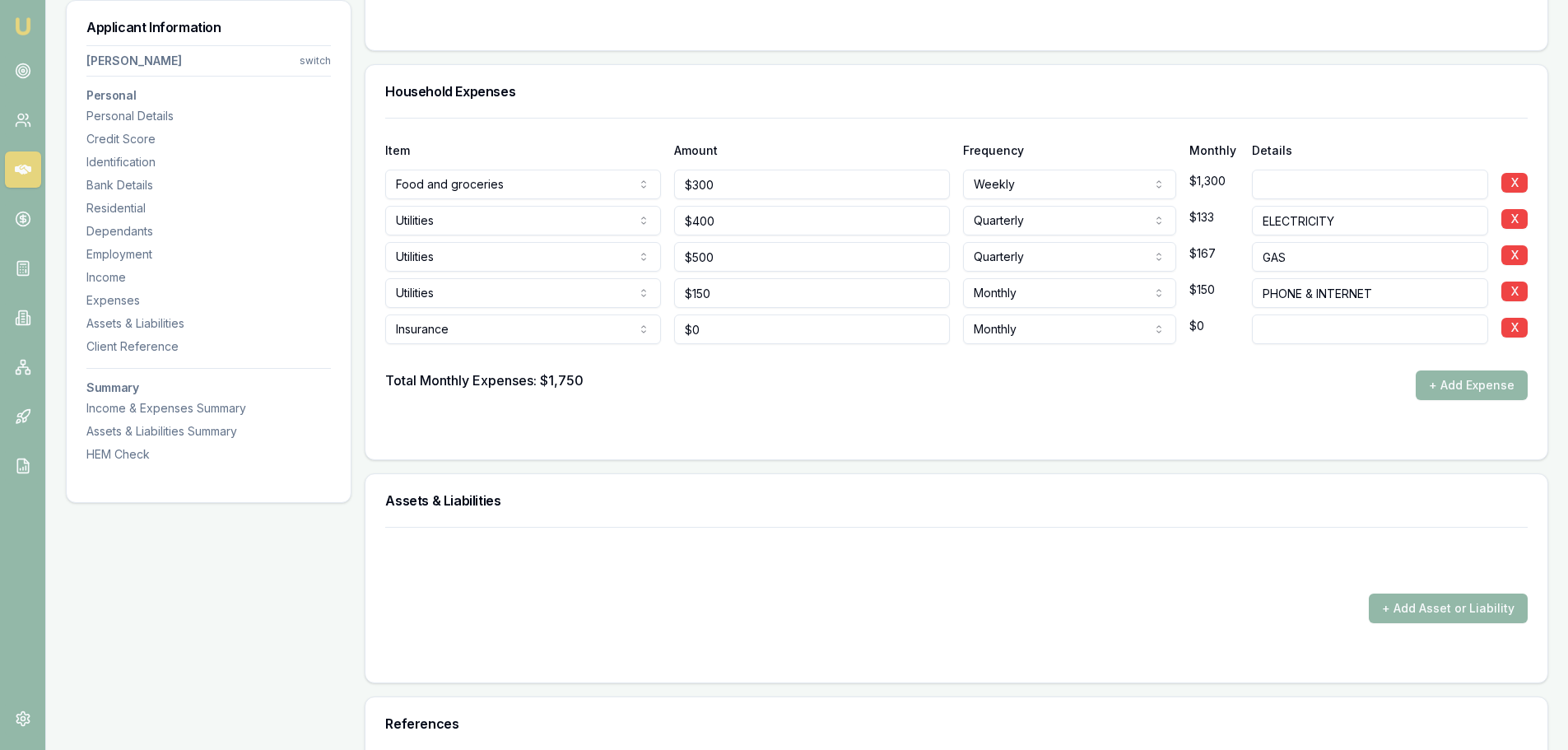
click at [1287, 328] on input at bounding box center [1370, 329] width 236 height 29
type input "HOME & CONTENTS"
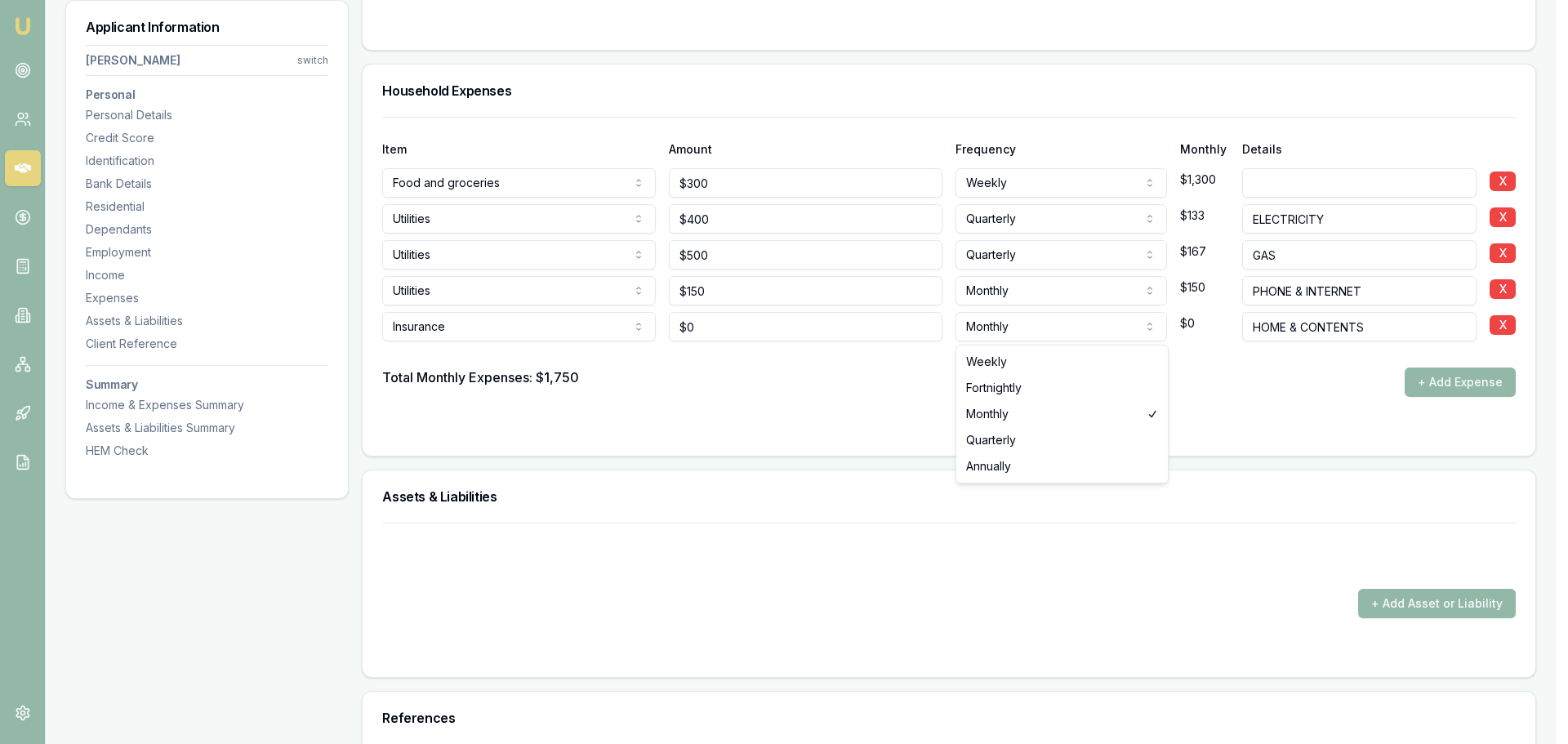
select select "ANNUALLY"
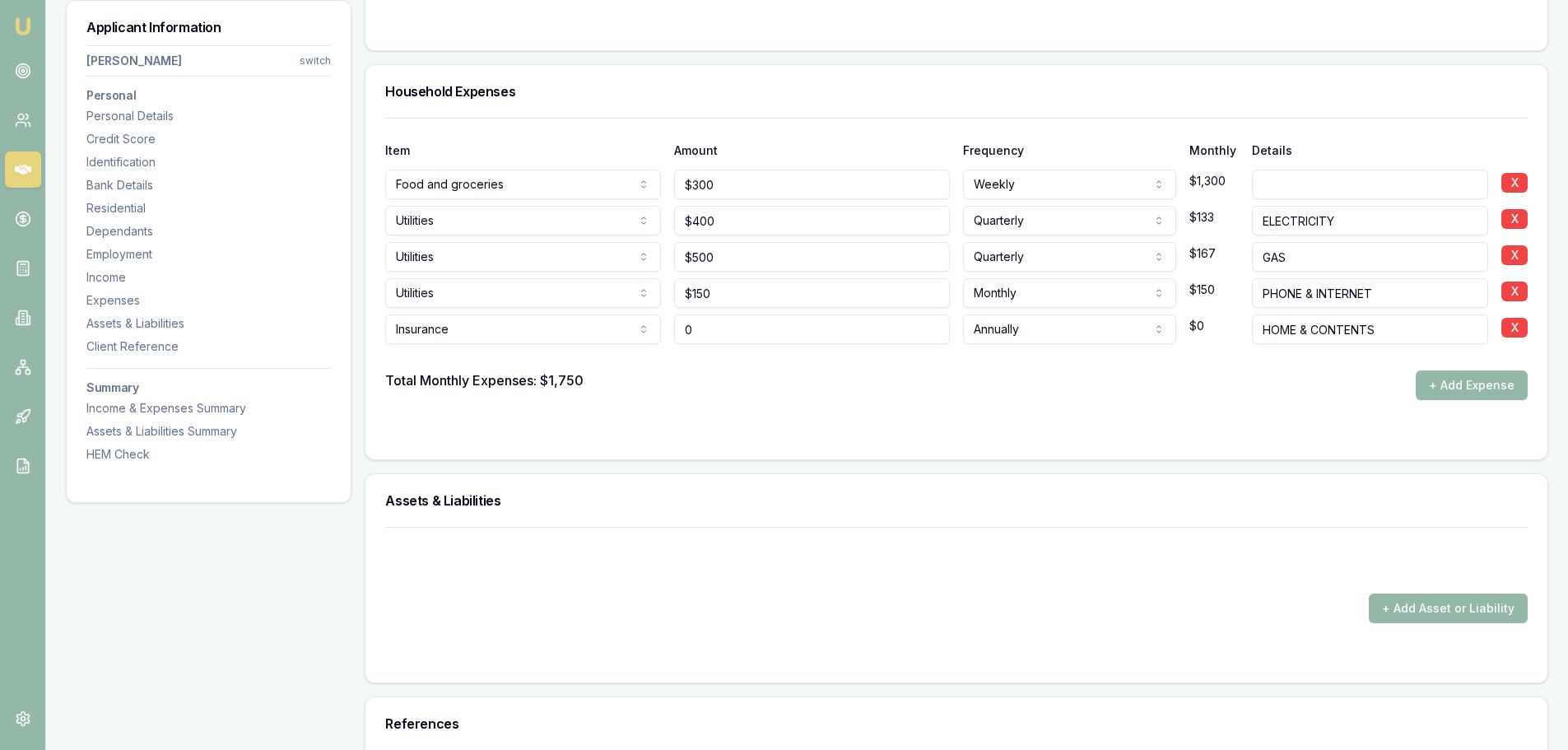
drag, startPoint x: 767, startPoint y: 337, endPoint x: 641, endPoint y: 337, distance: 126.0
click at [654, 337] on div "Insurance Rent or board Food and groceries Utilities Insurance Transport Health…" at bounding box center [957, 326] width 1143 height 36
type input "$1,200"
click at [1482, 386] on button "+ Add Expense" at bounding box center [1472, 386] width 112 height 29
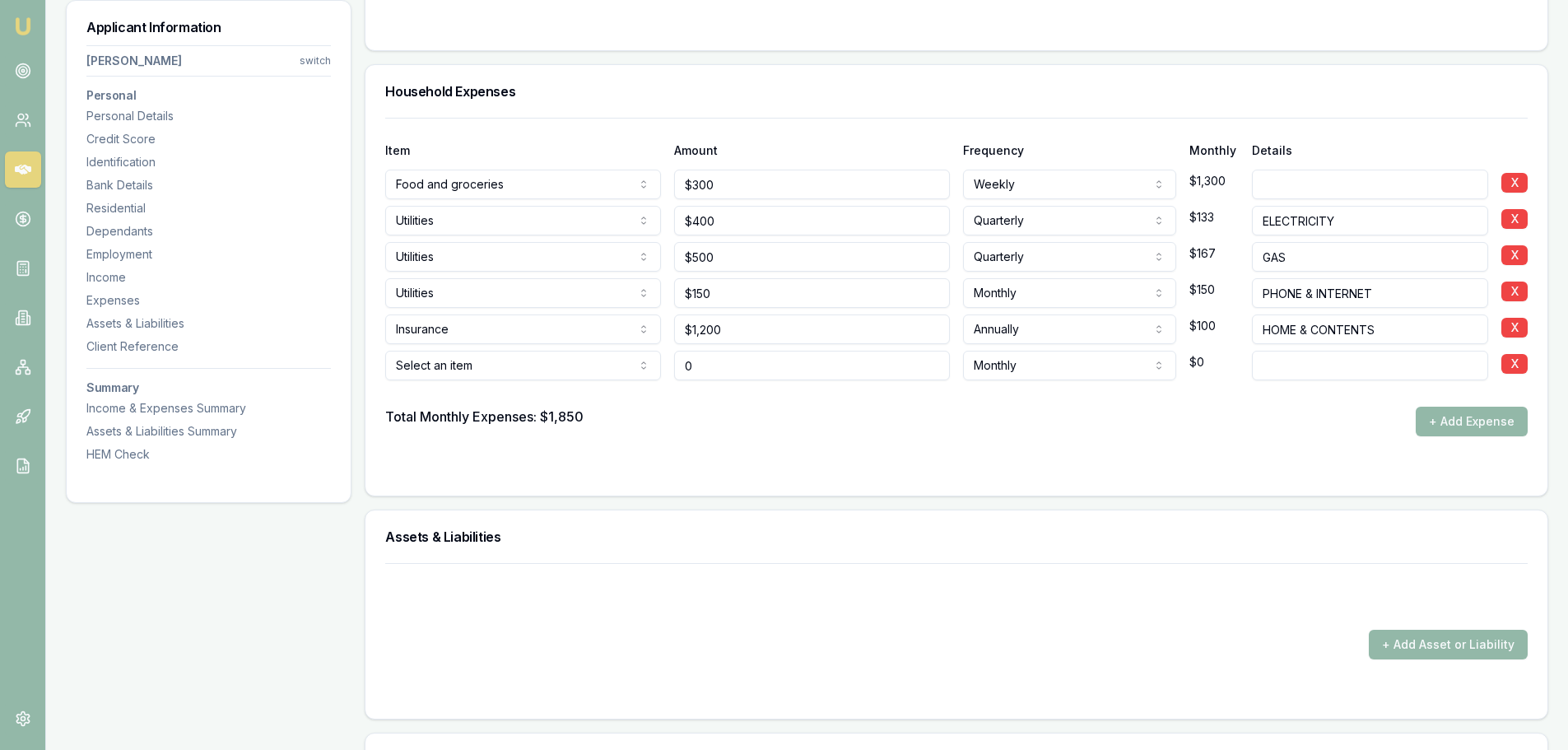
type input "$0"
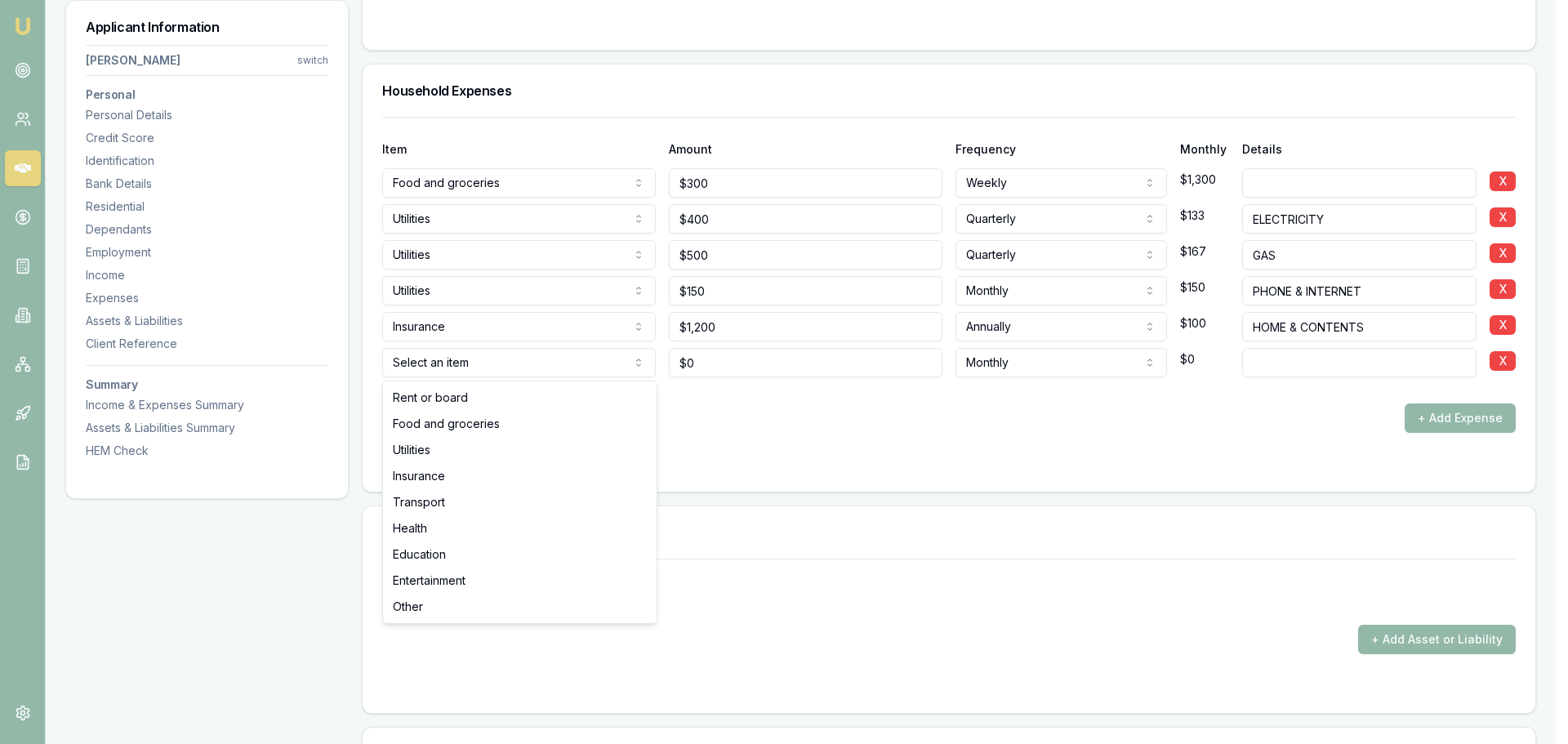
select select "INSURANCE"
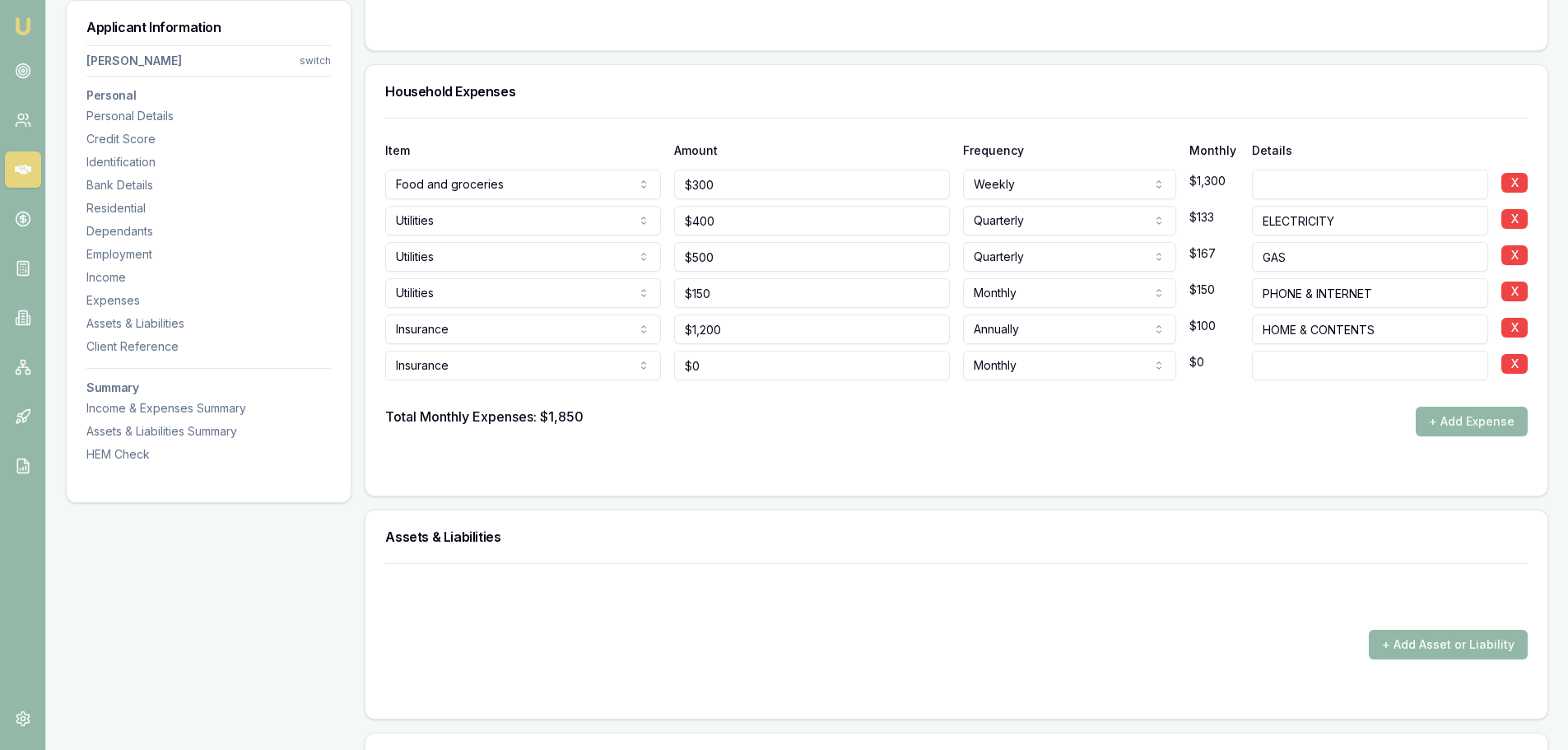
click at [1283, 366] on input at bounding box center [1370, 365] width 236 height 29
type input "CAR INSURANCE"
drag, startPoint x: 798, startPoint y: 368, endPoint x: 536, endPoint y: 368, distance: 262.0
click at [536, 368] on div "Insurance Rent or board Food and groceries Utilities Insurance Transport Health…" at bounding box center [957, 362] width 1143 height 36
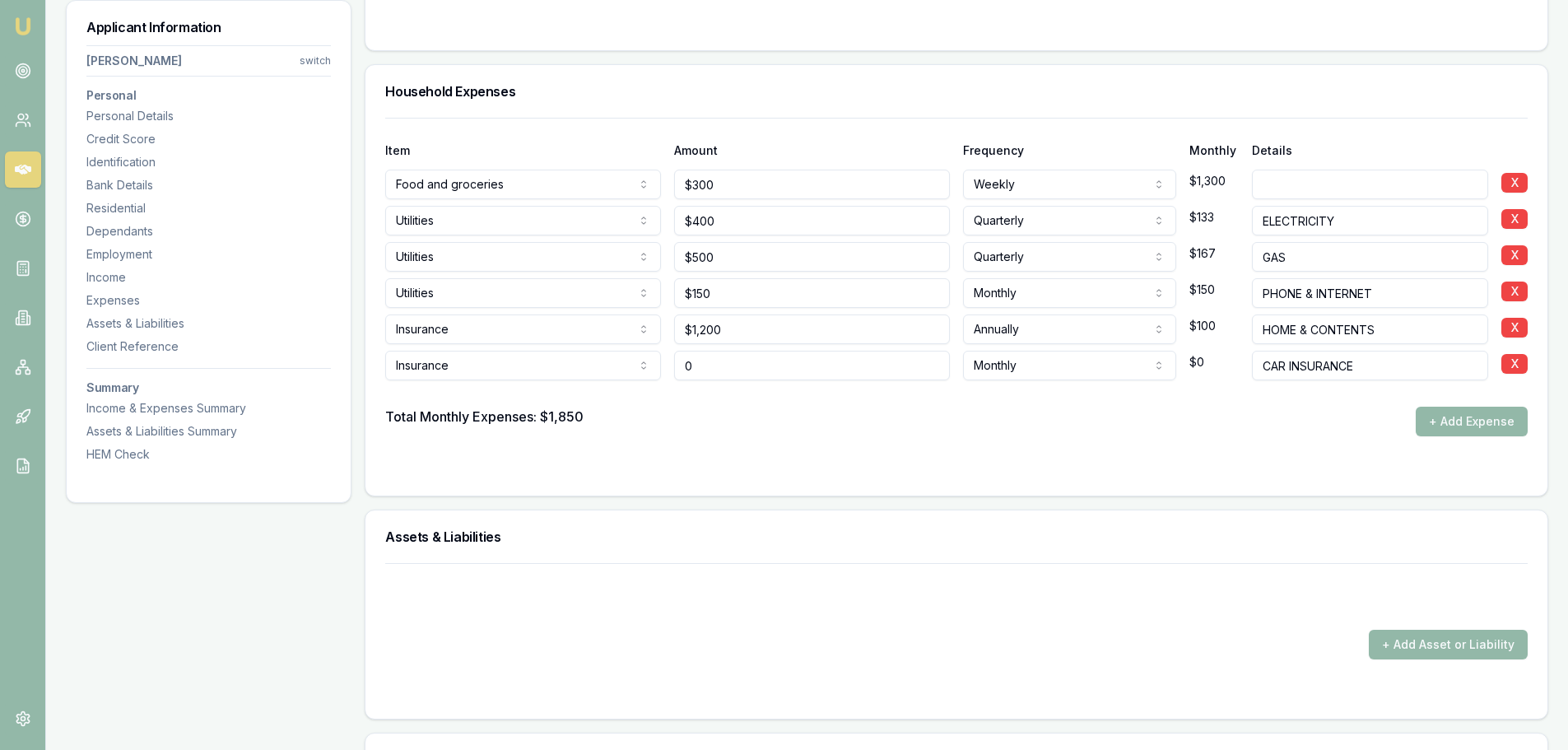
type input "$0"
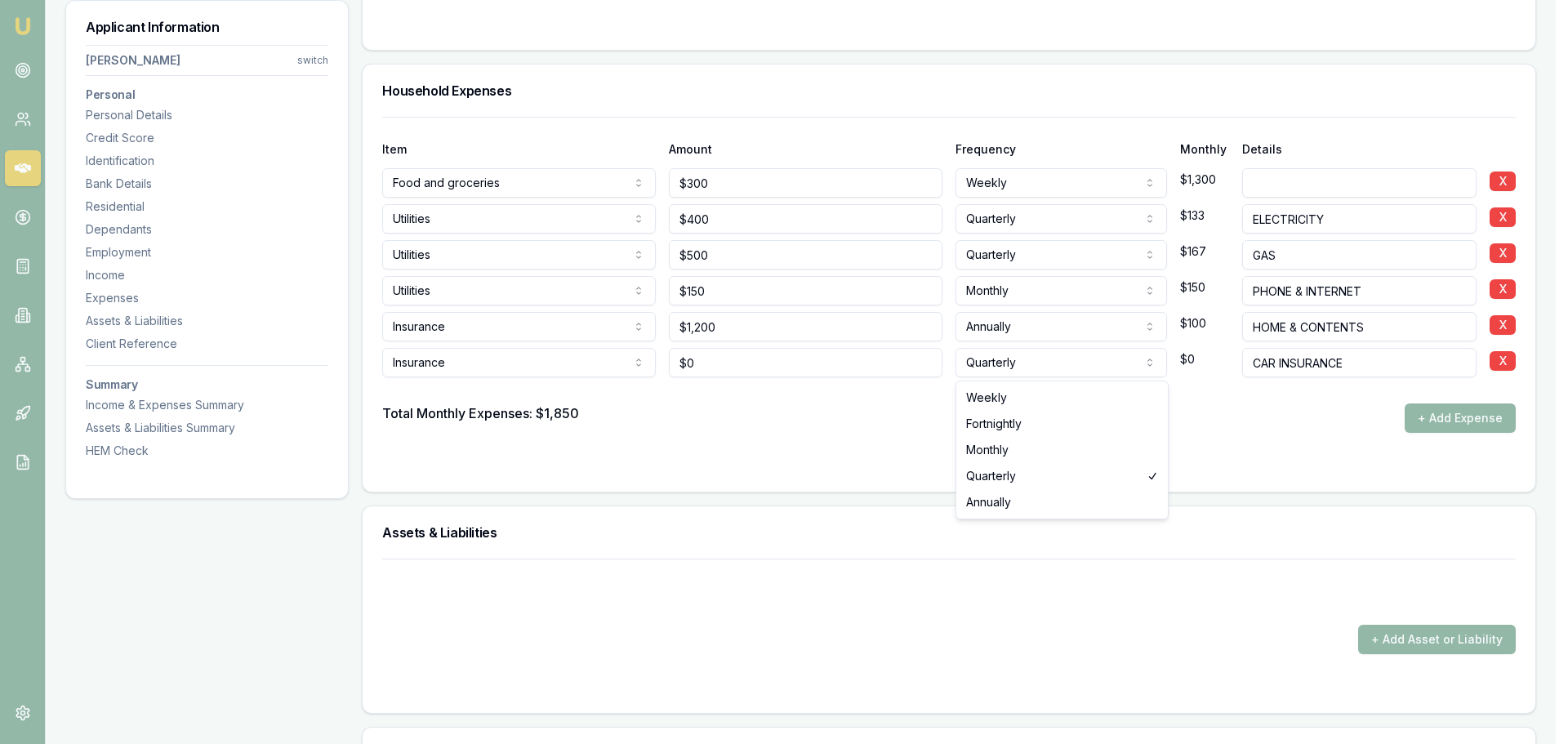
select select "ANNUALLY"
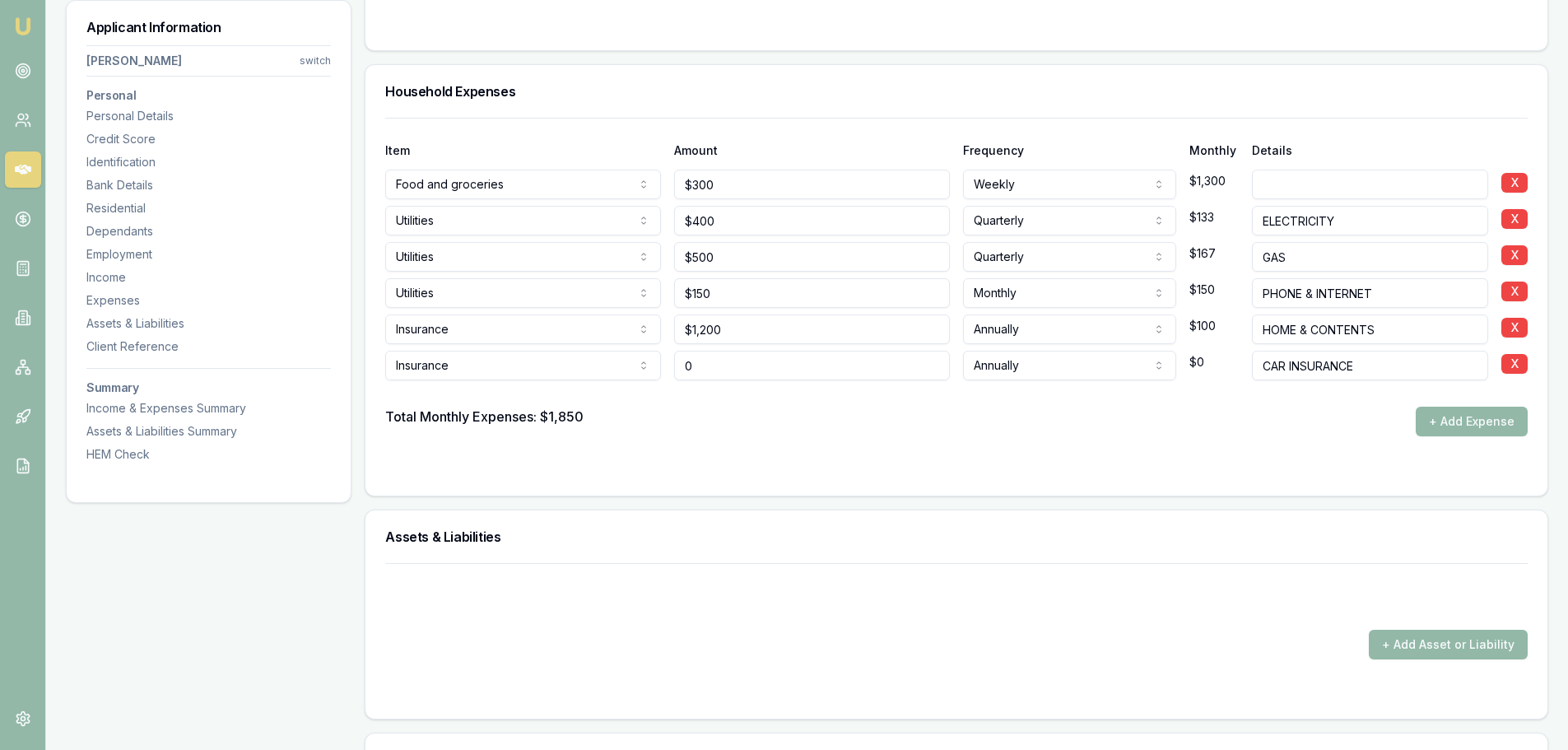
drag, startPoint x: 770, startPoint y: 377, endPoint x: 613, endPoint y: 374, distance: 157.0
click at [634, 374] on div "Insurance Rent or board Food and groceries Utilities Insurance Transport Health…" at bounding box center [957, 362] width 1143 height 36
type input "$500"
click at [1223, 415] on div "Total Monthly Expenses: $1,850 + Add Expense" at bounding box center [957, 421] width 1143 height 29
click at [1489, 421] on button "+ Add Expense" at bounding box center [1472, 421] width 112 height 29
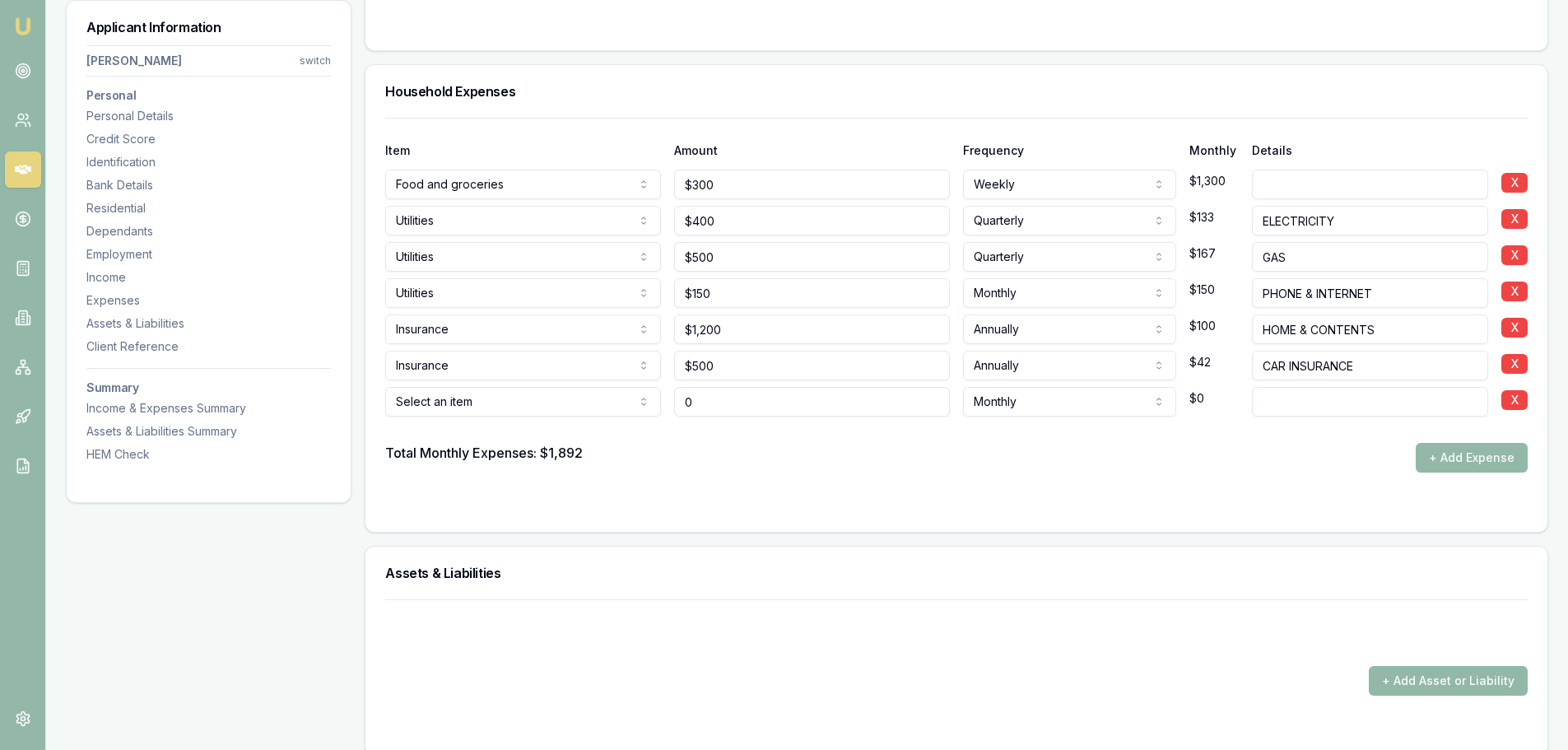
type input "$0"
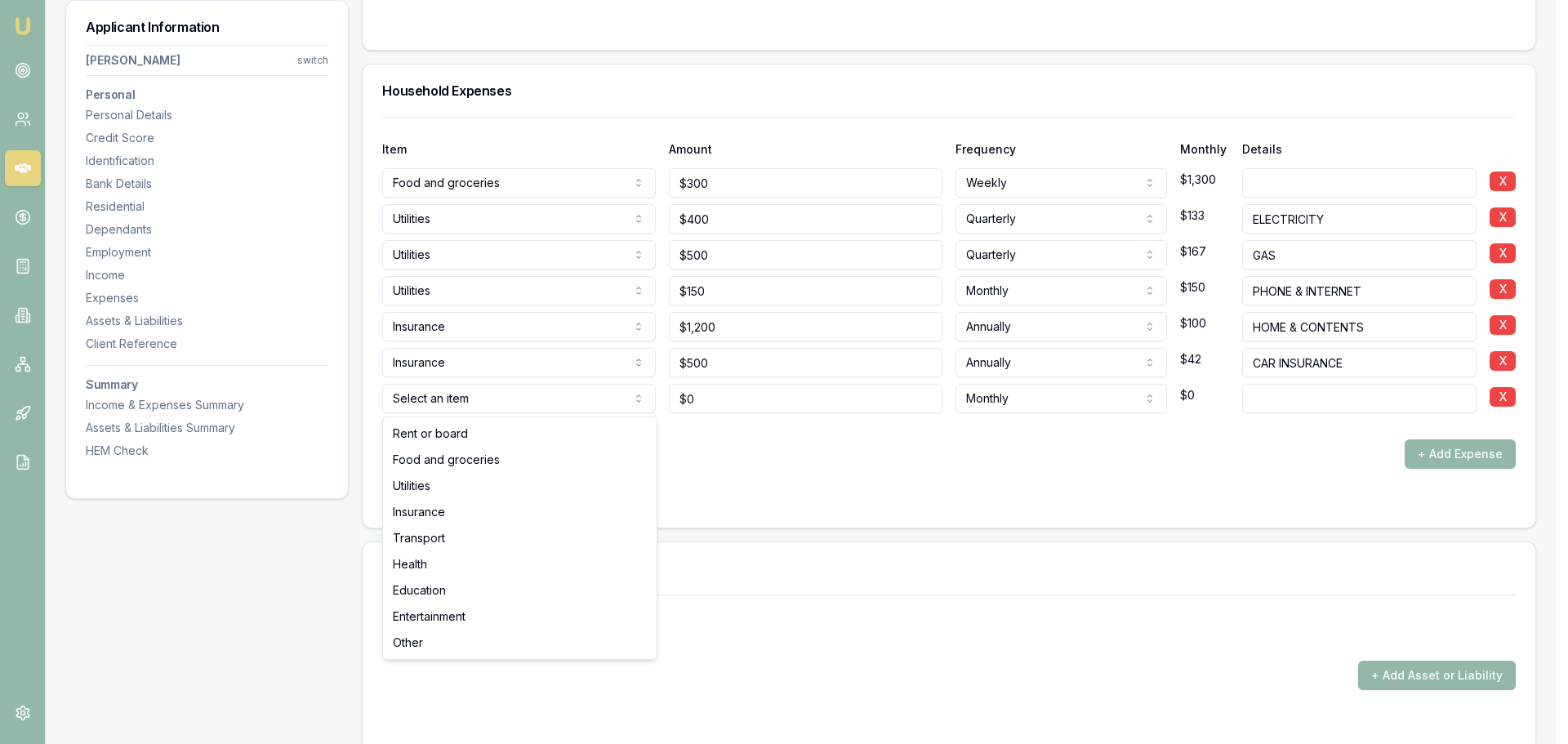
select select "INSURANCE"
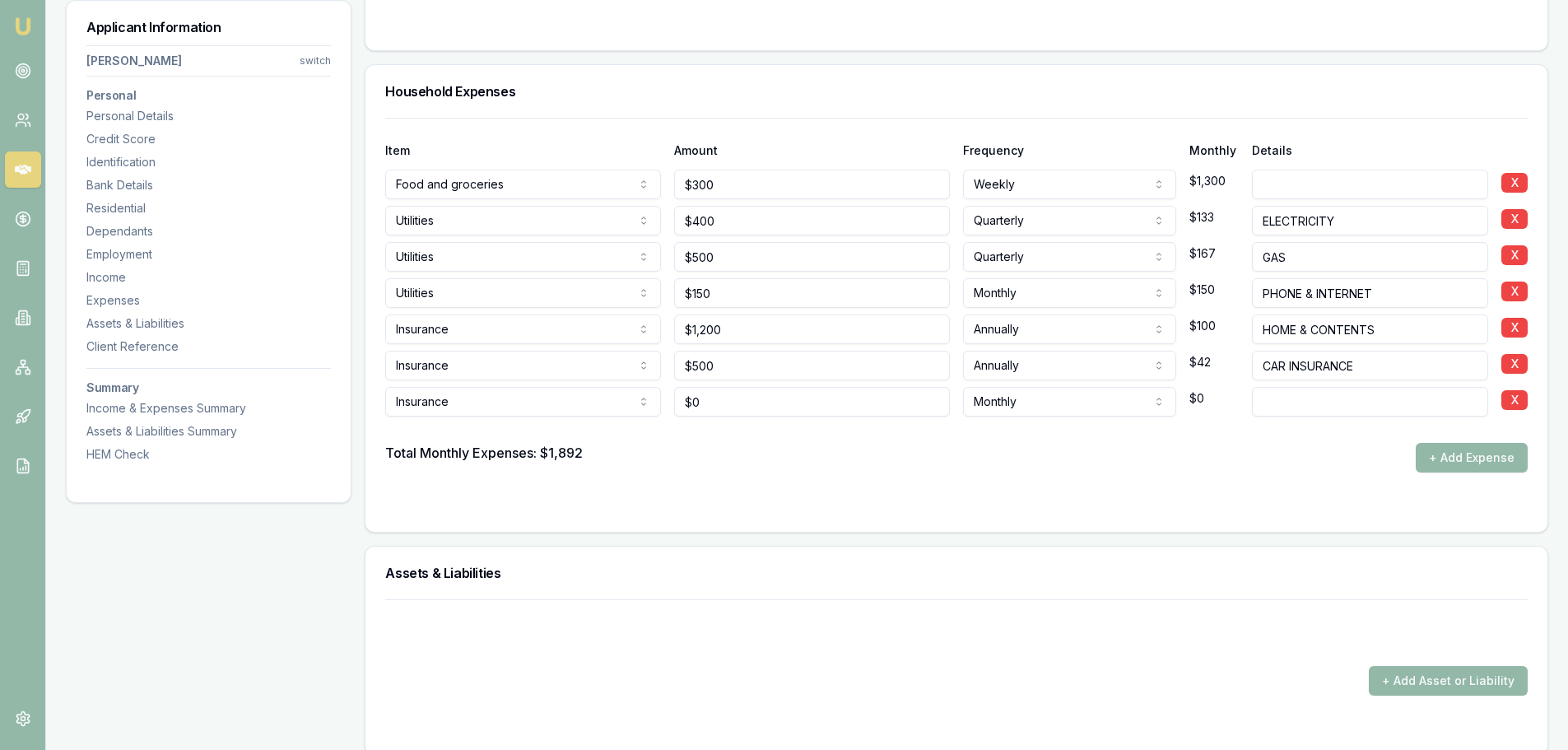
click at [1317, 406] on input at bounding box center [1370, 401] width 236 height 29
type input "PRIVATE HEALTH"
drag, startPoint x: 793, startPoint y: 408, endPoint x: 481, endPoint y: 423, distance: 312.4
click at [551, 414] on div "Insurance Rent or board Food and groceries Utilities Insurance Transport Health…" at bounding box center [957, 398] width 1143 height 36
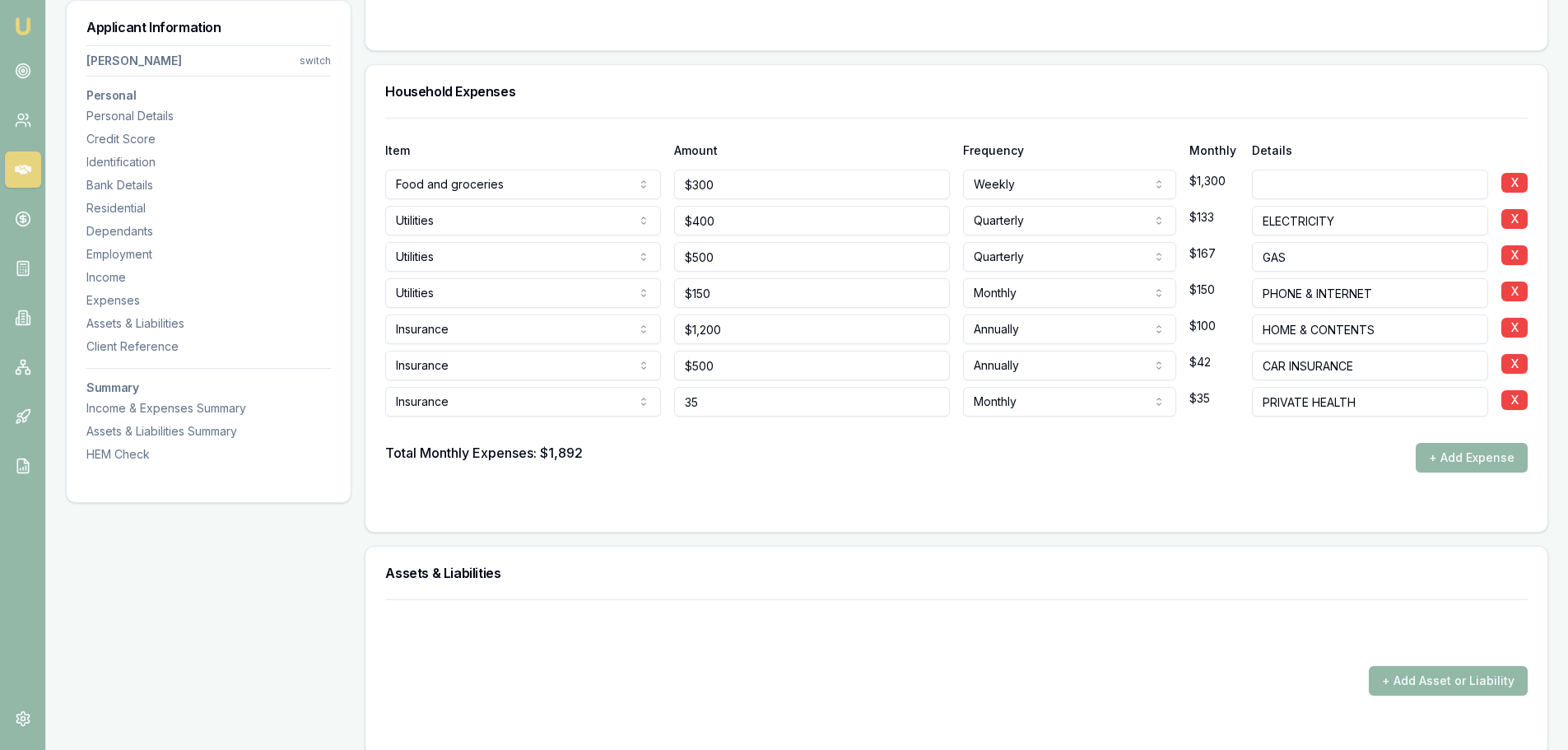
type input "$35"
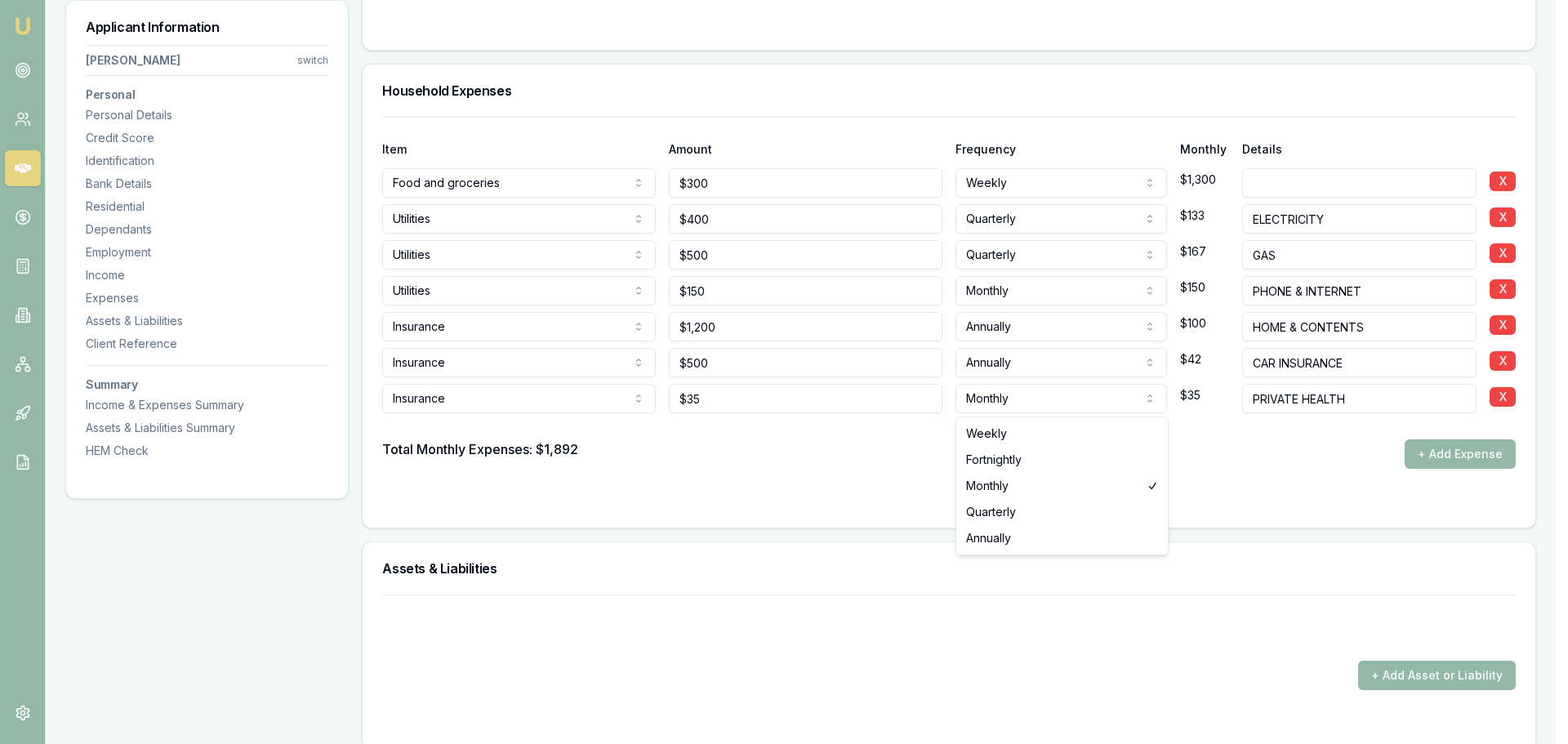
select select "WEEKLY"
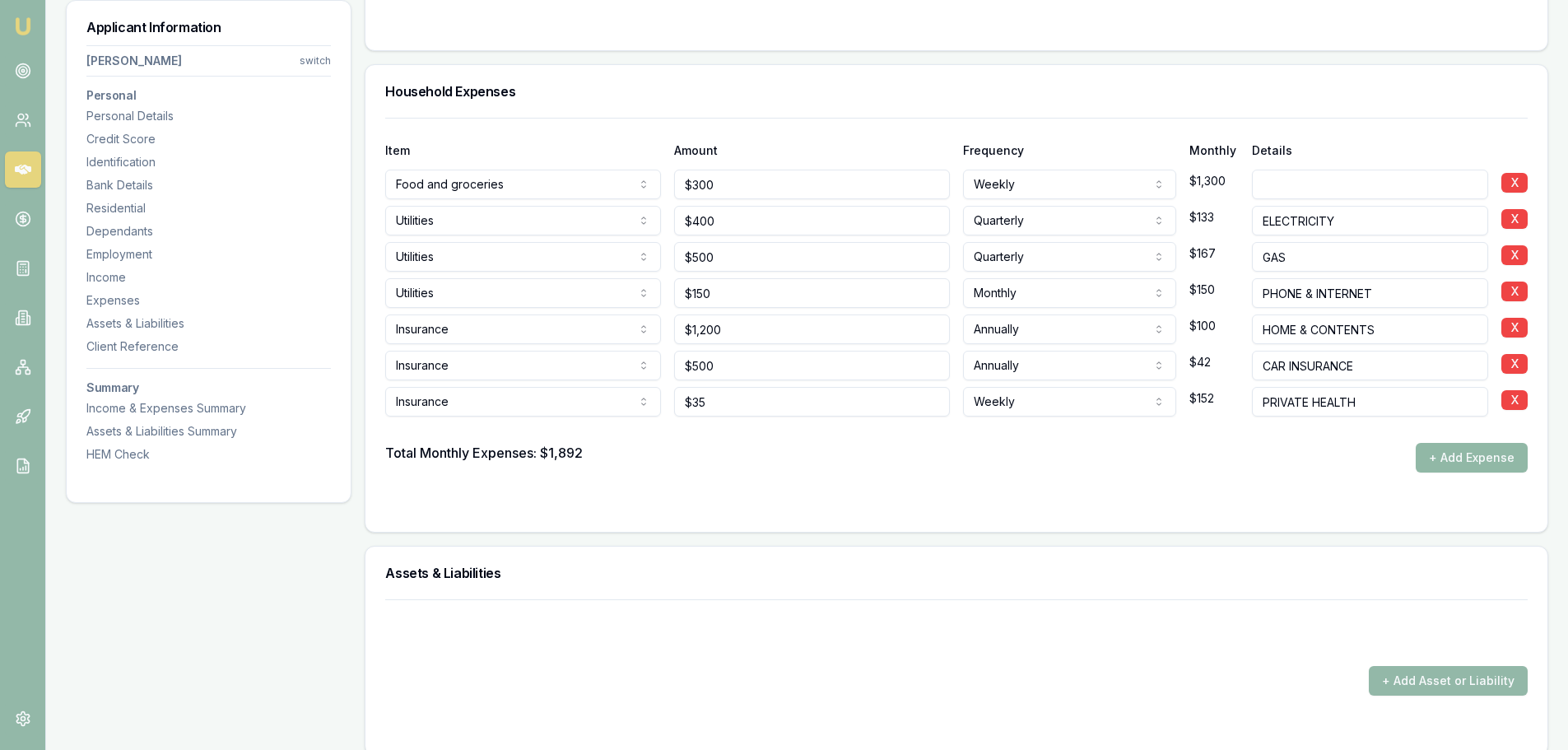
click at [1465, 459] on button "+ Add Expense" at bounding box center [1472, 457] width 112 height 29
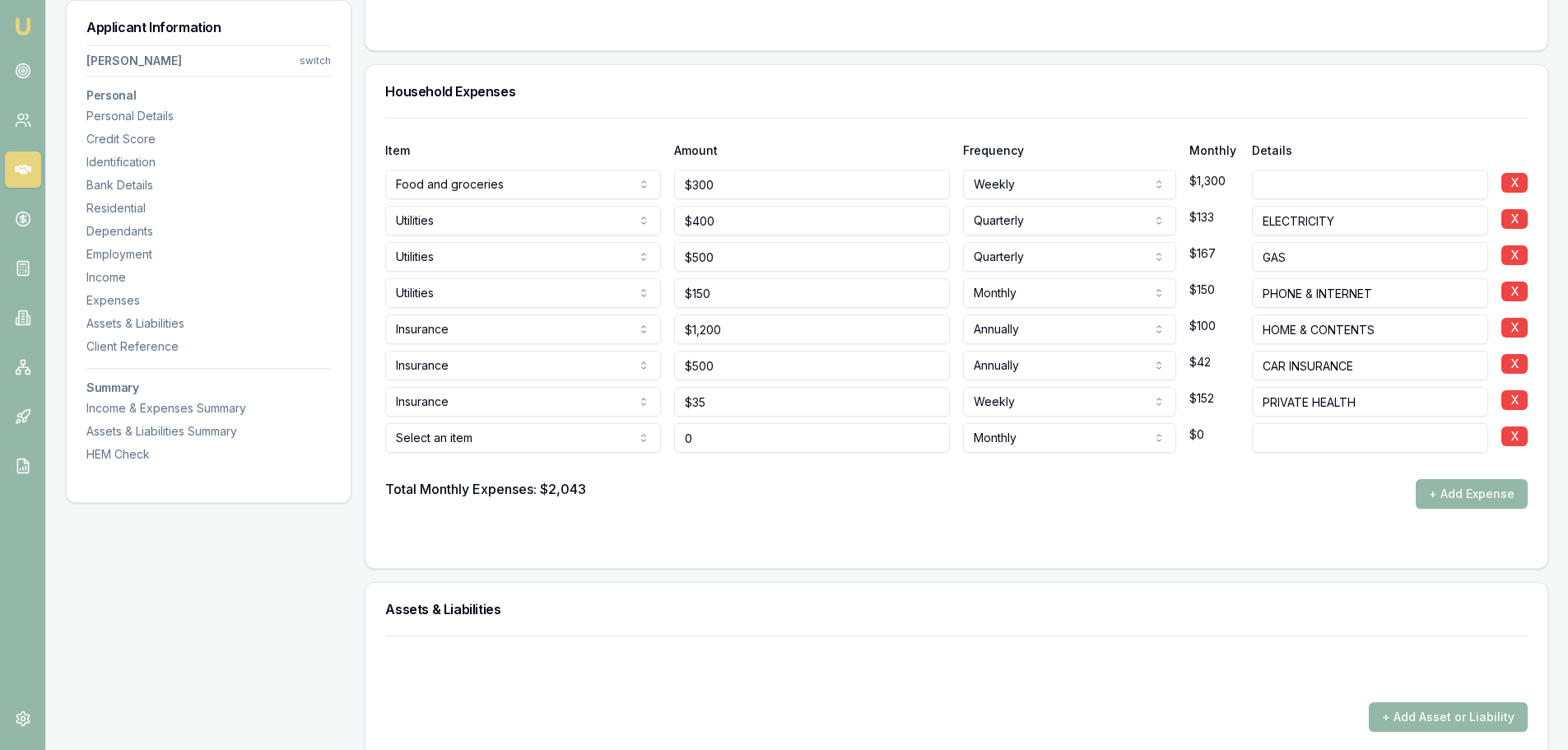
type input "$0"
click at [570, 457] on div at bounding box center [957, 466] width 1143 height 27
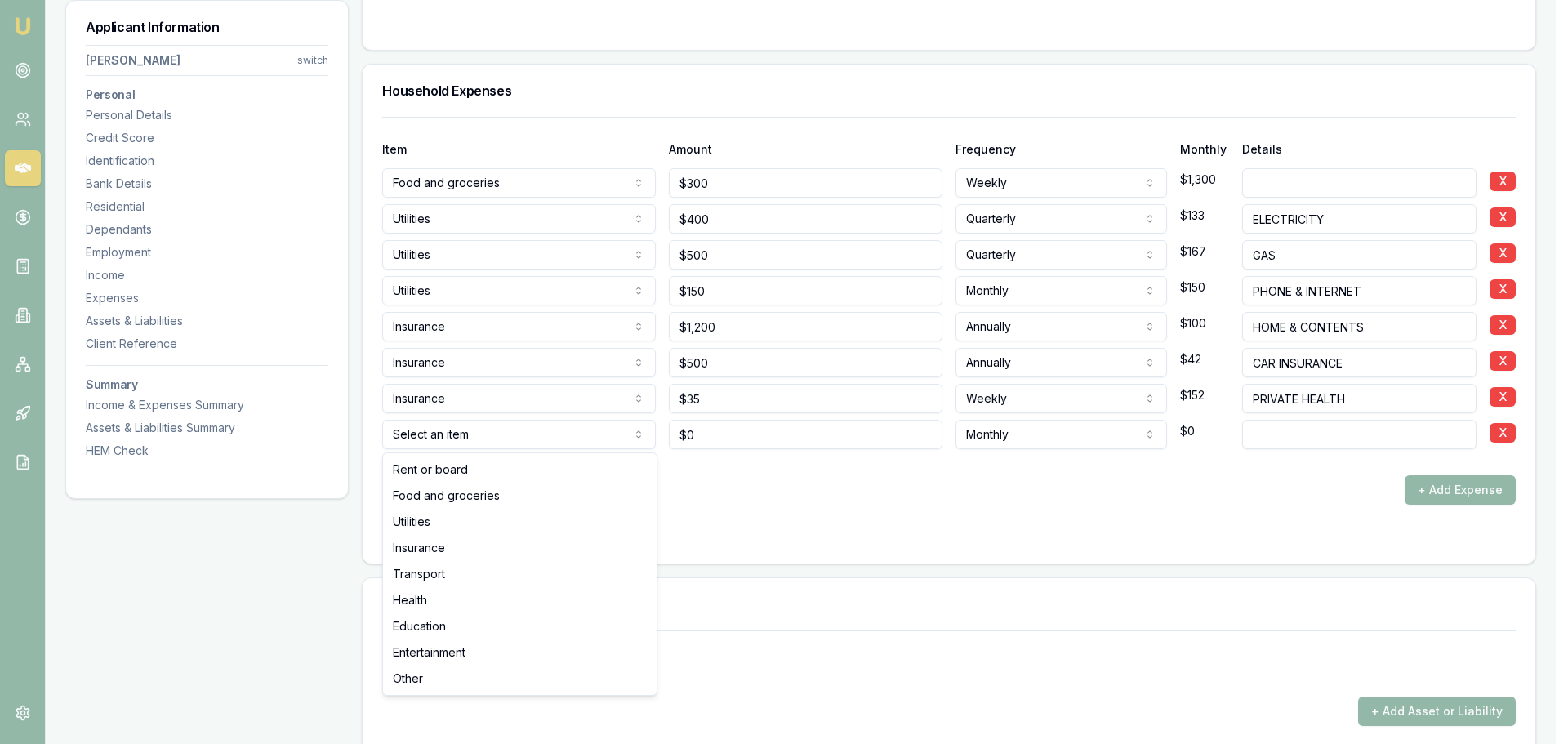
select select "TRANSPORT"
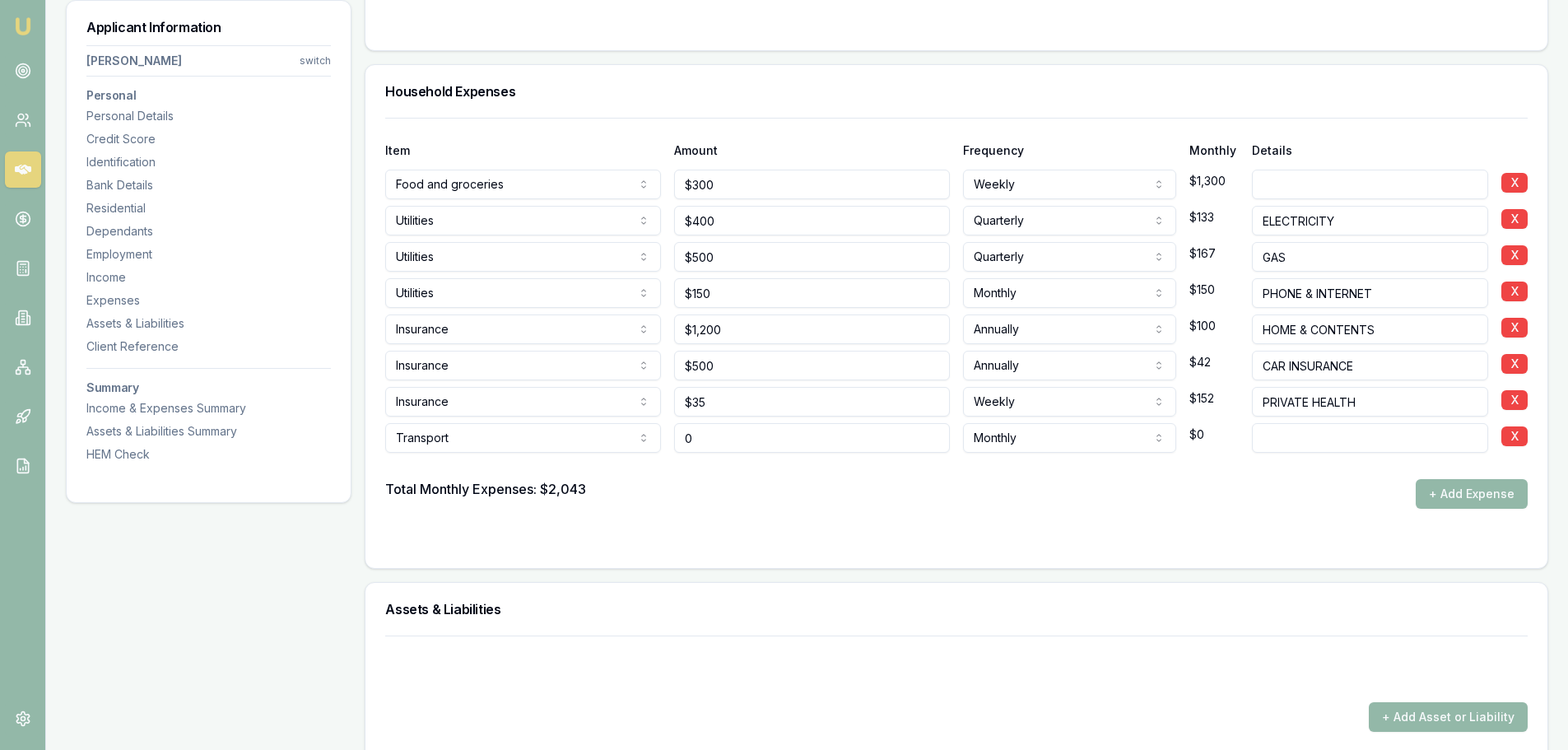
drag, startPoint x: 739, startPoint y: 434, endPoint x: 577, endPoint y: 432, distance: 162.0
click at [577, 432] on div "Transport Rent or board Food and groceries Utilities Insurance Transport Health…" at bounding box center [957, 434] width 1143 height 36
type input "7"
type input "$100"
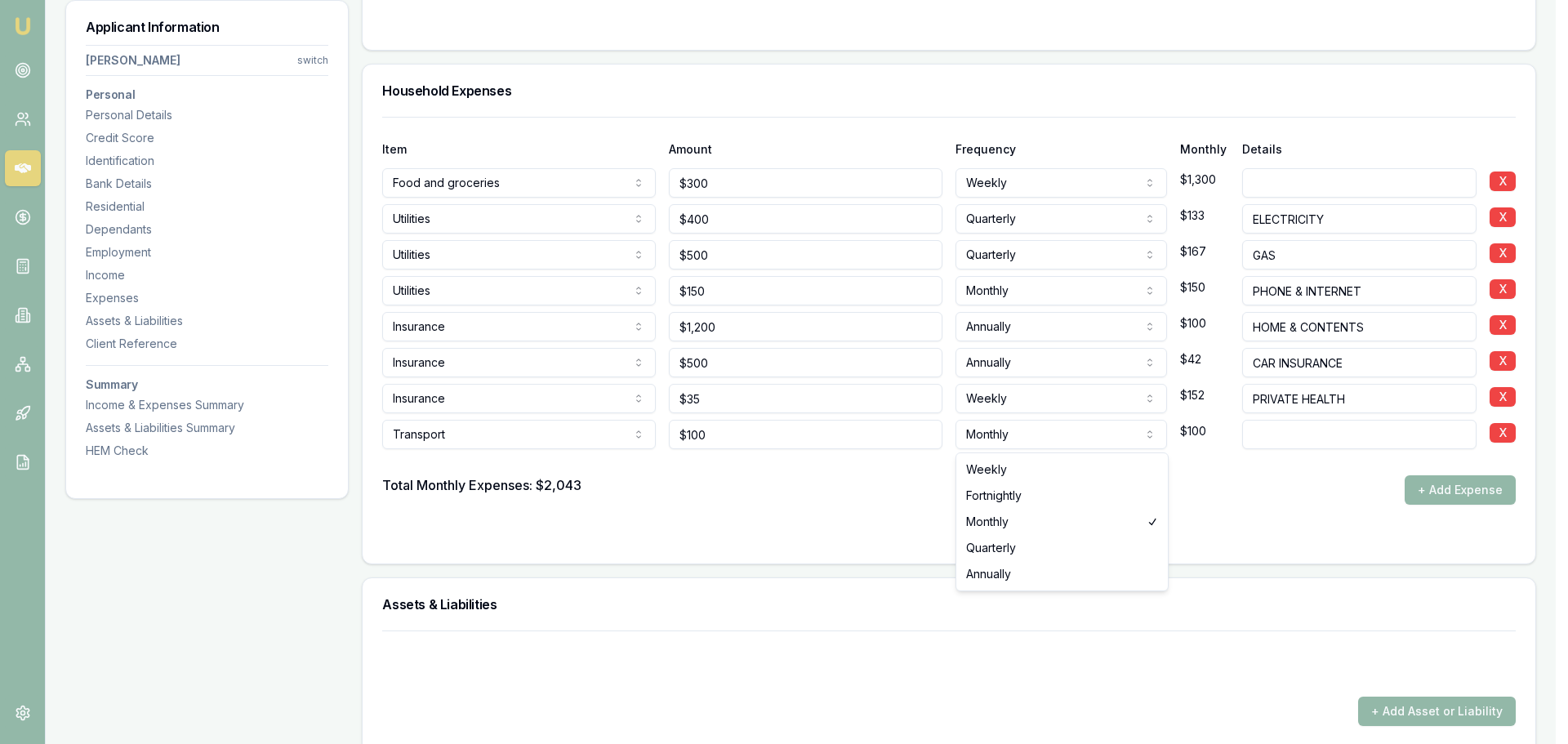
select select "WEEKLY"
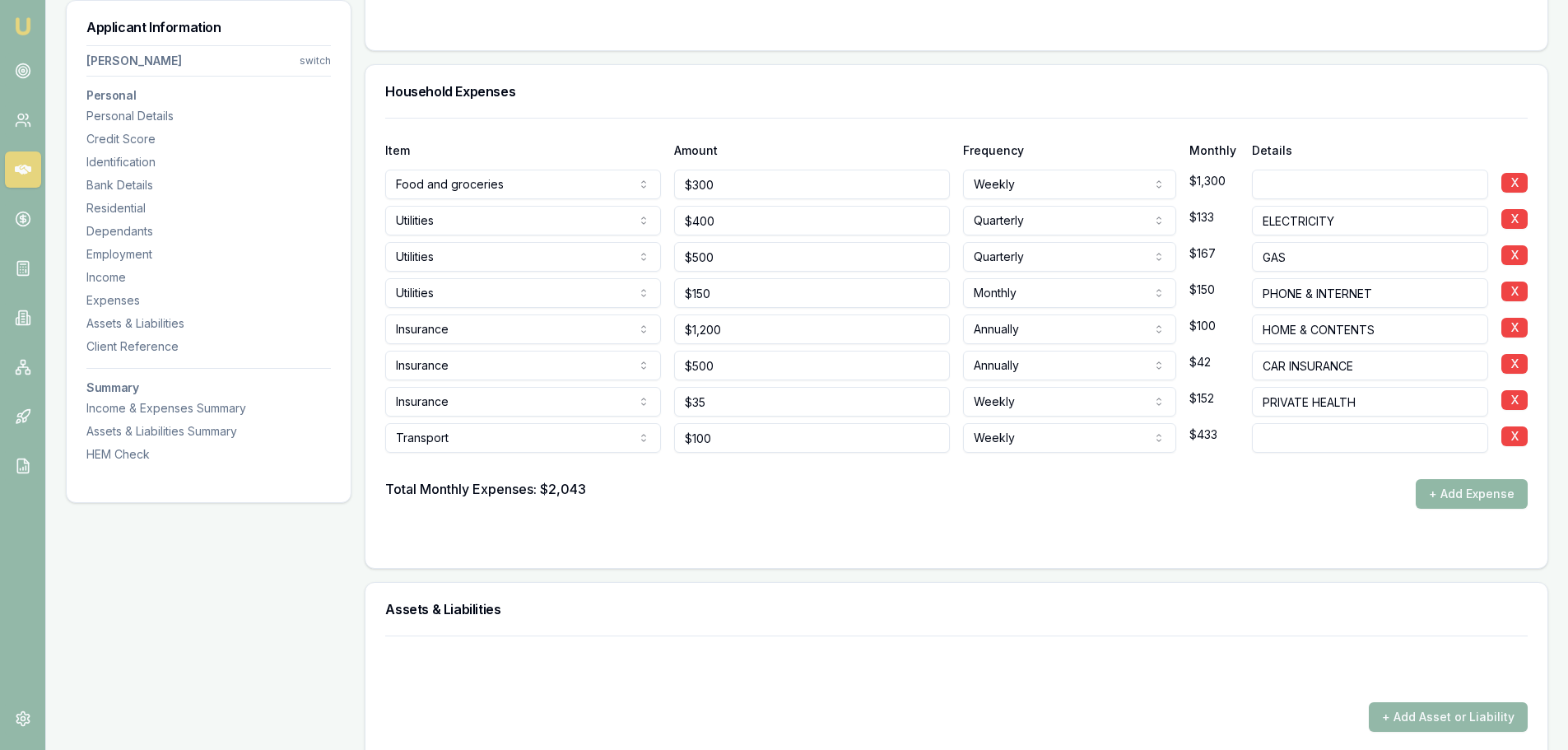
click at [1502, 489] on button "+ Add Expense" at bounding box center [1472, 494] width 112 height 29
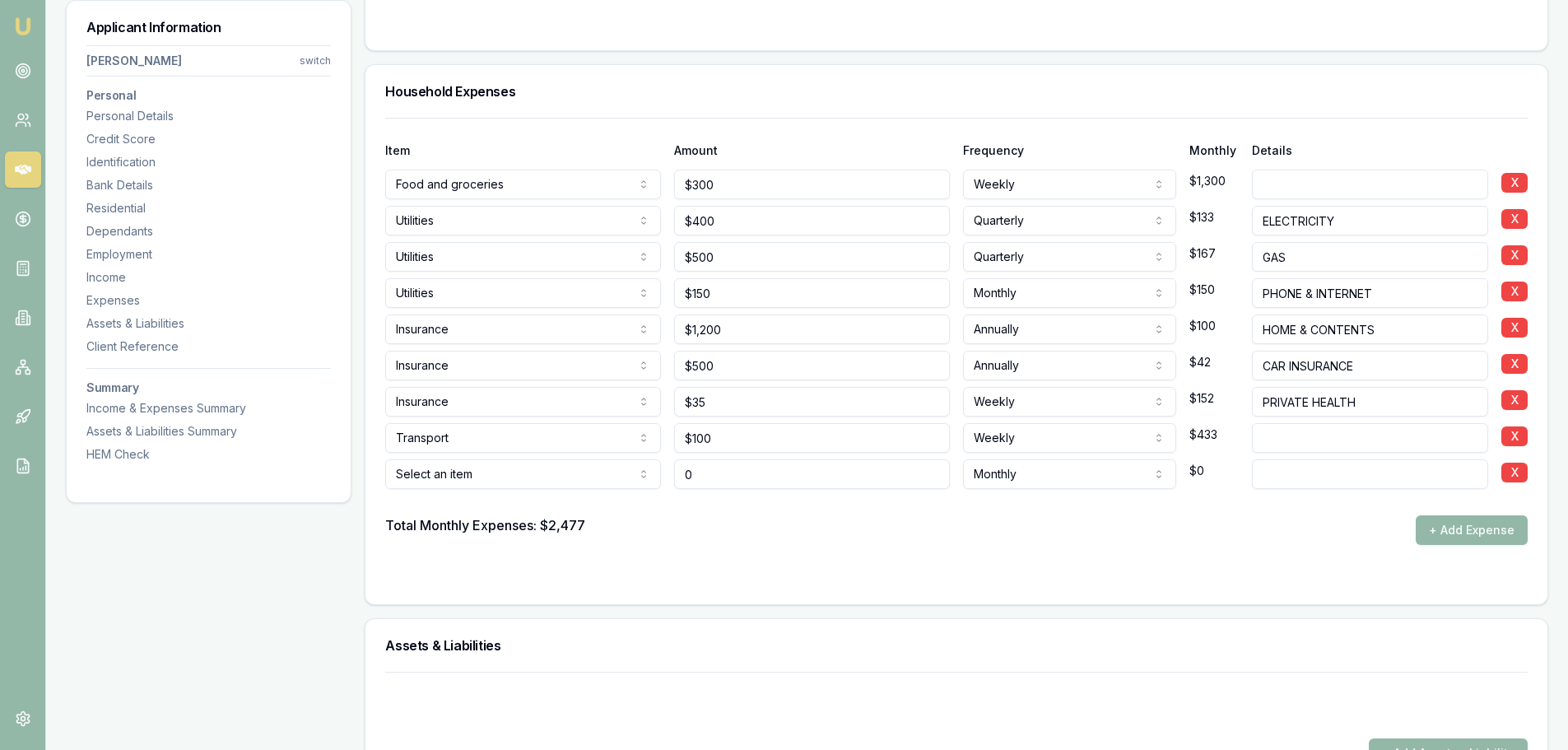
type input "$0"
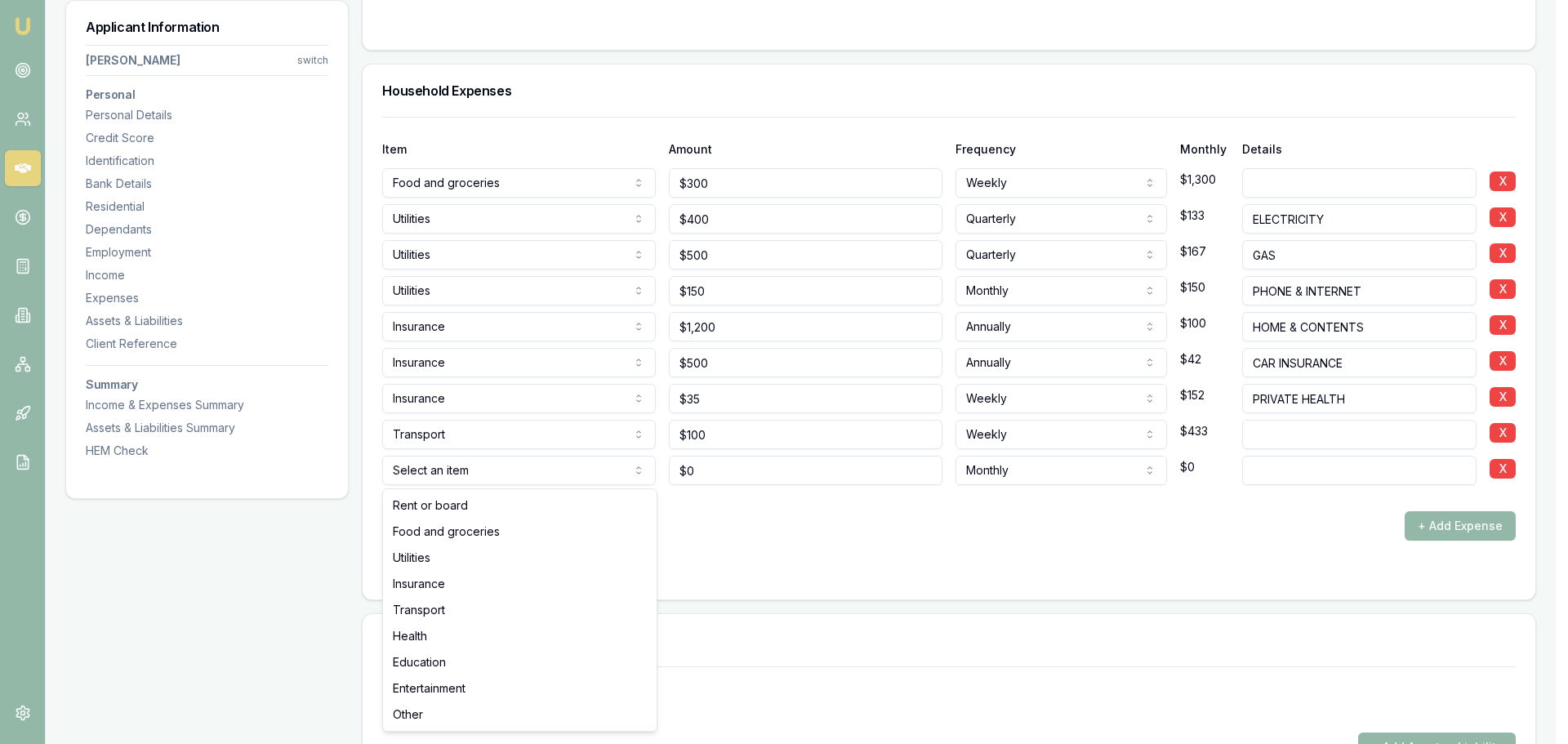
select select "EDUCATION"
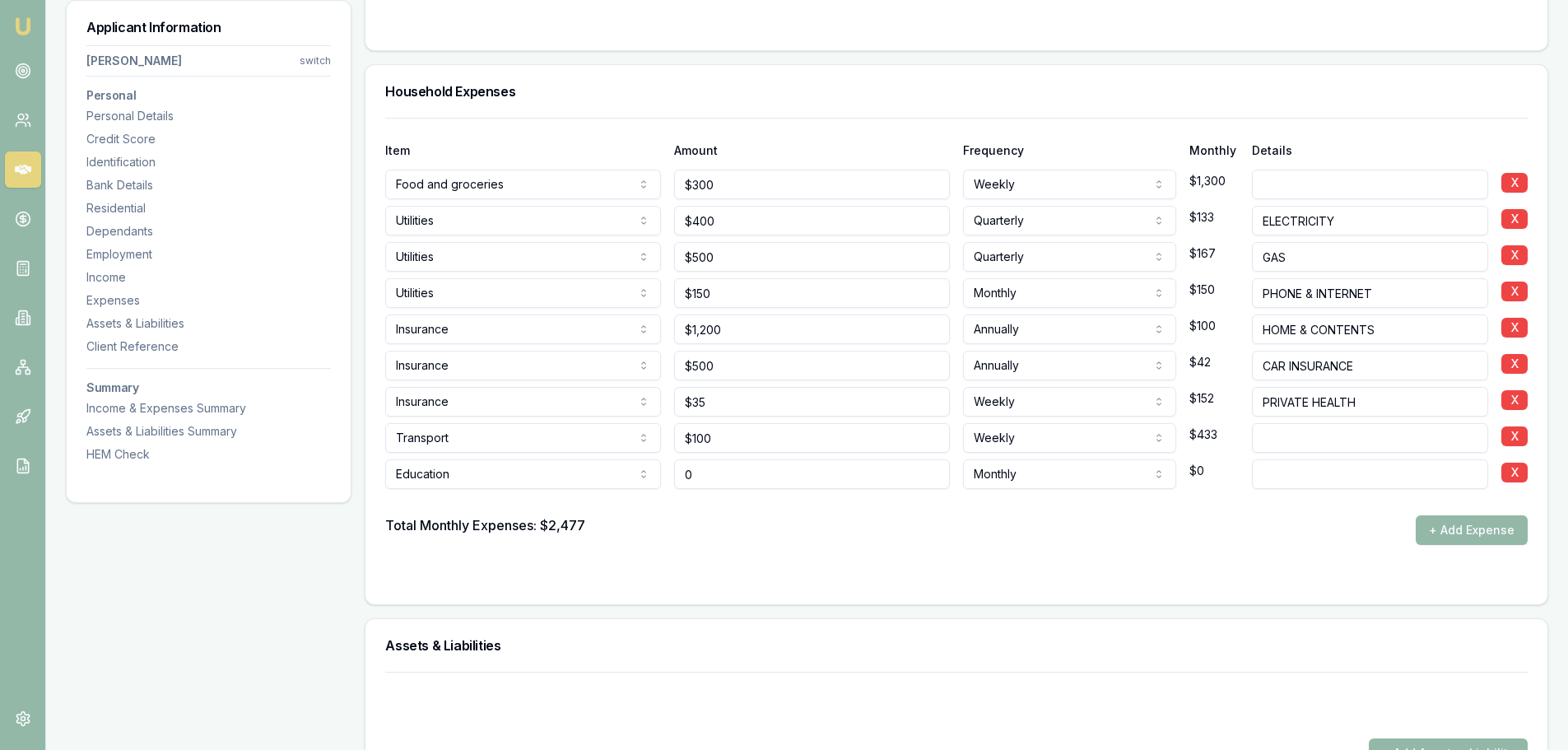
drag, startPoint x: 792, startPoint y: 478, endPoint x: 621, endPoint y: 474, distance: 171.0
click at [653, 472] on div "Education Rent or board Food and groceries Utilities Insurance Transport Health…" at bounding box center [957, 470] width 1143 height 36
type input "$50"
click at [1479, 527] on button "+ Add Expense" at bounding box center [1472, 530] width 112 height 29
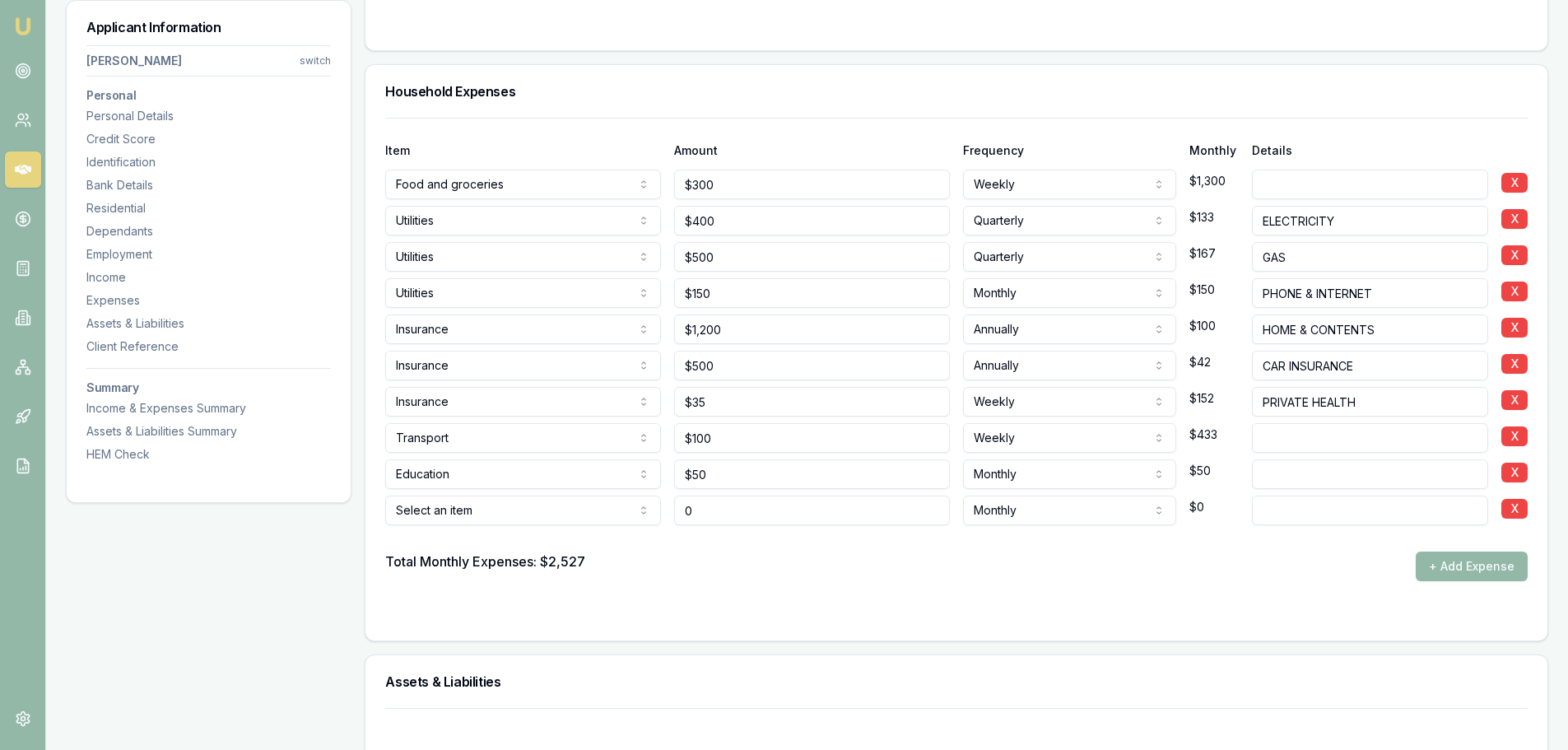
type input "$0"
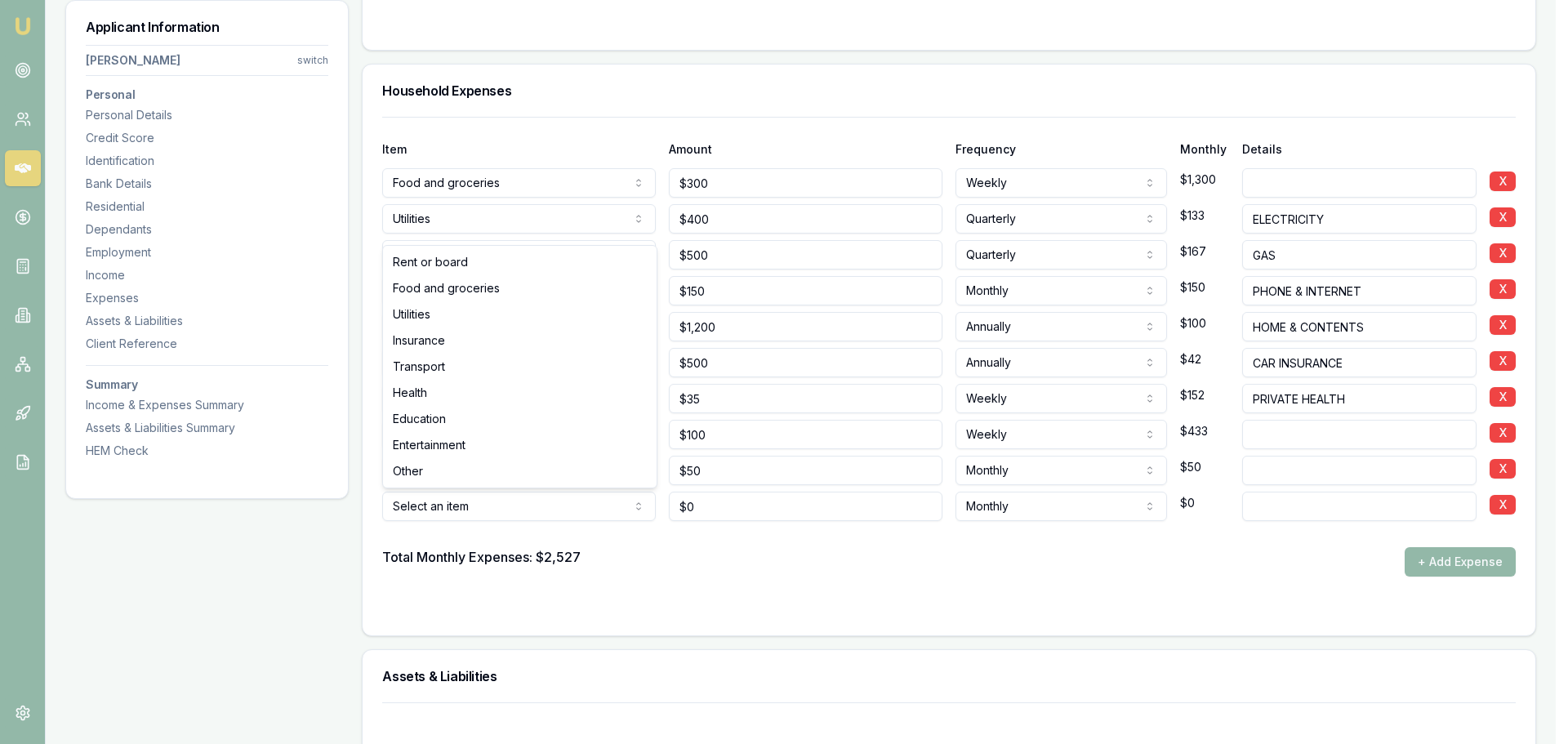
select select "ENTERTAINMENT"
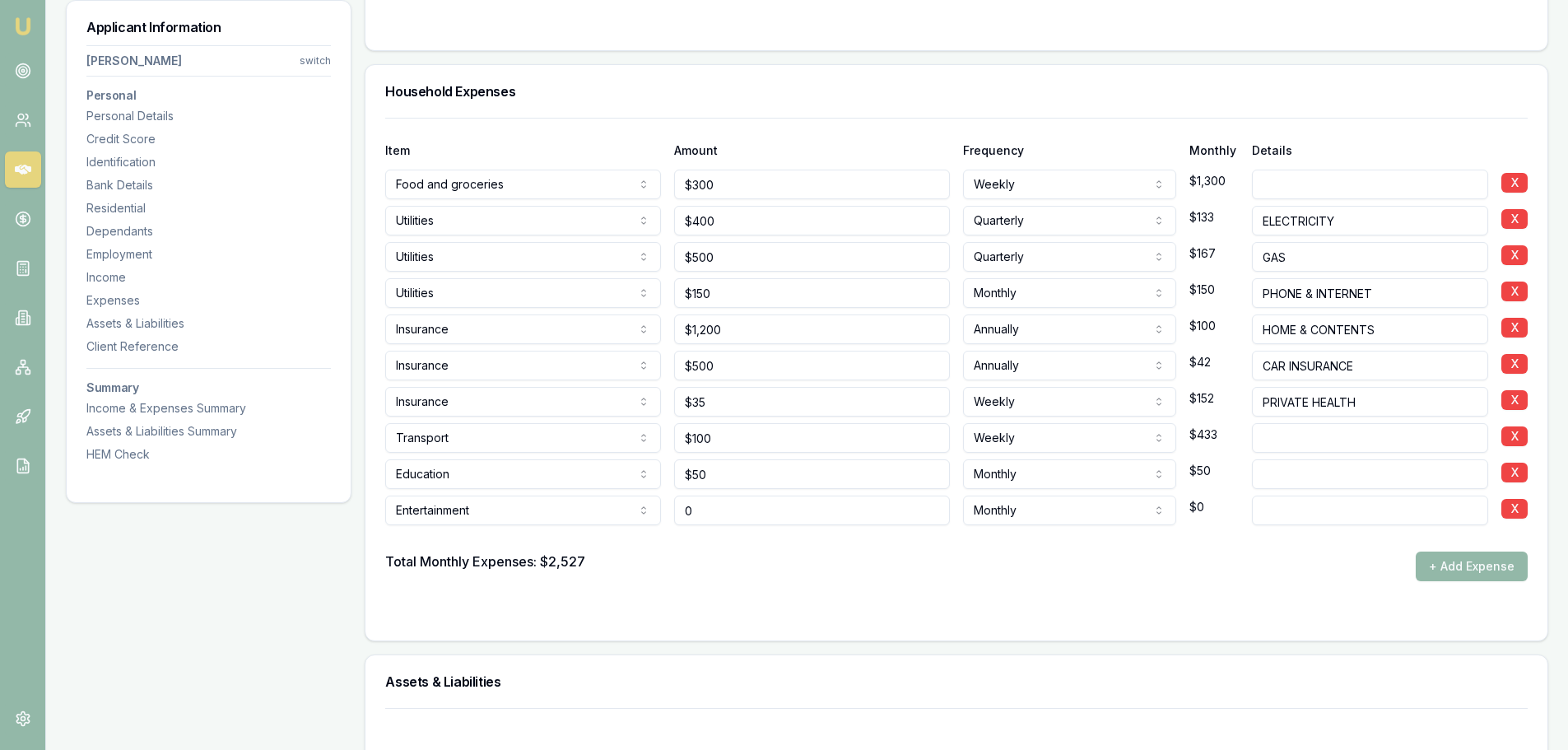
drag, startPoint x: 784, startPoint y: 511, endPoint x: 520, endPoint y: 512, distance: 264.0
click at [560, 509] on div "Entertainment Rent or board Food and groceries Utilities Insurance Transport He…" at bounding box center [957, 506] width 1143 height 36
type input "$200"
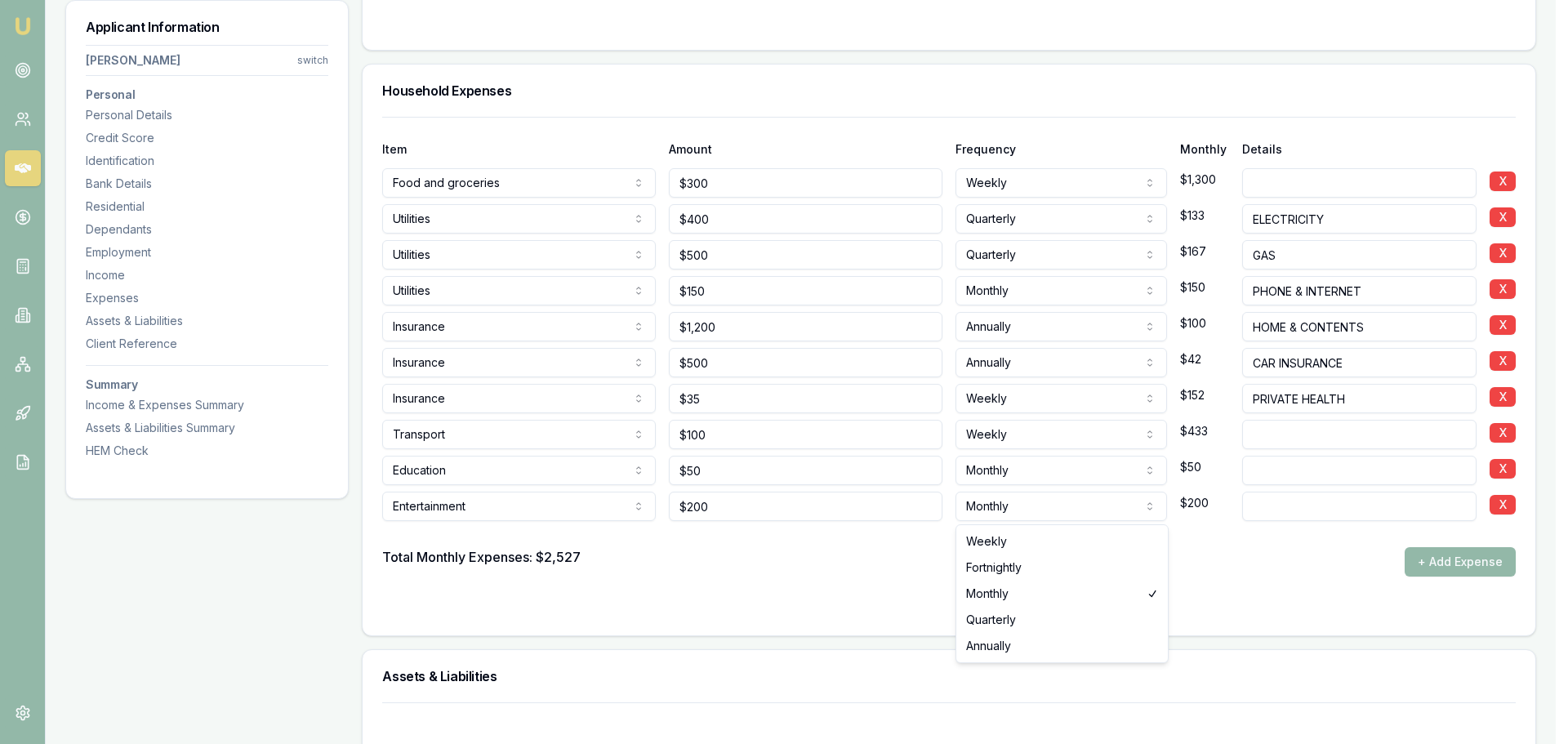
select select "WEEKLY"
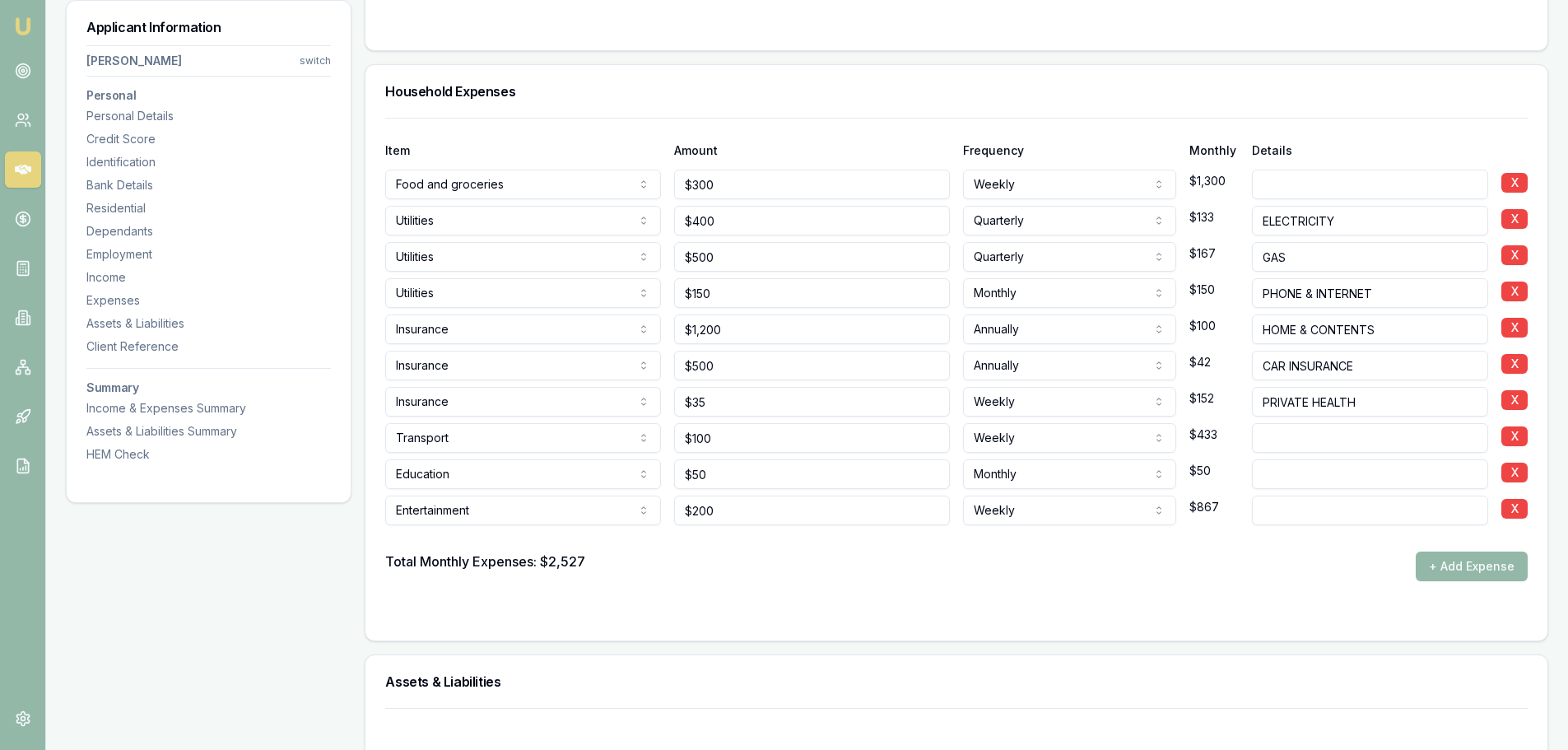
click at [1052, 546] on div at bounding box center [957, 538] width 1143 height 27
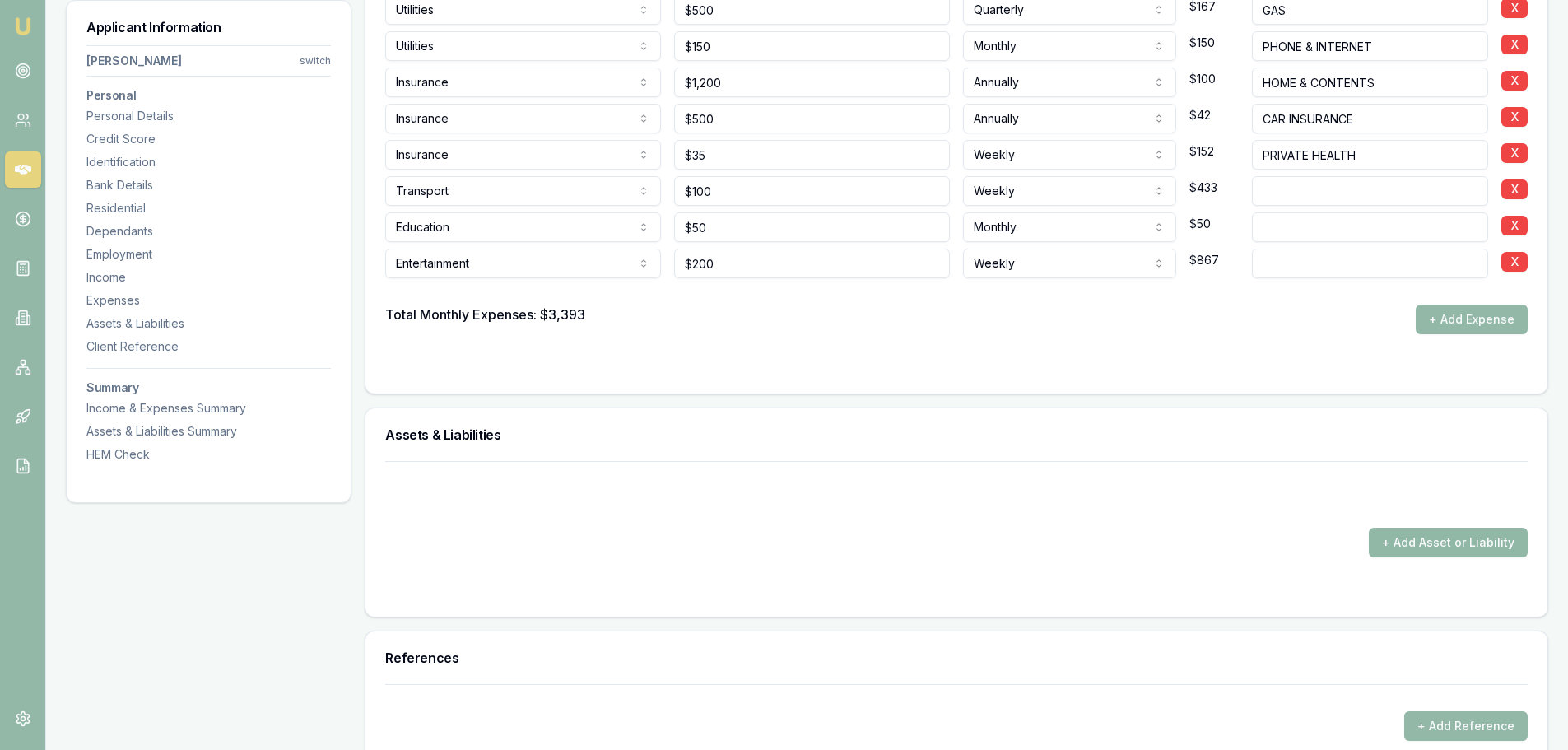
click at [1489, 547] on button "+ Add Asset or Liability" at bounding box center [1448, 542] width 159 height 29
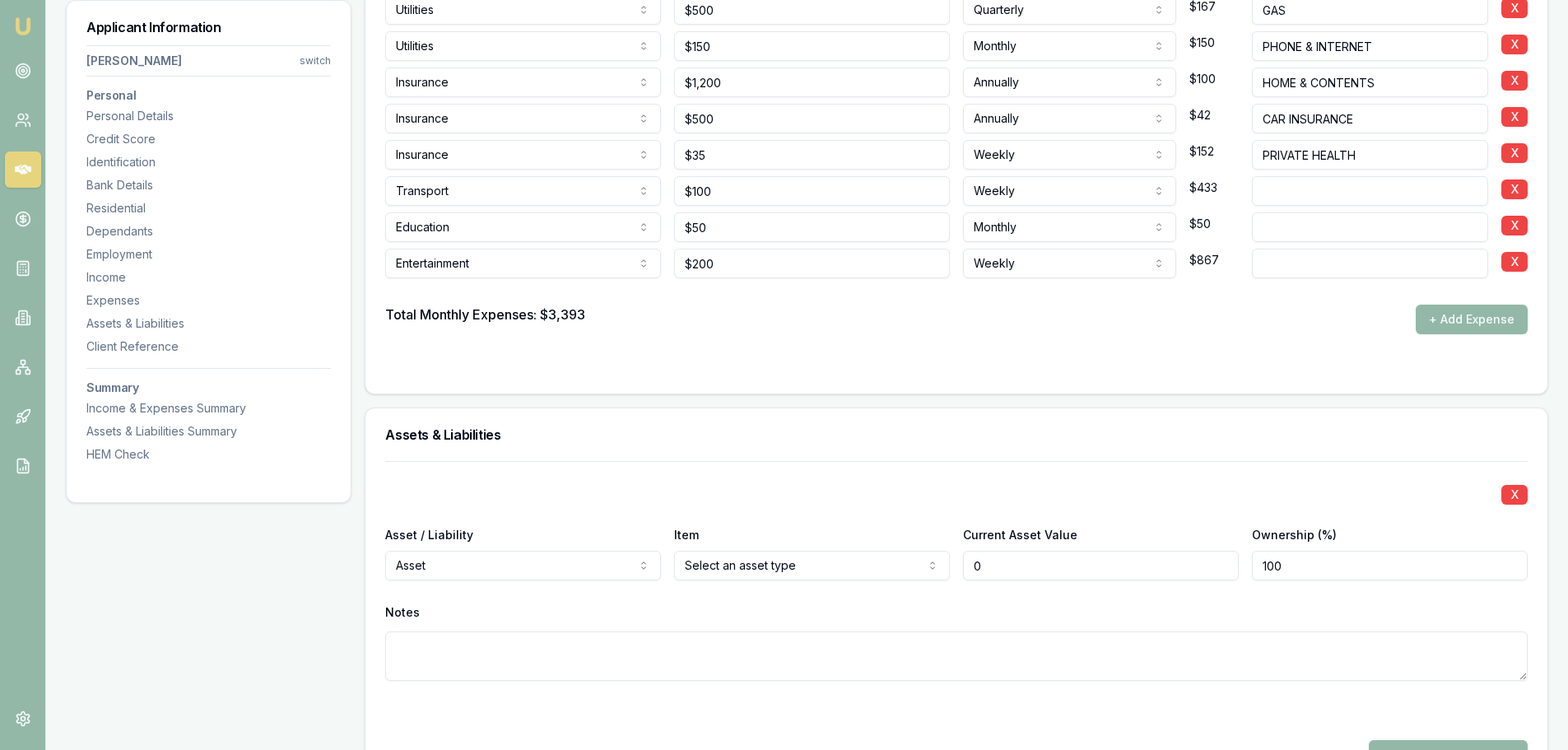
type input "$0"
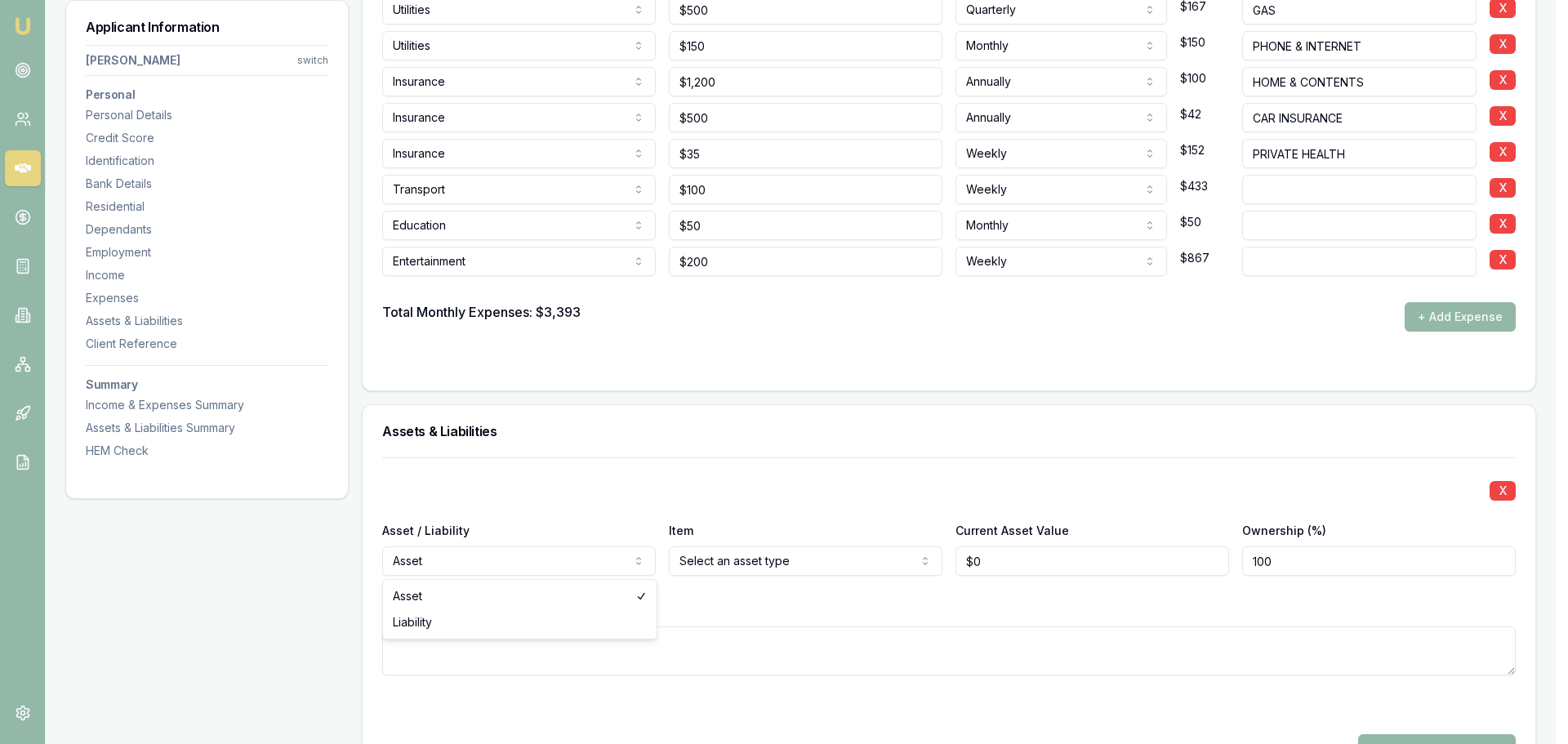
select select "LIABILITY"
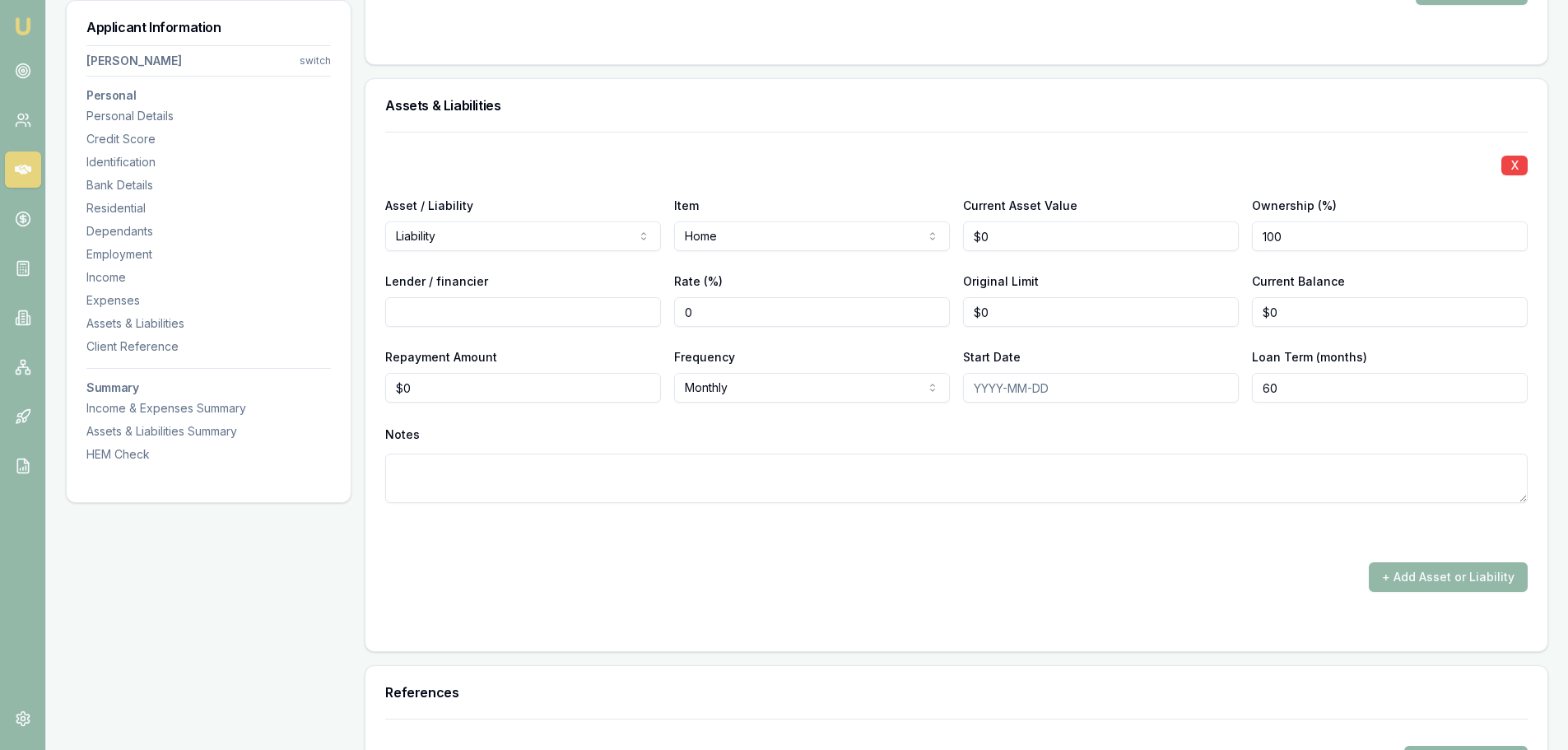
click at [561, 310] on input "Lender / financier" at bounding box center [524, 312] width 276 height 29
type input "WESTPAC"
type input "$0"
type input "0"
type input "2"
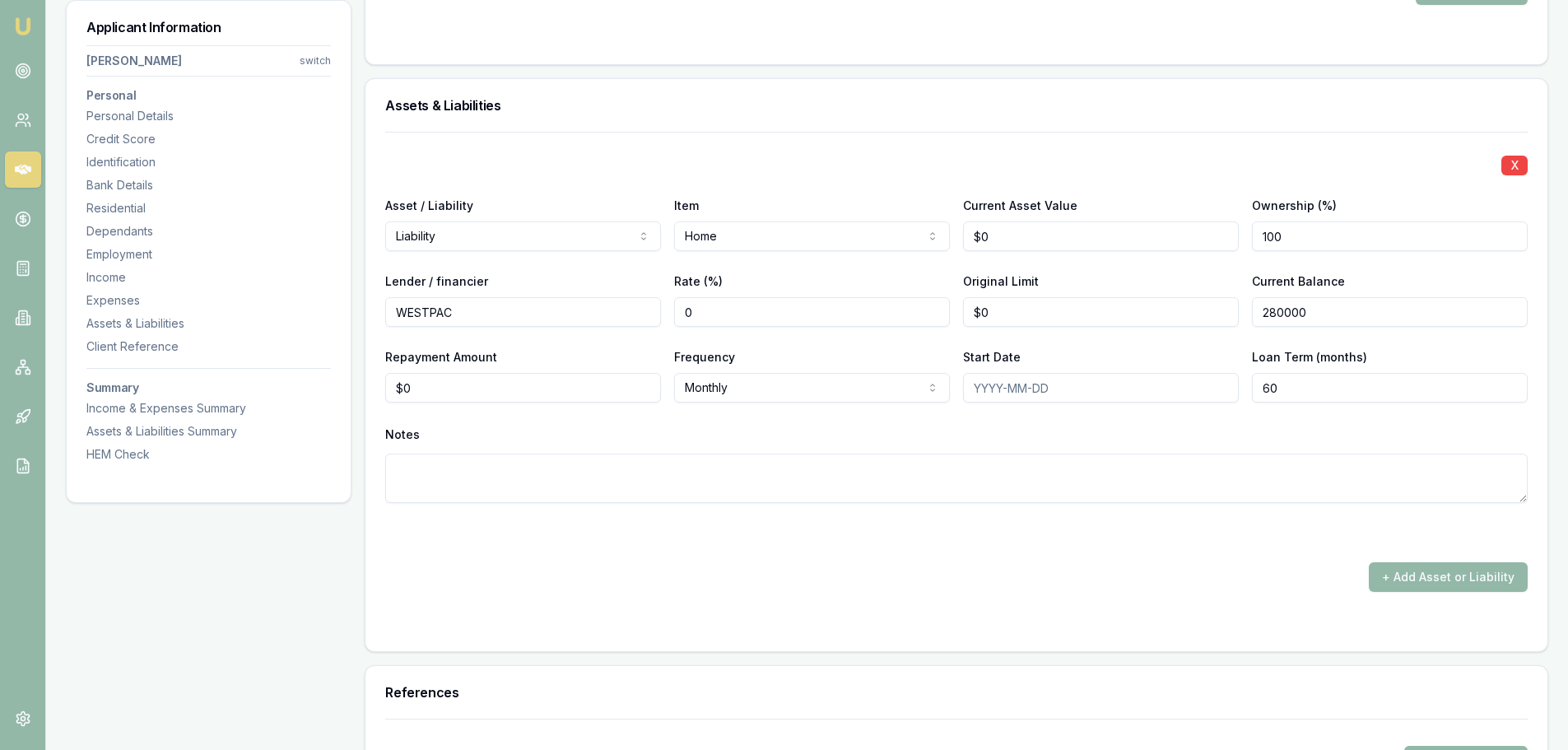
type input "$280,000"
type input "0"
click at [513, 390] on input "0" at bounding box center [524, 387] width 276 height 29
type input "$440"
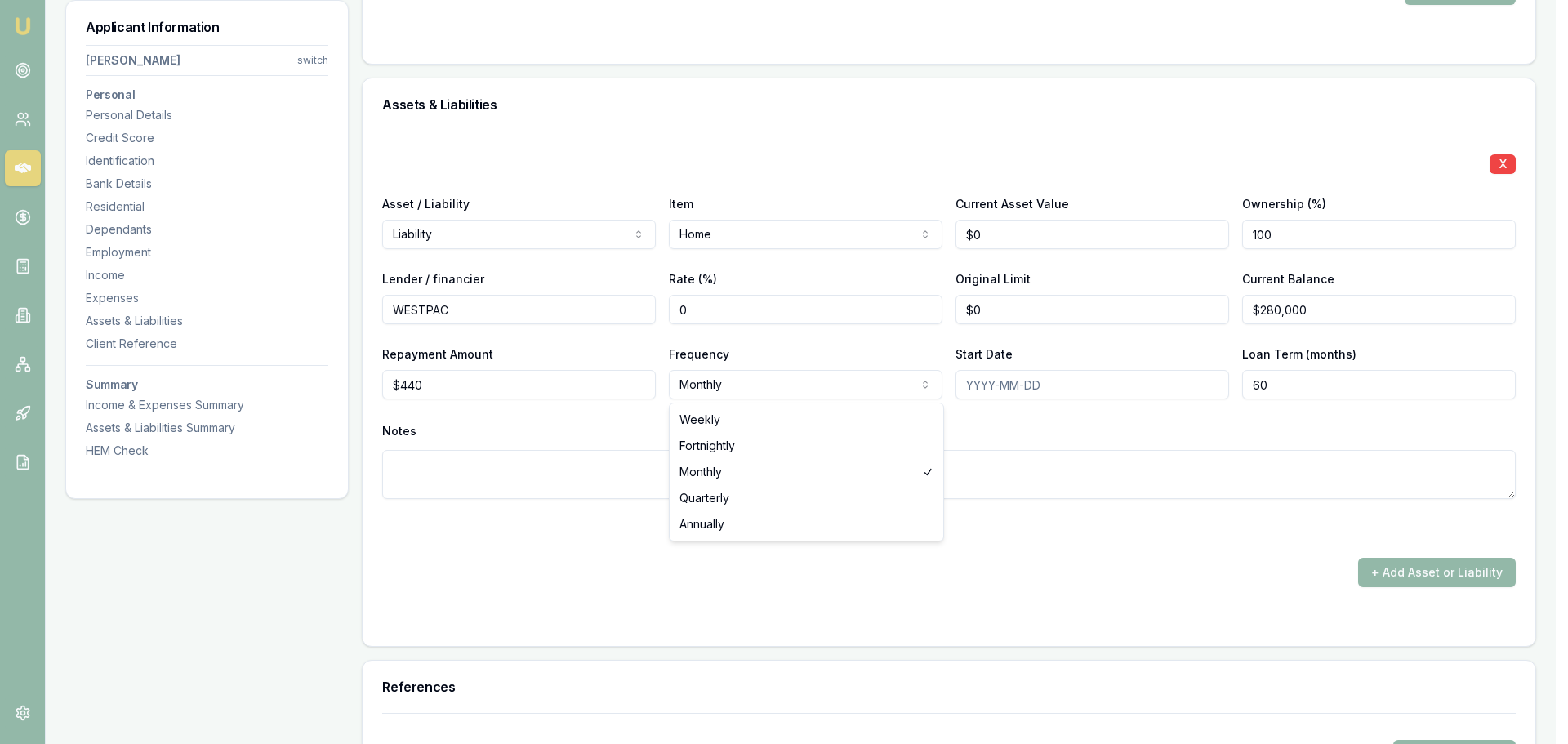
select select "WEEKLY"
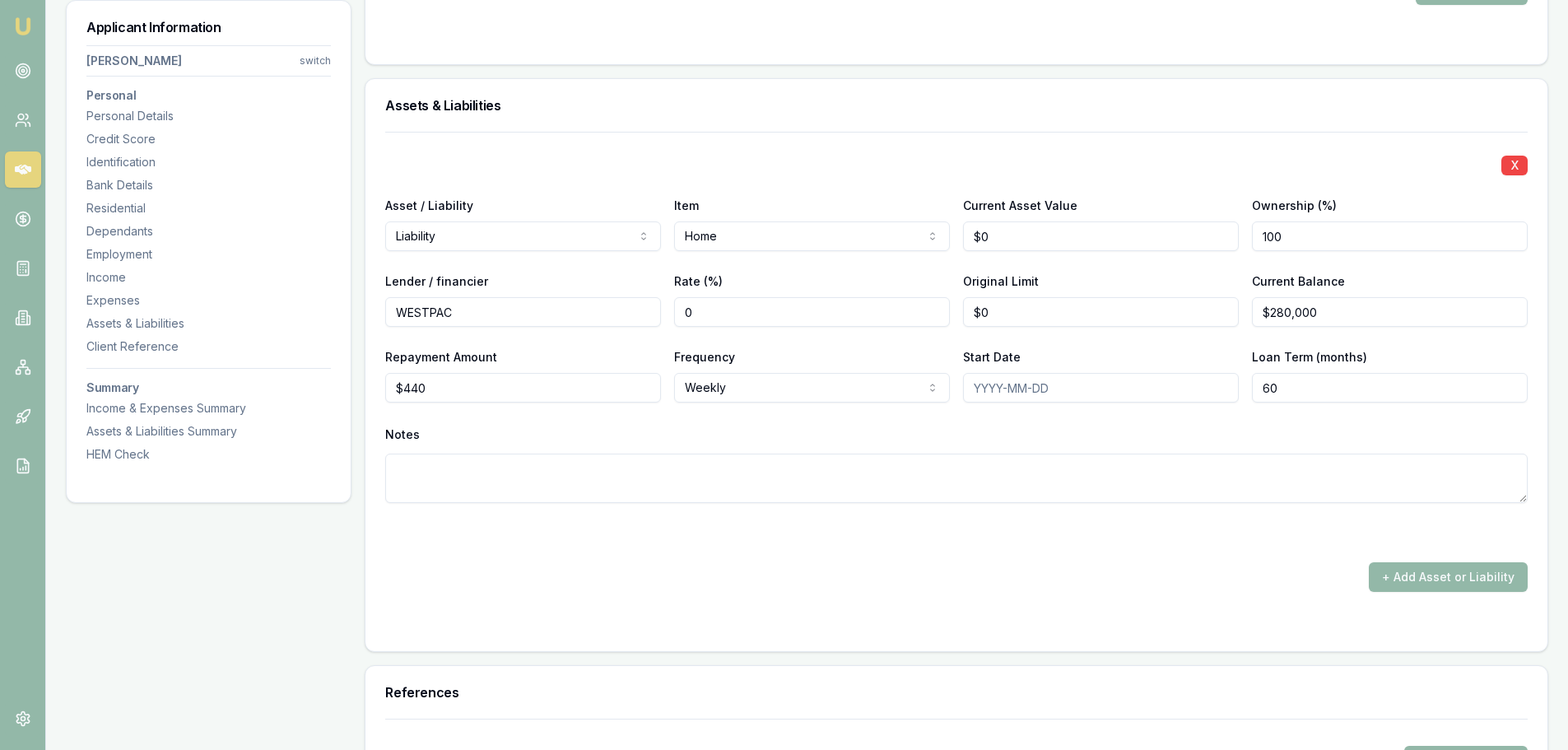
click at [769, 442] on div "Notes" at bounding box center [957, 434] width 1143 height 25
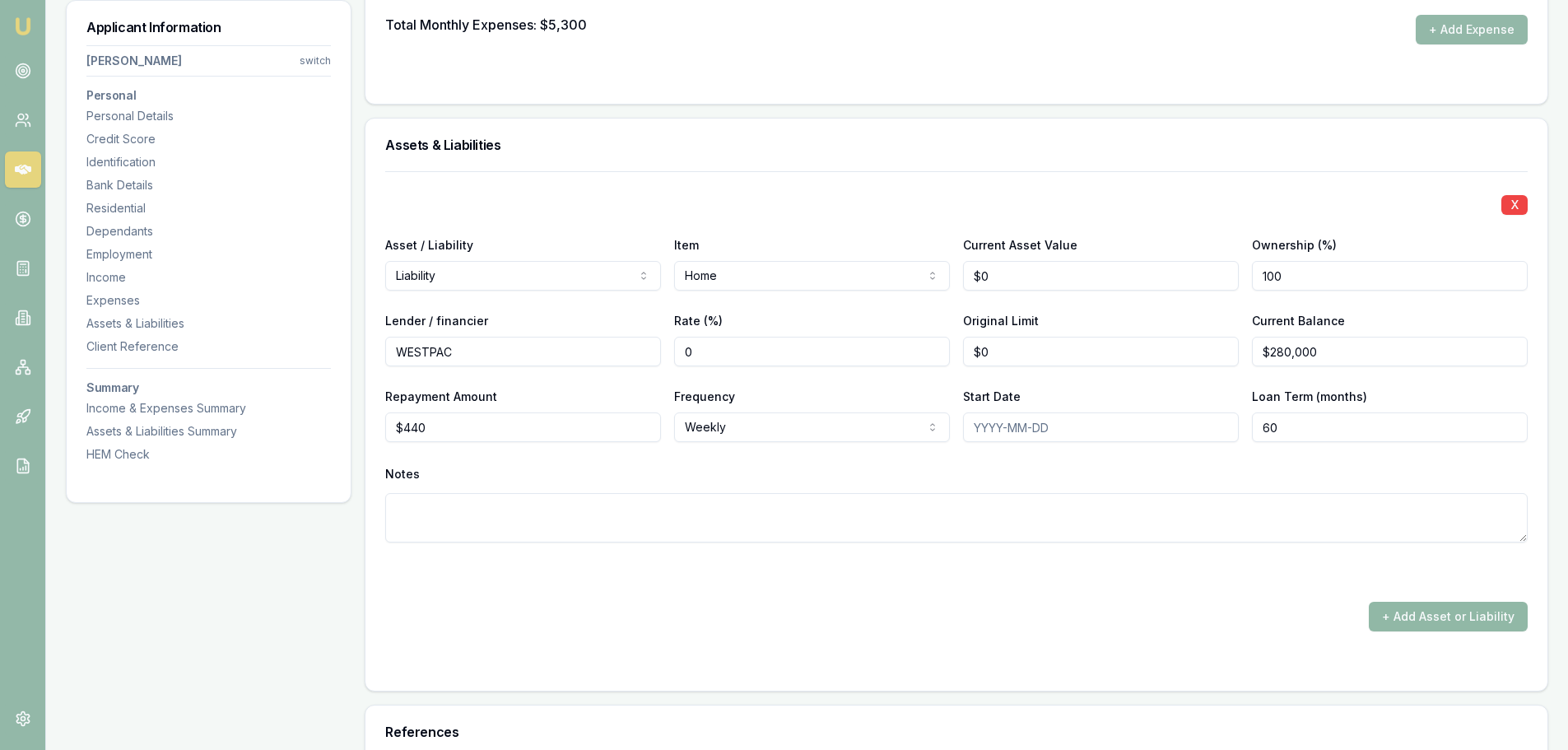
click at [1492, 610] on button "+ Add Asset or Liability" at bounding box center [1448, 617] width 159 height 29
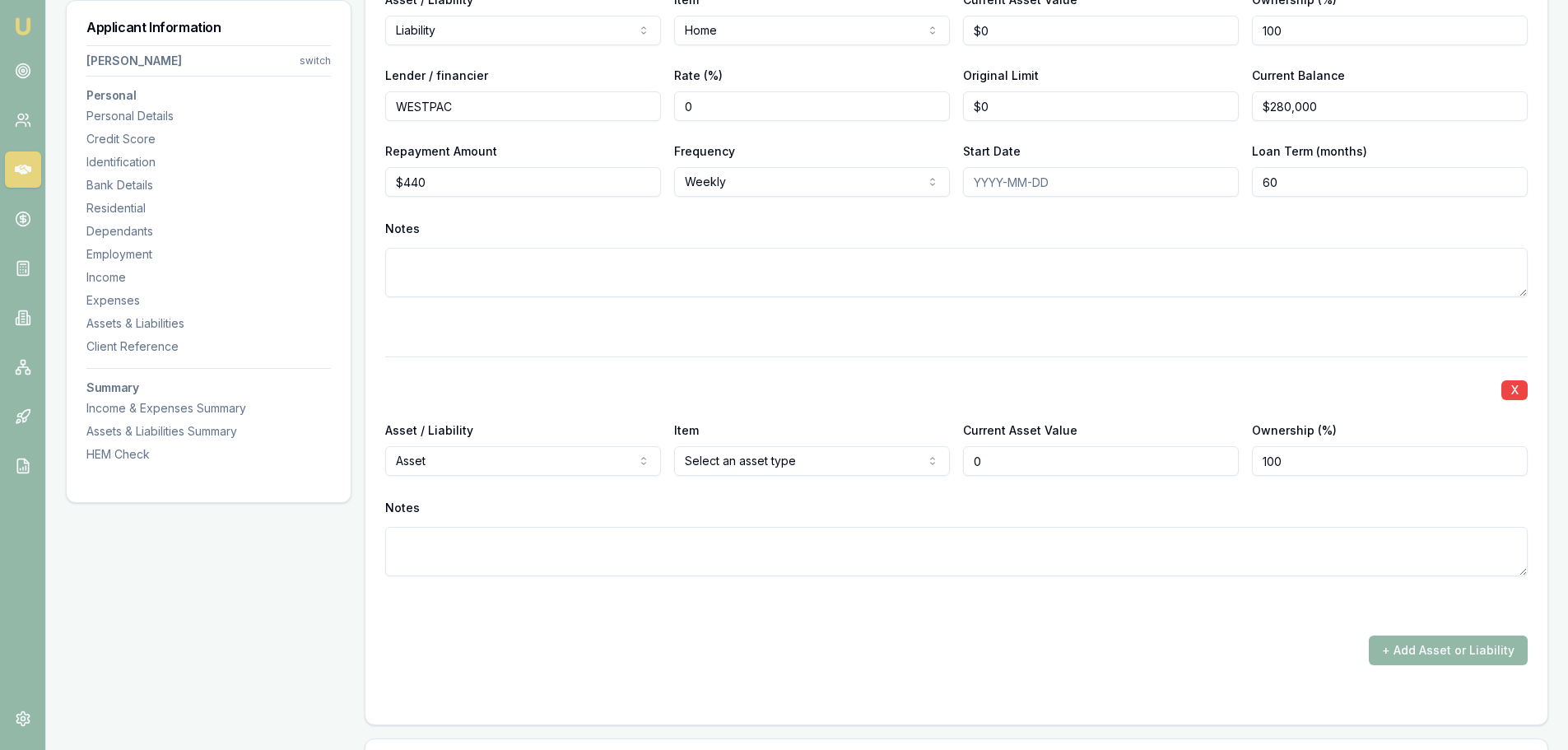
scroll to position [4693, 0]
type input "$0"
click at [815, 335] on div "X Asset / Liability Liability Asset Liability Item Home Home Car Boat Bike Cara…" at bounding box center [957, 294] width 1143 height 739
click at [831, 324] on div at bounding box center [957, 325] width 1143 height 19
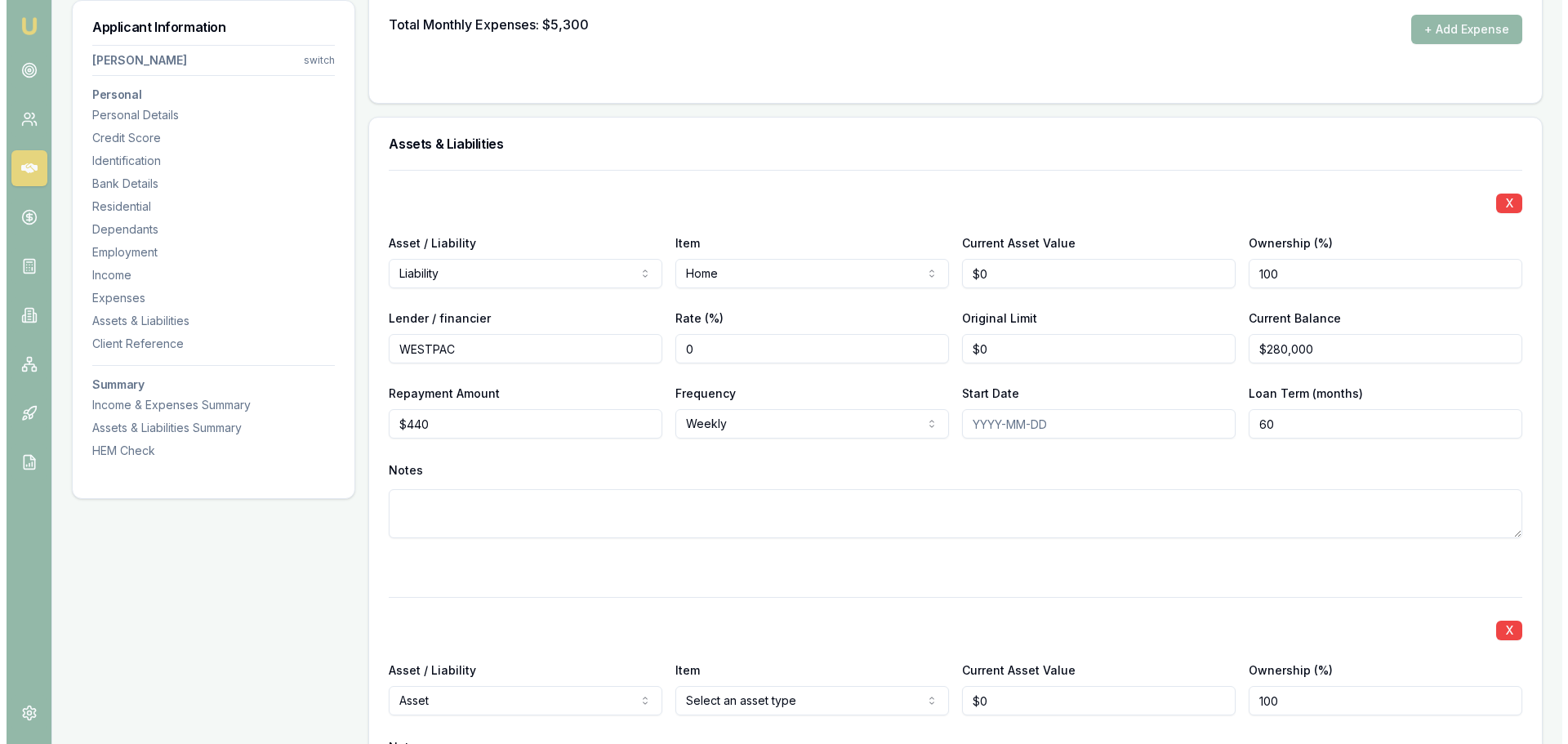
scroll to position [4737, 0]
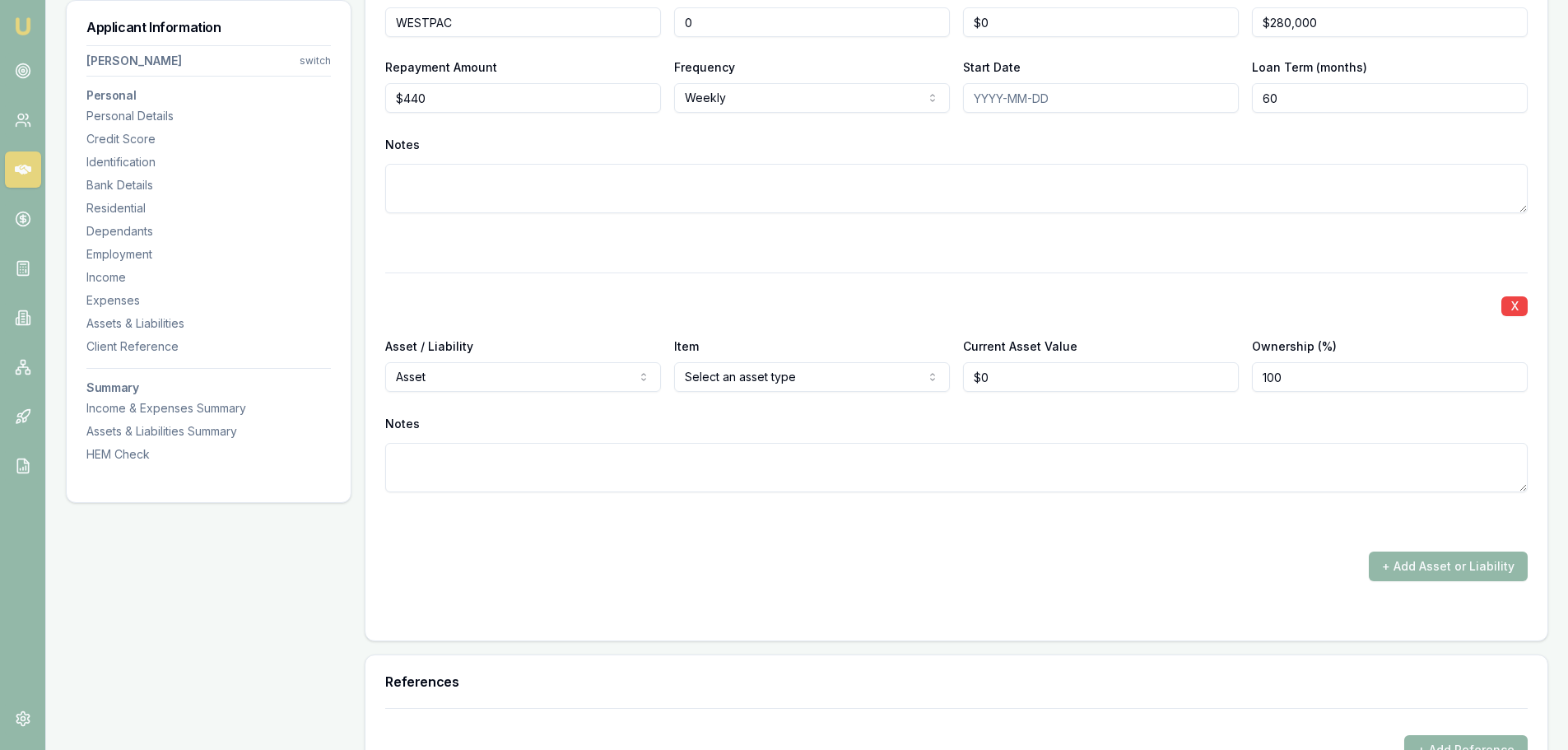
select select "LIABILITY"
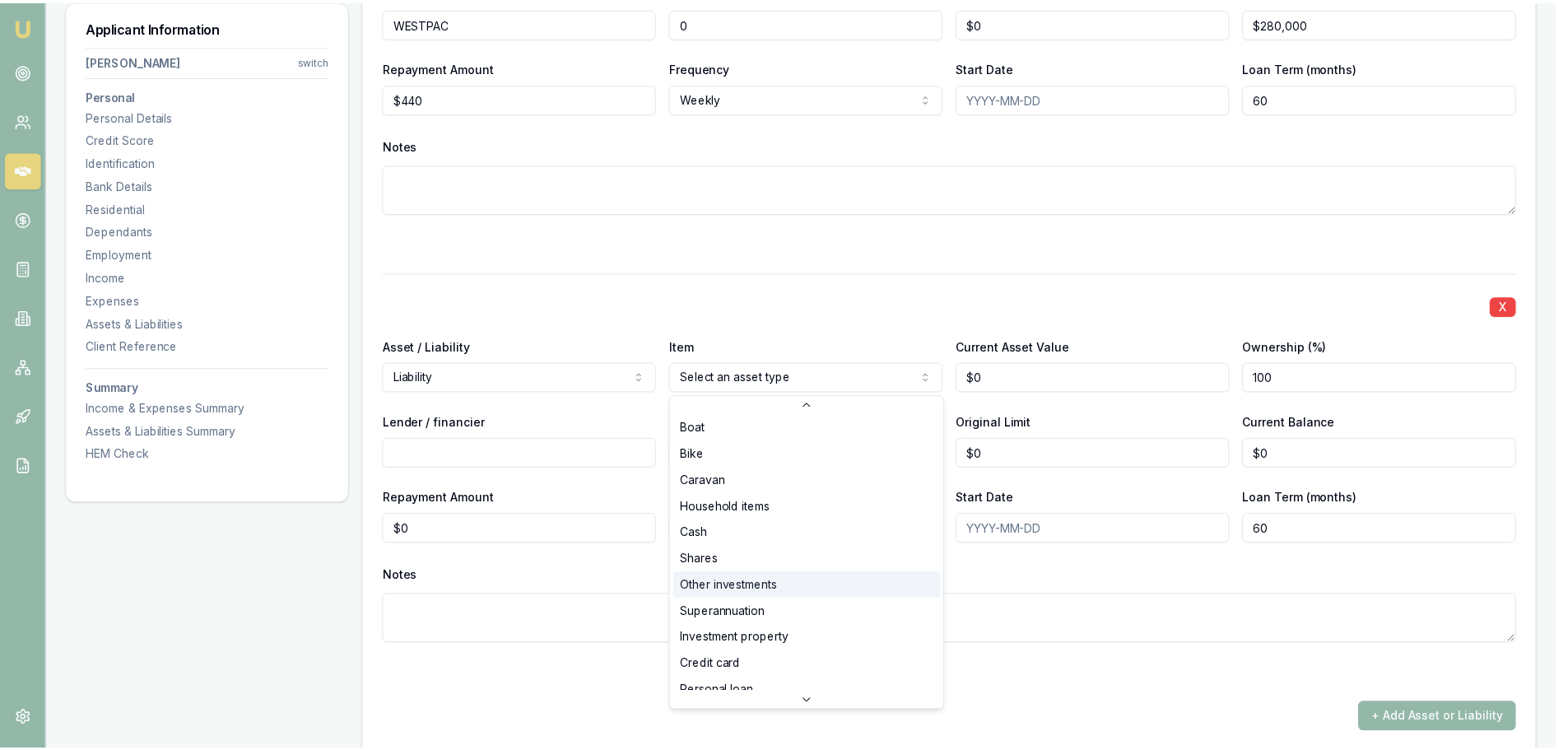
scroll to position [82, 0]
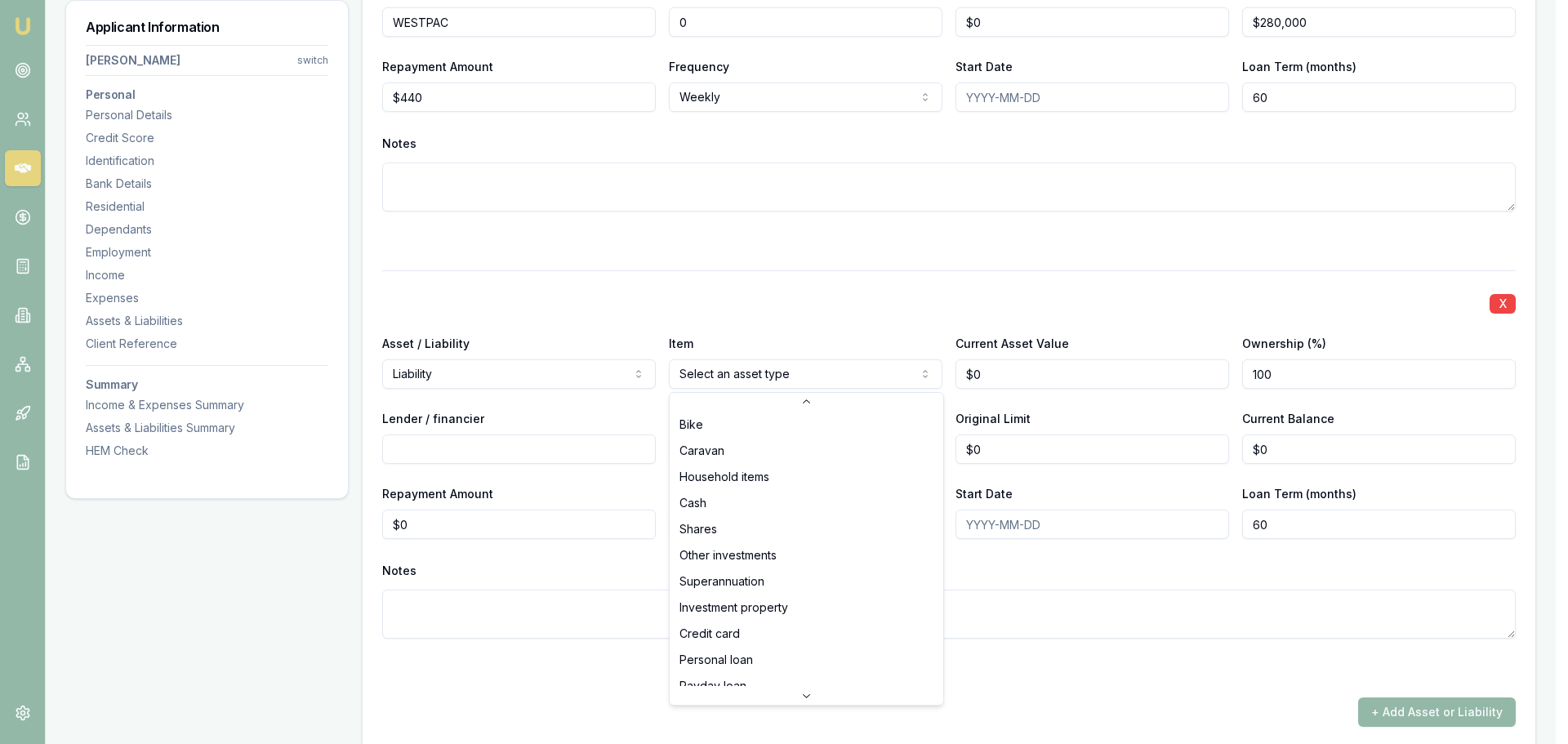
select select "CREDIT_CARD"
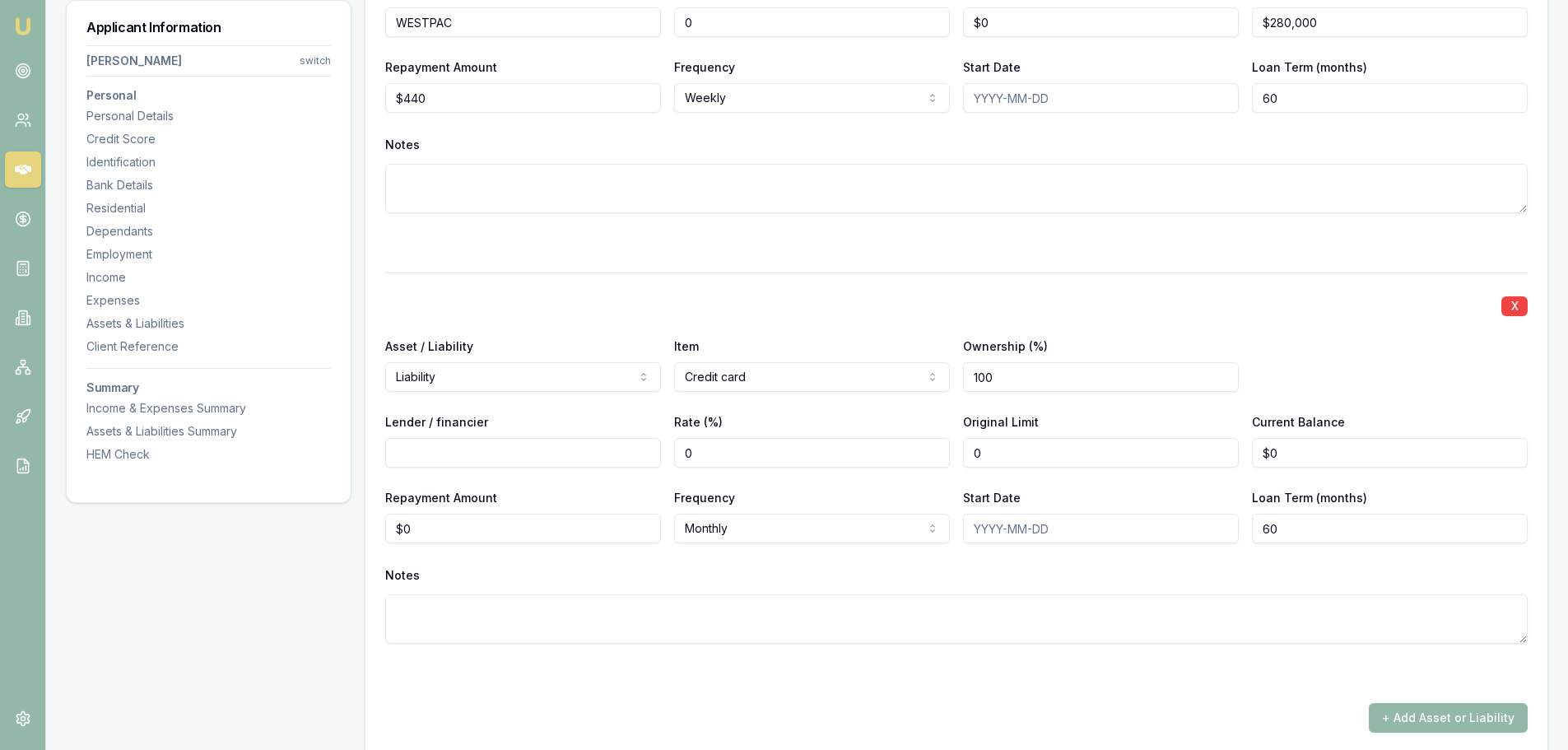
drag, startPoint x: 1138, startPoint y: 451, endPoint x: 816, endPoint y: 449, distance: 322.0
click at [820, 450] on div "Lender / financier Rate (%) 0 Original Limit 0 Current Balance $0" at bounding box center [957, 439] width 1143 height 56
type input "$8,800"
click at [528, 457] on input "Lender / financier" at bounding box center [524, 453] width 276 height 29
drag, startPoint x: 1319, startPoint y: 453, endPoint x: 1057, endPoint y: 462, distance: 262.2
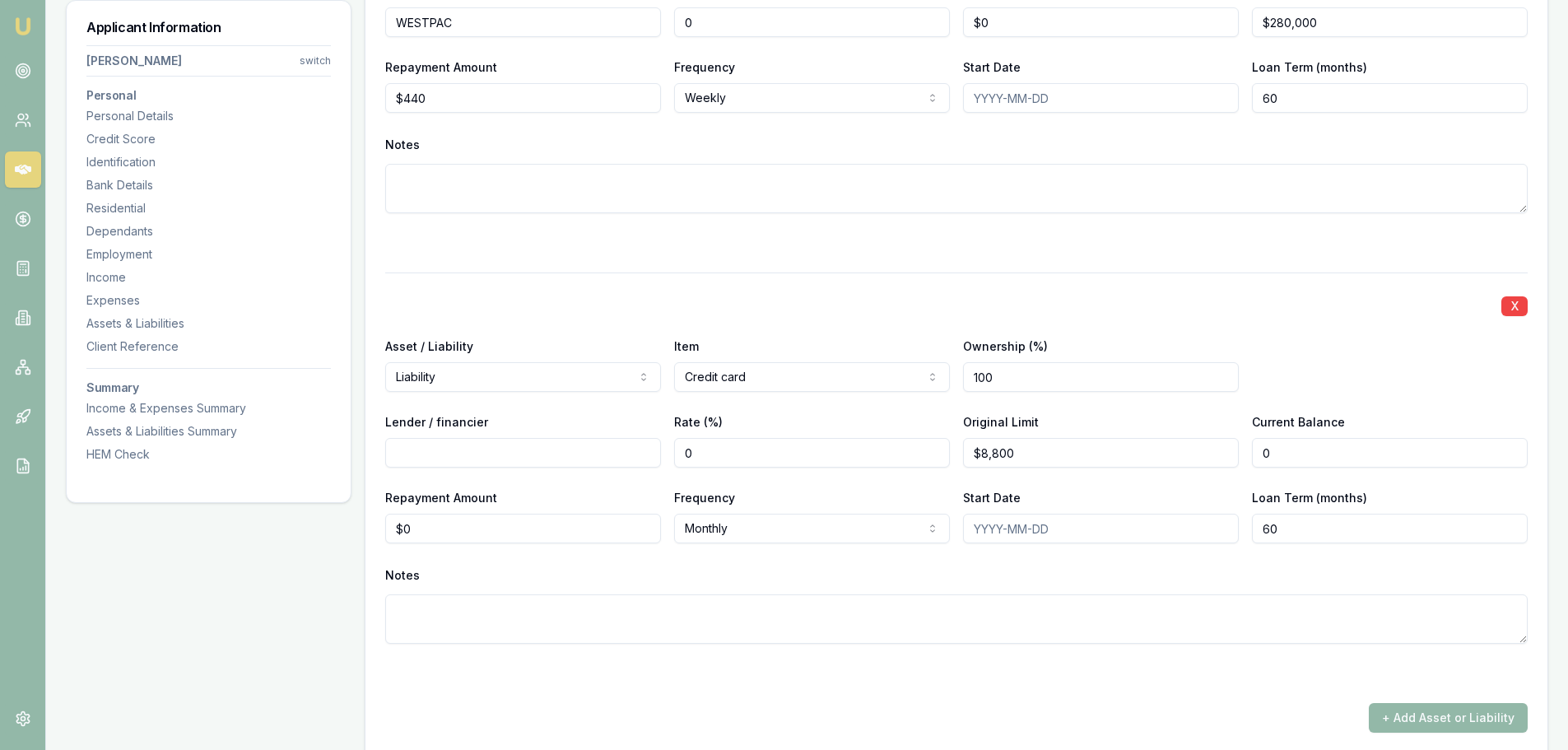
click at [1057, 462] on div "Lender / financier Rate (%) 0 Original Limit $8,800 Current Balance 0" at bounding box center [957, 439] width 1143 height 56
type input "$2,000"
click at [607, 450] on input "Lender / financier" at bounding box center [524, 453] width 276 height 29
type input "WESTPAC"
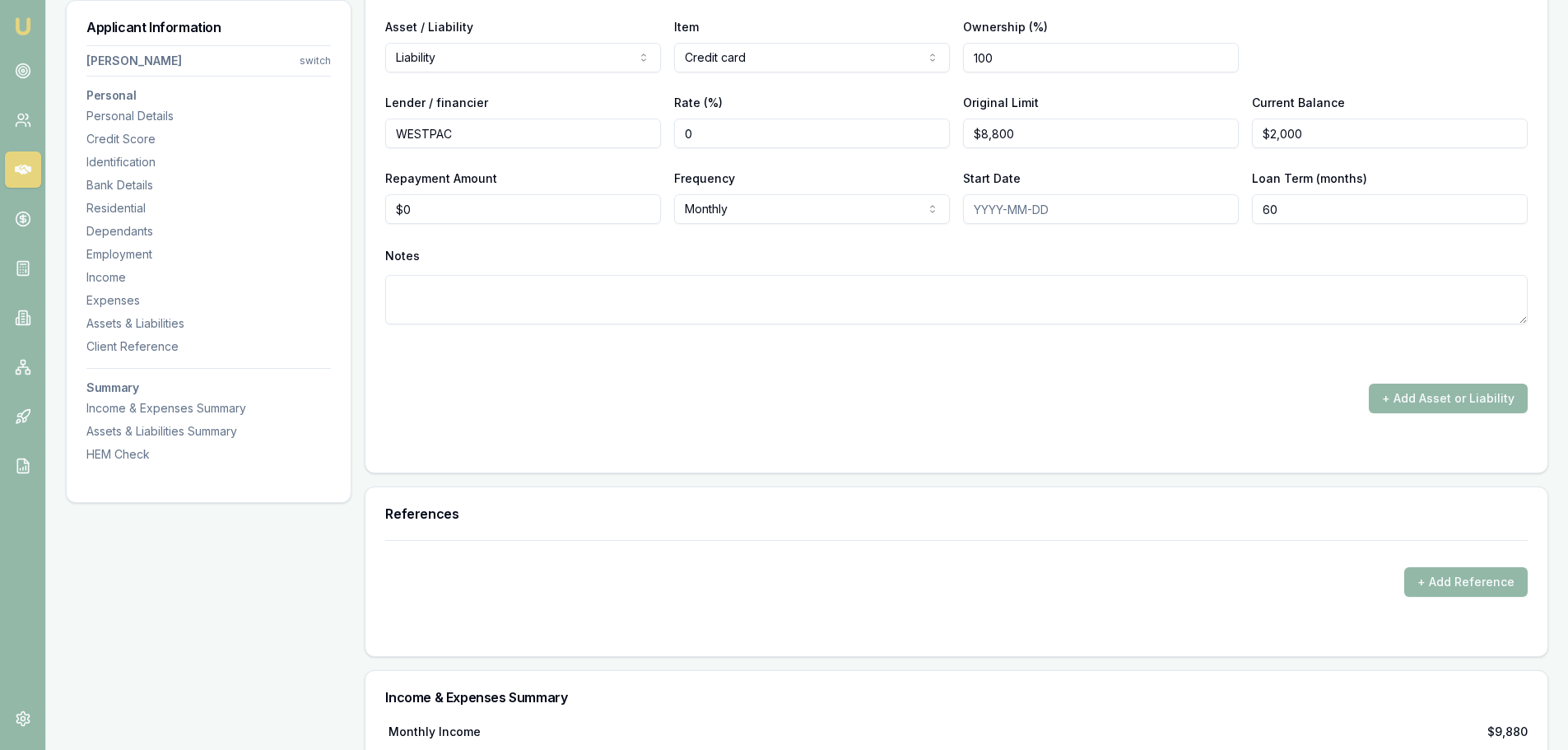
scroll to position [5105, 0]
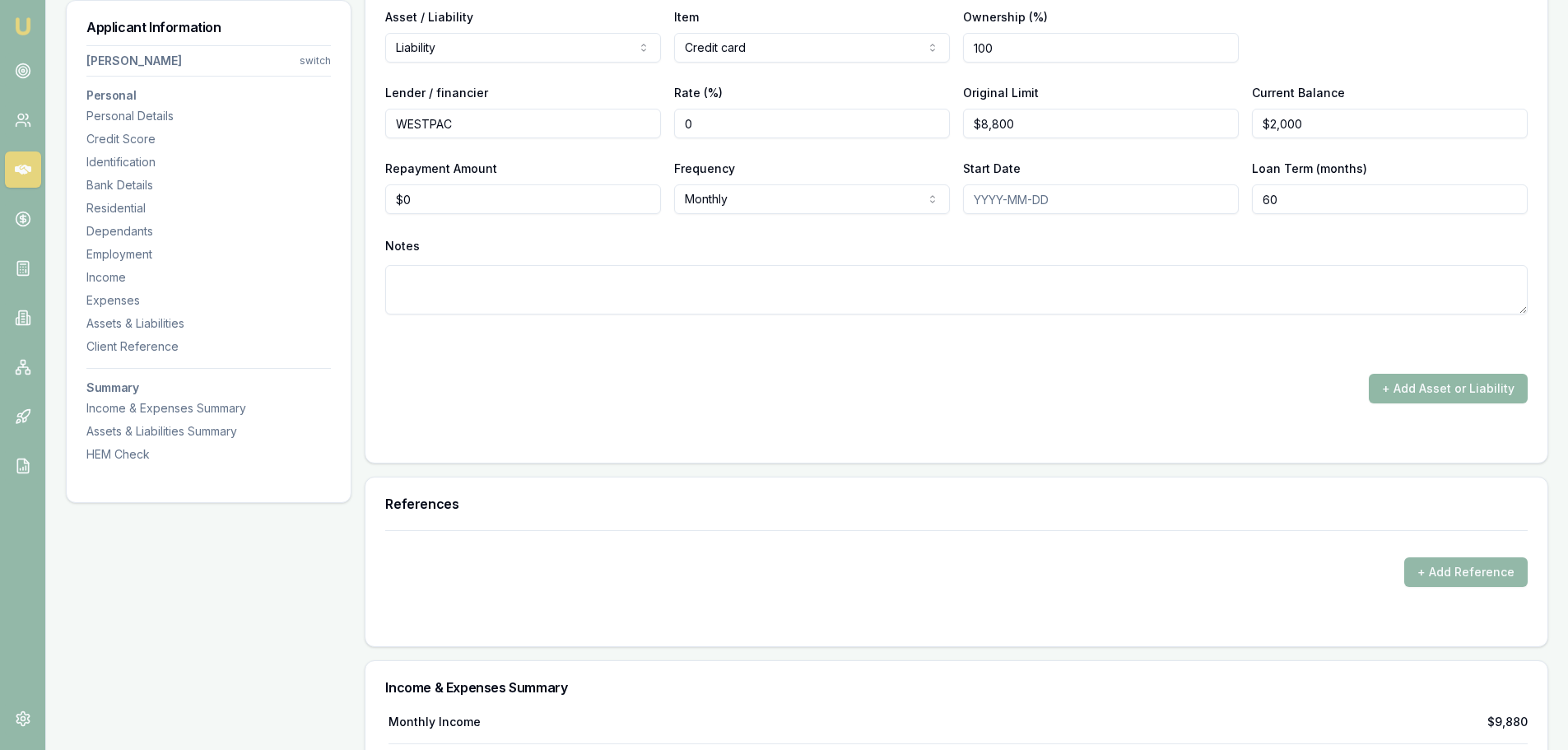
click at [1482, 393] on button "+ Add Asset or Liability" at bounding box center [1448, 388] width 159 height 29
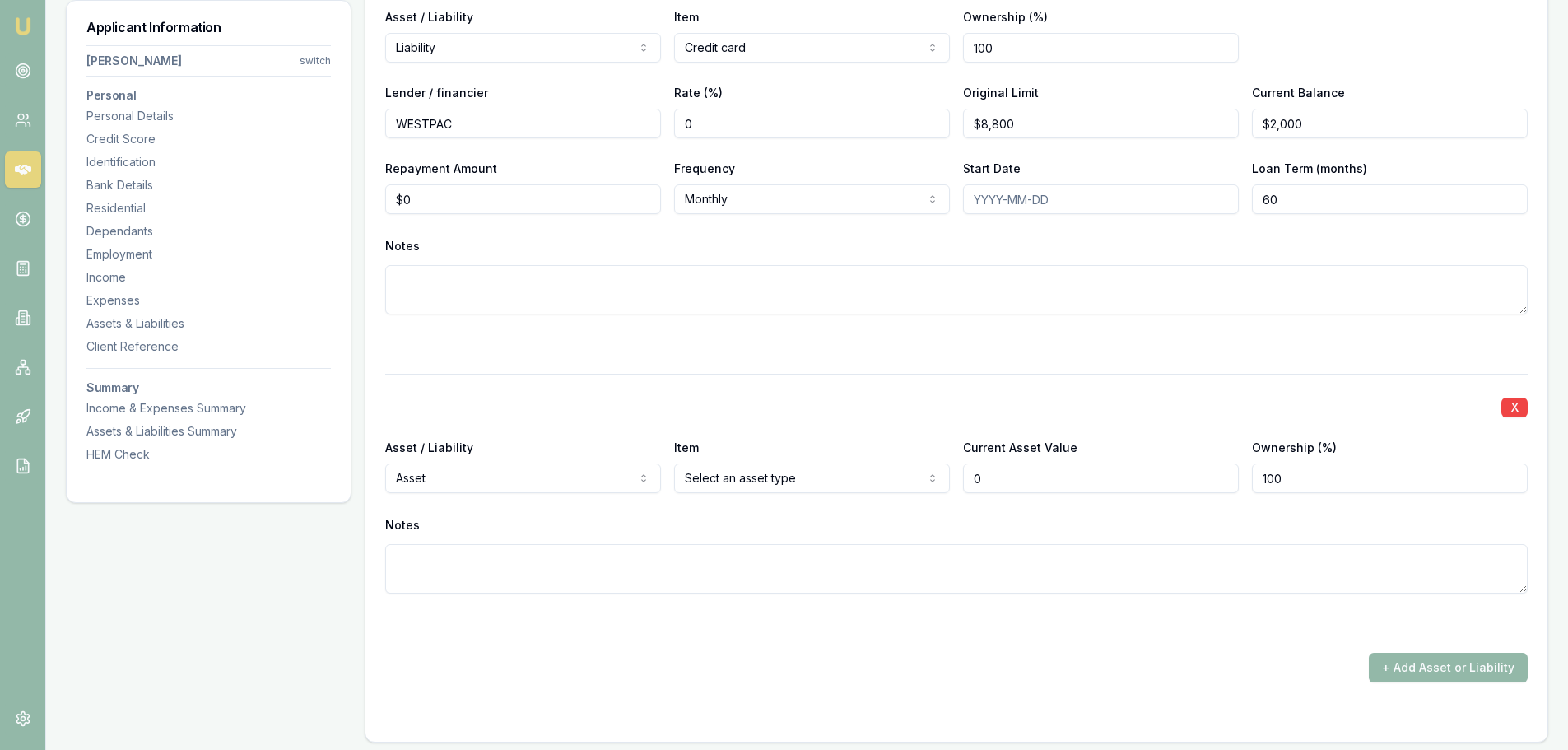
type input "$0"
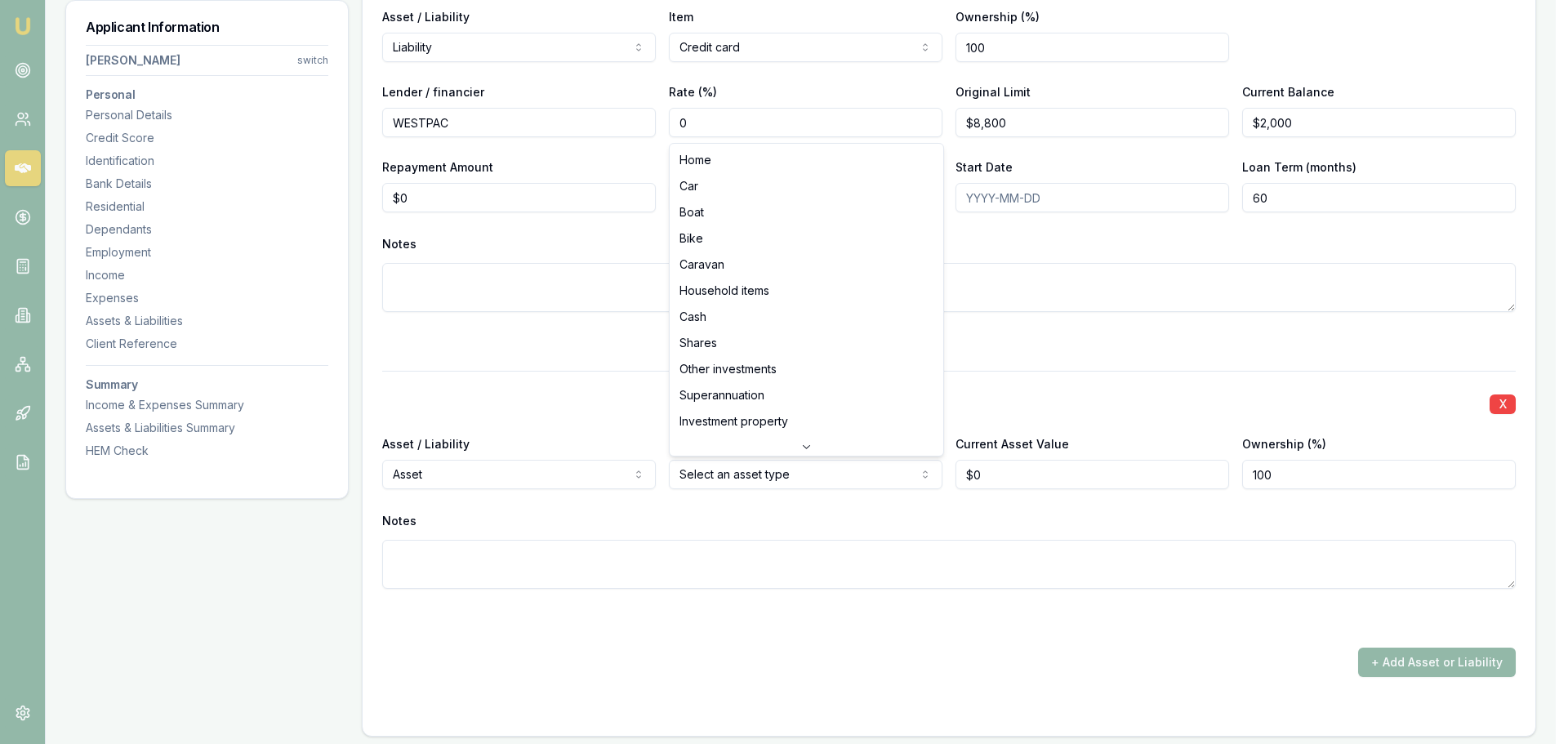
select select "CASH"
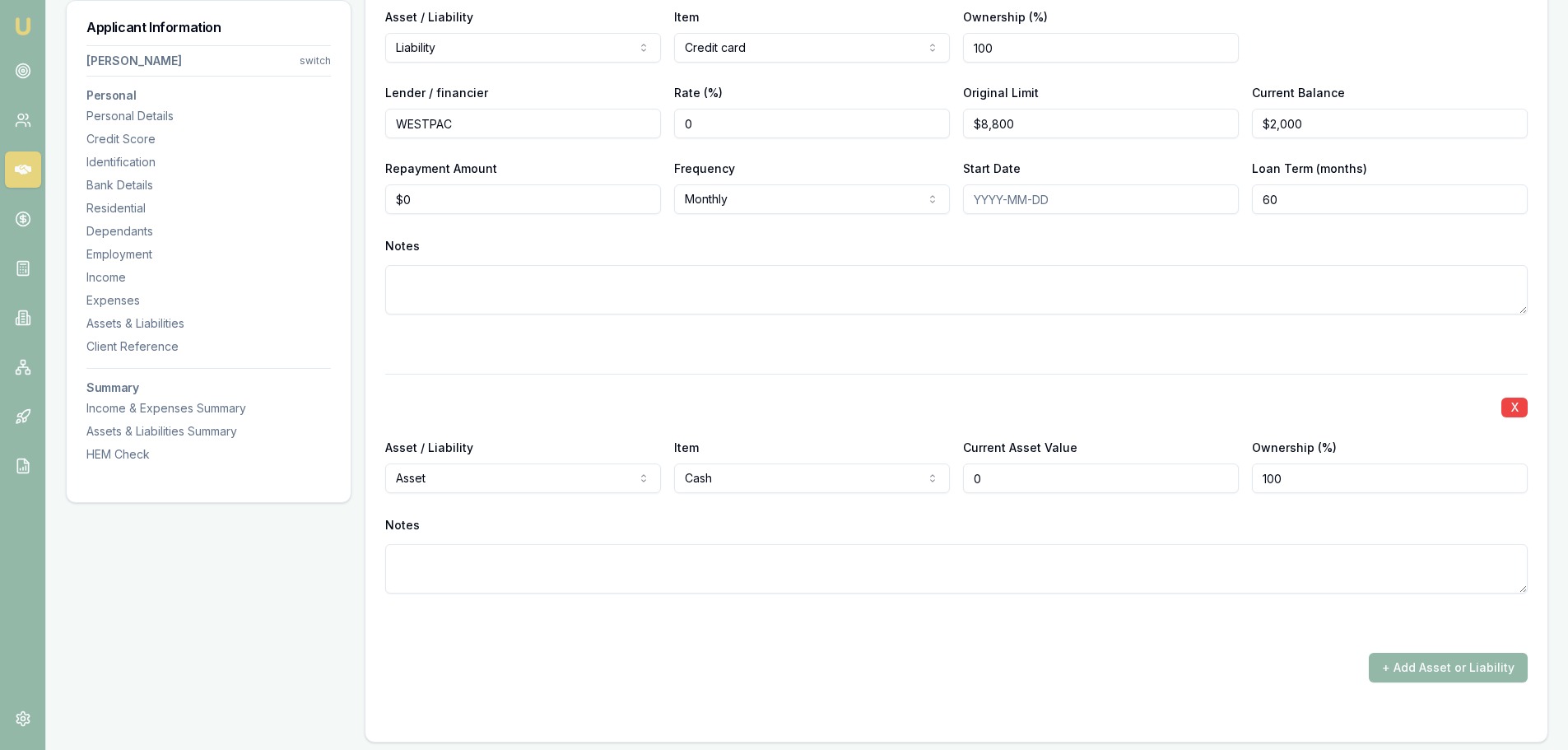
drag, startPoint x: 1045, startPoint y: 479, endPoint x: 809, endPoint y: 477, distance: 236.0
click at [809, 477] on div "Asset / Liability Asset Asset Liability Item Cash Home Car Boat Bike Caravan Ho…" at bounding box center [957, 465] width 1143 height 56
type input "$4,000"
click at [1520, 675] on button "+ Add Asset or Liability" at bounding box center [1448, 667] width 159 height 29
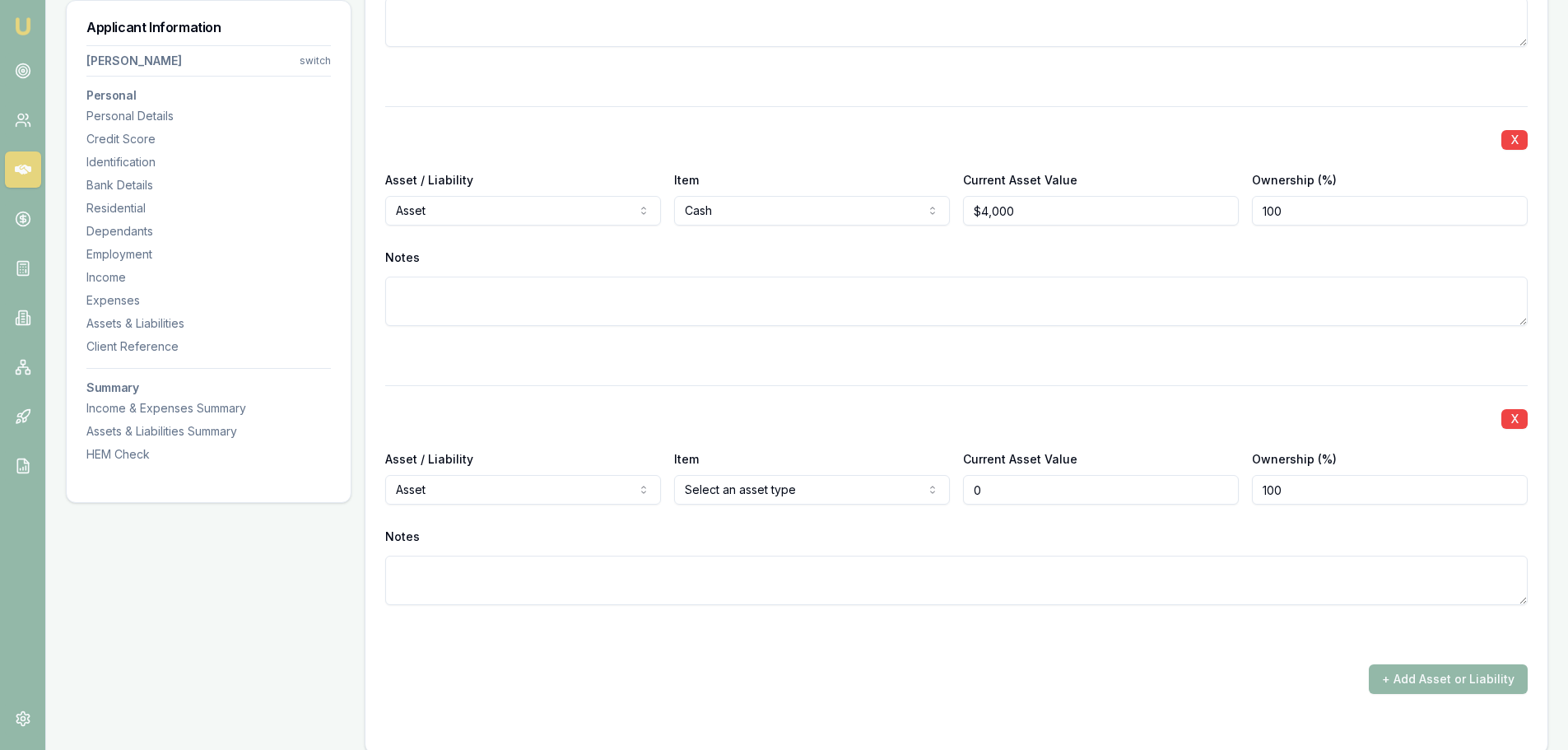
scroll to position [5373, 0]
type input "$0"
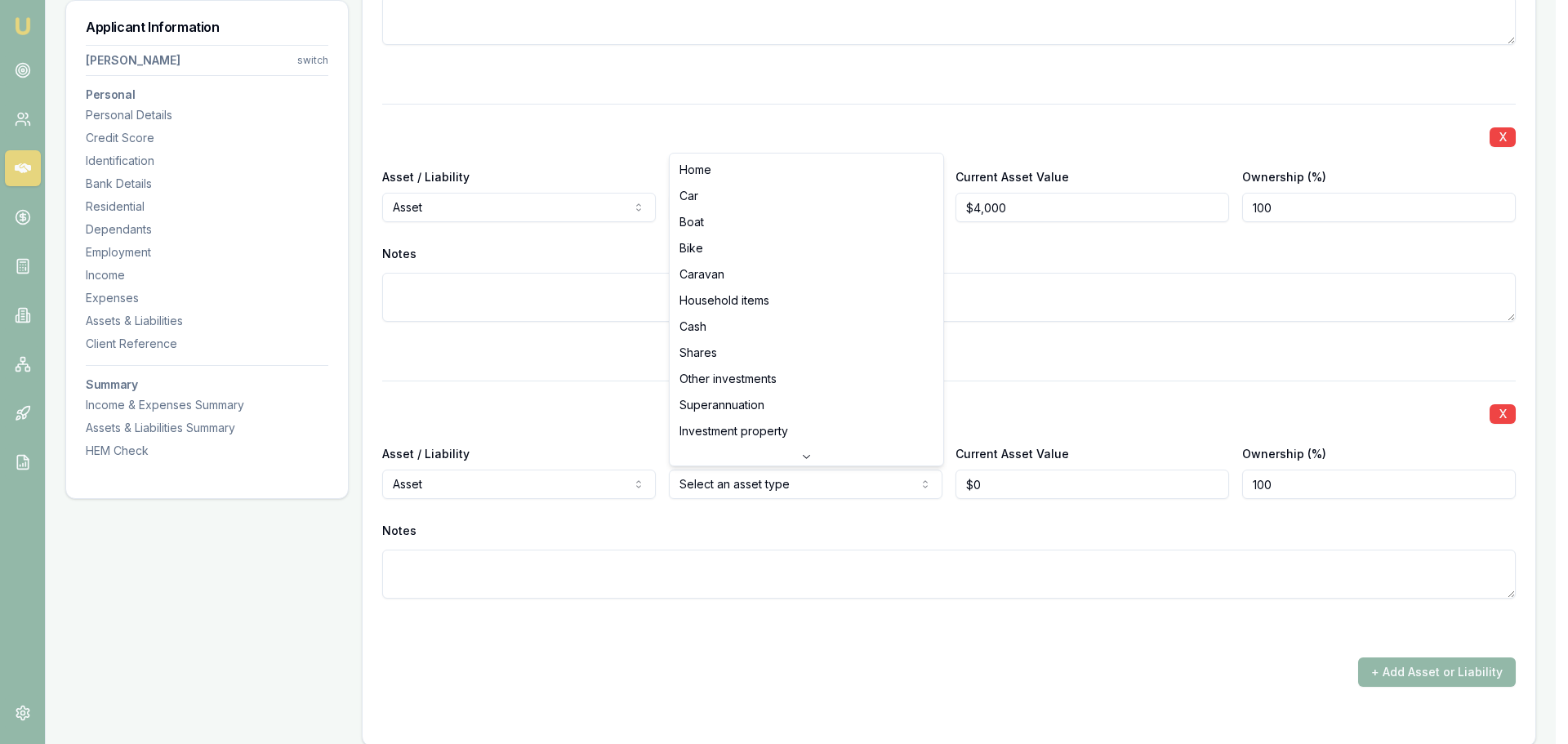
select select "HOUSEHOLD_ITEMS"
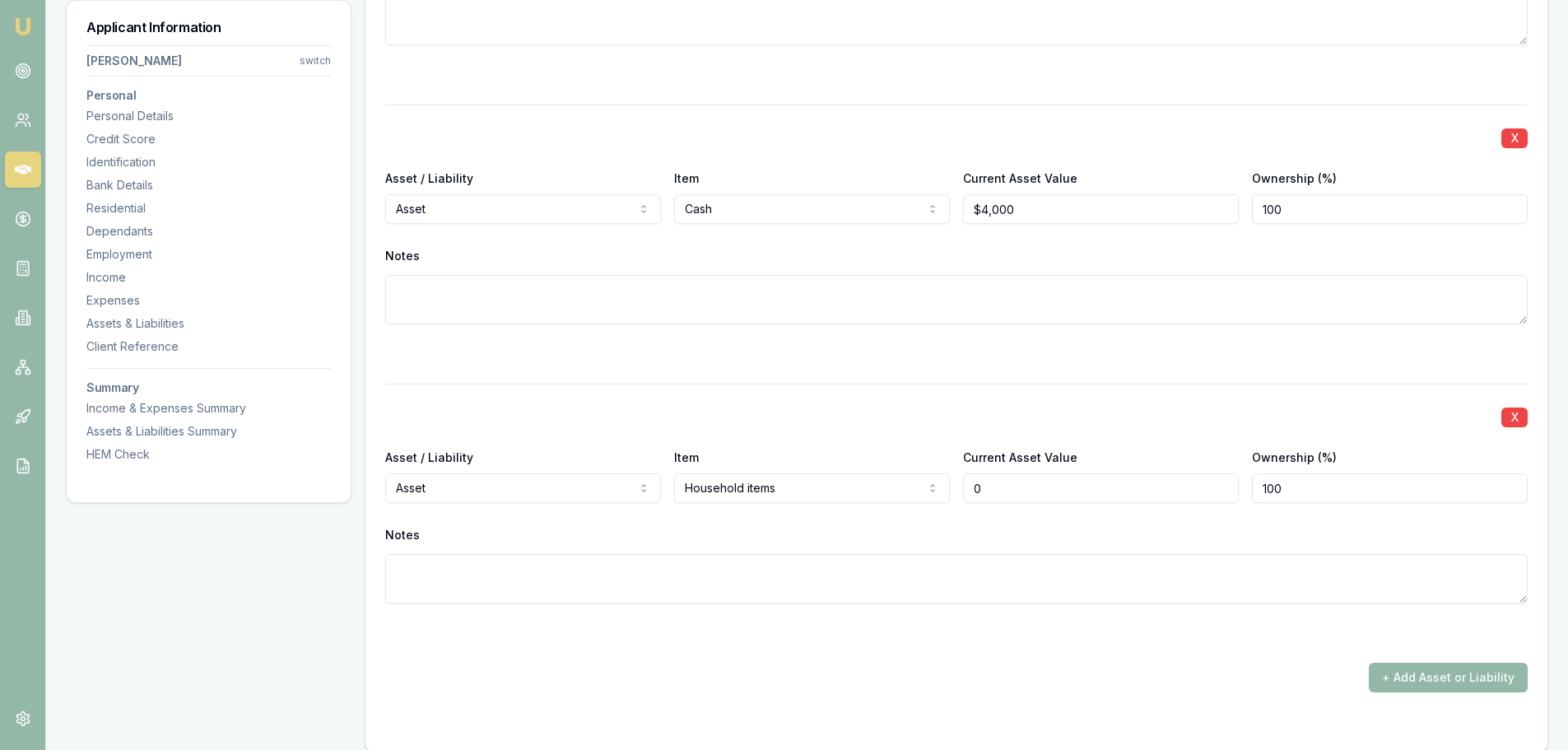
drag, startPoint x: 1005, startPoint y: 490, endPoint x: 883, endPoint y: 485, distance: 122.1
click at [887, 485] on div "Asset / Liability Asset Asset Liability Item Household items Home Car Boat Bike…" at bounding box center [957, 475] width 1143 height 56
type input "$50,000"
click at [1457, 682] on button "+ Add Asset or Liability" at bounding box center [1448, 677] width 159 height 29
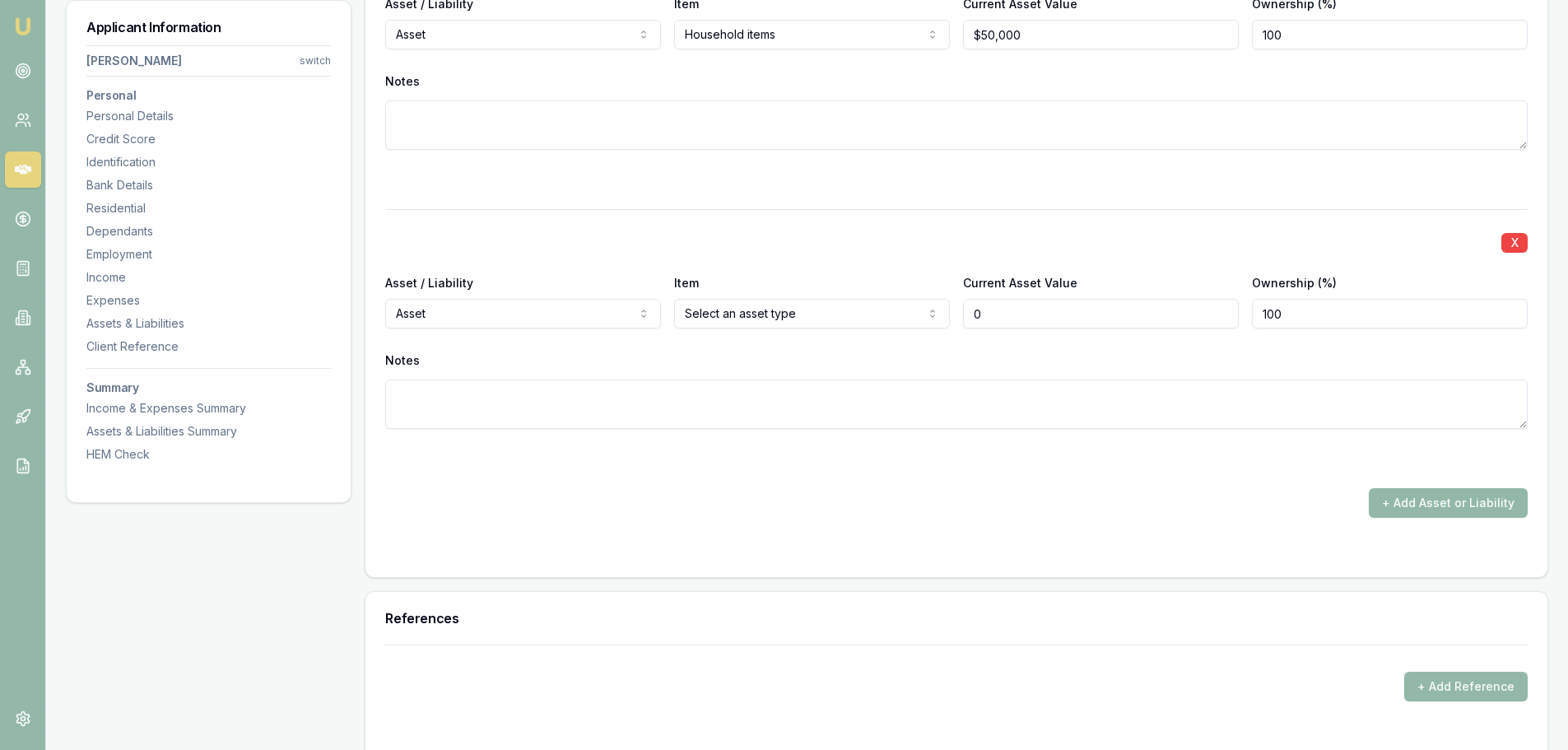
scroll to position [5931, 0]
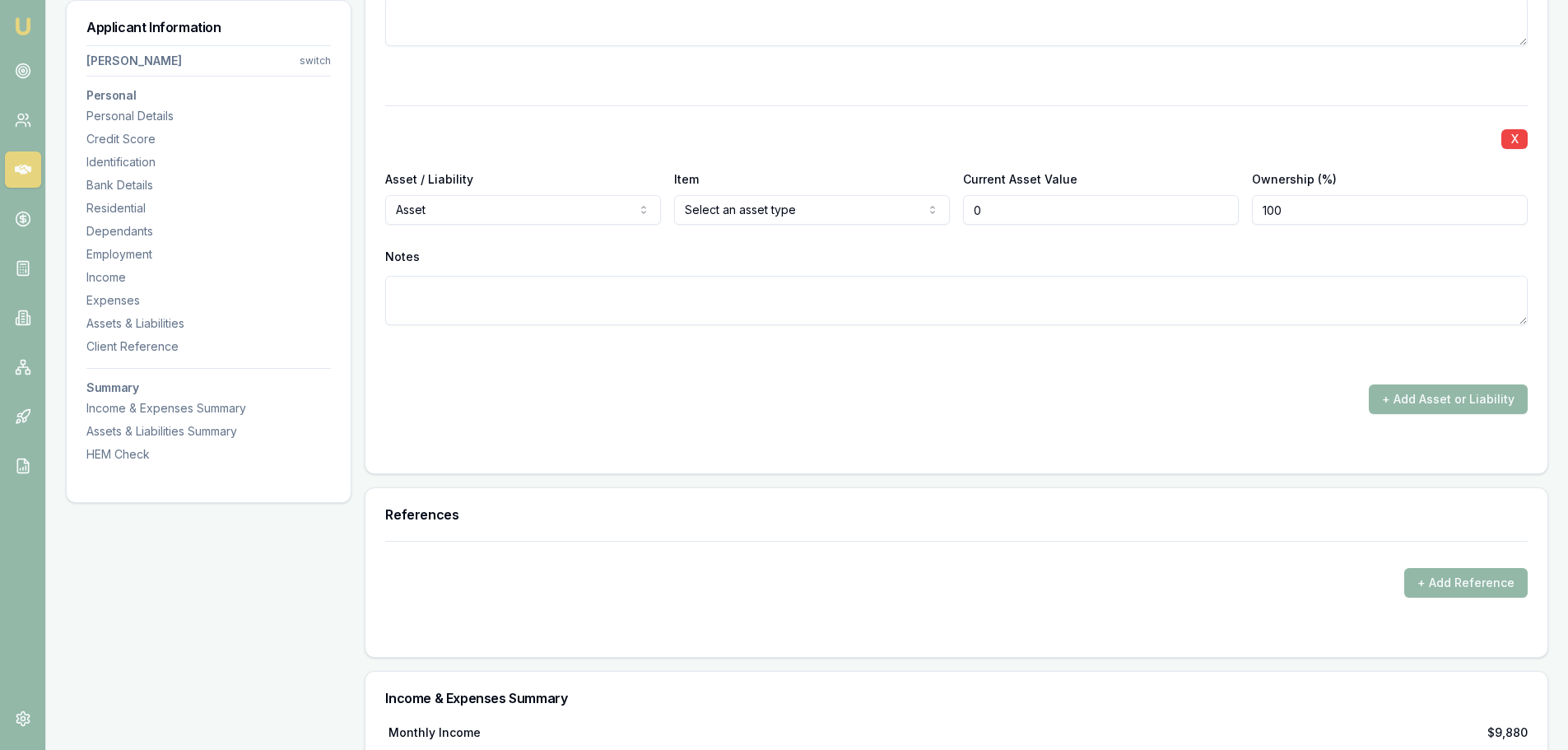
type input "$0"
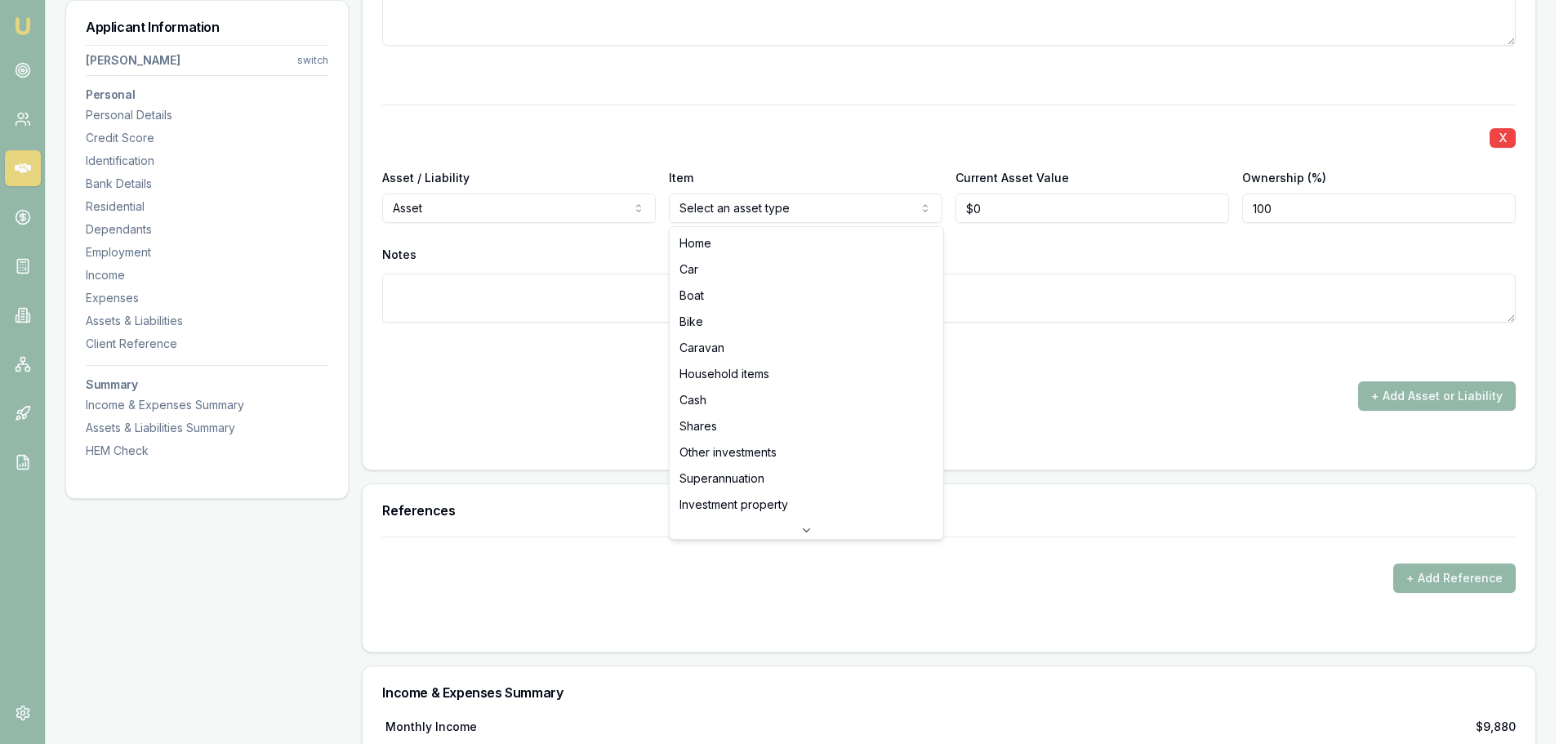
select select "CAR"
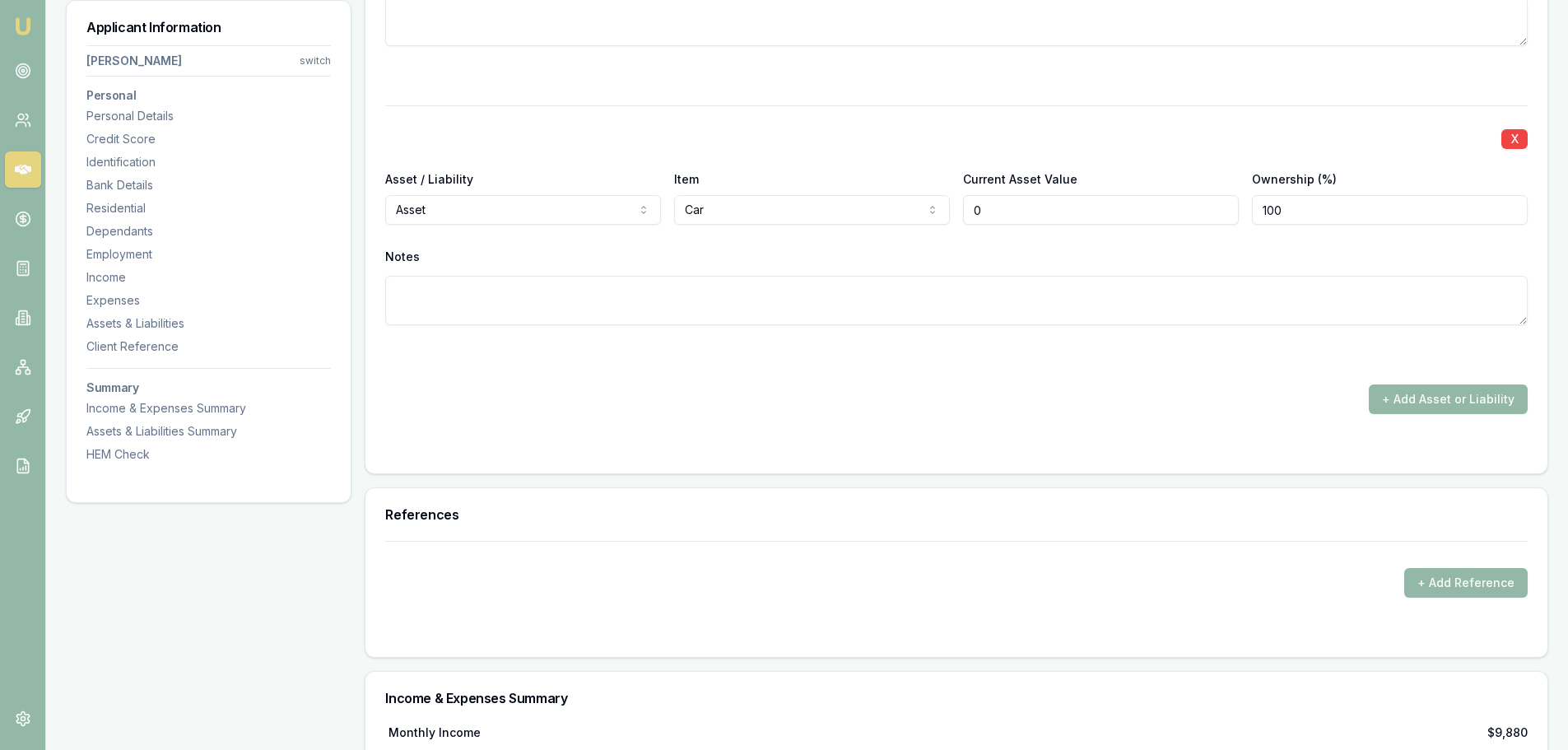
drag, startPoint x: 1059, startPoint y: 212, endPoint x: 691, endPoint y: 222, distance: 368.1
click at [691, 222] on div "Asset / Liability Asset Asset Liability Item Car Home Car Boat Bike Caravan Hou…" at bounding box center [957, 196] width 1143 height 56
type input "$13,000"
click at [1418, 395] on button "+ Add Asset or Liability" at bounding box center [1448, 399] width 159 height 29
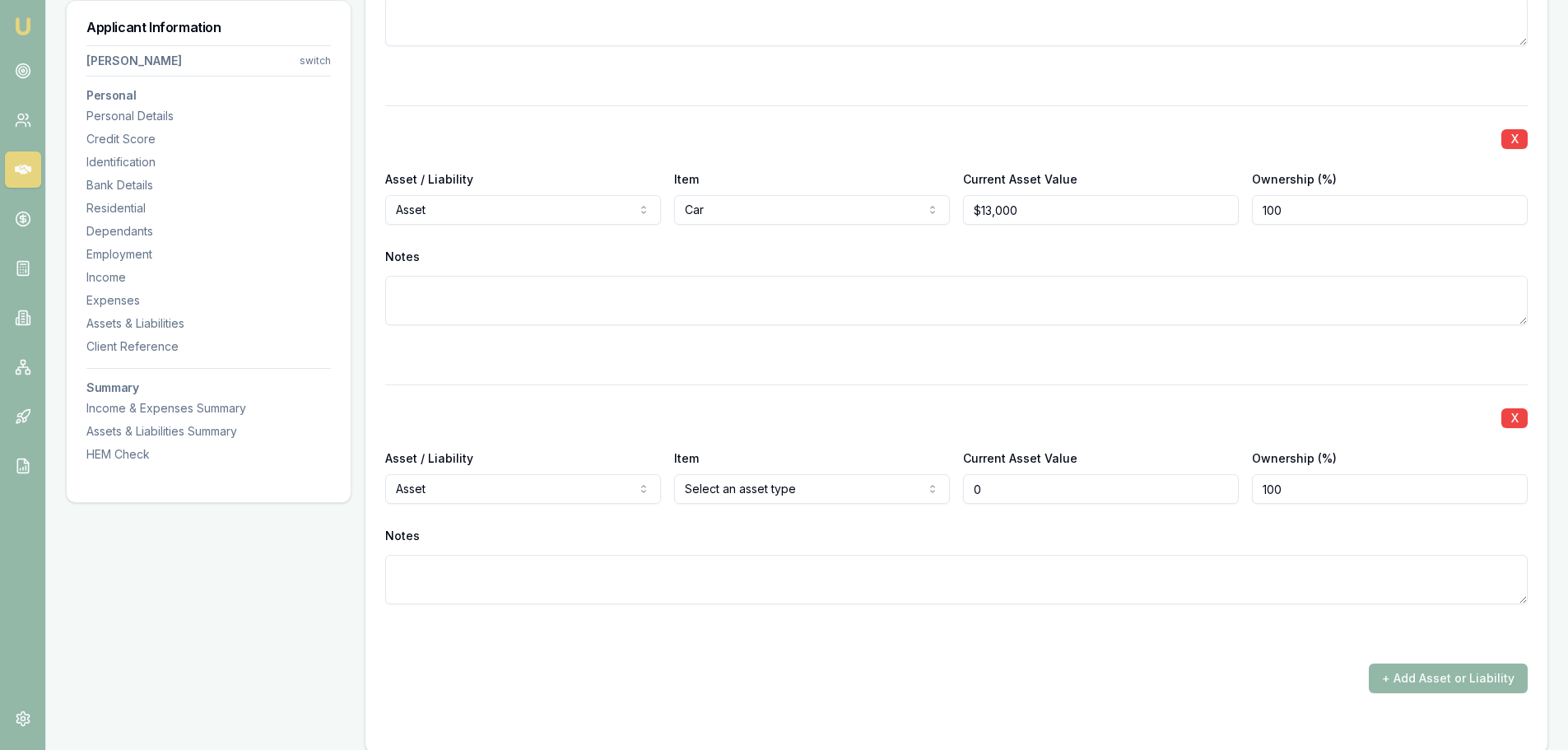
type input "$0"
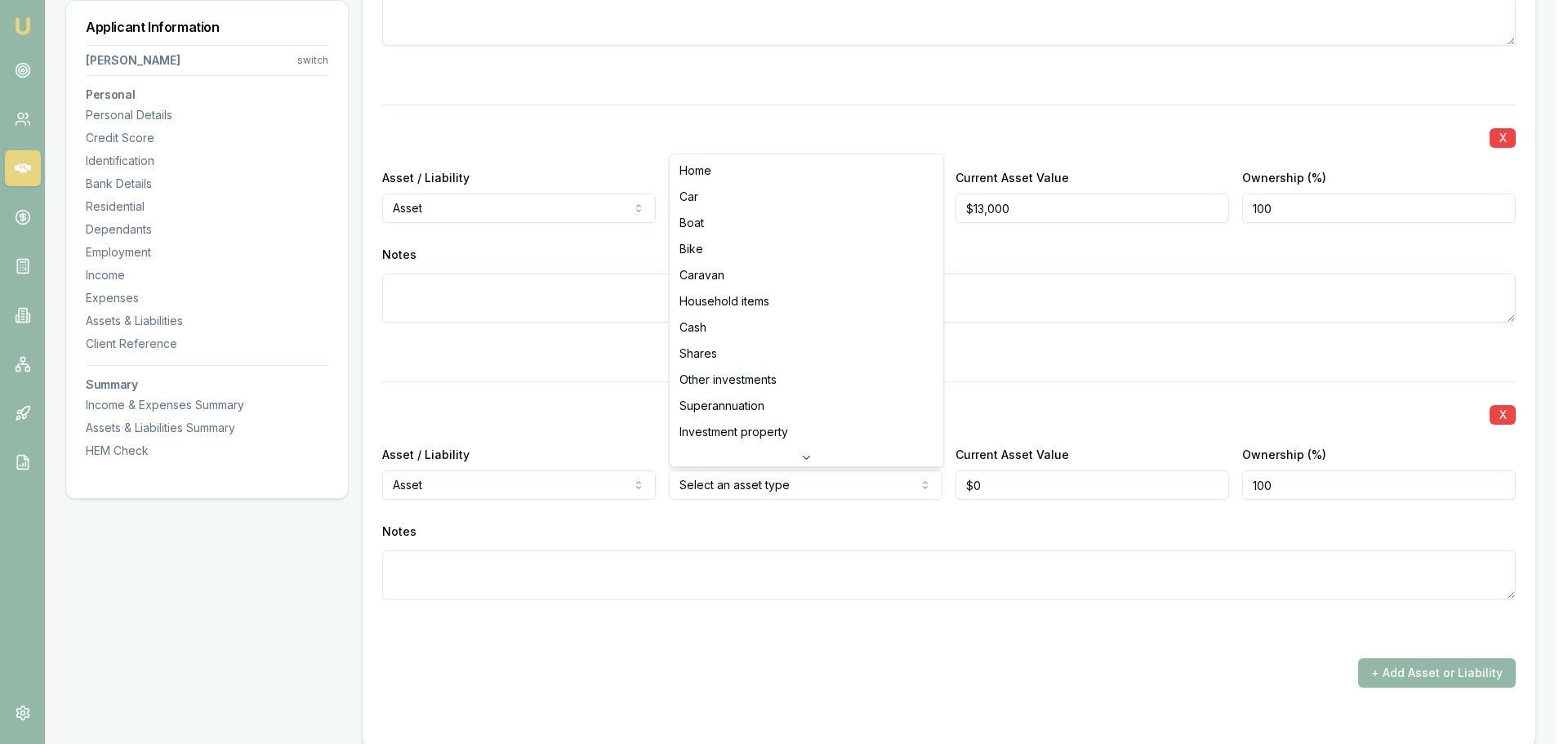
select select "CARAVAN"
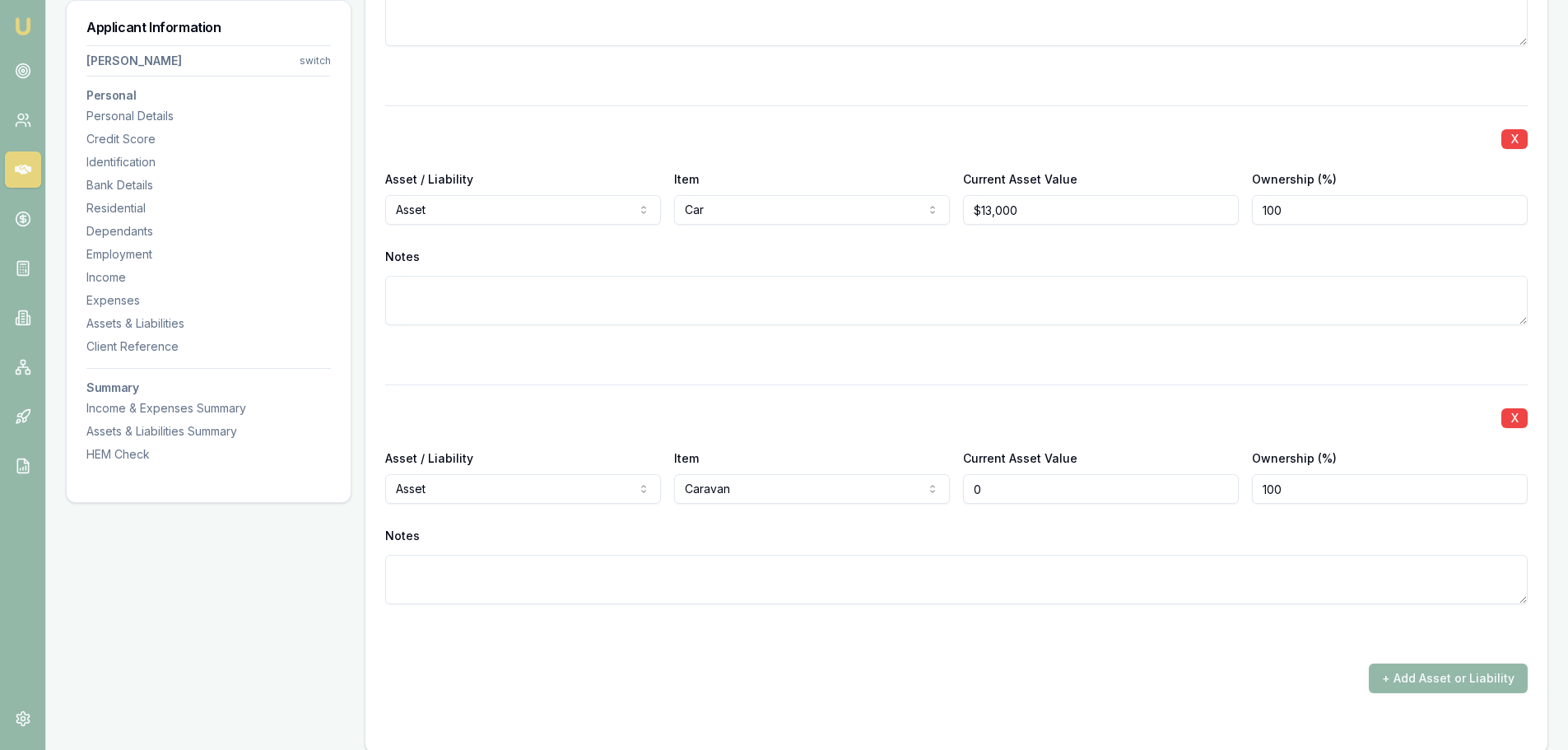
drag, startPoint x: 1024, startPoint y: 486, endPoint x: 887, endPoint y: 489, distance: 137.0
click at [953, 487] on div "Asset / Liability Asset Asset Liability Item Caravan Home Car Boat Bike Caravan…" at bounding box center [957, 476] width 1143 height 56
type input "$5,000"
click at [993, 340] on div "X Asset / Liability Asset Asset Liability Item Car Home Car Boat Bike Caravan H…" at bounding box center [957, 236] width 1143 height 260
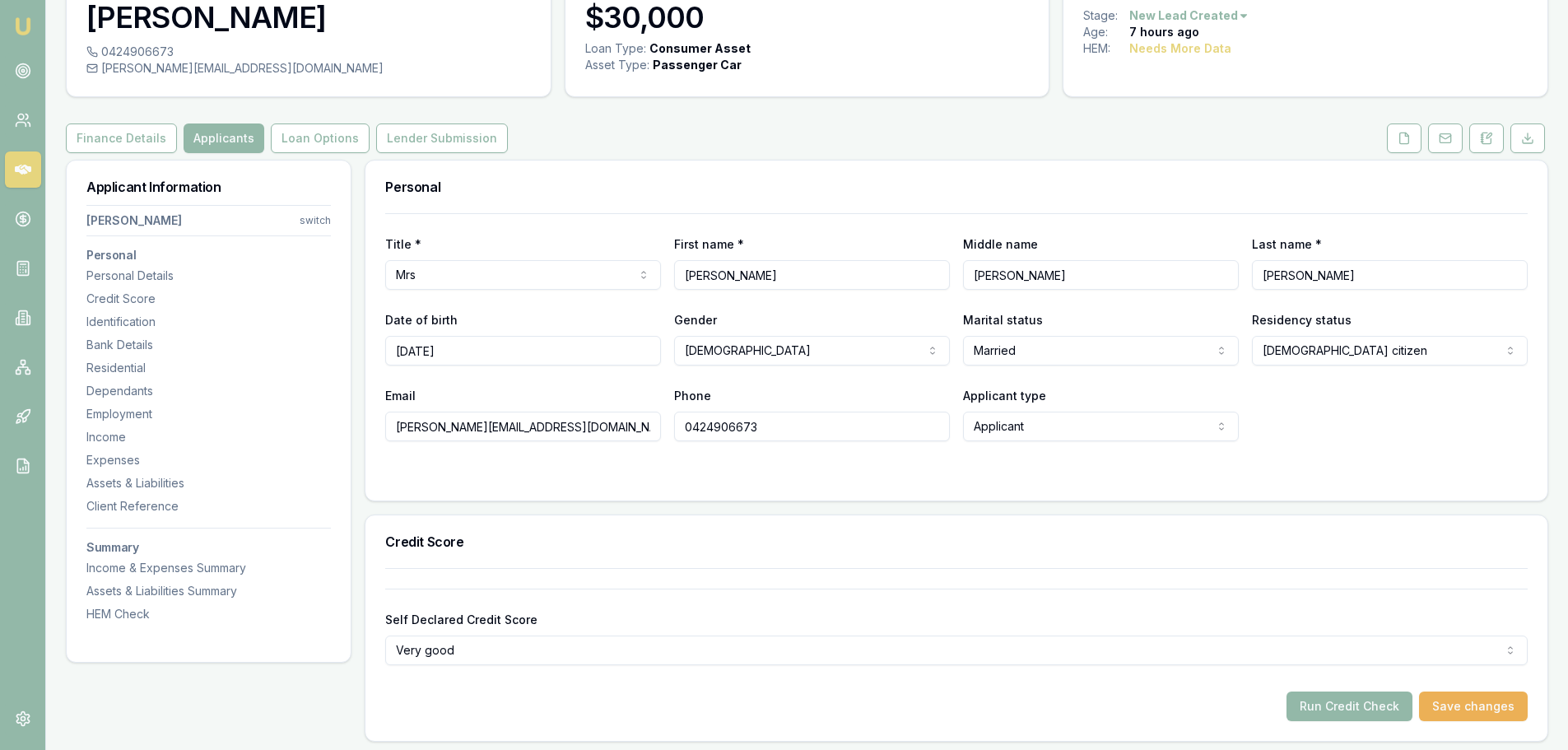
scroll to position [0, 0]
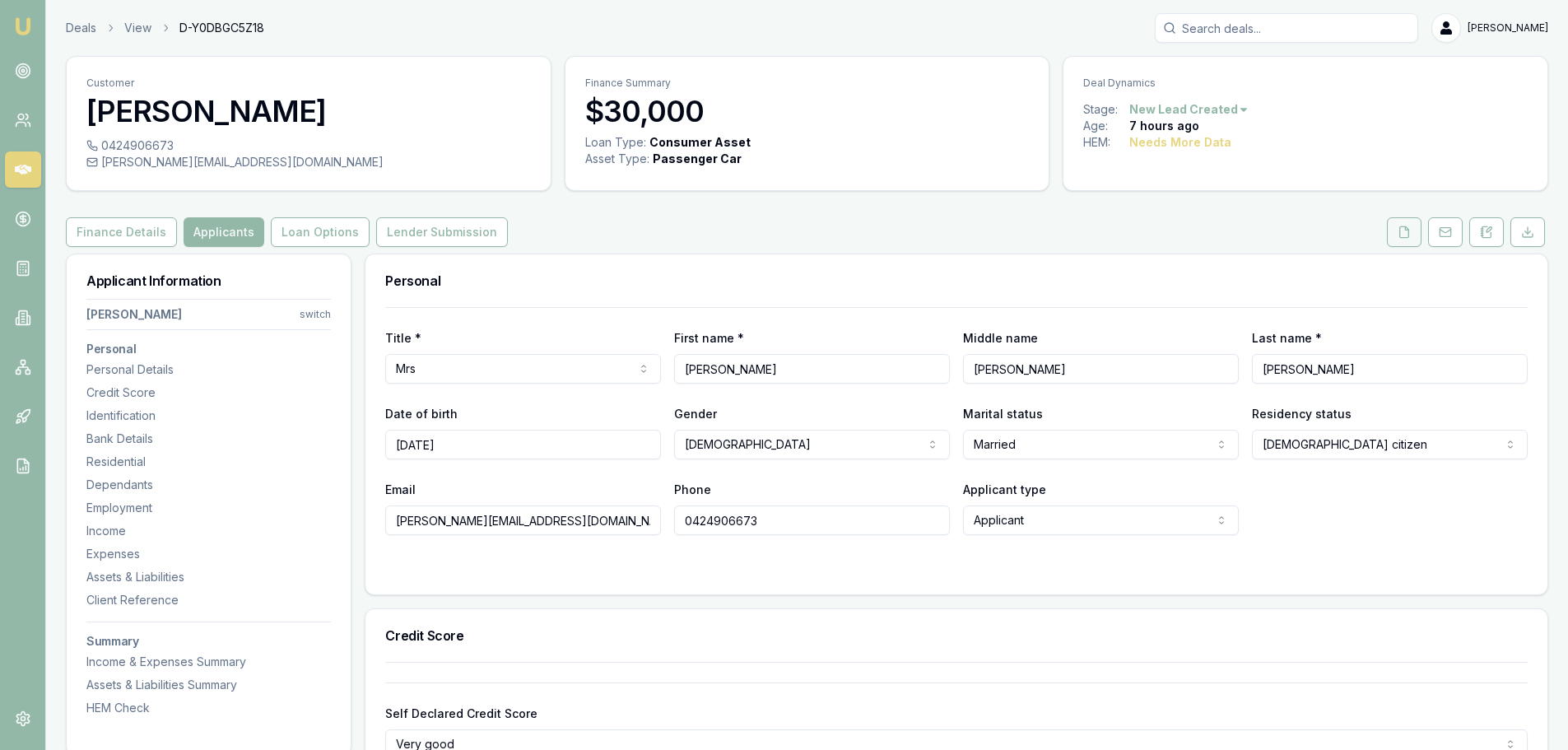
click at [1414, 235] on button at bounding box center [1404, 232] width 35 height 29
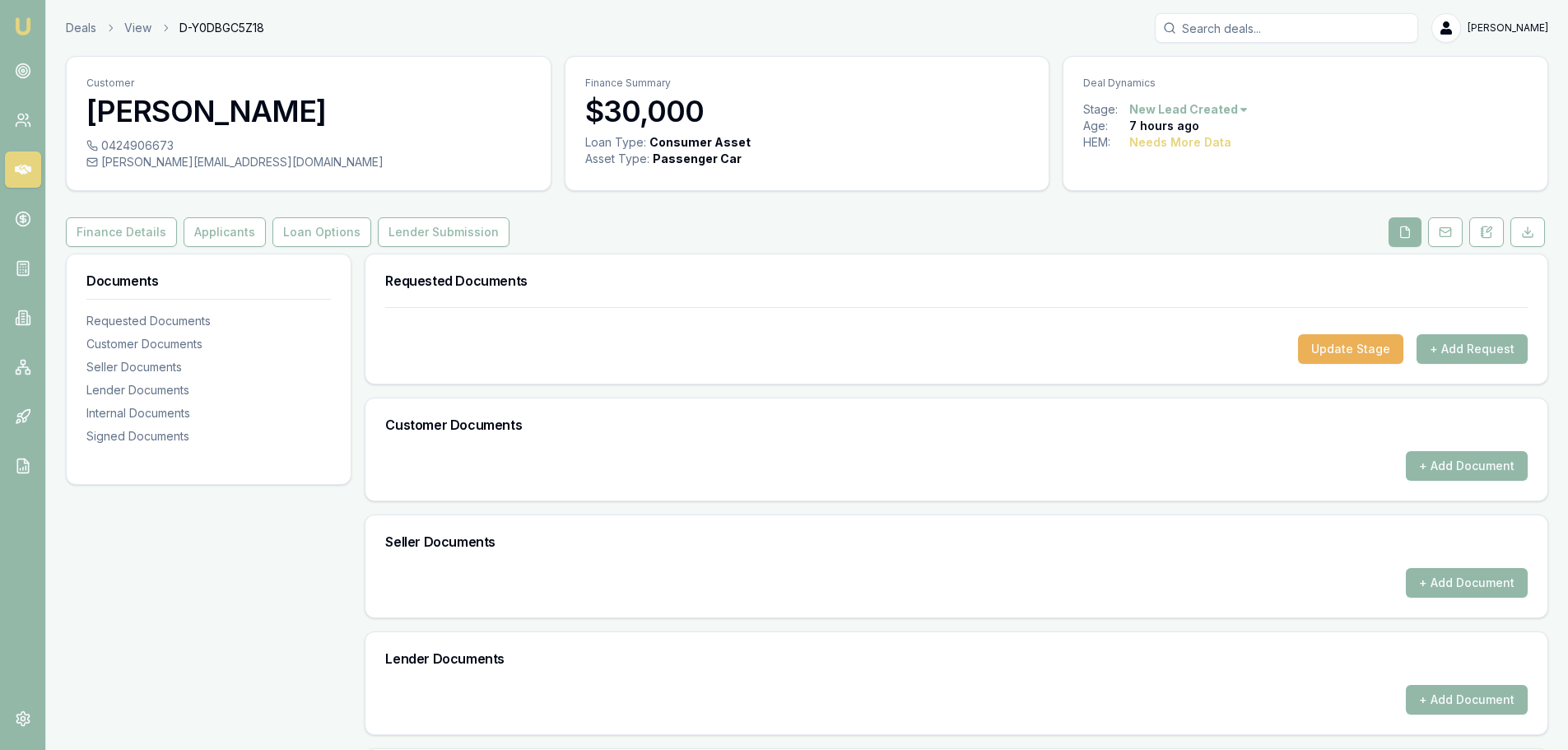
click at [1191, 277] on h3 "Requested Documents" at bounding box center [957, 281] width 1143 height 13
click at [1237, 228] on div "Finance Details Applicants Loan Options Lender Submission" at bounding box center [807, 232] width 1482 height 29
click at [1496, 340] on button "+ Add Request" at bounding box center [1472, 349] width 111 height 29
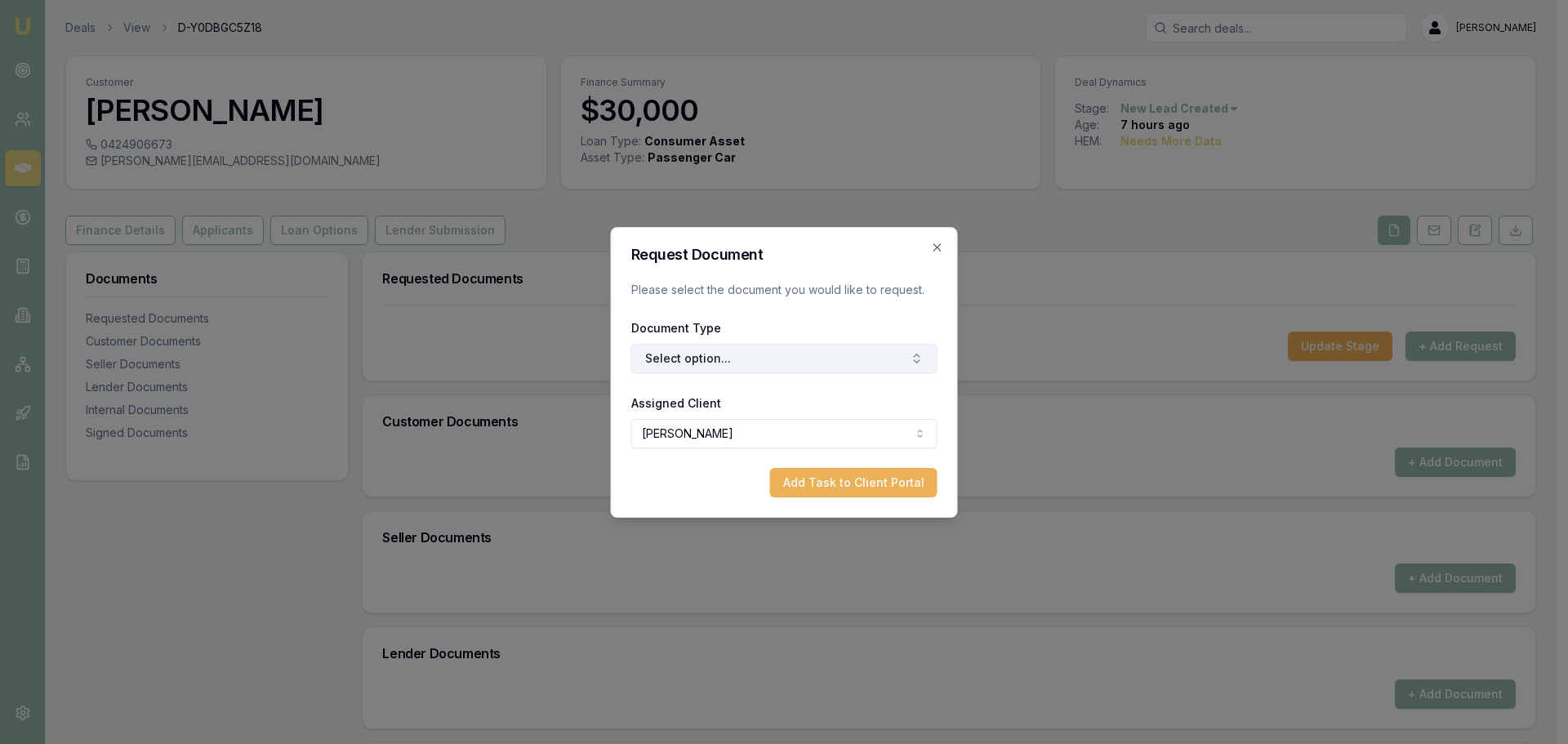
click at [811, 360] on button "Select option..." at bounding box center [784, 359] width 306 height 29
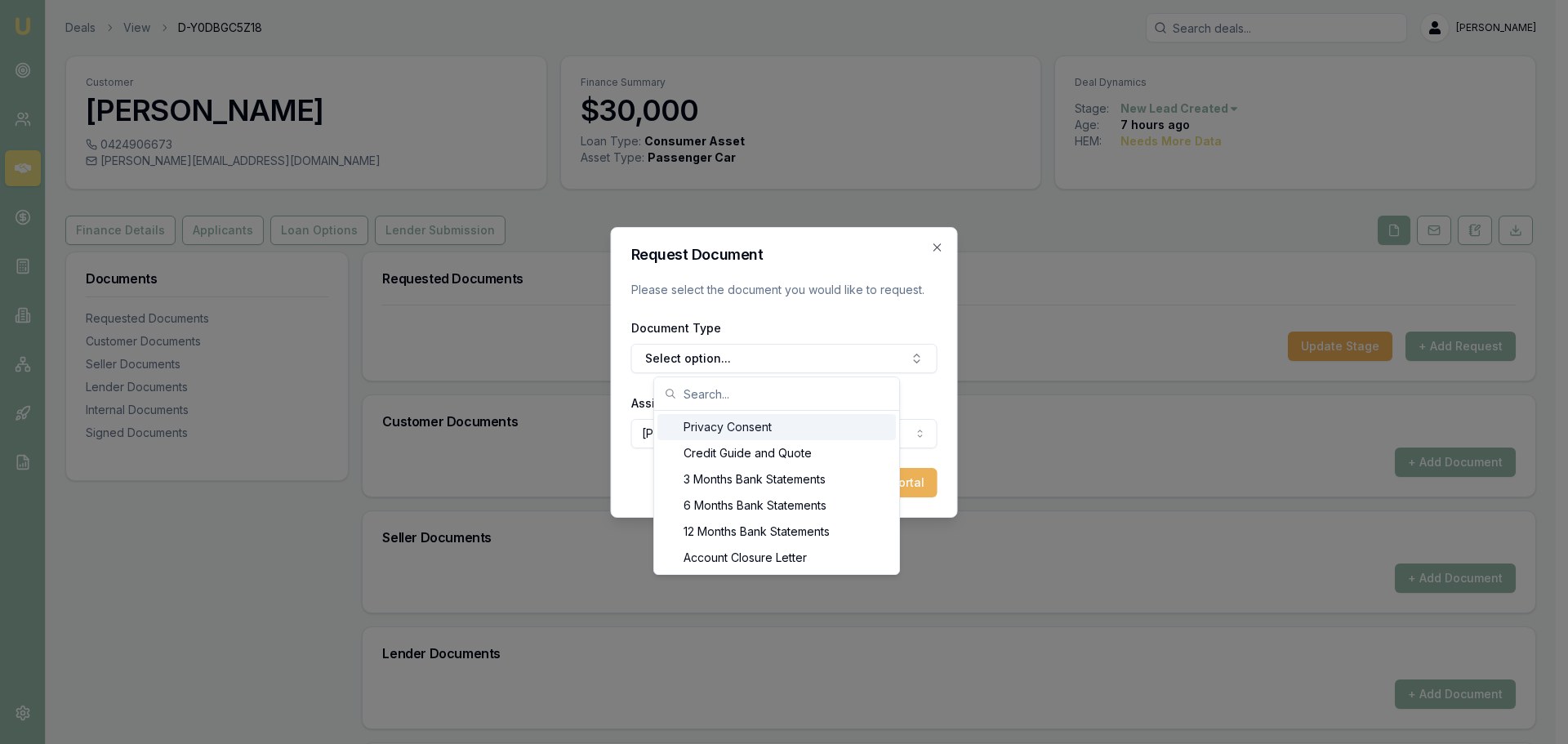
click at [768, 427] on div "Privacy Consent" at bounding box center [776, 427] width 238 height 26
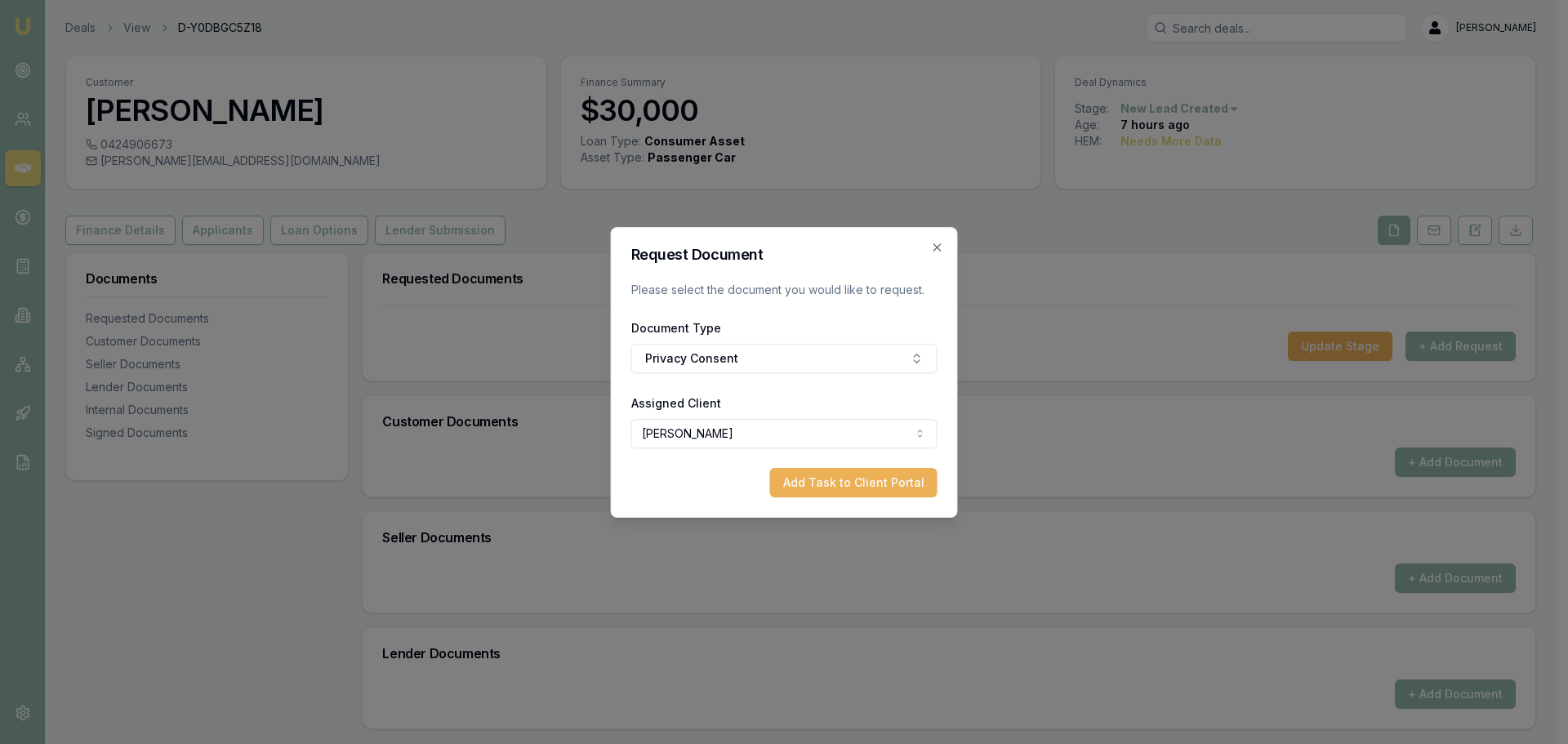
click at [871, 474] on button "Add Task to Client Portal" at bounding box center [853, 483] width 167 height 29
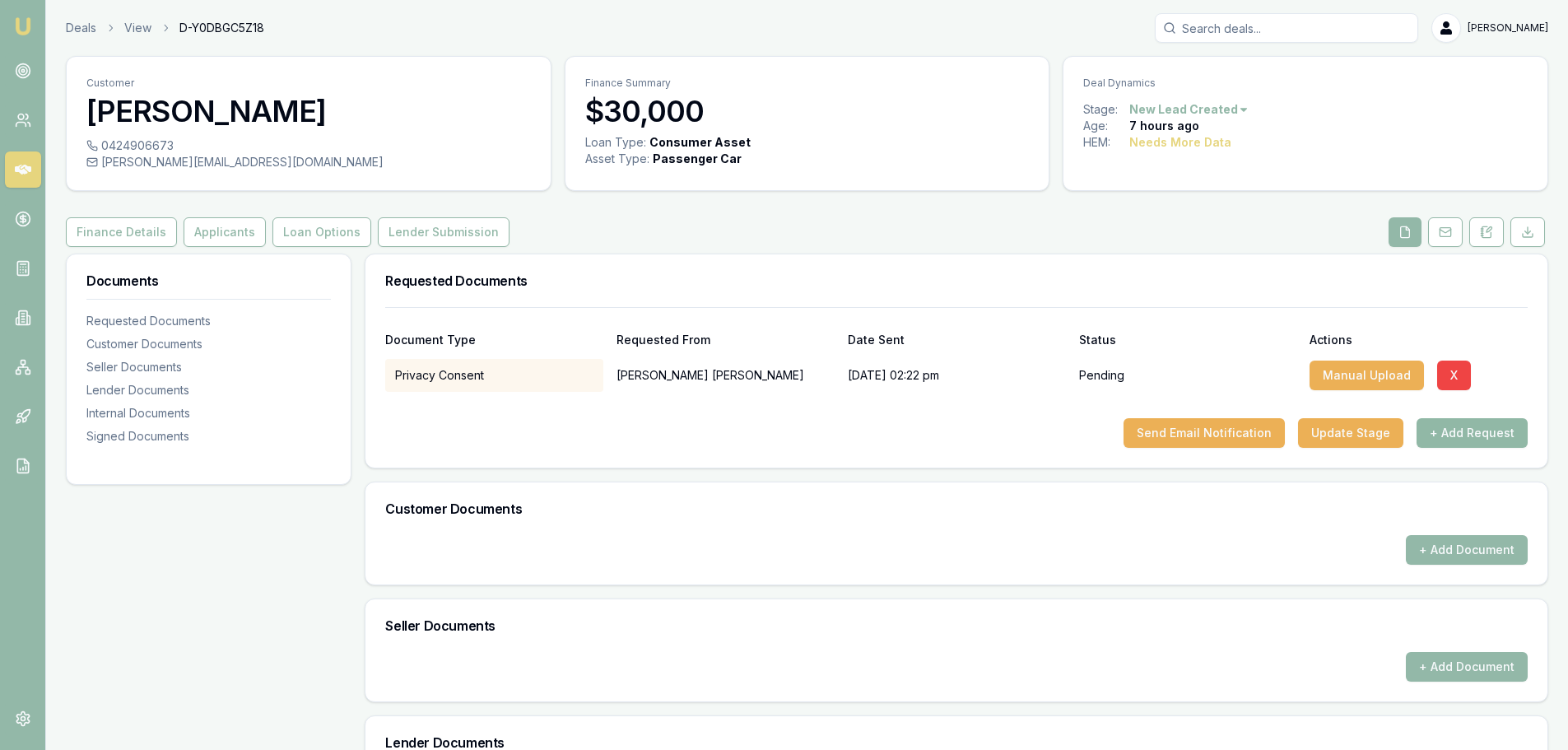
click at [1521, 427] on button "+ Add Request" at bounding box center [1472, 433] width 111 height 29
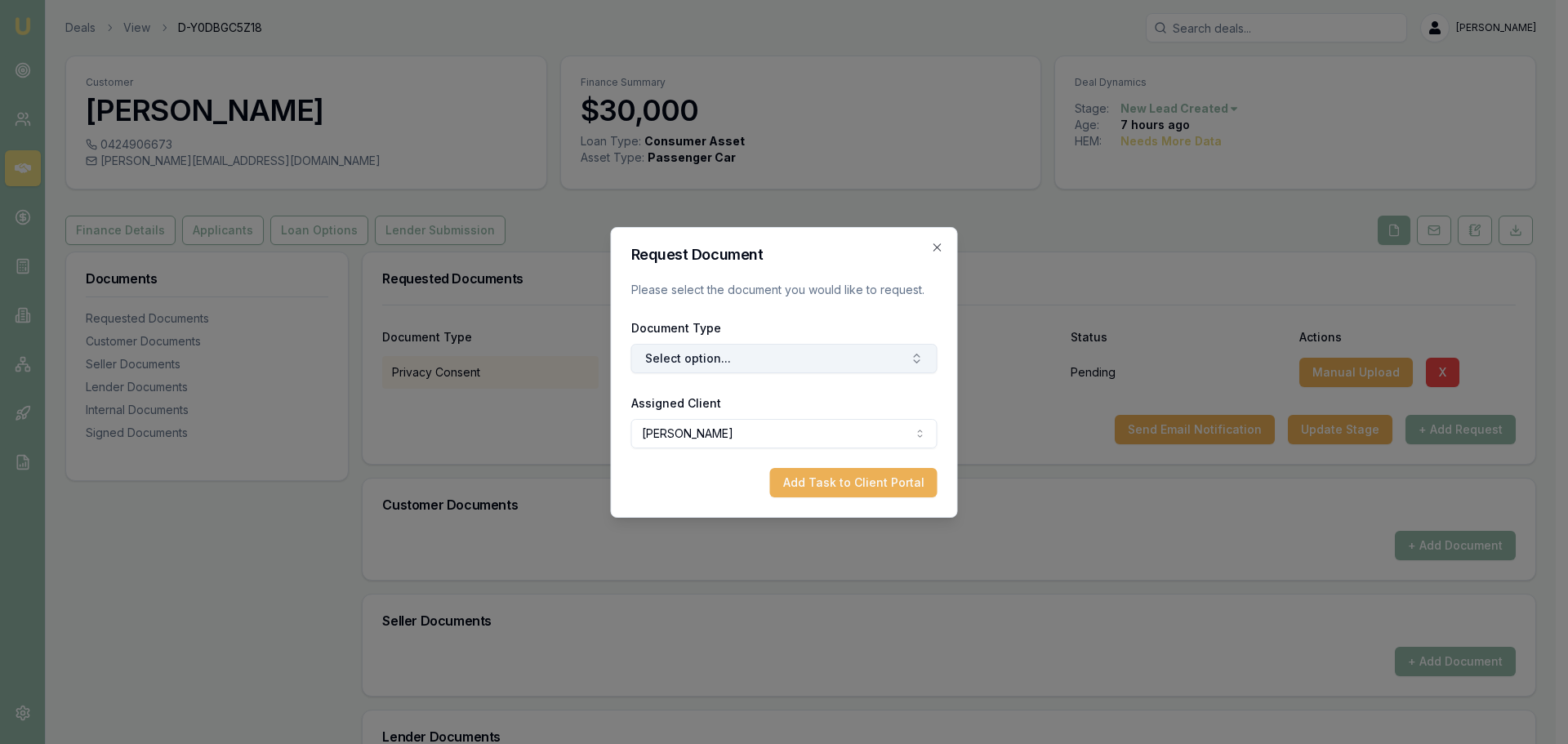
click at [747, 360] on button "Select option..." at bounding box center [784, 359] width 306 height 29
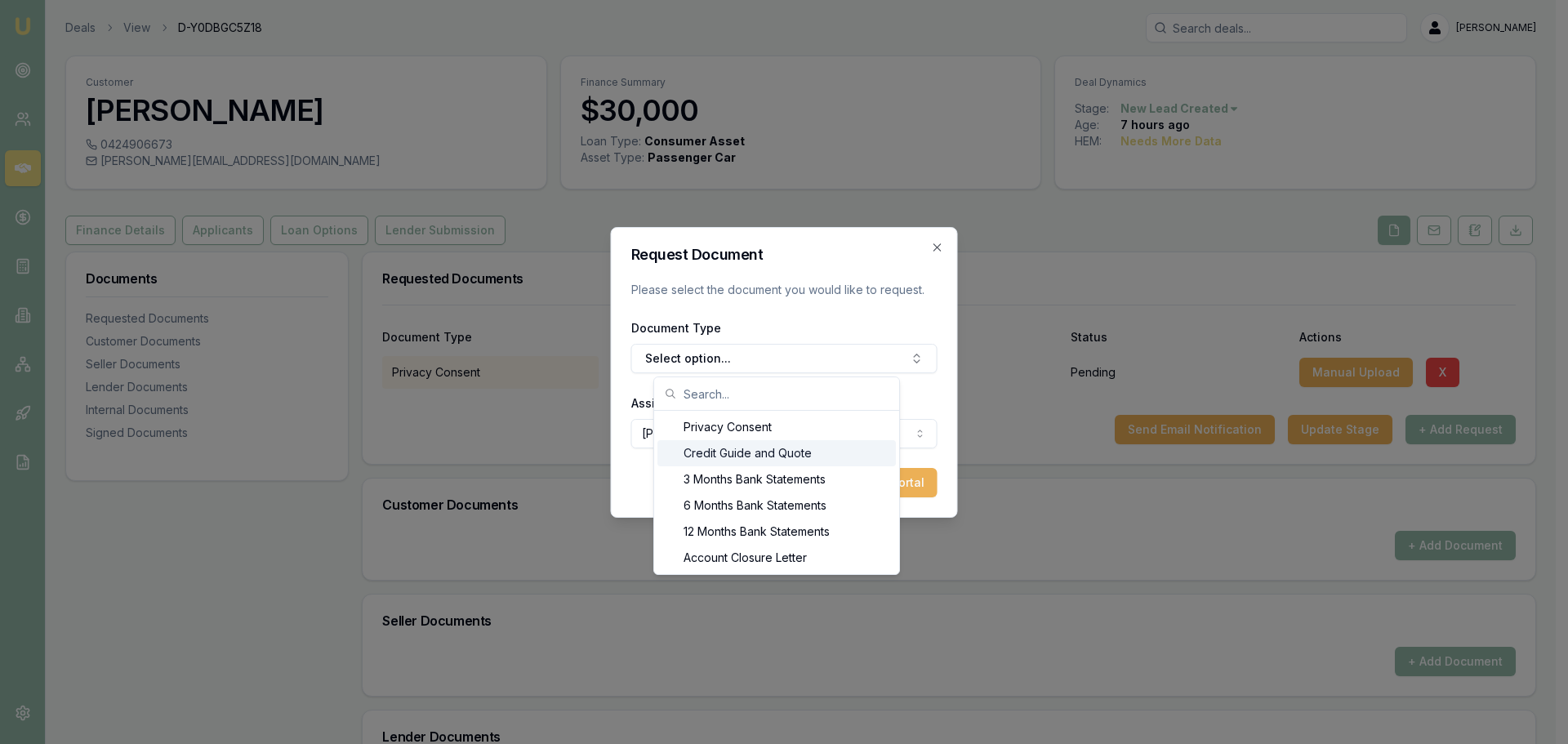
click at [713, 451] on div "Credit Guide and Quote" at bounding box center [776, 453] width 238 height 26
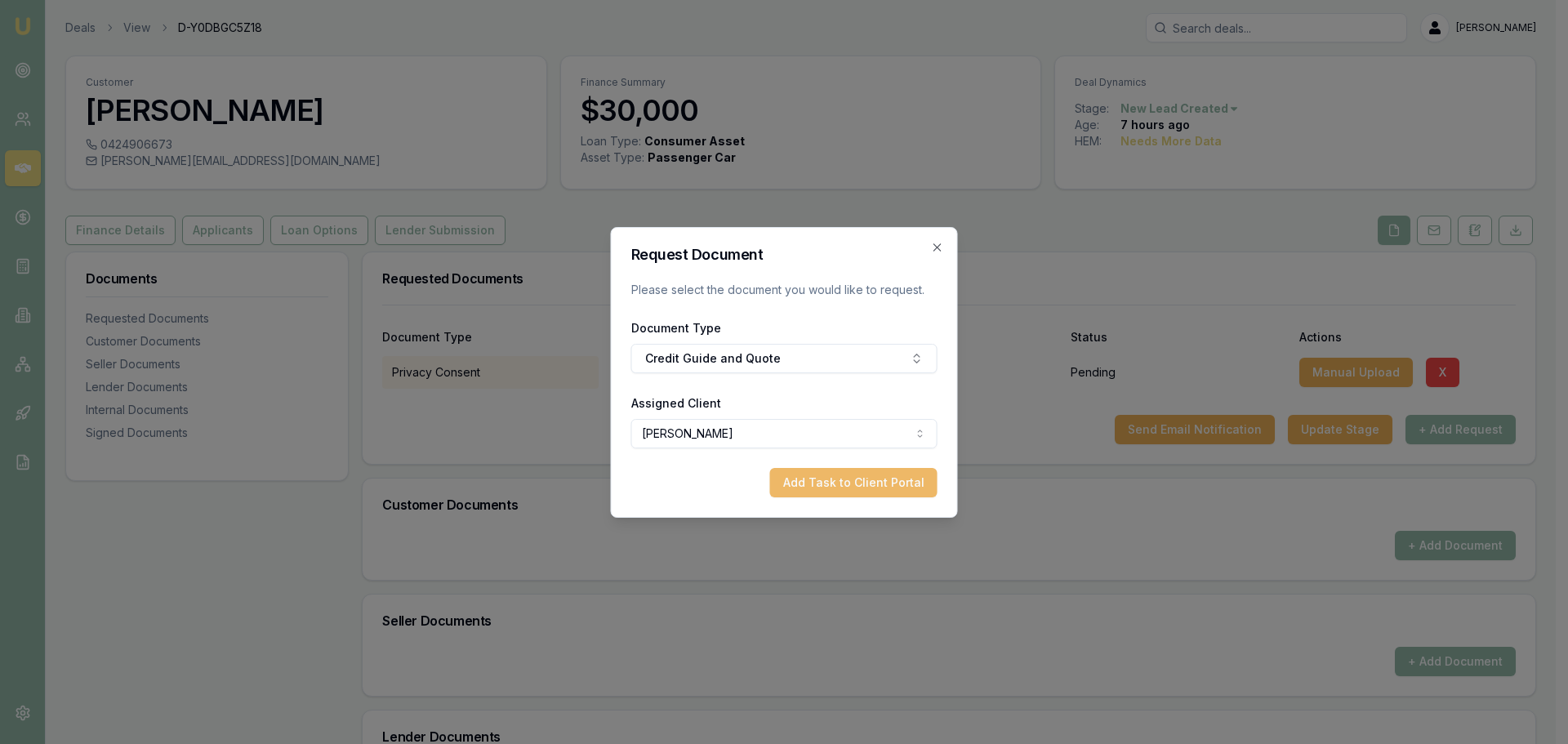
click at [877, 494] on button "Add Task to Client Portal" at bounding box center [853, 483] width 167 height 29
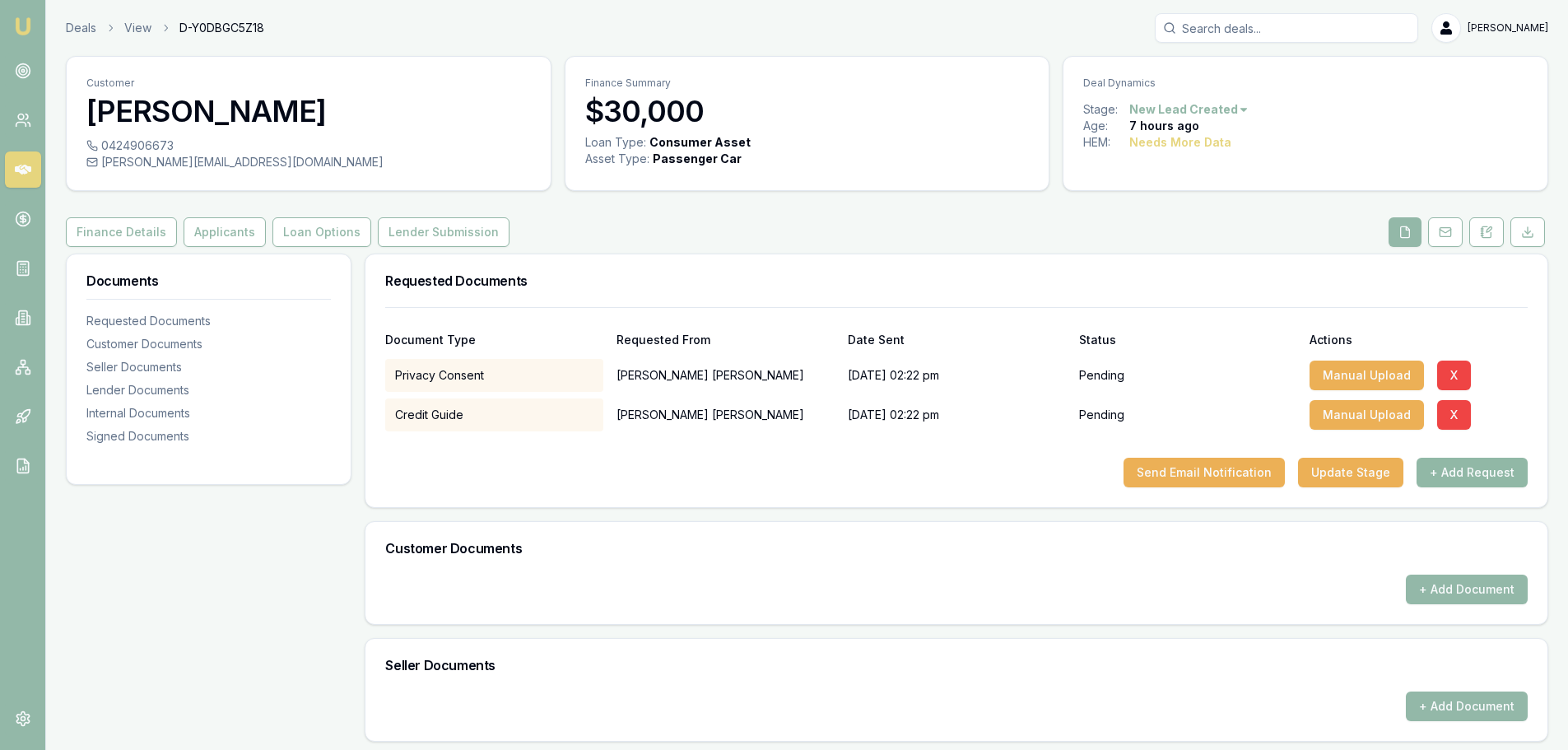
click at [1489, 478] on button "+ Add Request" at bounding box center [1472, 472] width 111 height 29
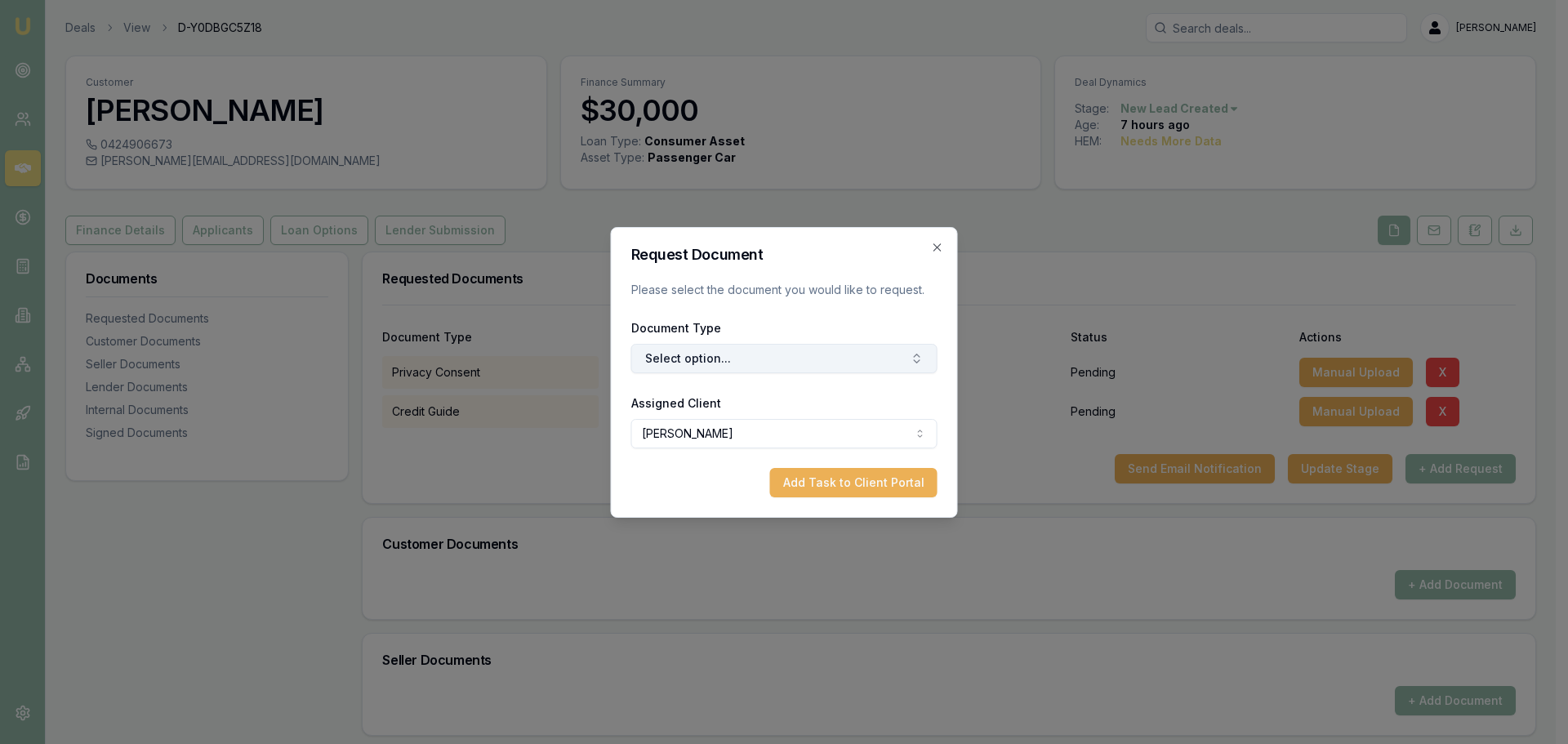
click at [832, 357] on button "Select option..." at bounding box center [784, 359] width 306 height 29
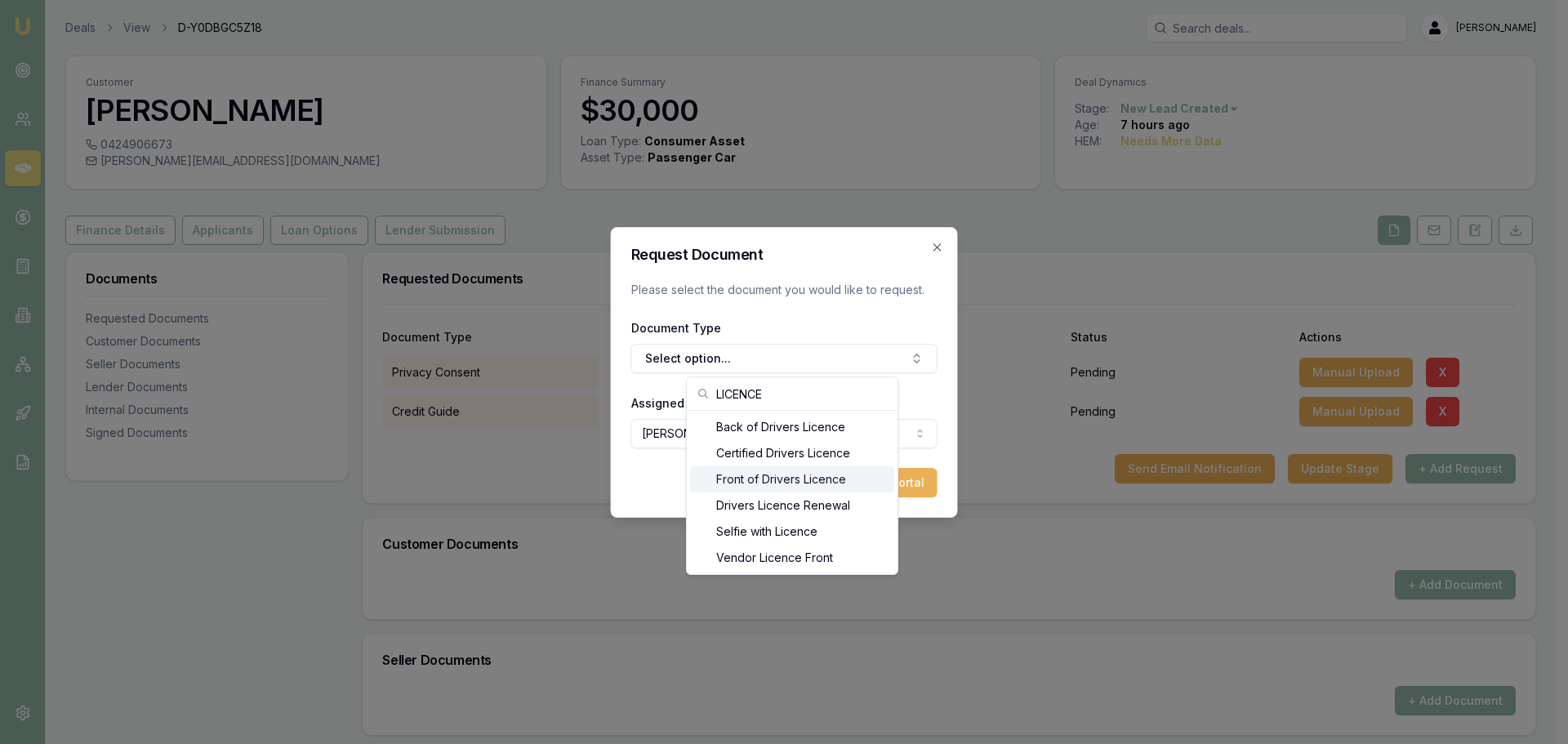
type input "LICENCE"
click at [788, 485] on div "Front of Drivers Licence" at bounding box center [792, 479] width 204 height 26
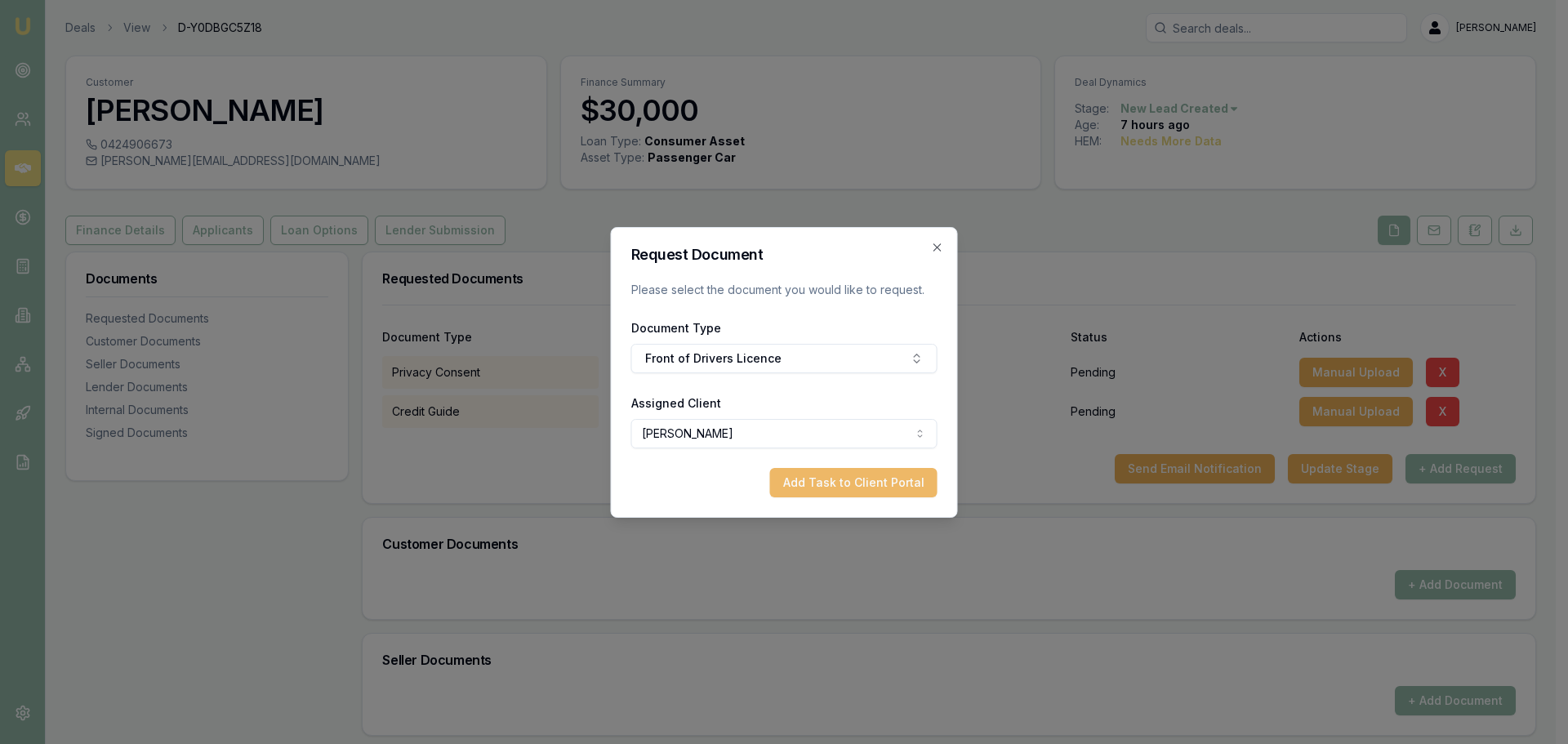
click at [873, 485] on button "Add Task to Client Portal" at bounding box center [853, 483] width 167 height 29
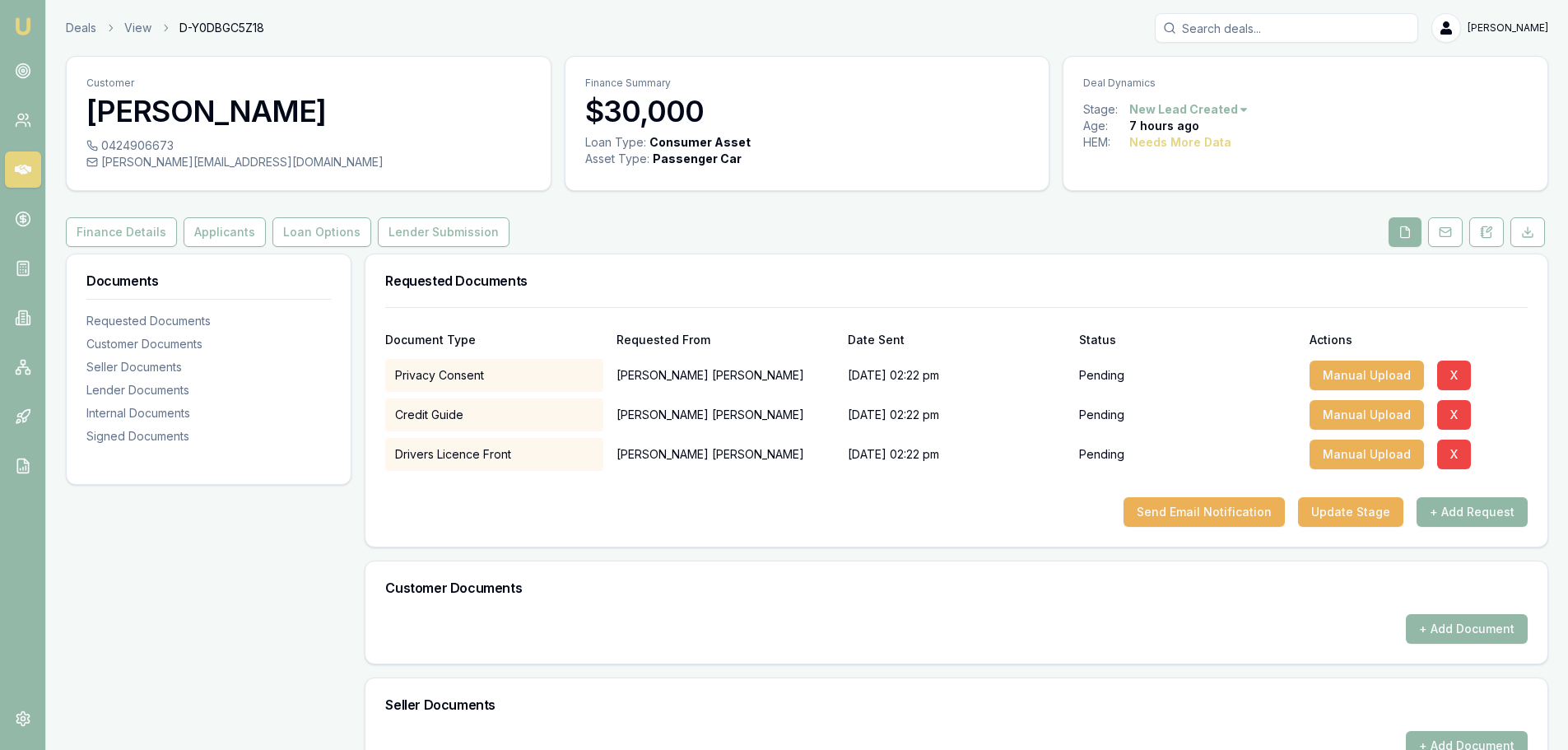
click at [1448, 517] on button "+ Add Request" at bounding box center [1472, 512] width 111 height 29
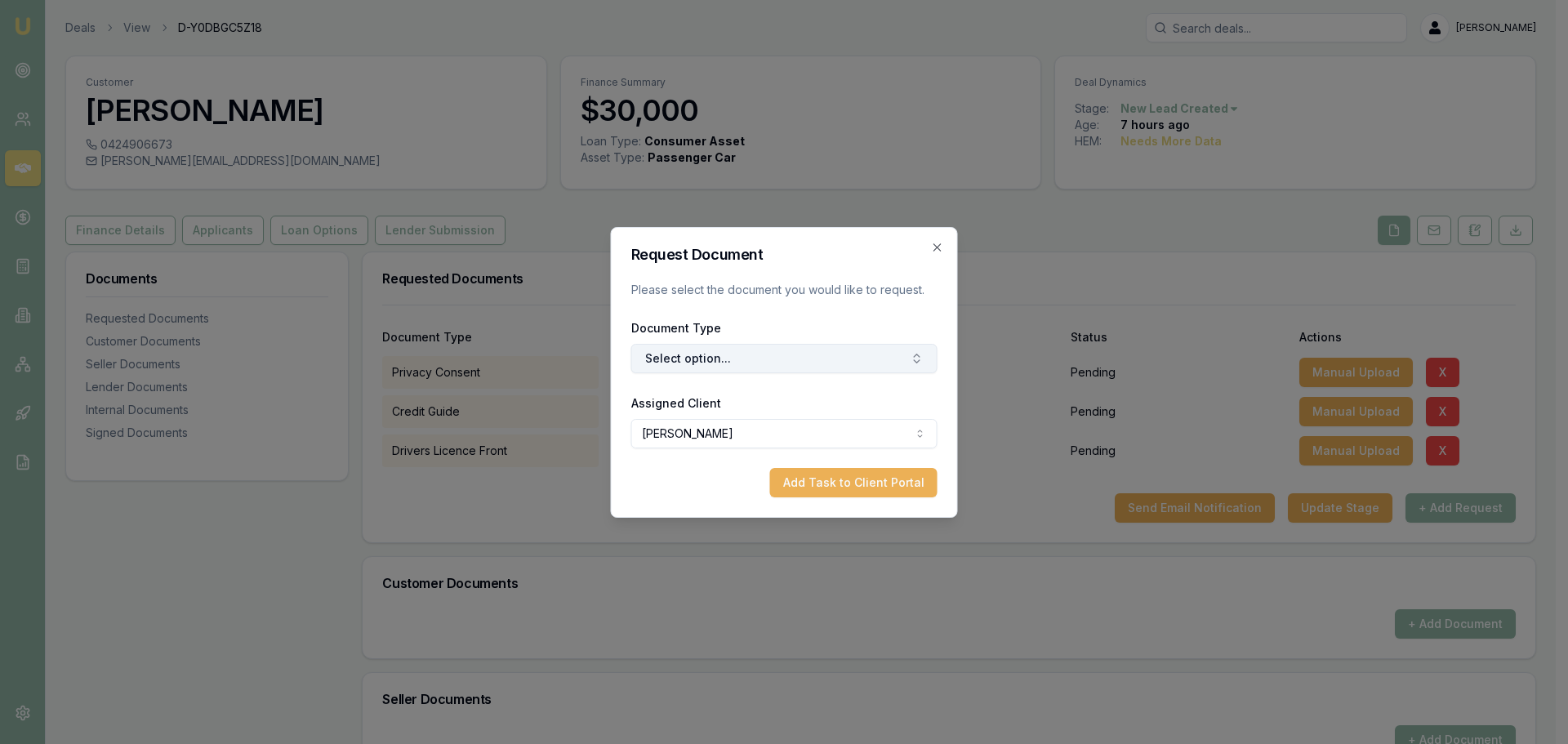
click at [727, 364] on button "Select option..." at bounding box center [784, 359] width 306 height 29
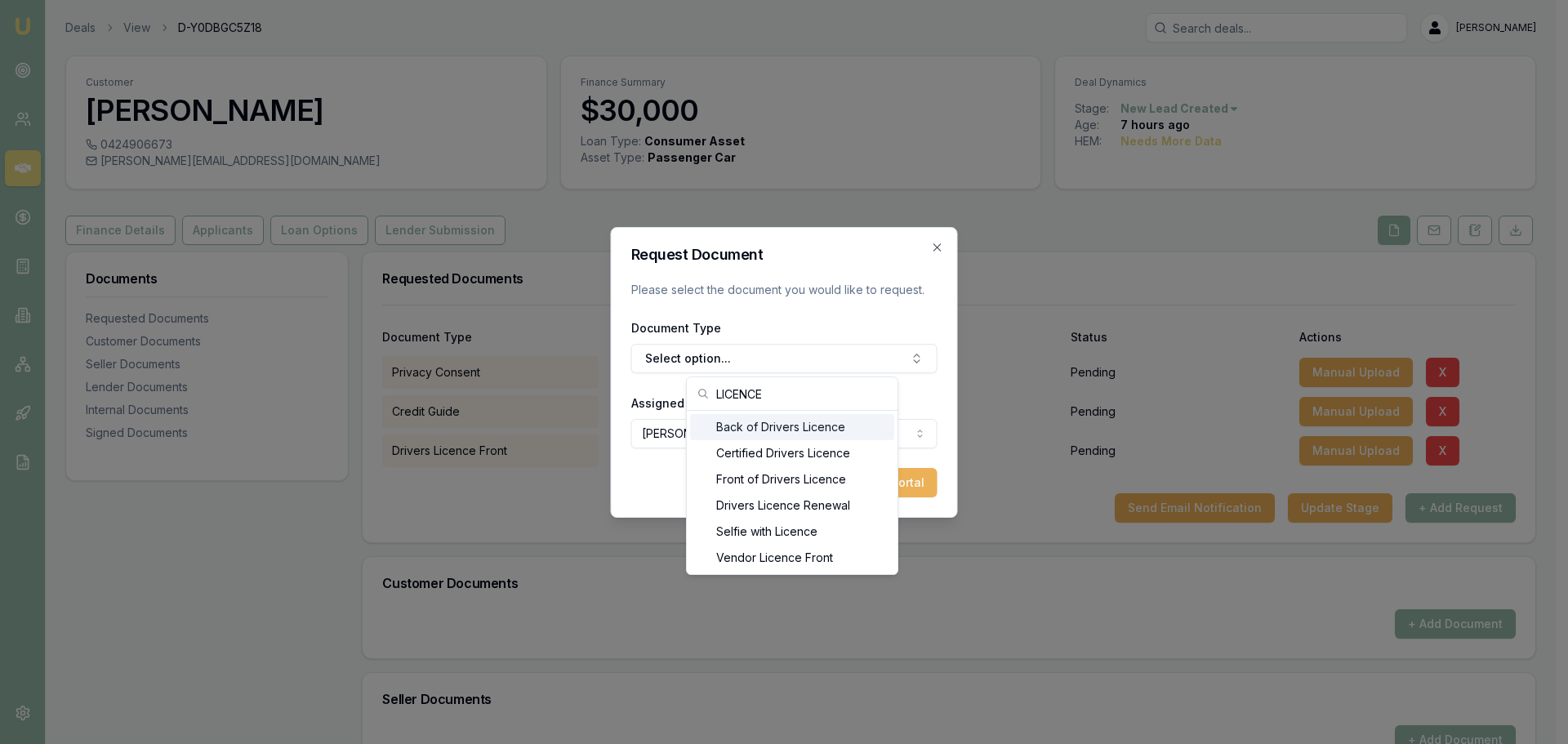
type input "LICENCE"
click at [766, 429] on div "Back of Drivers Licence" at bounding box center [792, 427] width 204 height 26
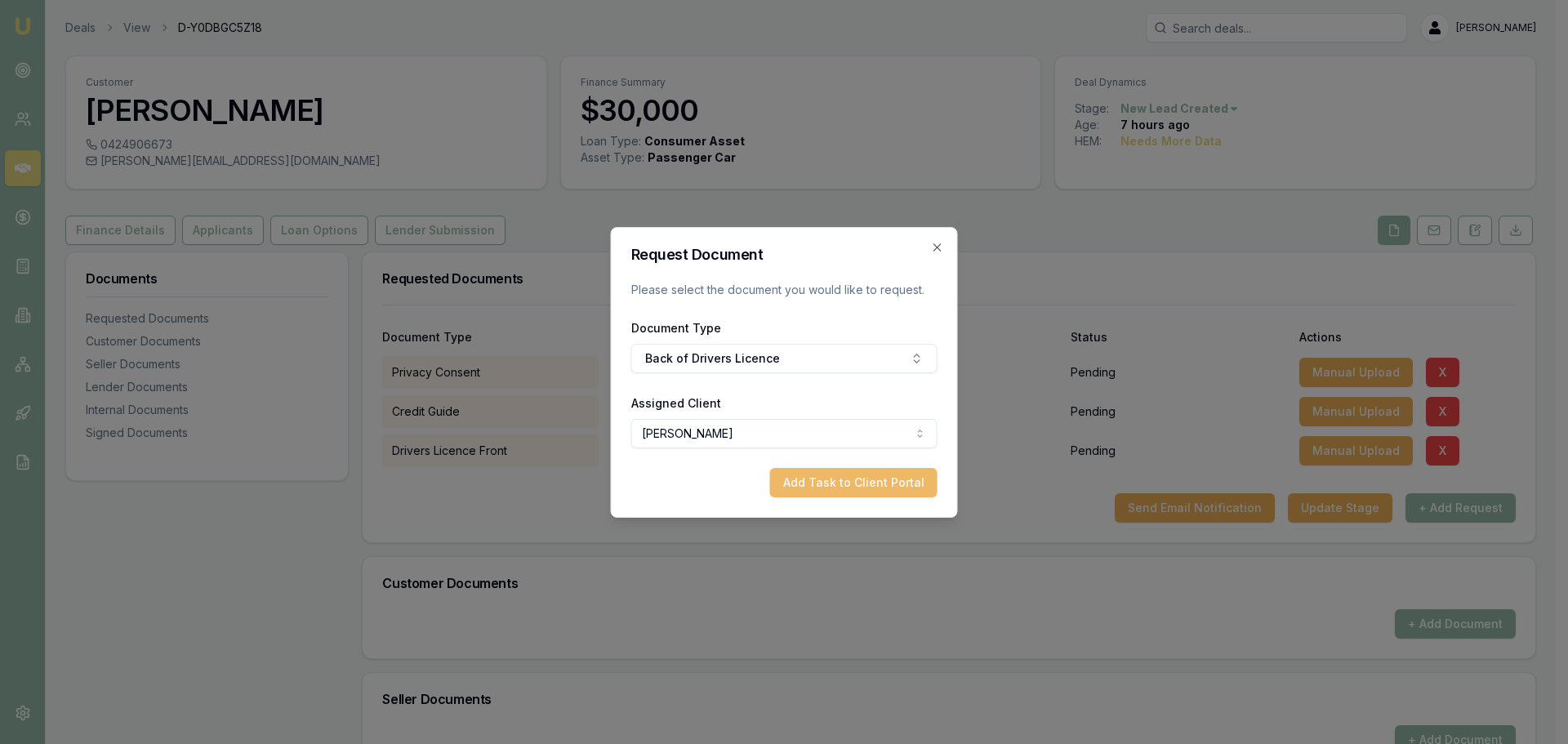
click at [868, 485] on button "Add Task to Client Portal" at bounding box center [853, 483] width 167 height 29
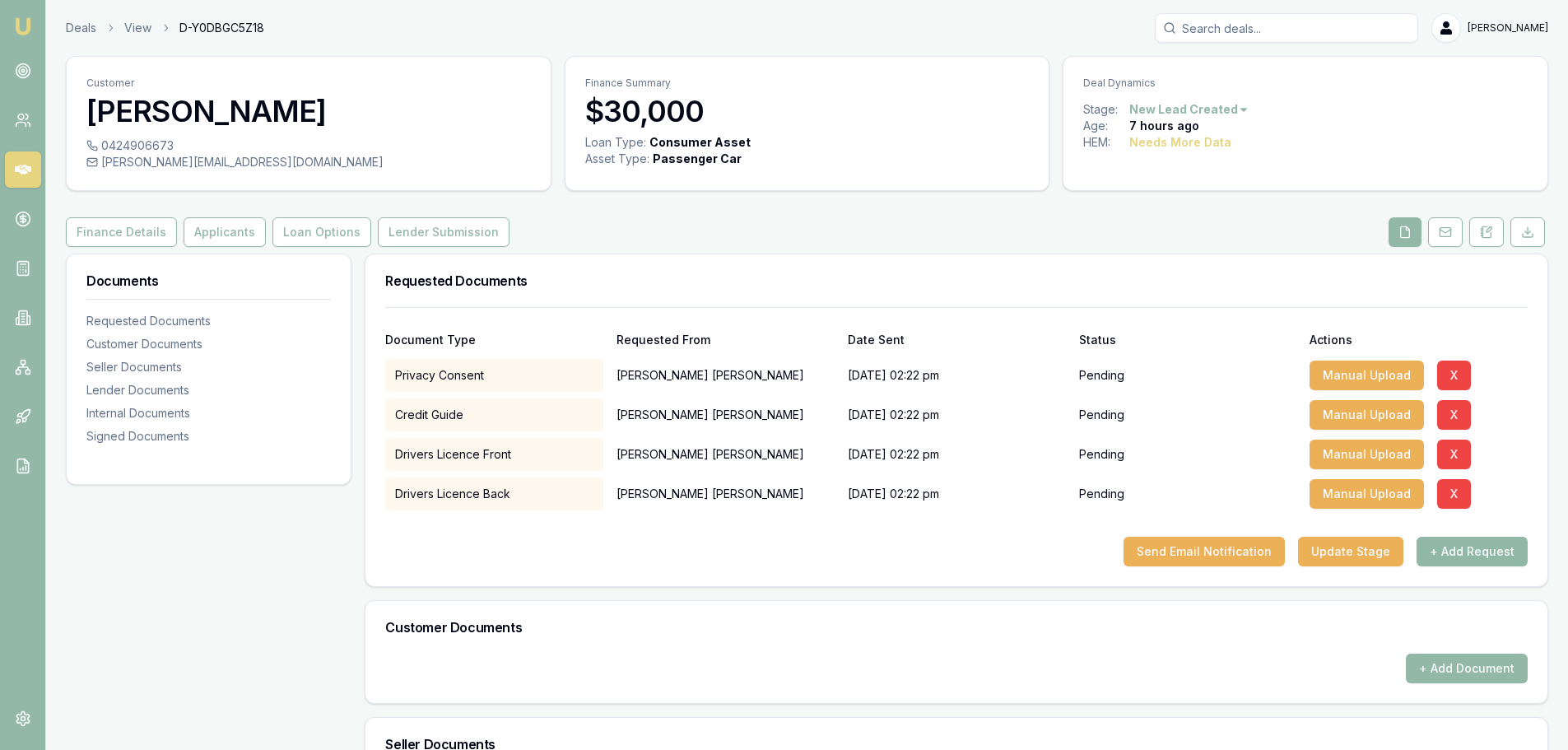
click at [1458, 559] on button "+ Add Request" at bounding box center [1472, 551] width 111 height 29
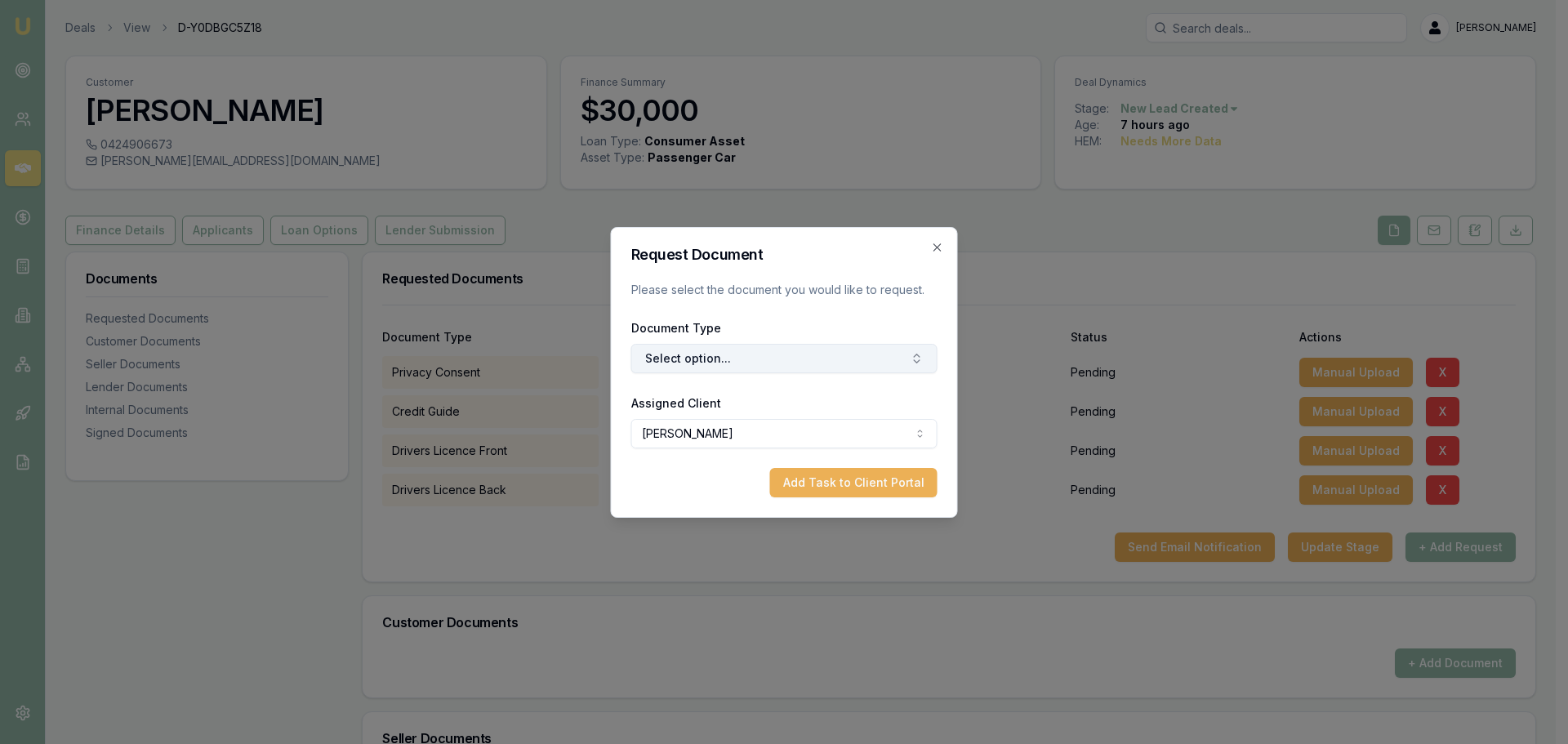
click at [695, 349] on button "Select option..." at bounding box center [784, 359] width 306 height 29
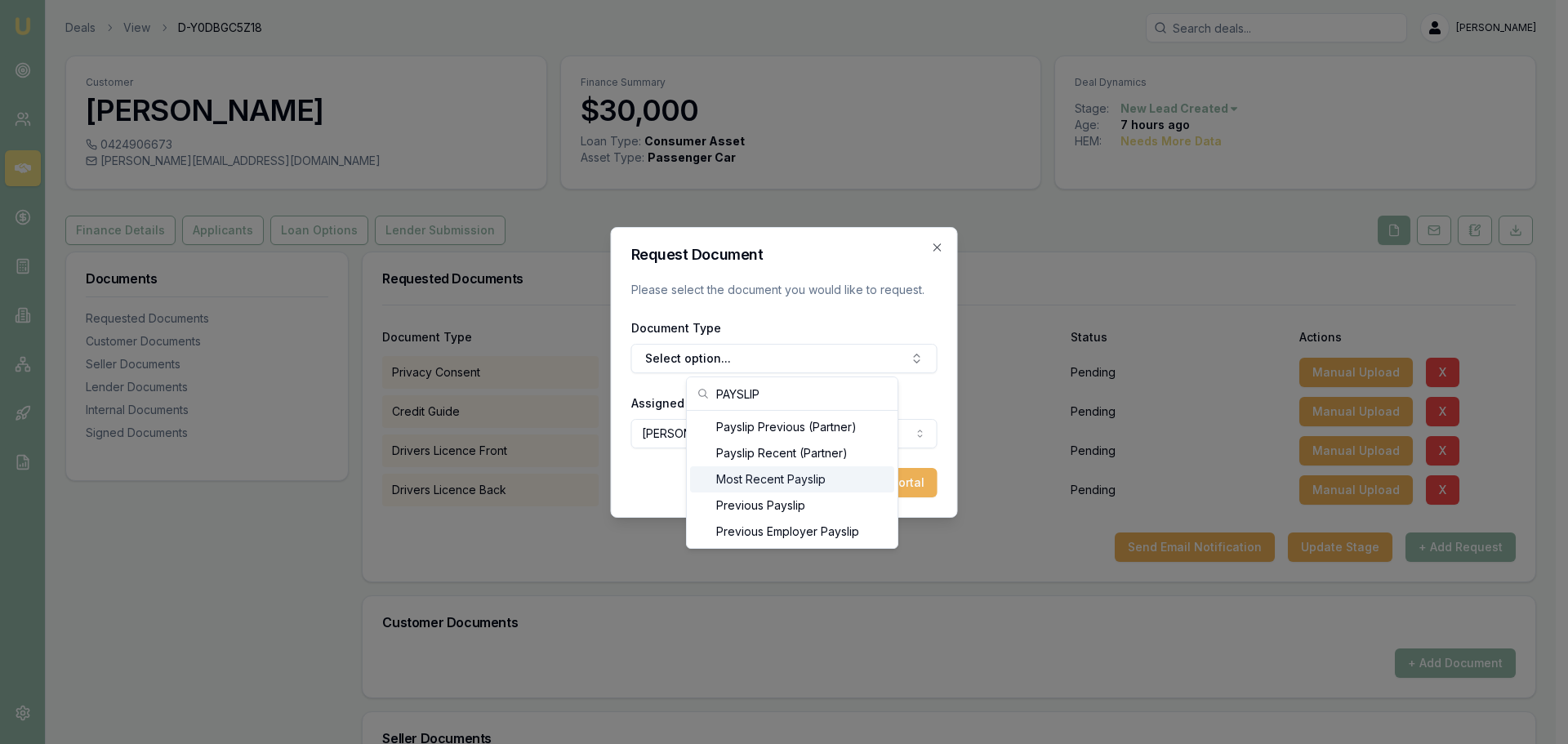
type input "PAYSLIP"
click at [742, 477] on div "Most Recent Payslip" at bounding box center [792, 479] width 204 height 26
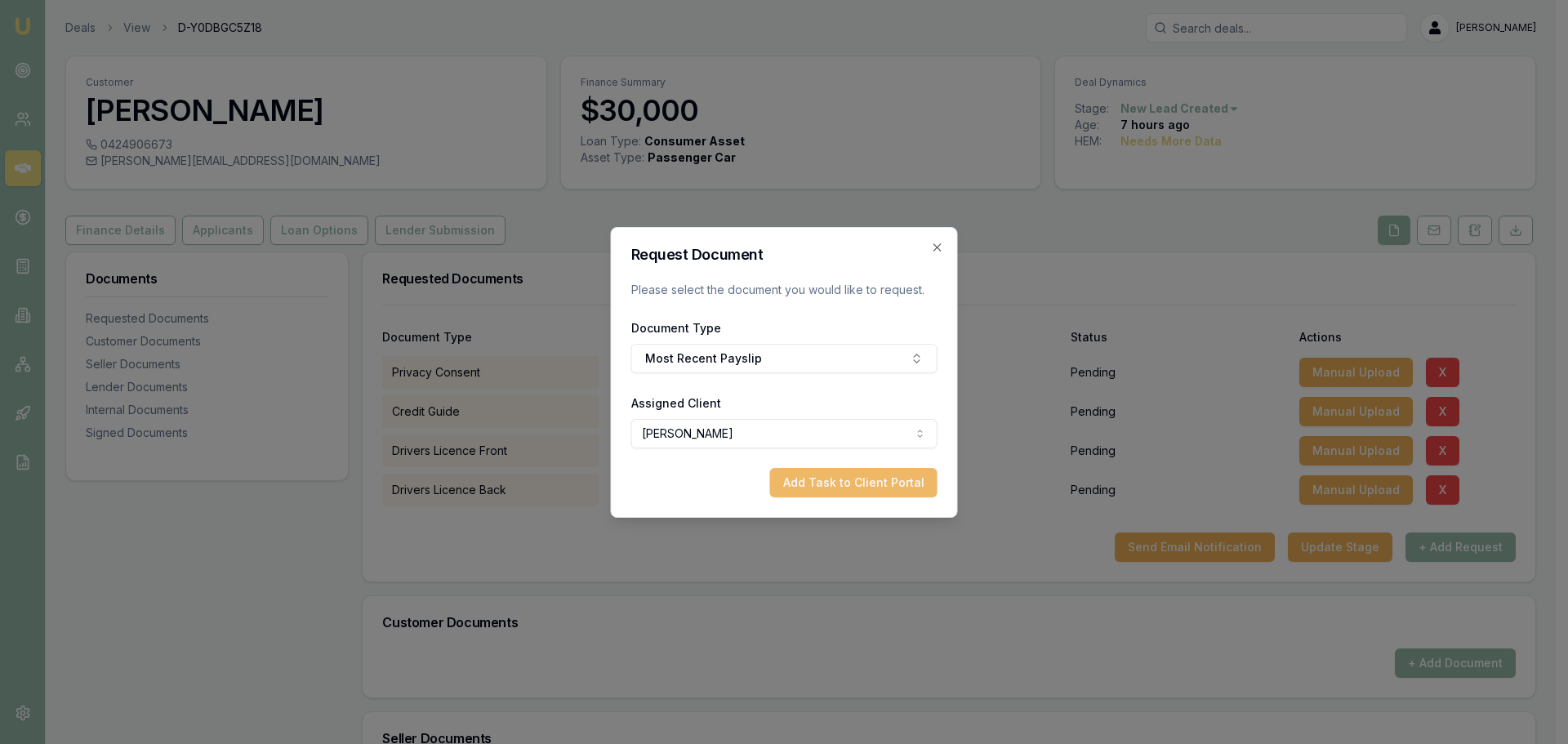
click at [853, 487] on button "Add Task to Client Portal" at bounding box center [853, 483] width 167 height 29
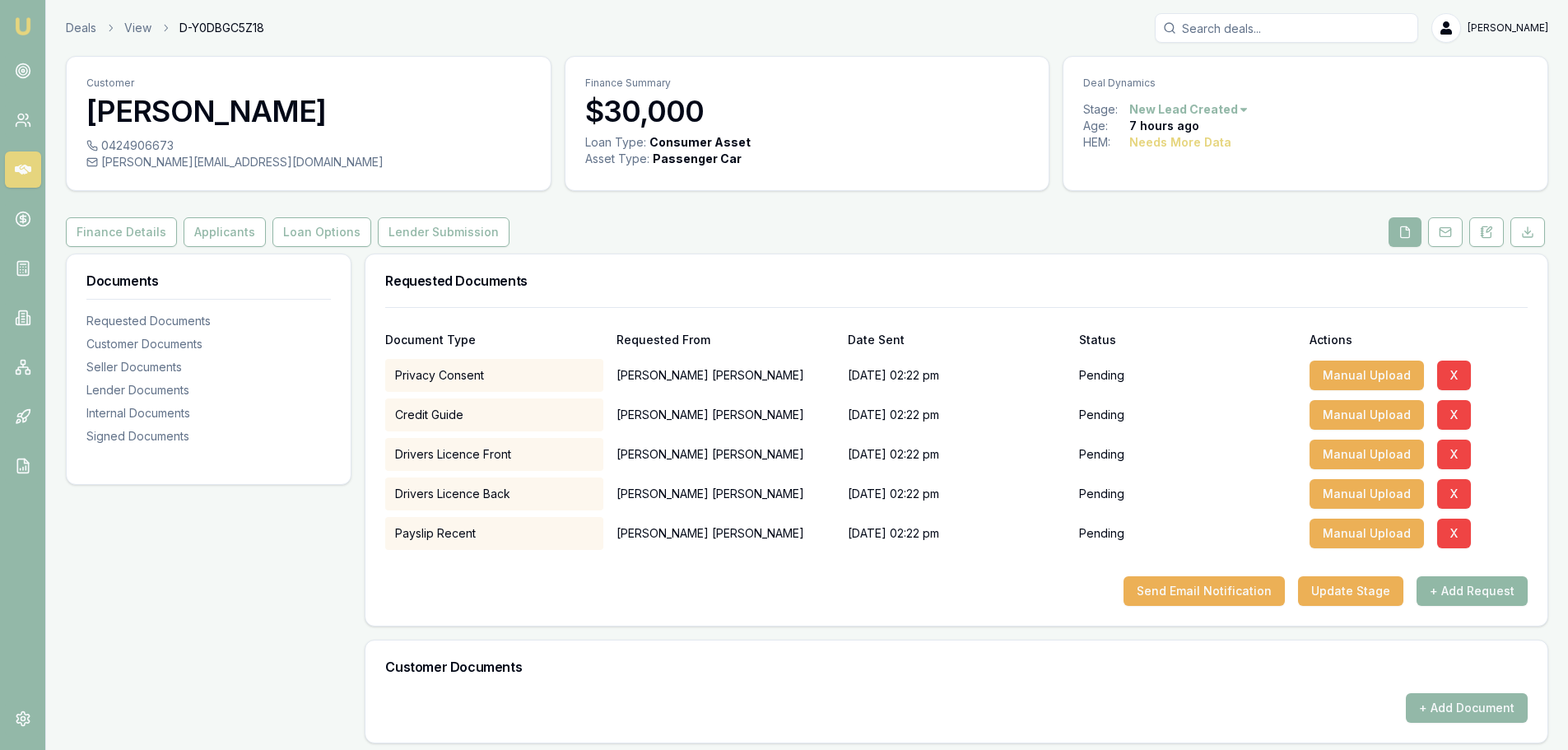
click at [1520, 590] on button "+ Add Request" at bounding box center [1472, 591] width 111 height 29
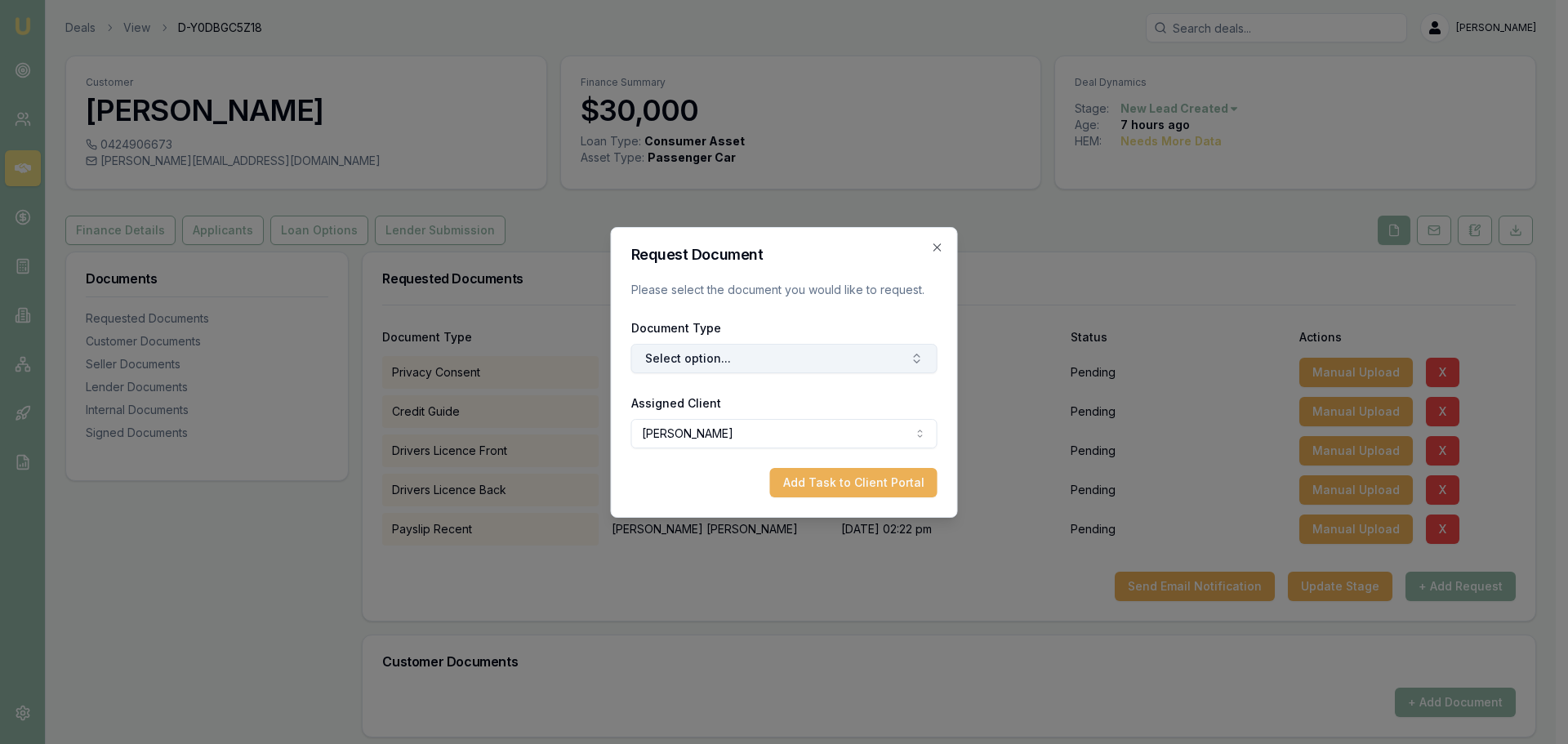
click at [721, 362] on button "Select option..." at bounding box center [784, 359] width 306 height 29
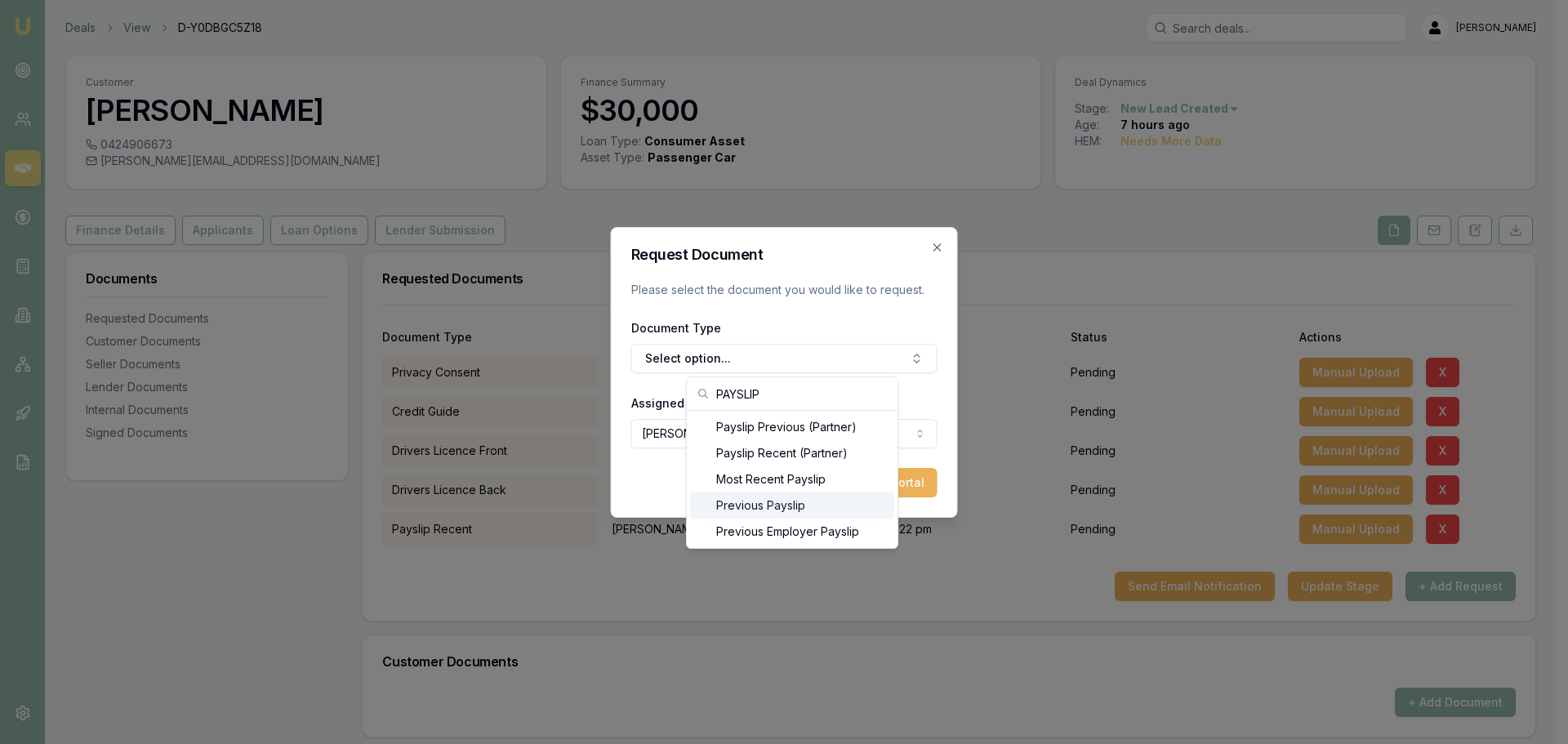
type input "PAYSLIP"
click at [752, 502] on div "Previous Payslip" at bounding box center [792, 505] width 204 height 26
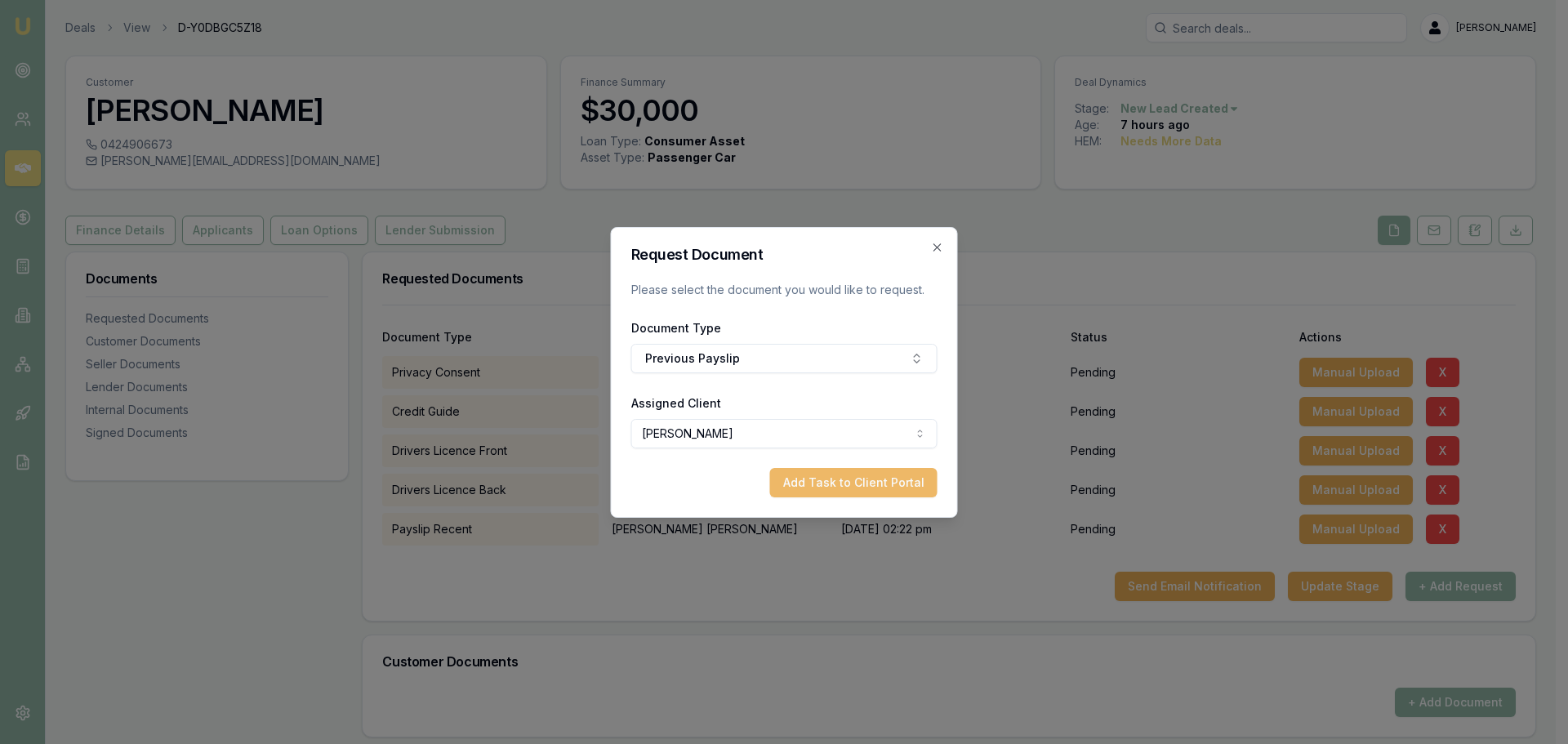
click at [905, 472] on button "Add Task to Client Portal" at bounding box center [853, 483] width 167 height 29
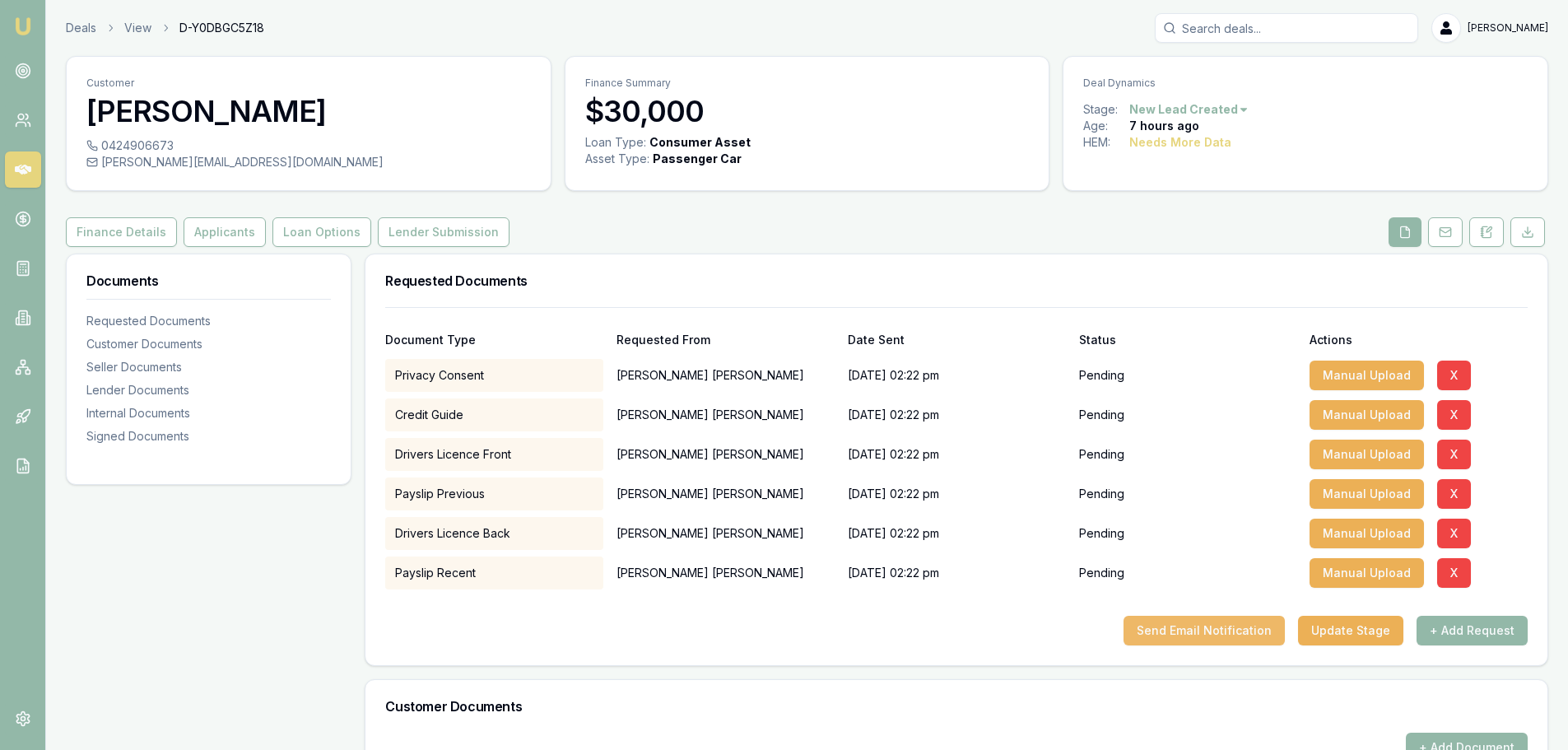
click at [1211, 630] on button "Send Email Notification" at bounding box center [1204, 630] width 161 height 29
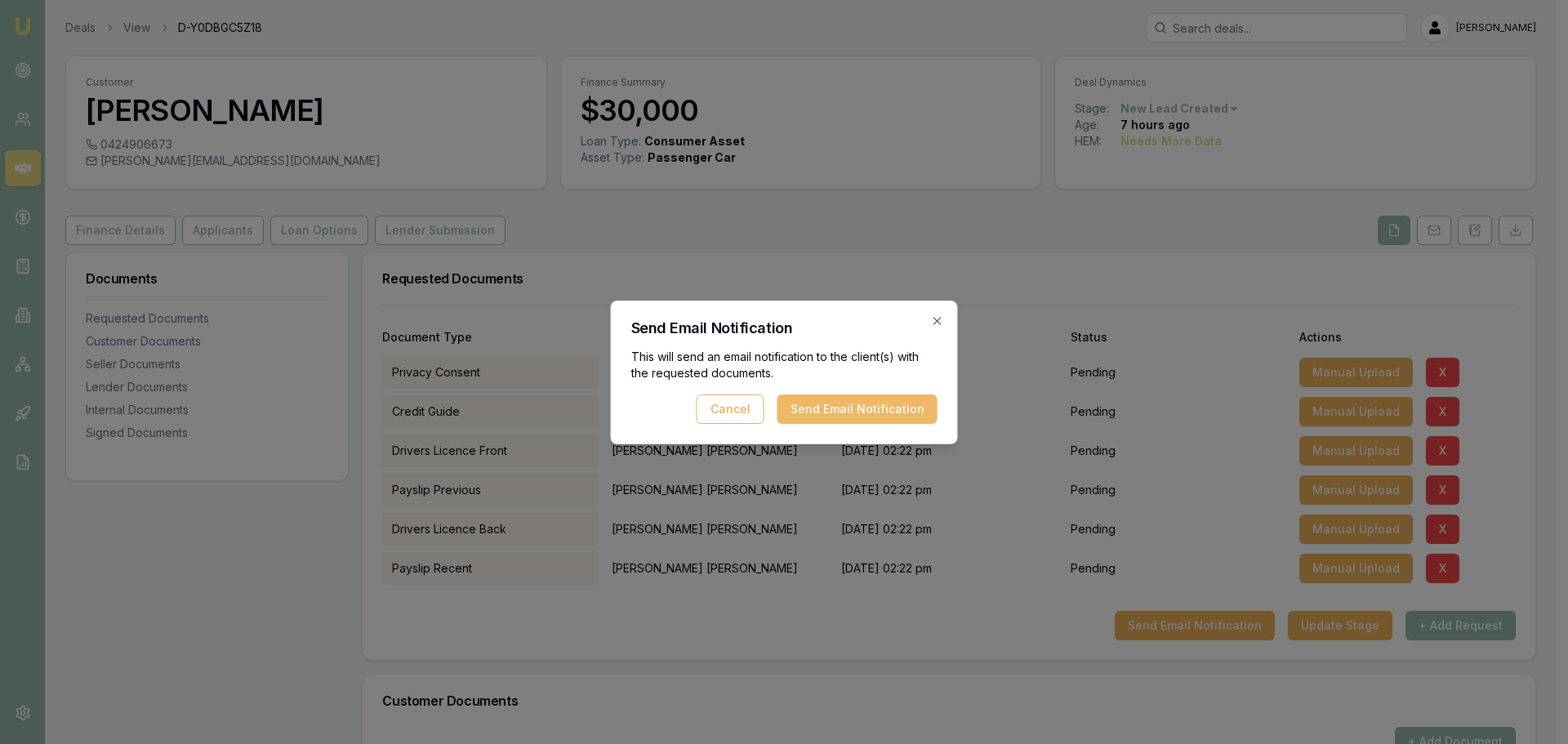
click at [818, 407] on button "Send Email Notification" at bounding box center [857, 409] width 160 height 29
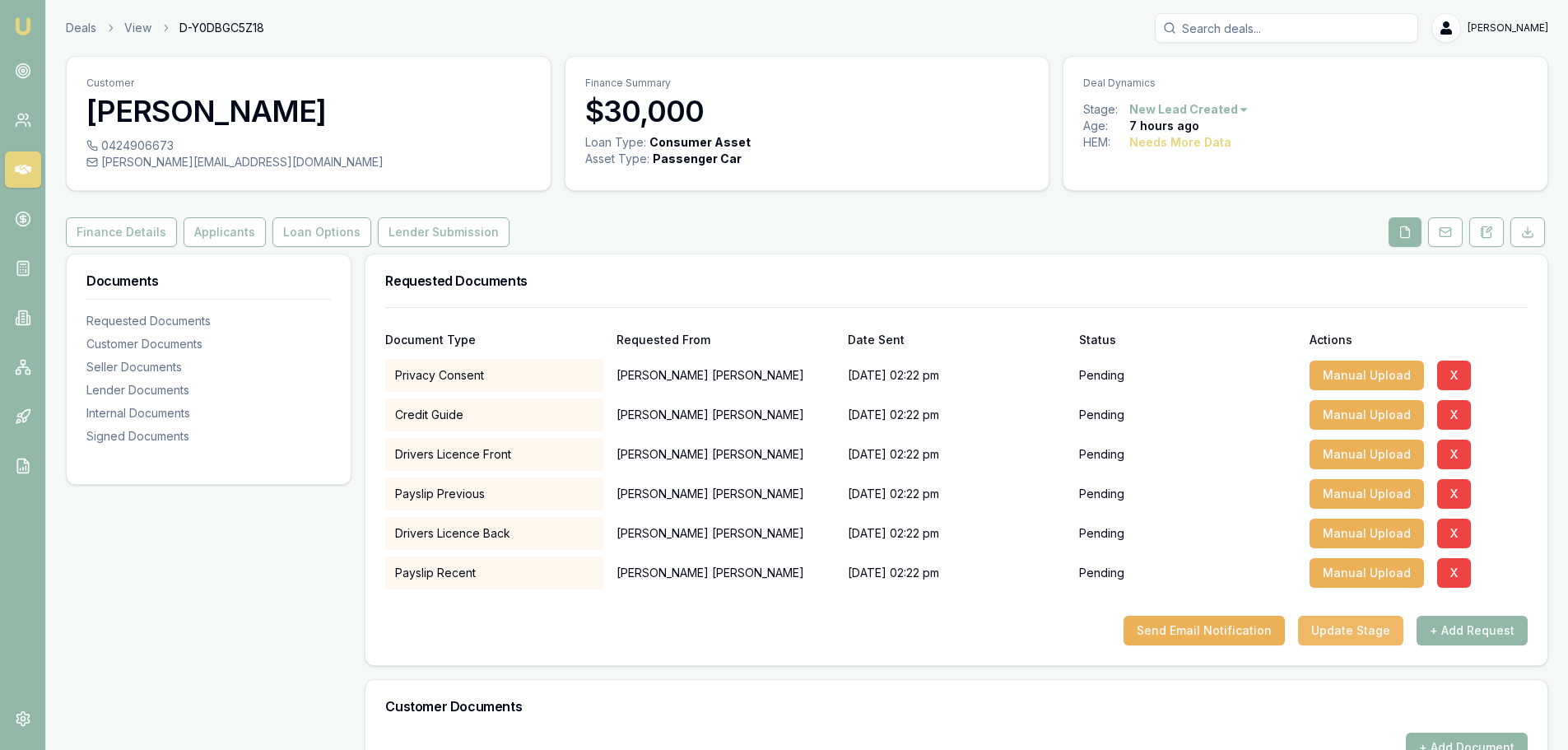
click at [1352, 627] on button "Update Stage" at bounding box center [1351, 630] width 106 height 29
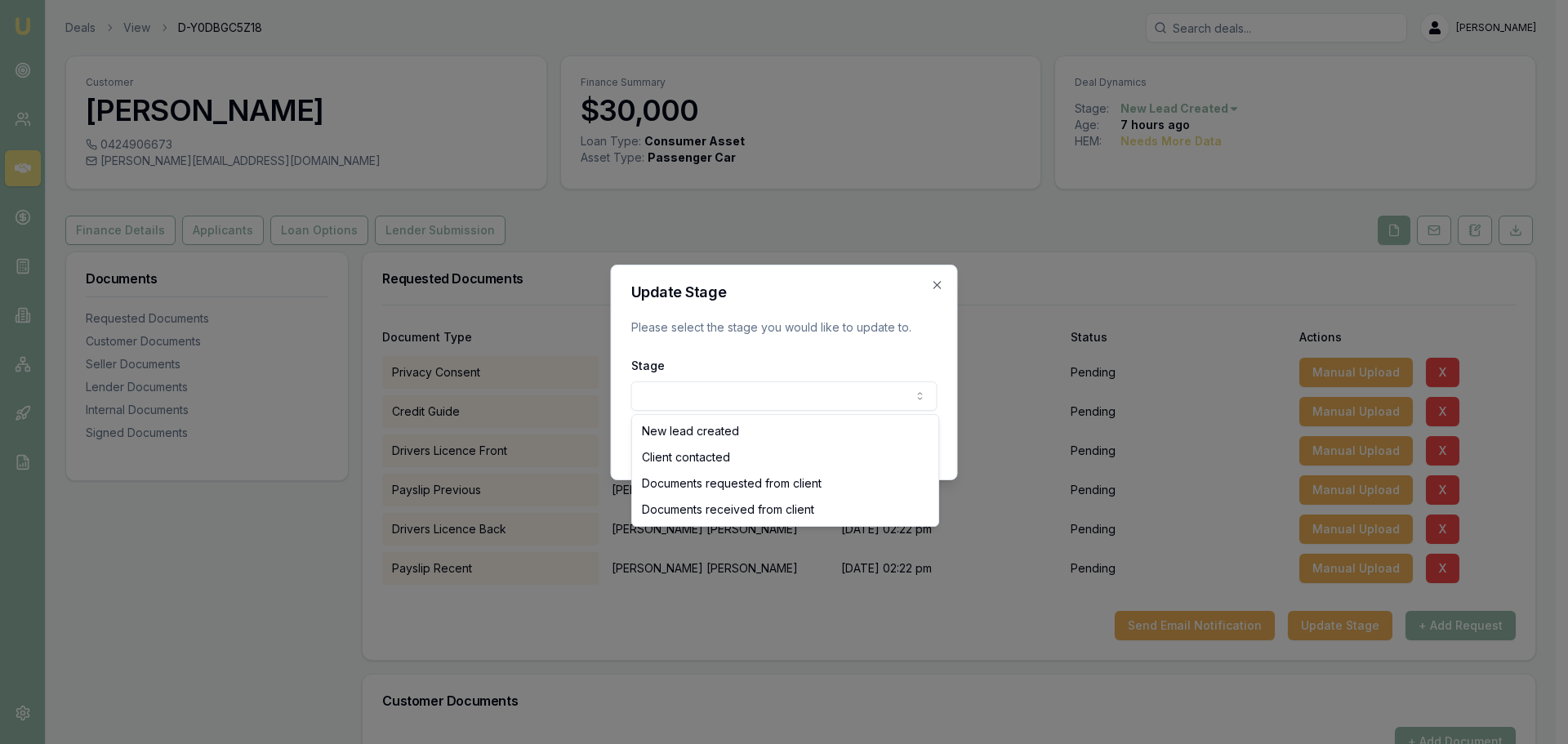
click at [737, 398] on body "Emu Broker Deals View D-Y0DBGC5Z18 Erin Shield Toggle Menu Customer Kristy Gill…" at bounding box center [778, 372] width 1555 height 744
select select "DOCUMENTS_REQUESTED_FROM_CLIENT"
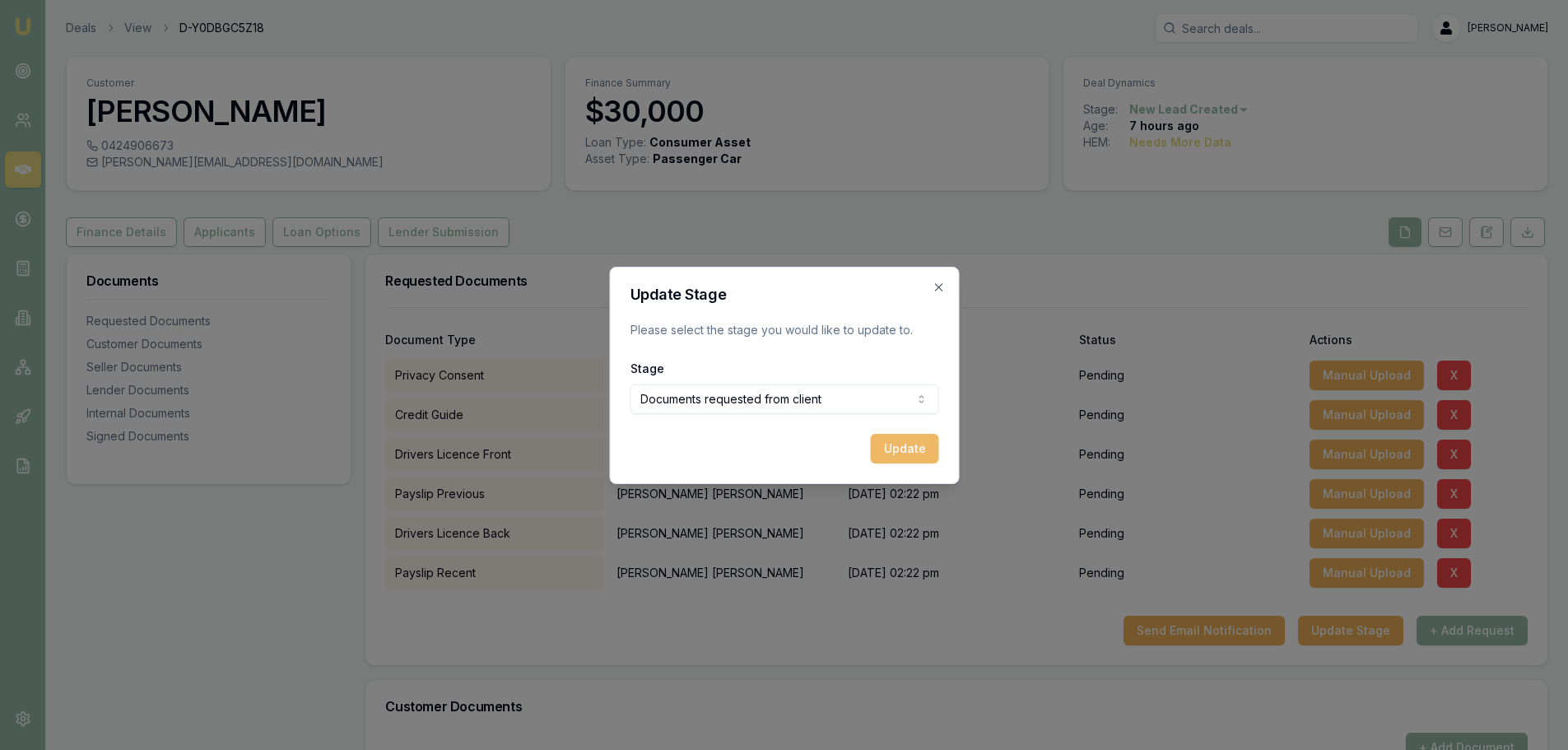
click at [912, 446] on button "Update" at bounding box center [905, 448] width 68 height 29
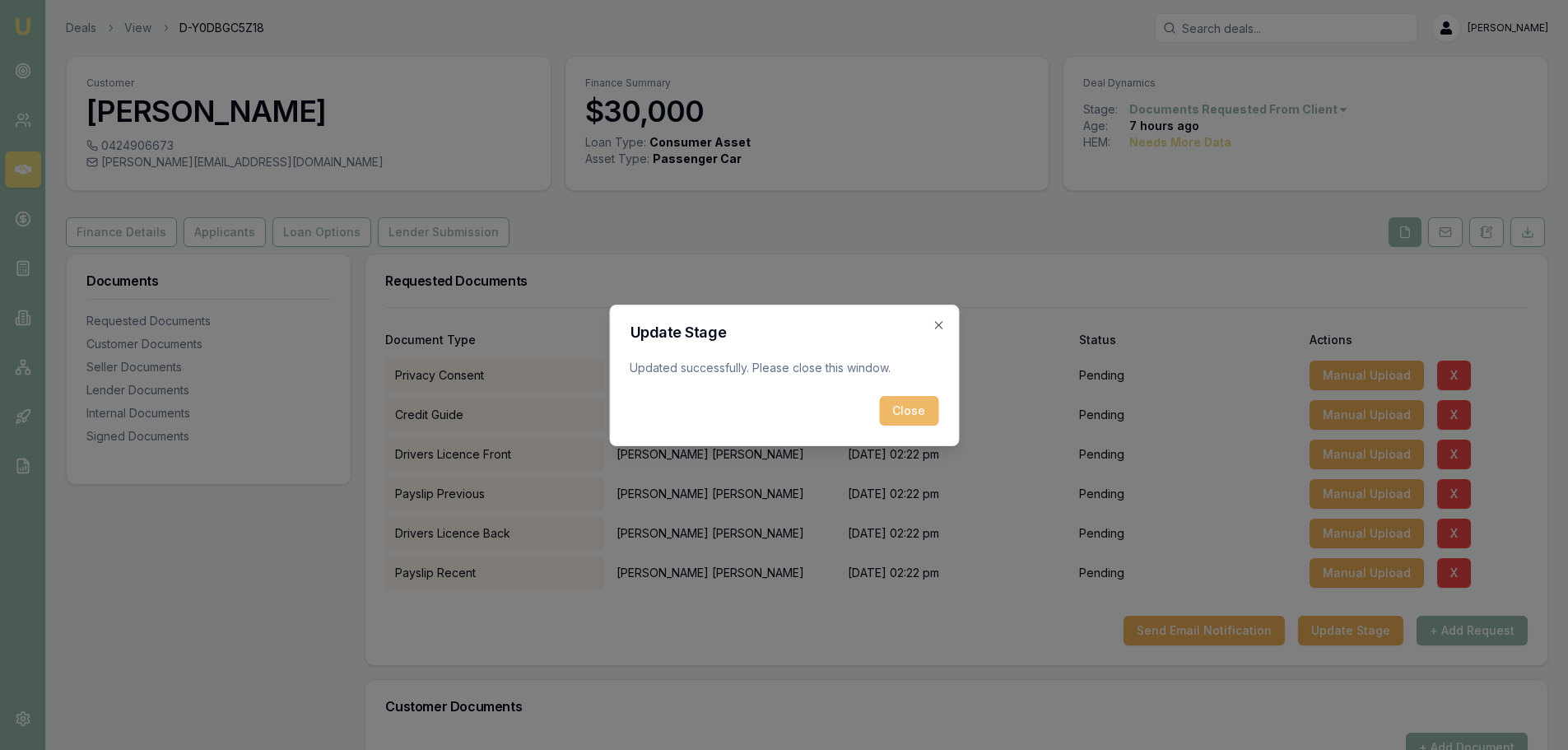
click at [899, 415] on button "Close" at bounding box center [908, 410] width 59 height 29
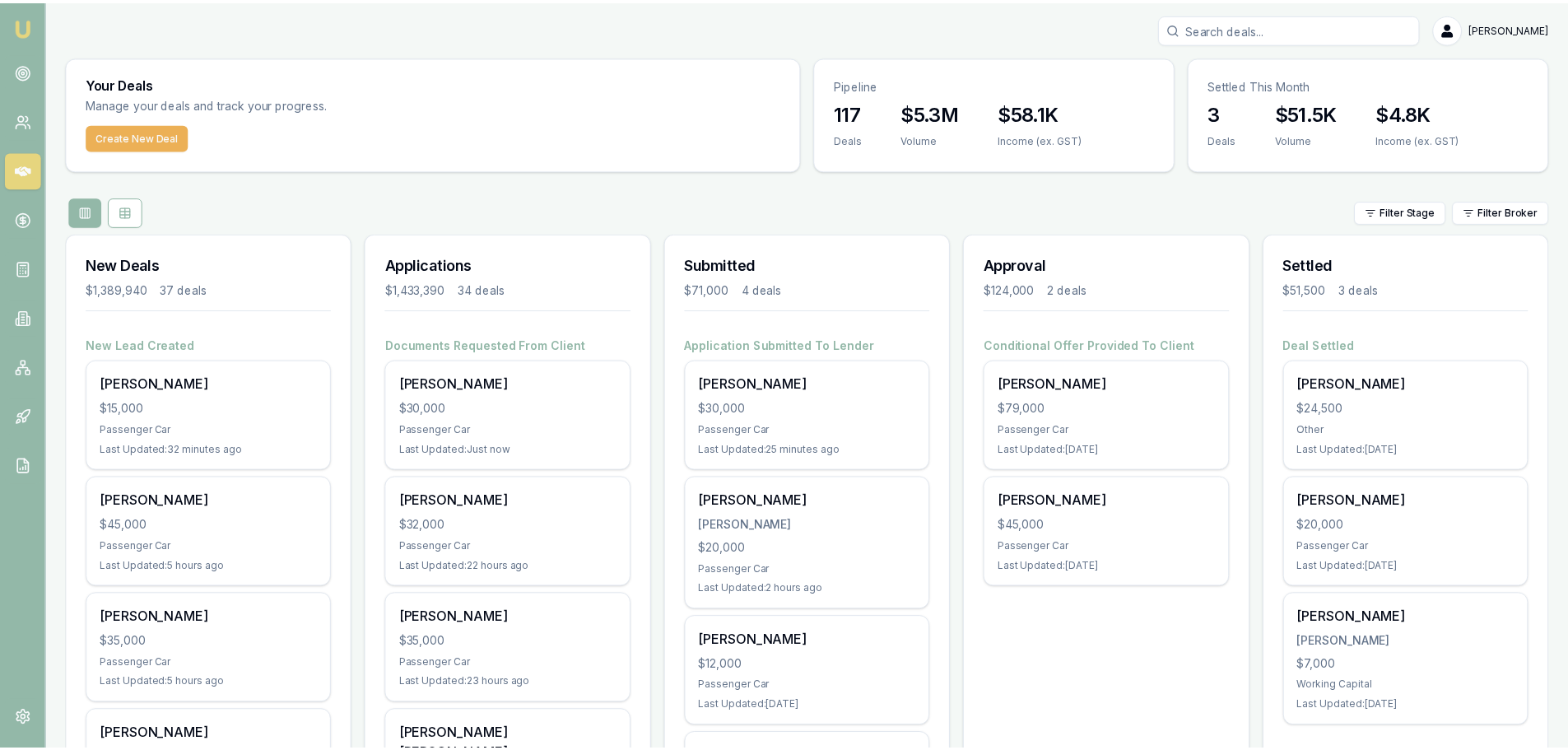
scroll to position [247, 0]
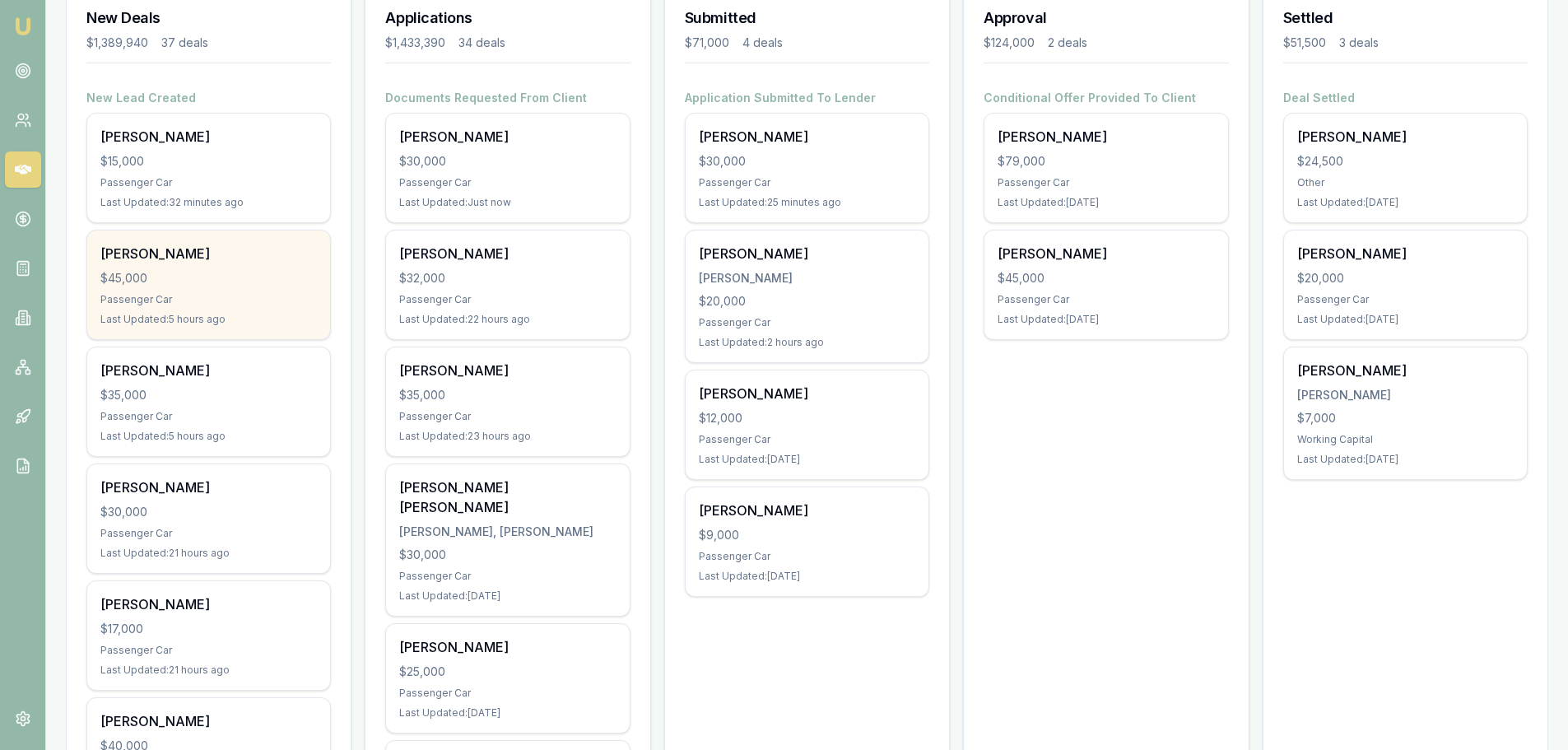
click at [217, 238] on div "[PERSON_NAME] $45,000 Passenger Car Last Updated: 5 hours ago" at bounding box center [209, 285] width 243 height 109
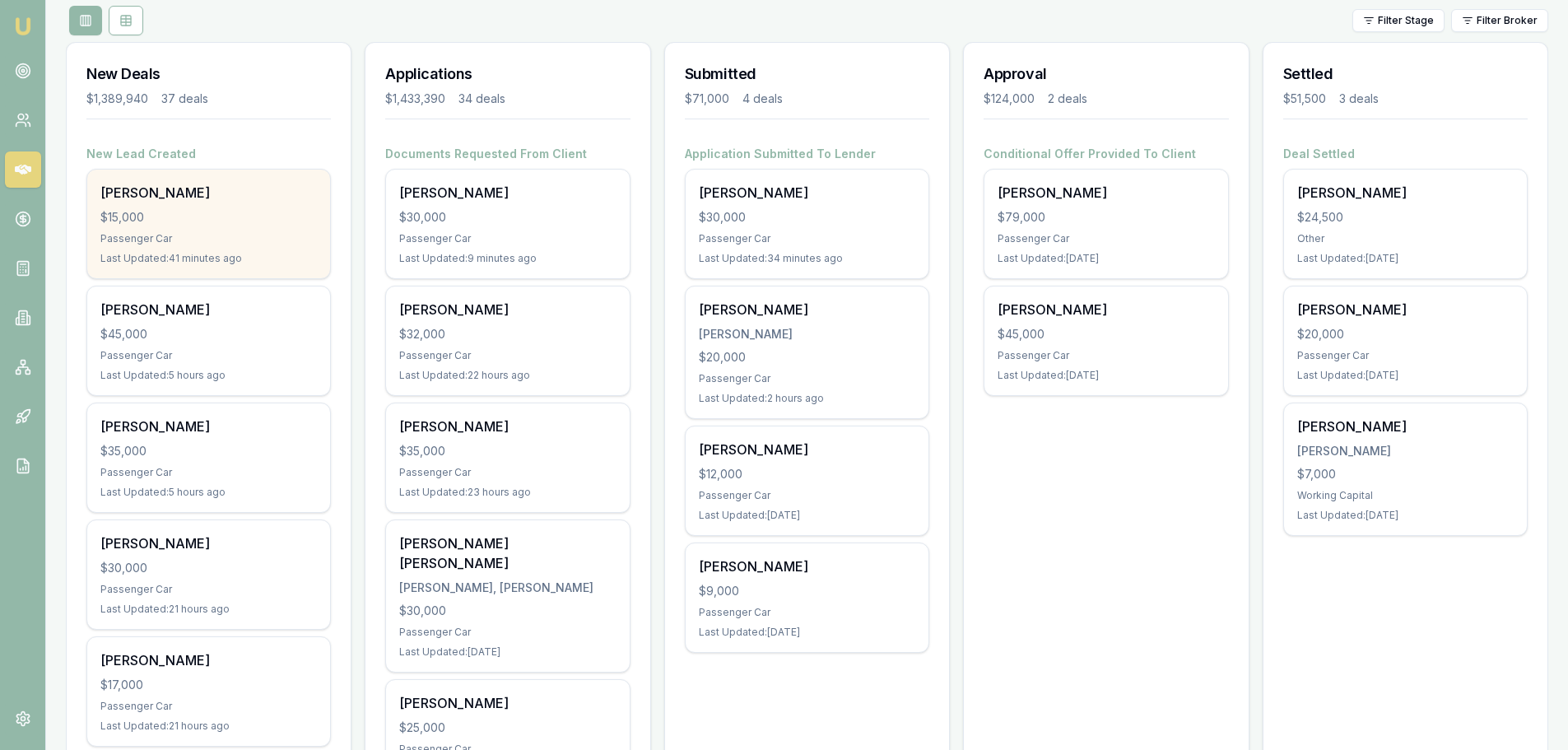
scroll to position [165, 0]
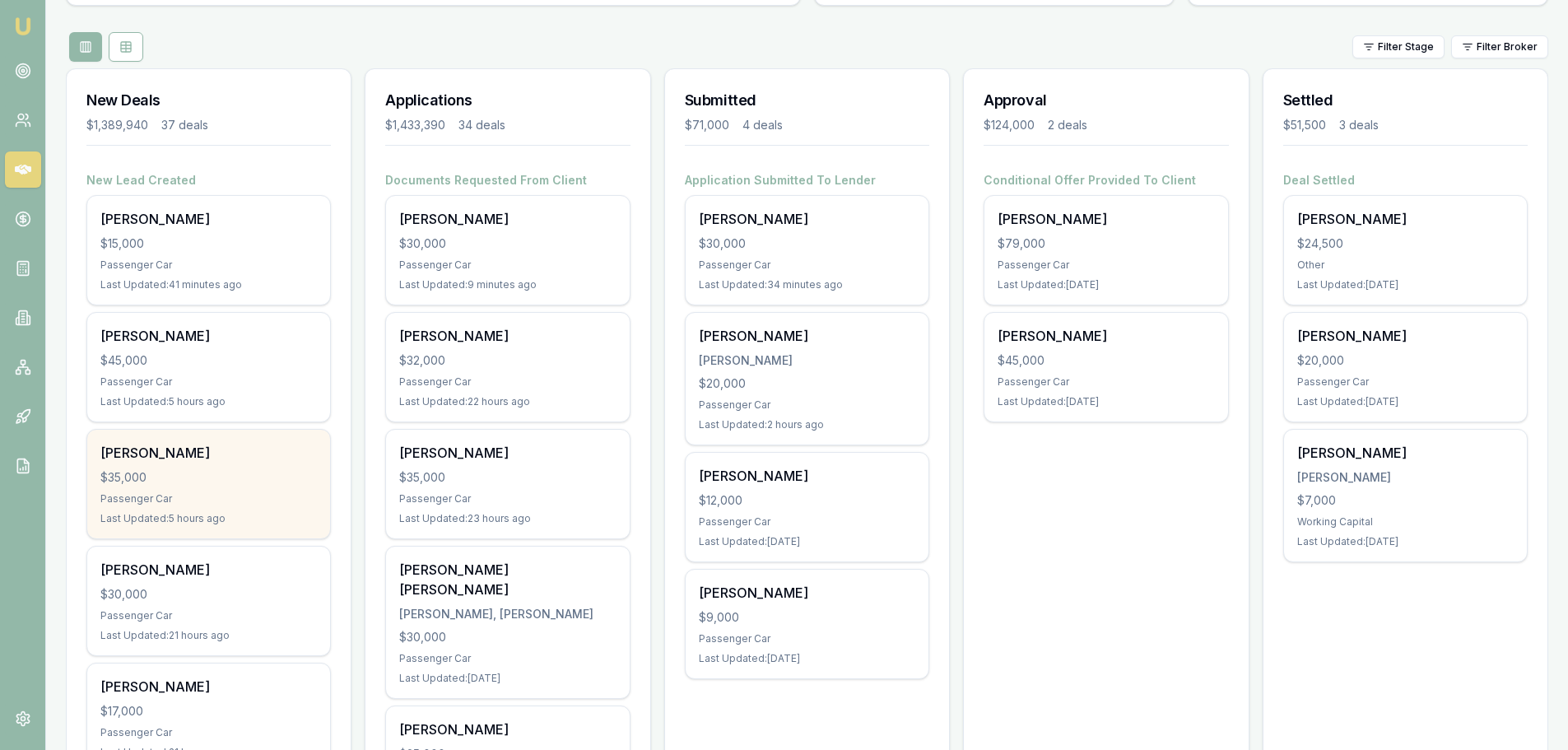
click at [225, 483] on div "$35,000" at bounding box center [208, 478] width 216 height 17
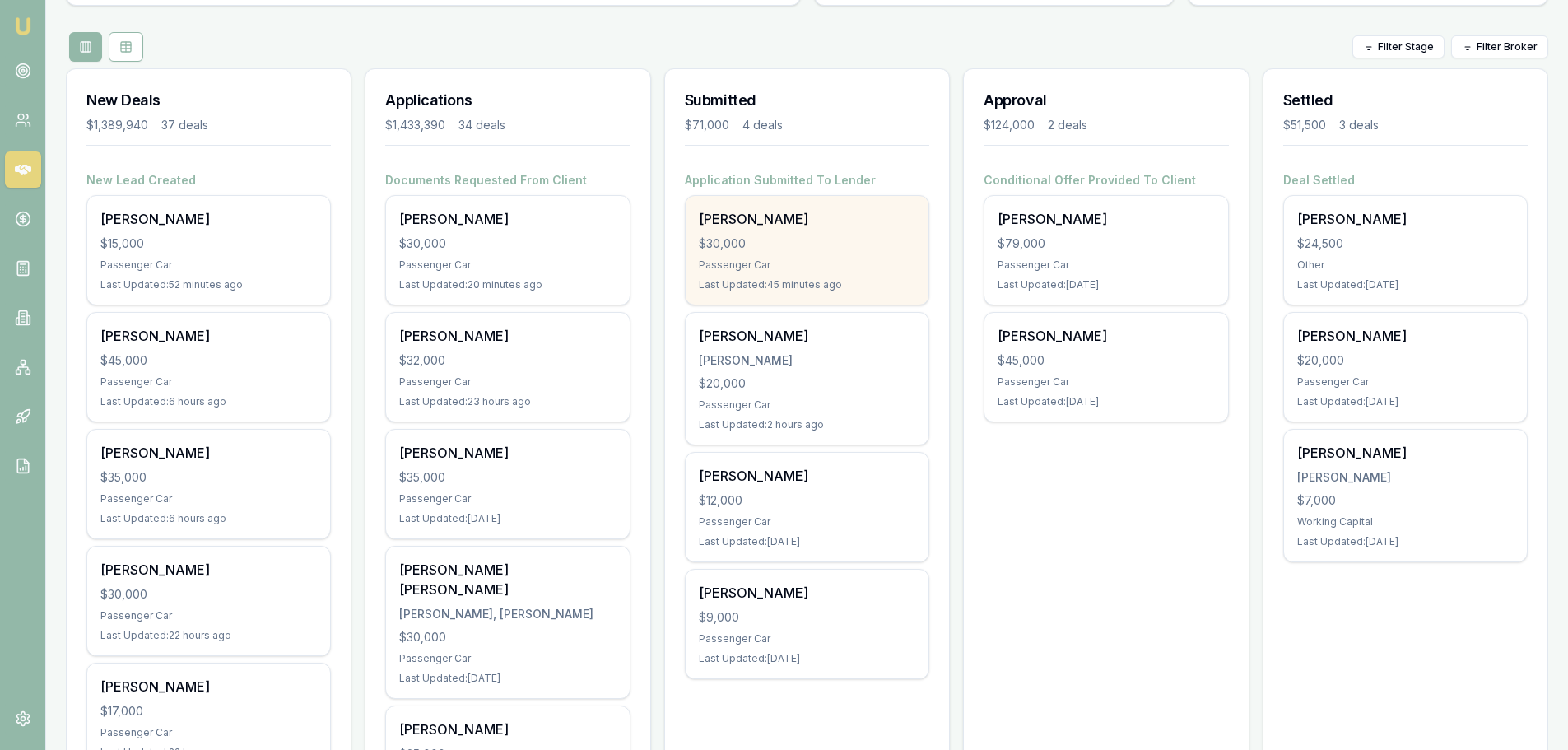
click at [790, 244] on div "$30,000" at bounding box center [807, 244] width 216 height 17
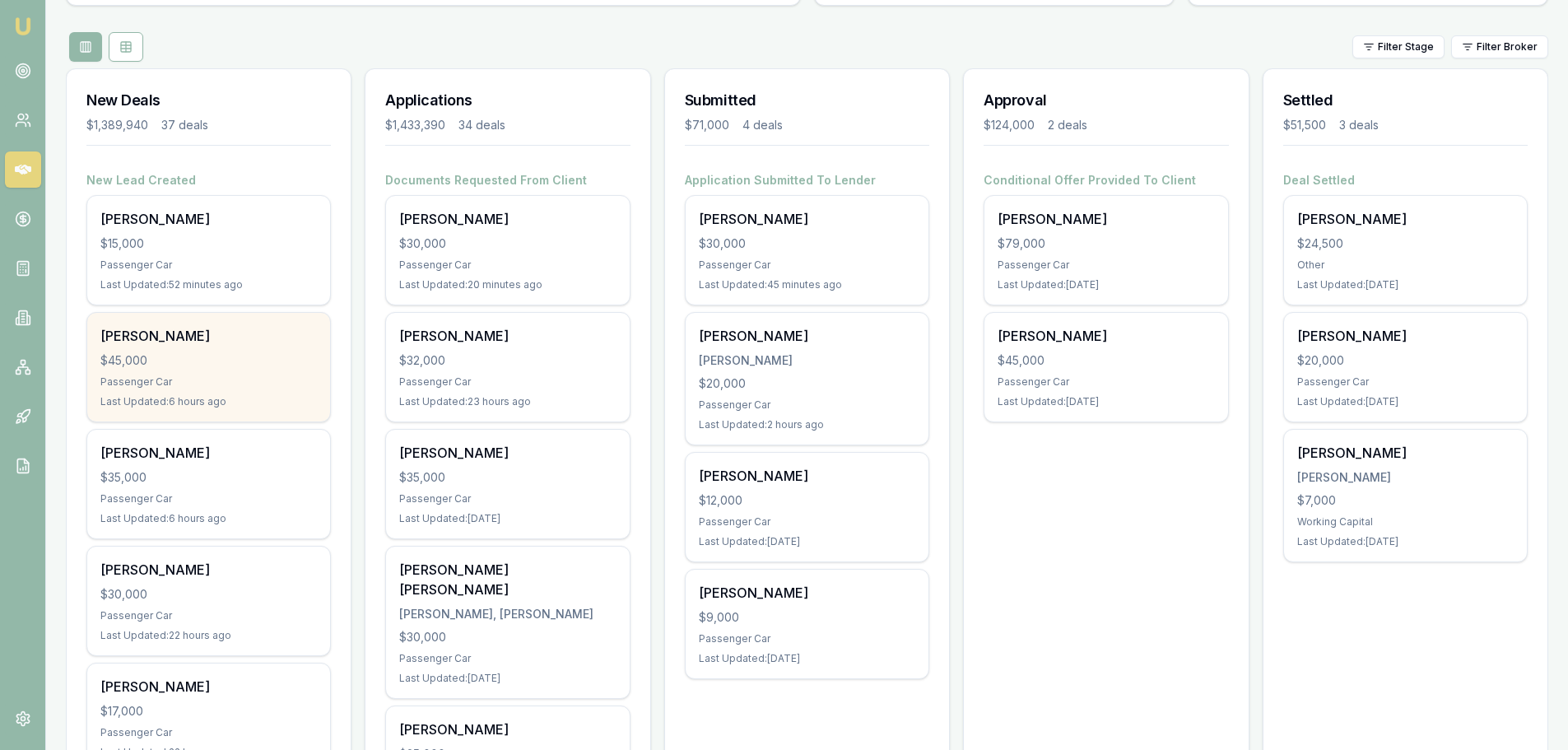
click at [265, 365] on div "$45,000" at bounding box center [208, 361] width 216 height 17
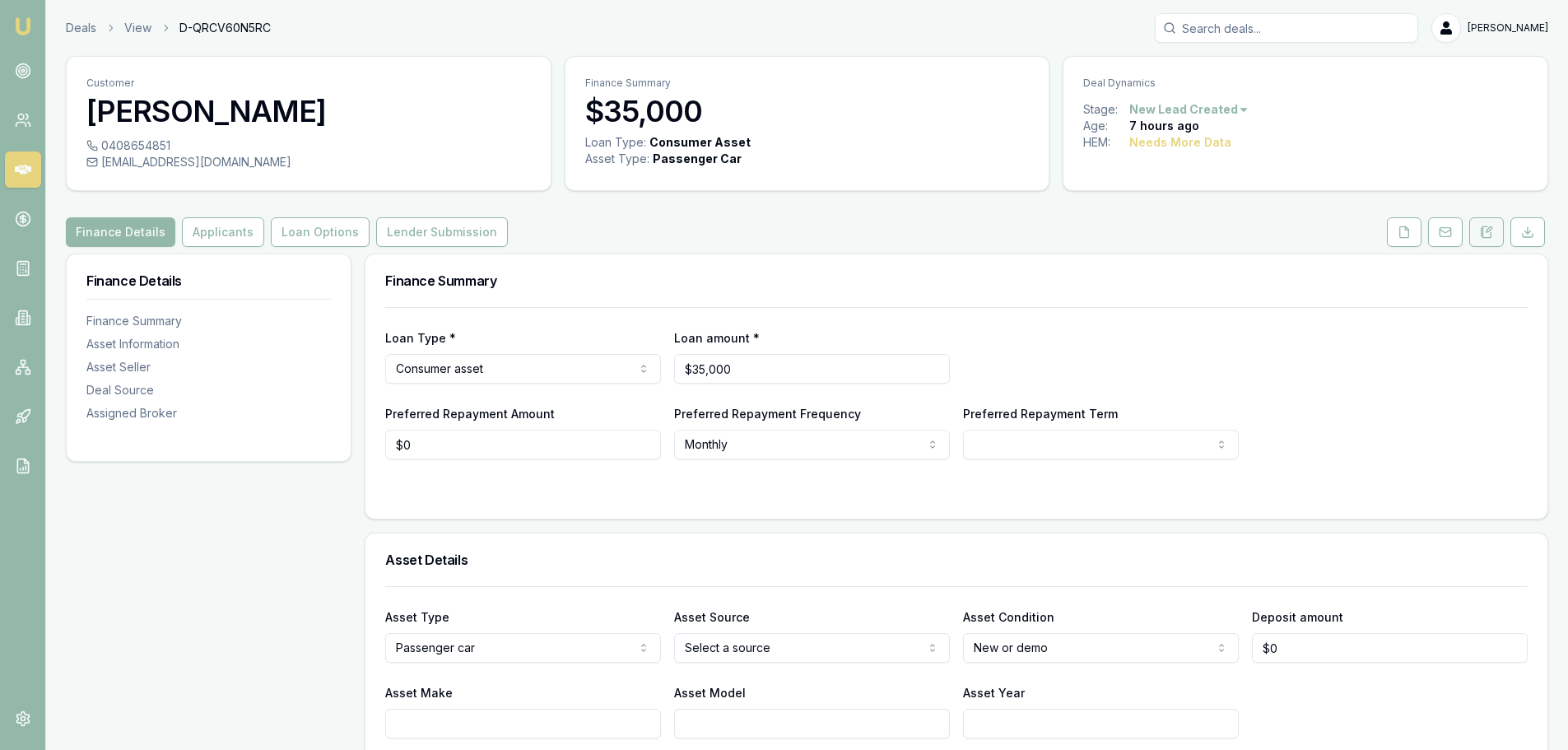
click at [1481, 234] on button at bounding box center [1487, 232] width 35 height 29
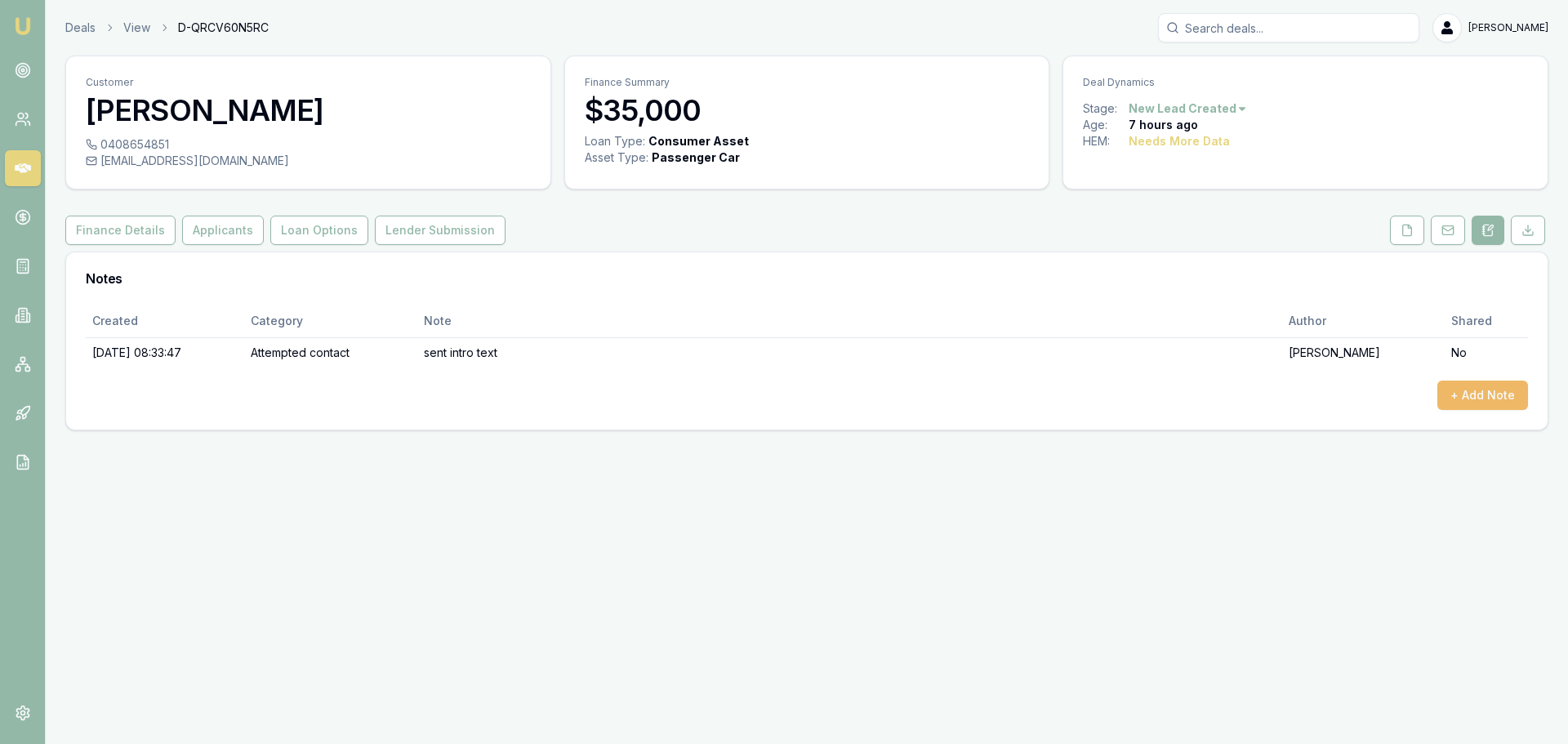
click at [1496, 396] on button "+ Add Note" at bounding box center [1482, 395] width 90 height 29
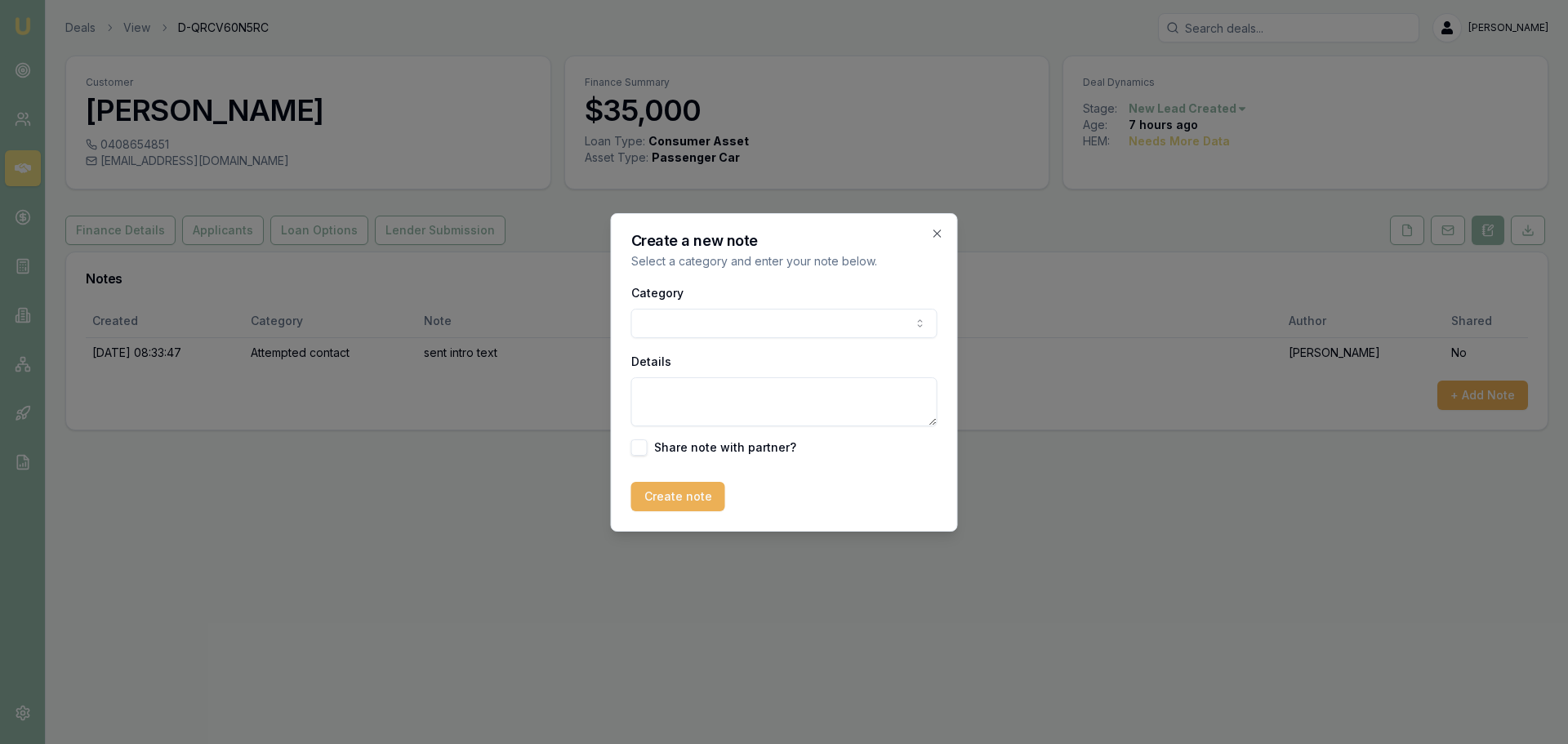
click at [882, 329] on body "Emu Broker Deals View D-QRCV60N5RC Erin Shield Toggle Menu Customer Leeanne Joh…" at bounding box center [784, 372] width 1568 height 744
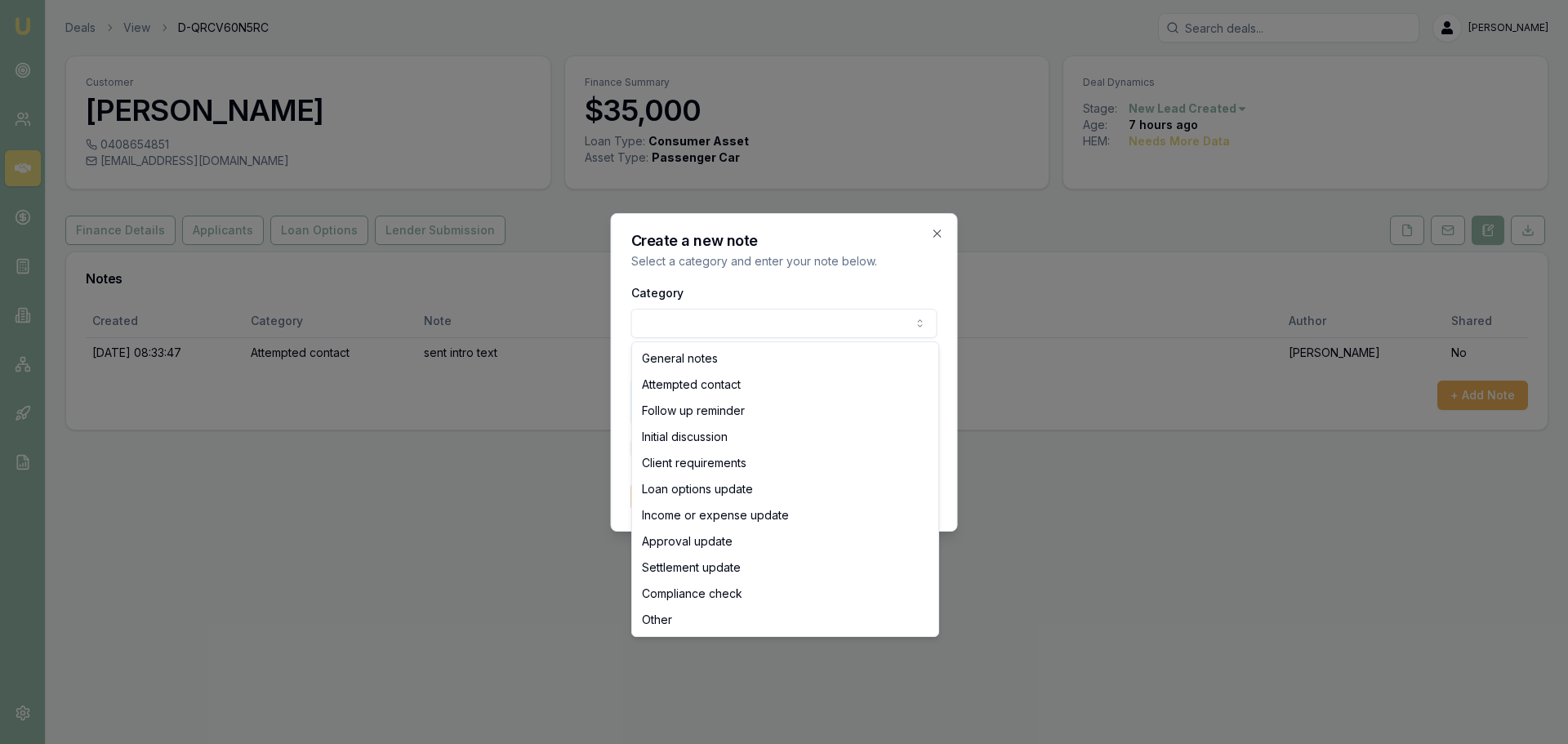
select select "ATTEMPTED_CONTACT"
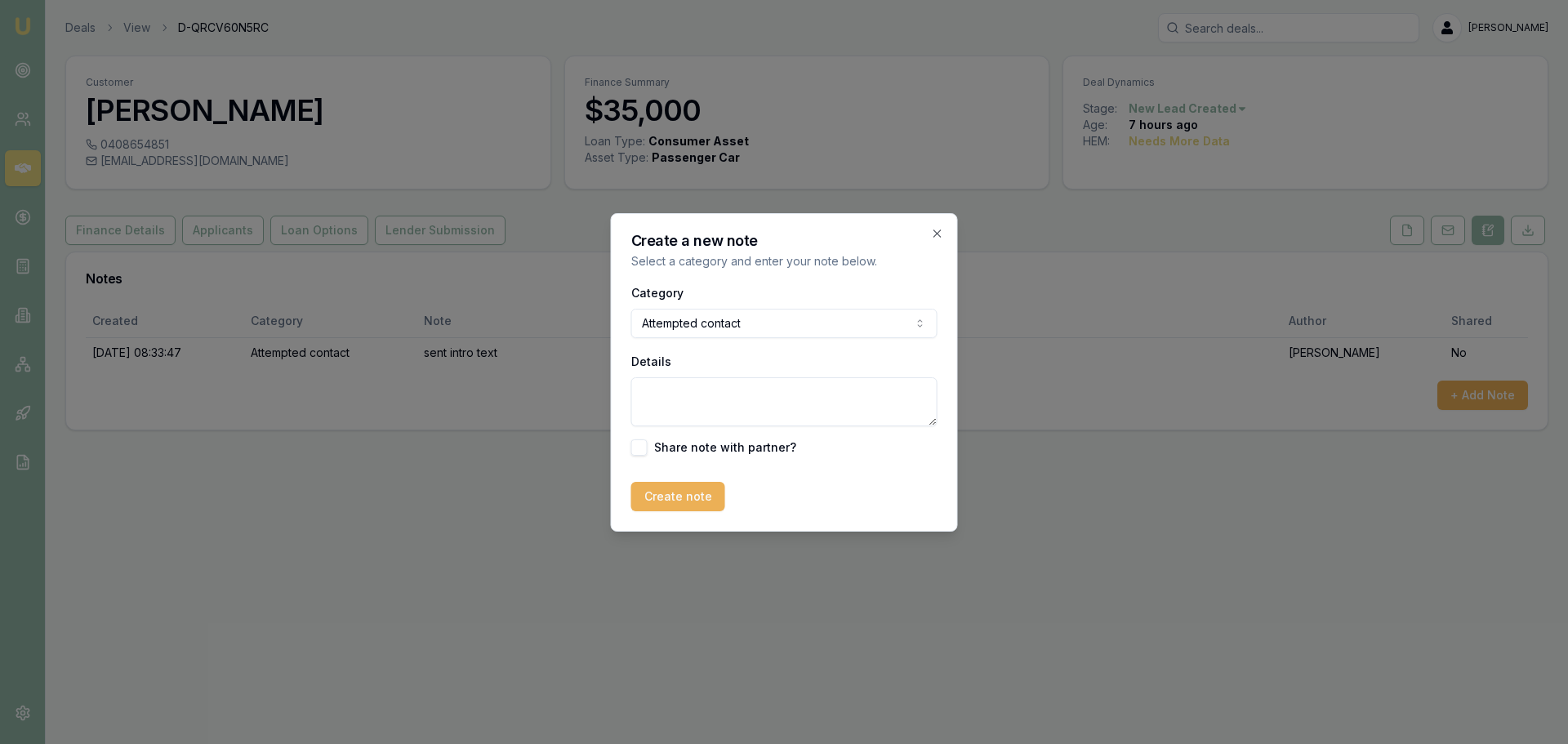
click at [720, 394] on textarea "Details" at bounding box center [784, 402] width 306 height 49
type textarea "Client away for work, requested call back Monday around 4pm"
click at [686, 499] on button "Create note" at bounding box center [678, 497] width 94 height 29
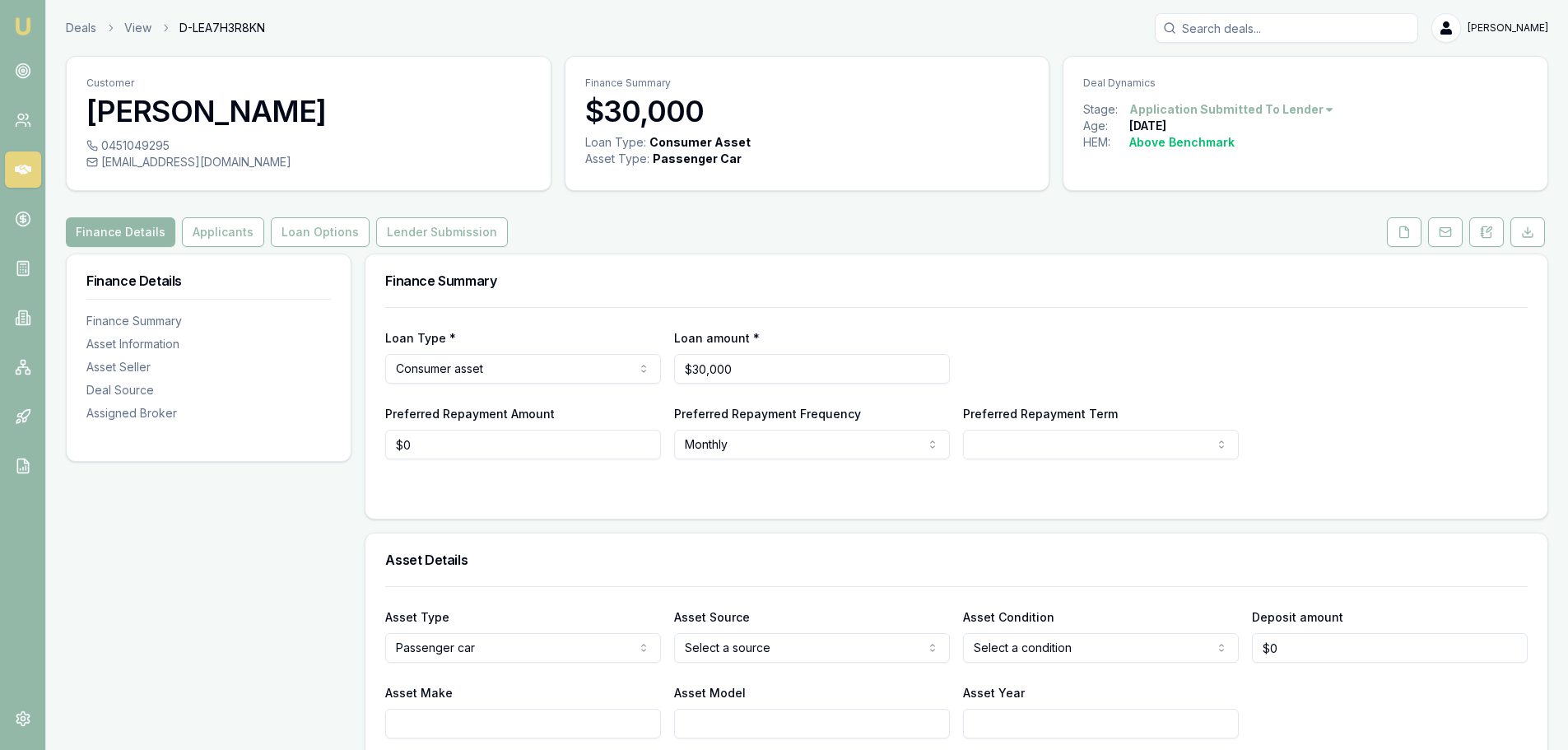
click at [1481, 230] on icon at bounding box center [1487, 232] width 13 height 13
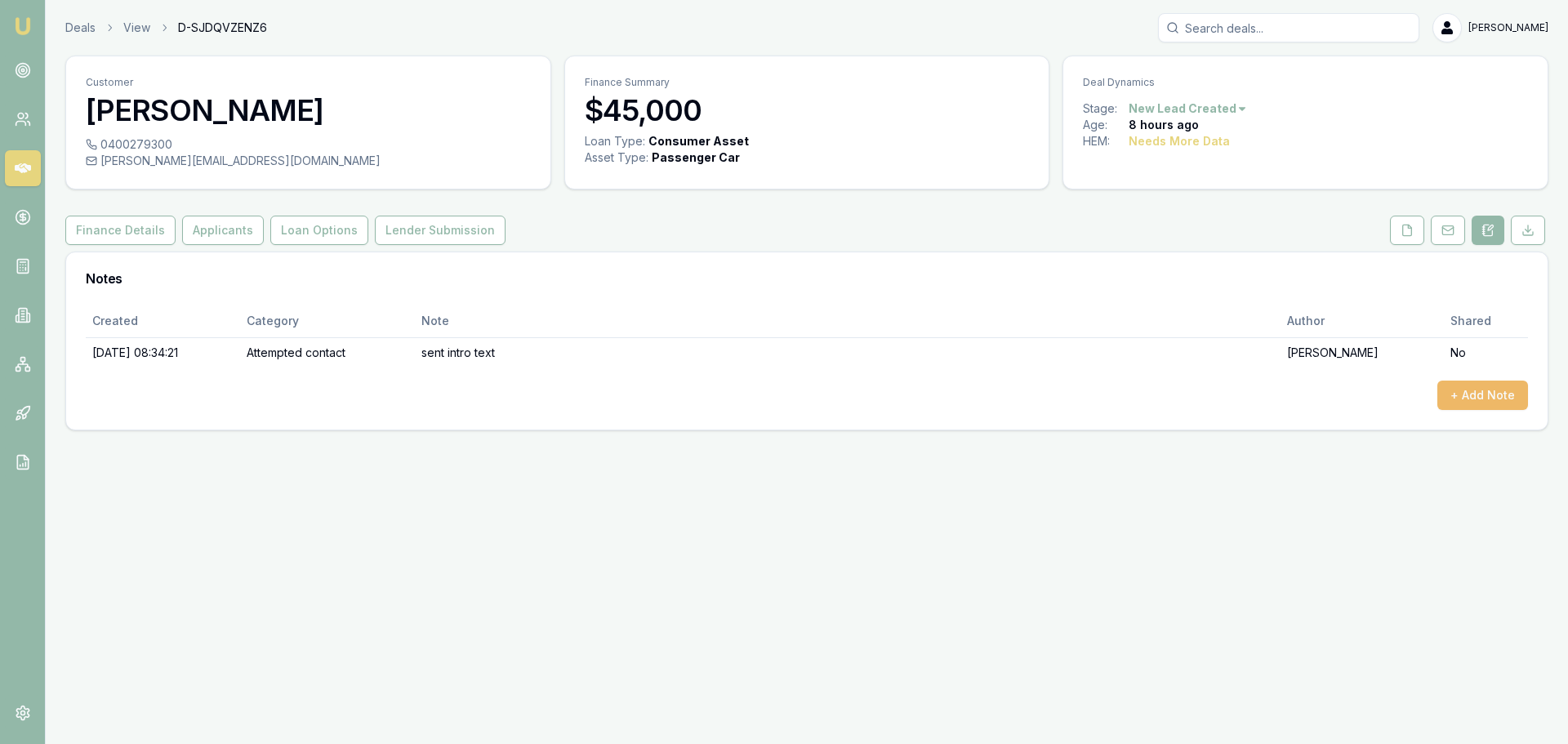
click at [1471, 393] on button "+ Add Note" at bounding box center [1482, 395] width 90 height 29
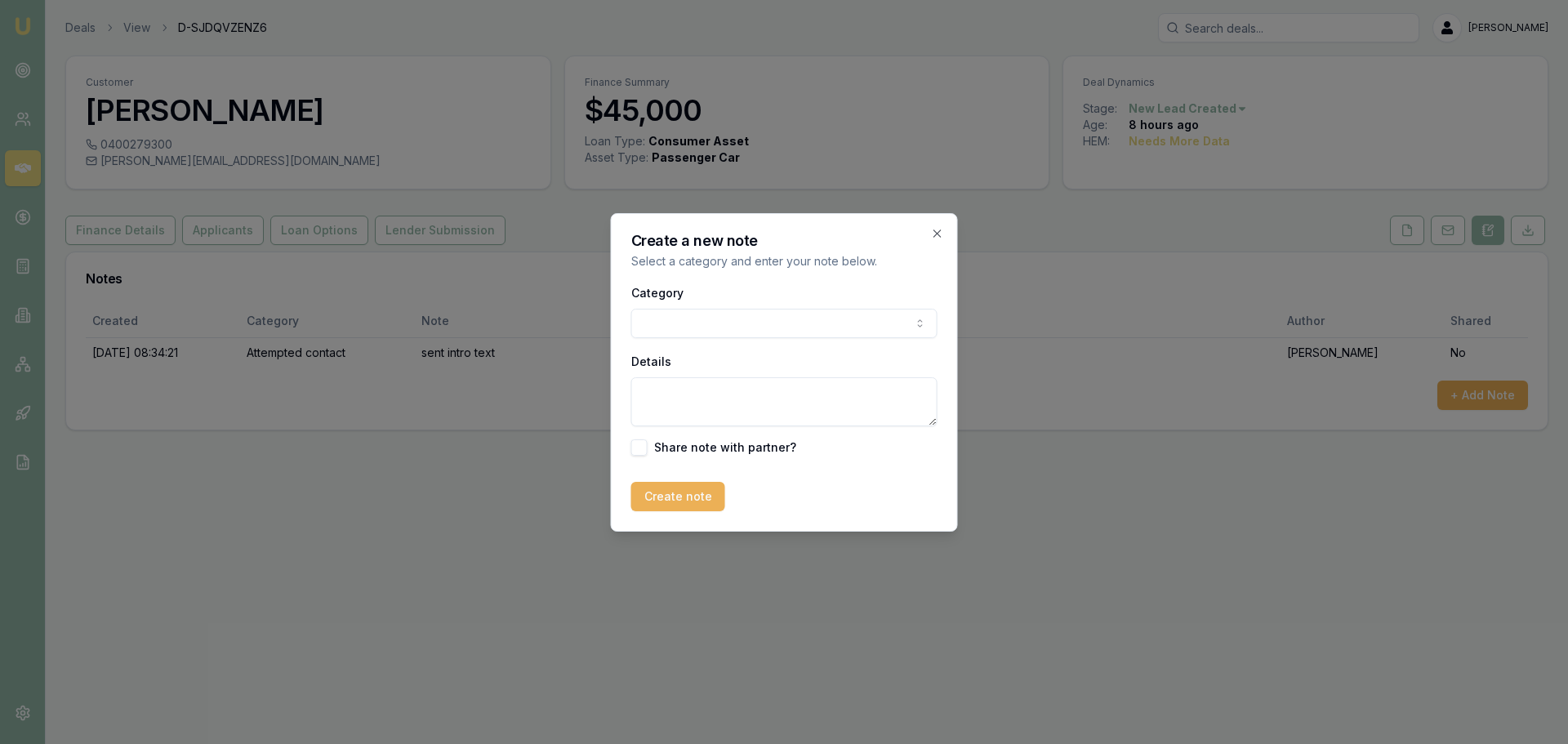
click at [779, 339] on div "Category General notes Attempted contact Follow up reminder Initial discussion …" at bounding box center [784, 370] width 306 height 173
click at [745, 329] on body "Emu Broker Deals View D-SJDQVZENZ6 Erin Shield Toggle Menu Customer Rick Smith …" at bounding box center [784, 372] width 1568 height 744
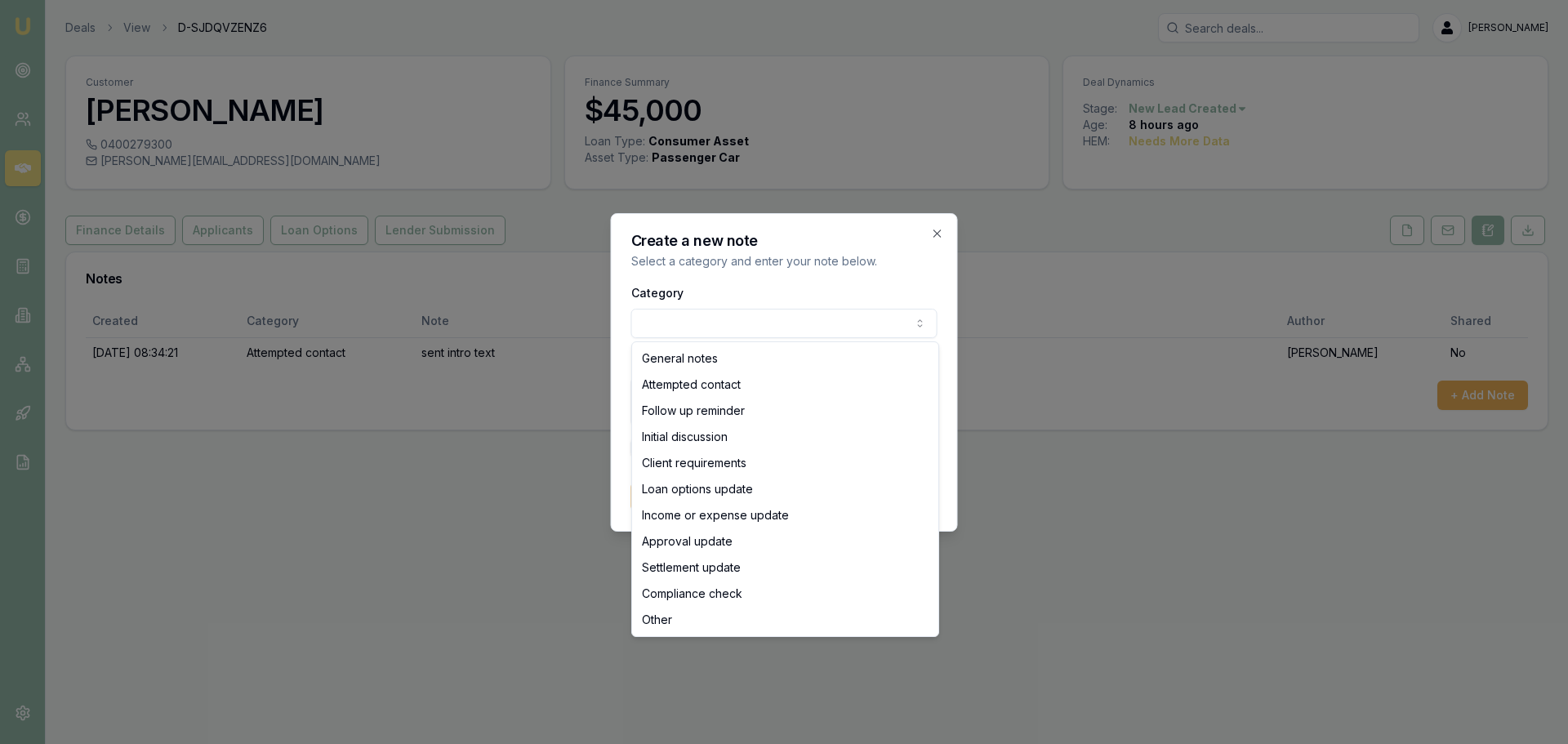
select select "ATTEMPTED_CONTACT"
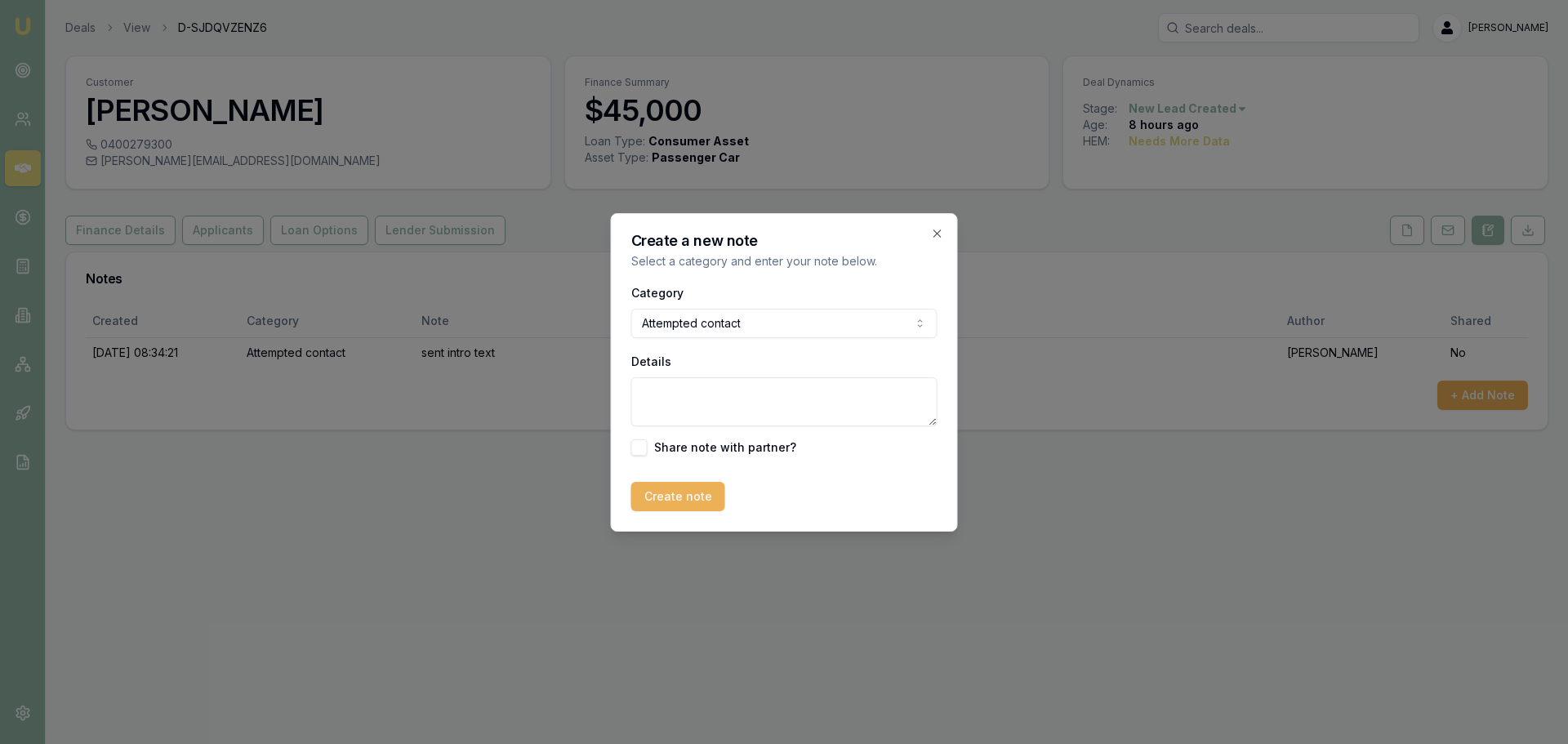
click at [729, 399] on textarea "Details" at bounding box center [784, 402] width 306 height 49
click at [740, 411] on textarea "Details" at bounding box center [784, 402] width 306 height 49
type textarea "L"
type textarea "west straight to VM"
click at [662, 501] on button "Create note" at bounding box center [678, 497] width 94 height 29
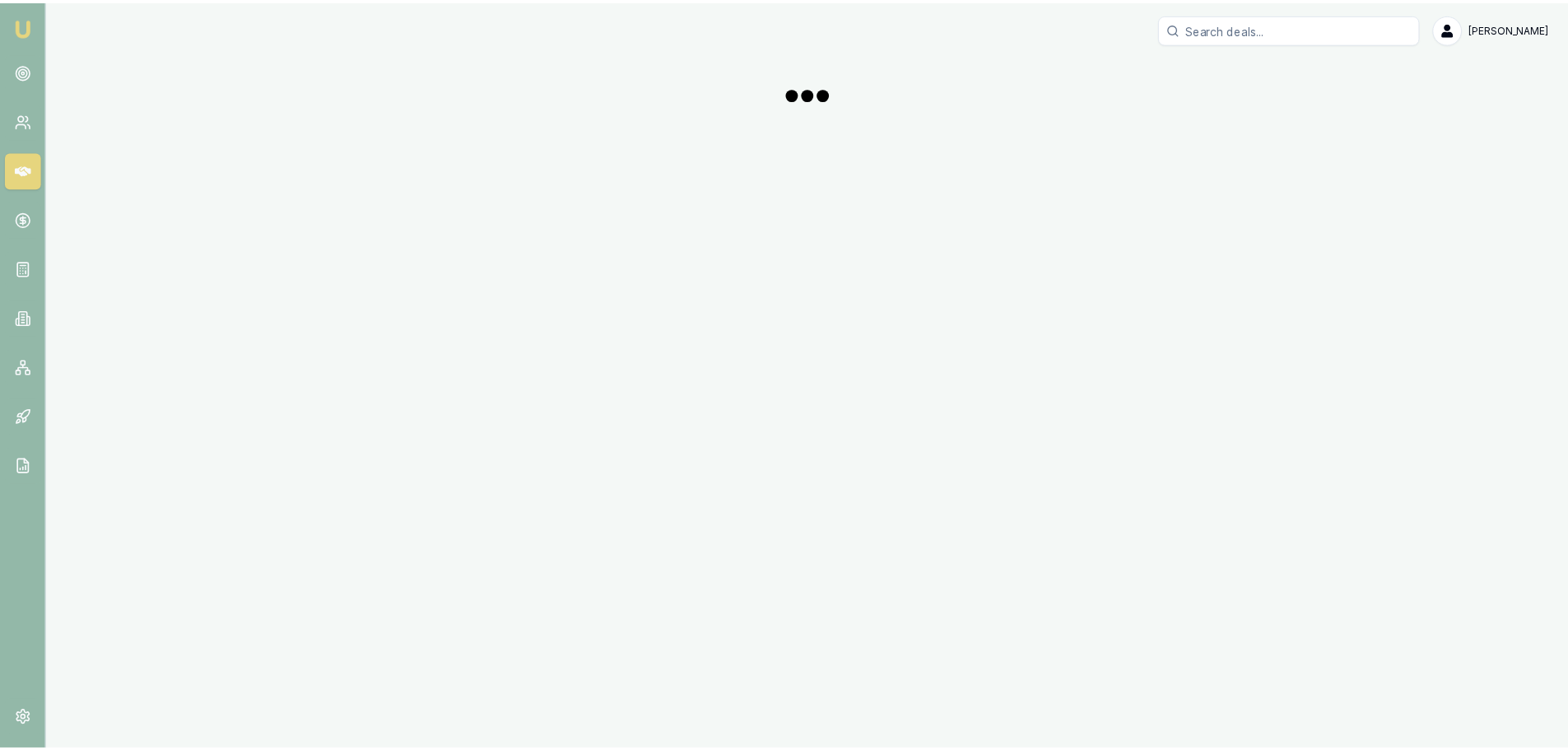
scroll to position [165, 0]
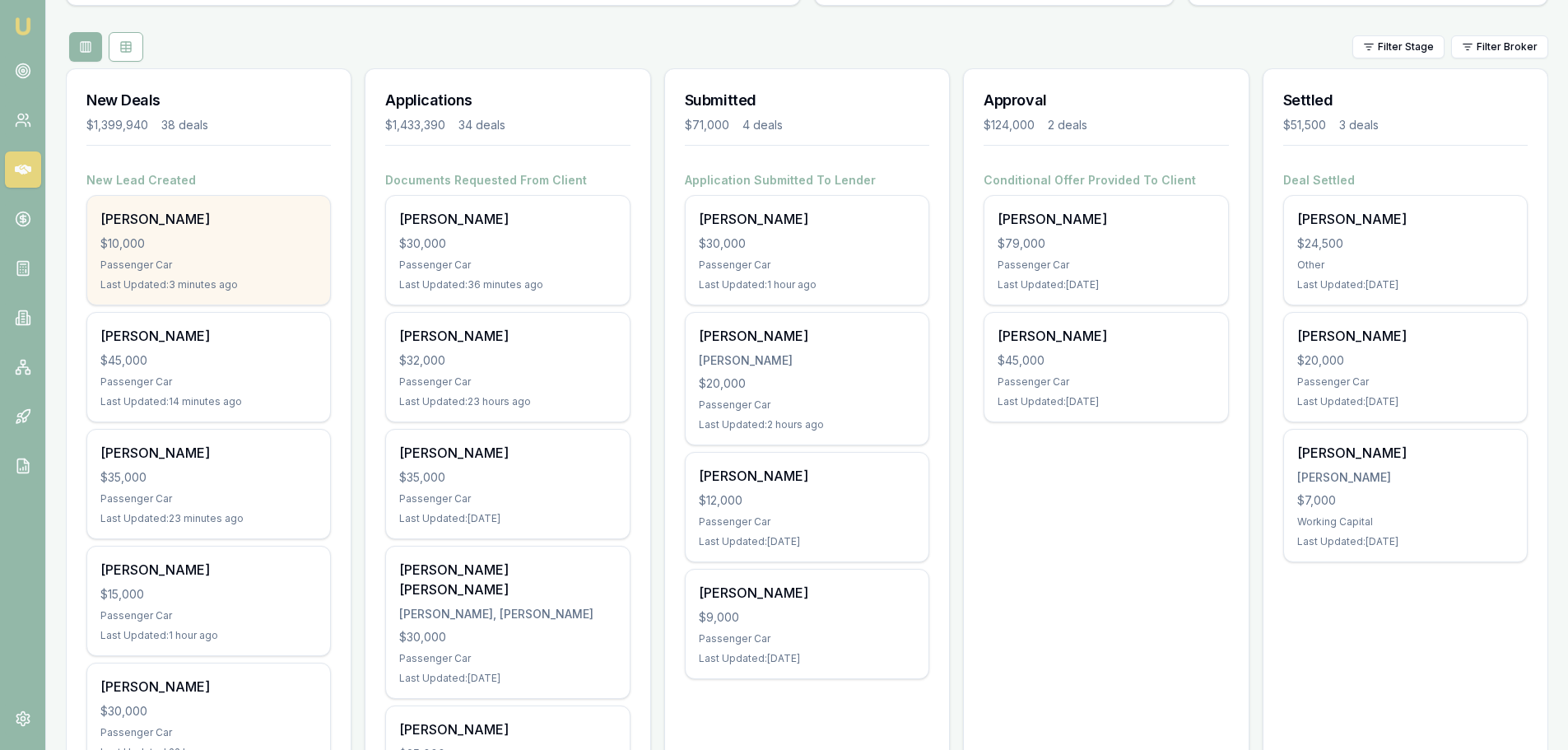
click at [231, 261] on div "Passenger Car" at bounding box center [208, 265] width 216 height 13
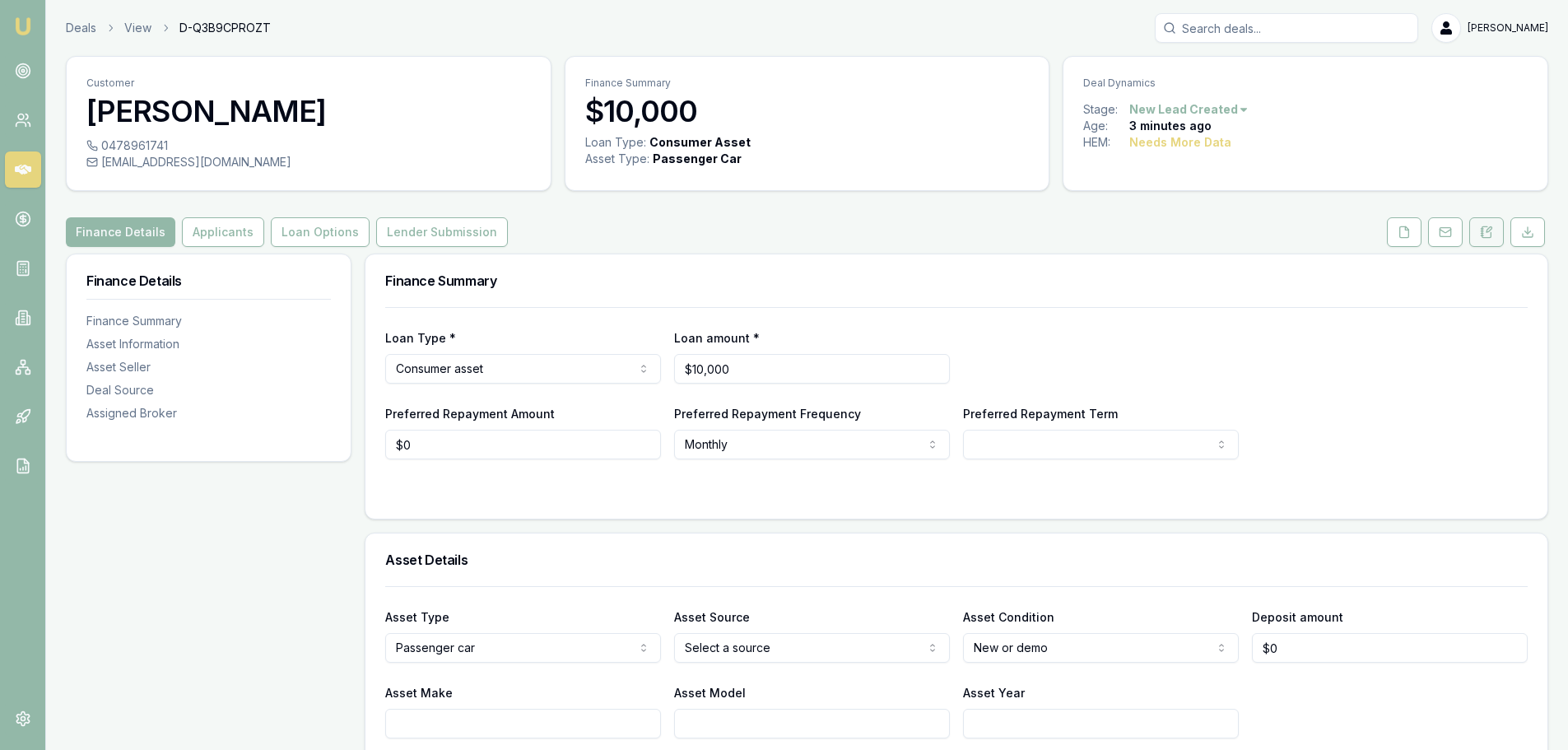
click at [1487, 232] on icon at bounding box center [1489, 229] width 5 height 5
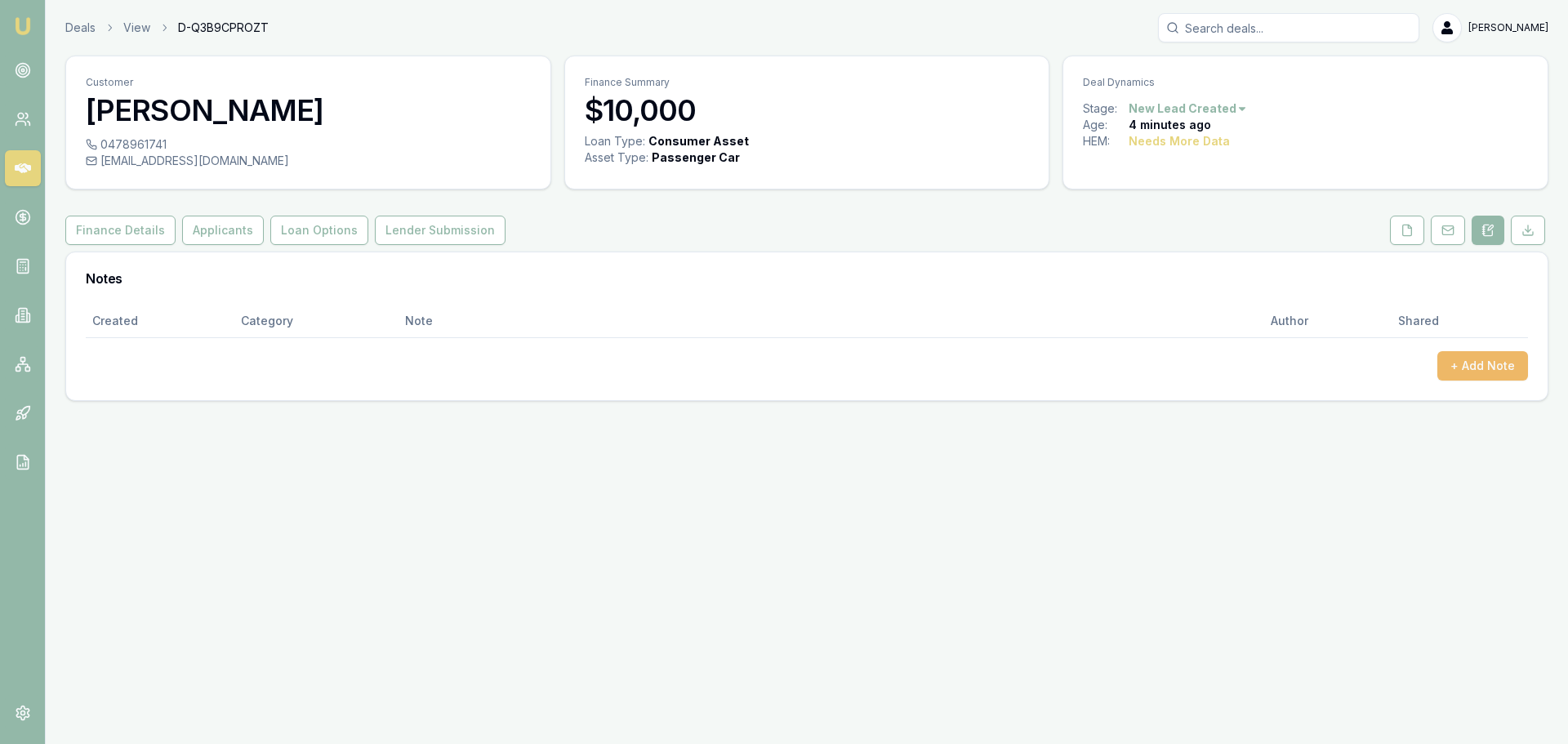
click at [1491, 365] on button "+ Add Note" at bounding box center [1482, 366] width 90 height 29
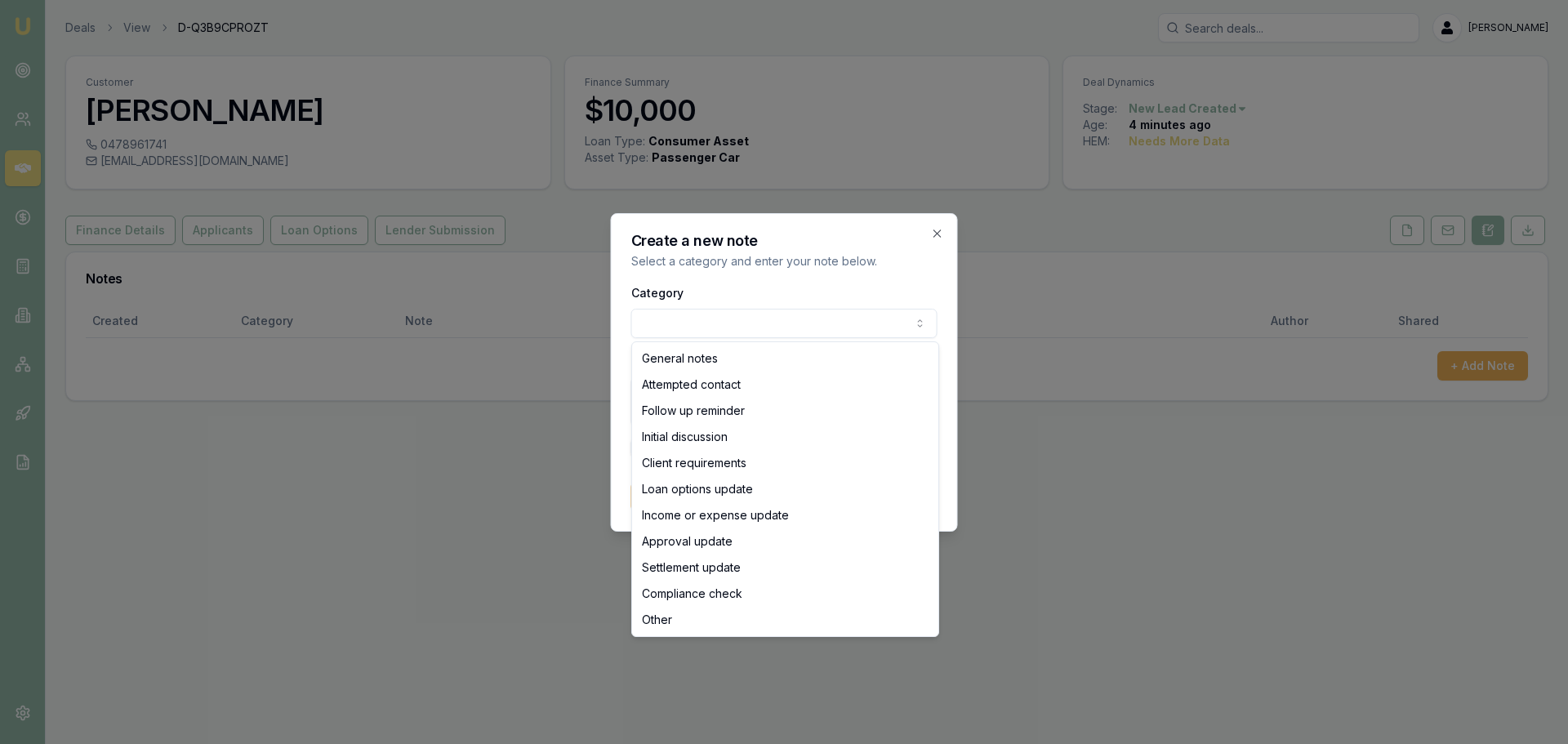
click at [862, 314] on body "Emu Broker Deals View D-Q3B9CPROZT [PERSON_NAME] Shield Toggle Menu Customer [P…" at bounding box center [784, 372] width 1568 height 744
select select "ATTEMPTED_CONTACT"
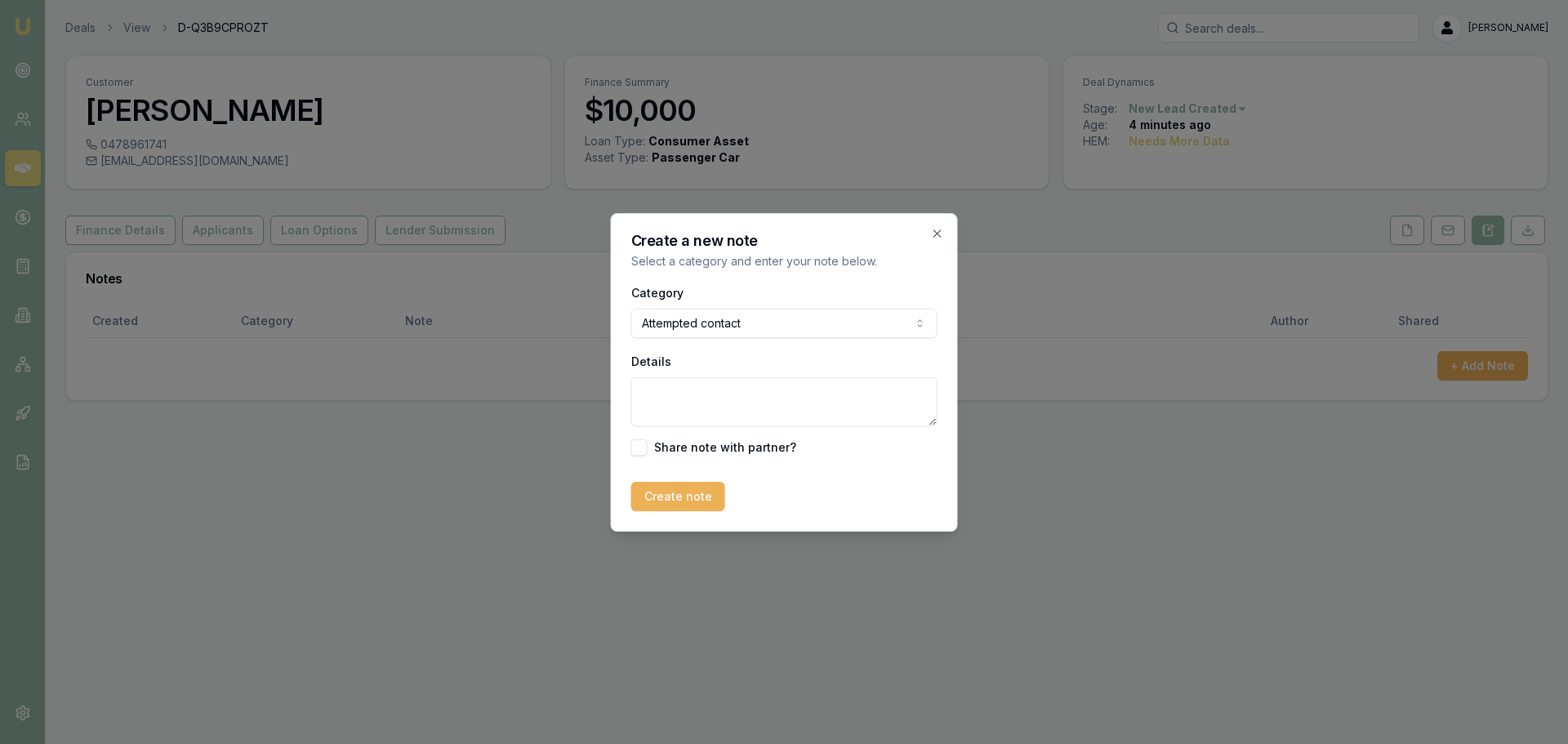
click at [805, 408] on textarea "Details" at bounding box center [784, 402] width 306 height 49
type textarea "sent intro text"
click at [679, 490] on button "Create note" at bounding box center [678, 497] width 94 height 29
